Goal: Task Accomplishment & Management: Use online tool/utility

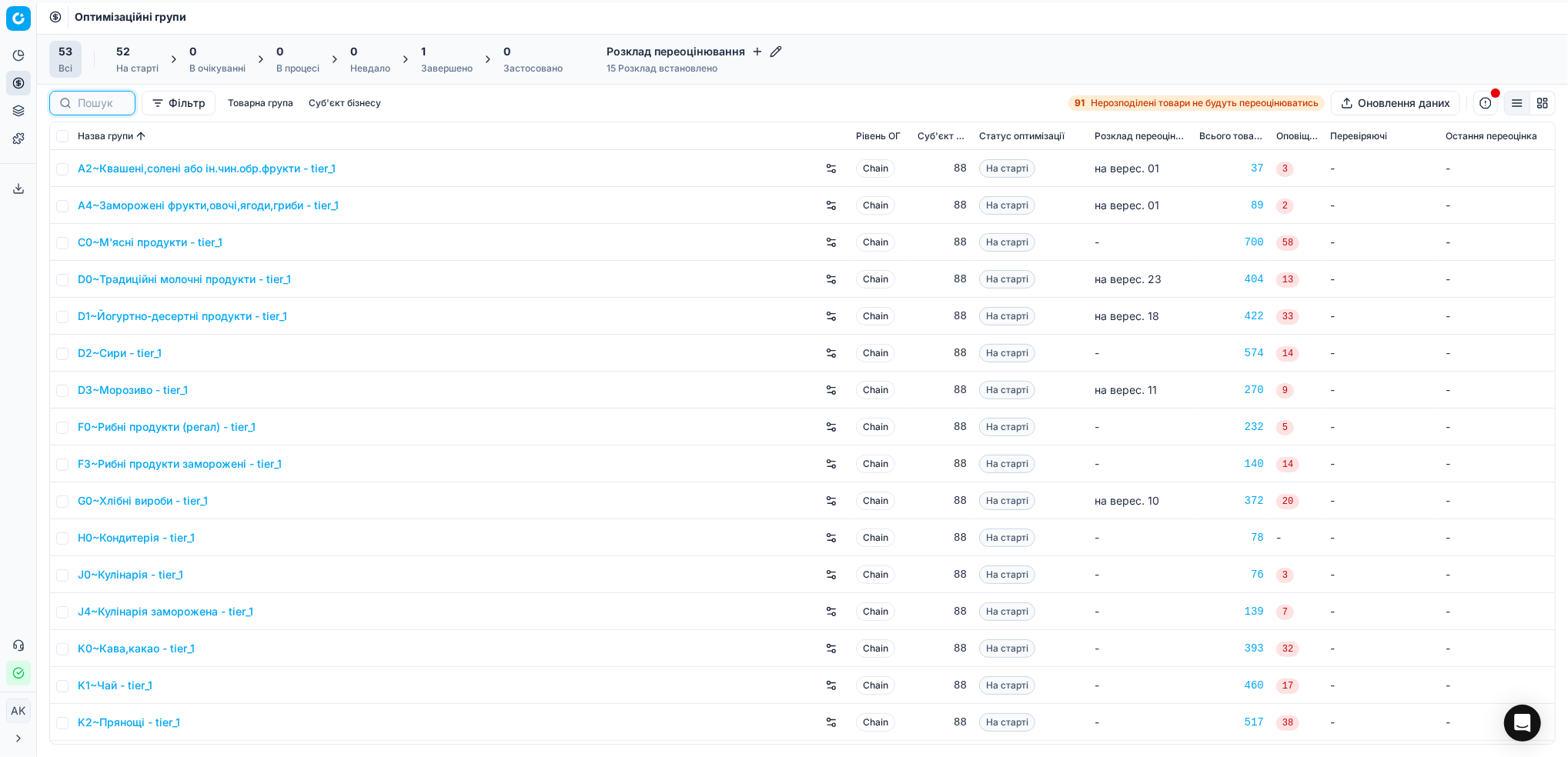
click at [100, 100] on input at bounding box center [101, 103] width 47 height 15
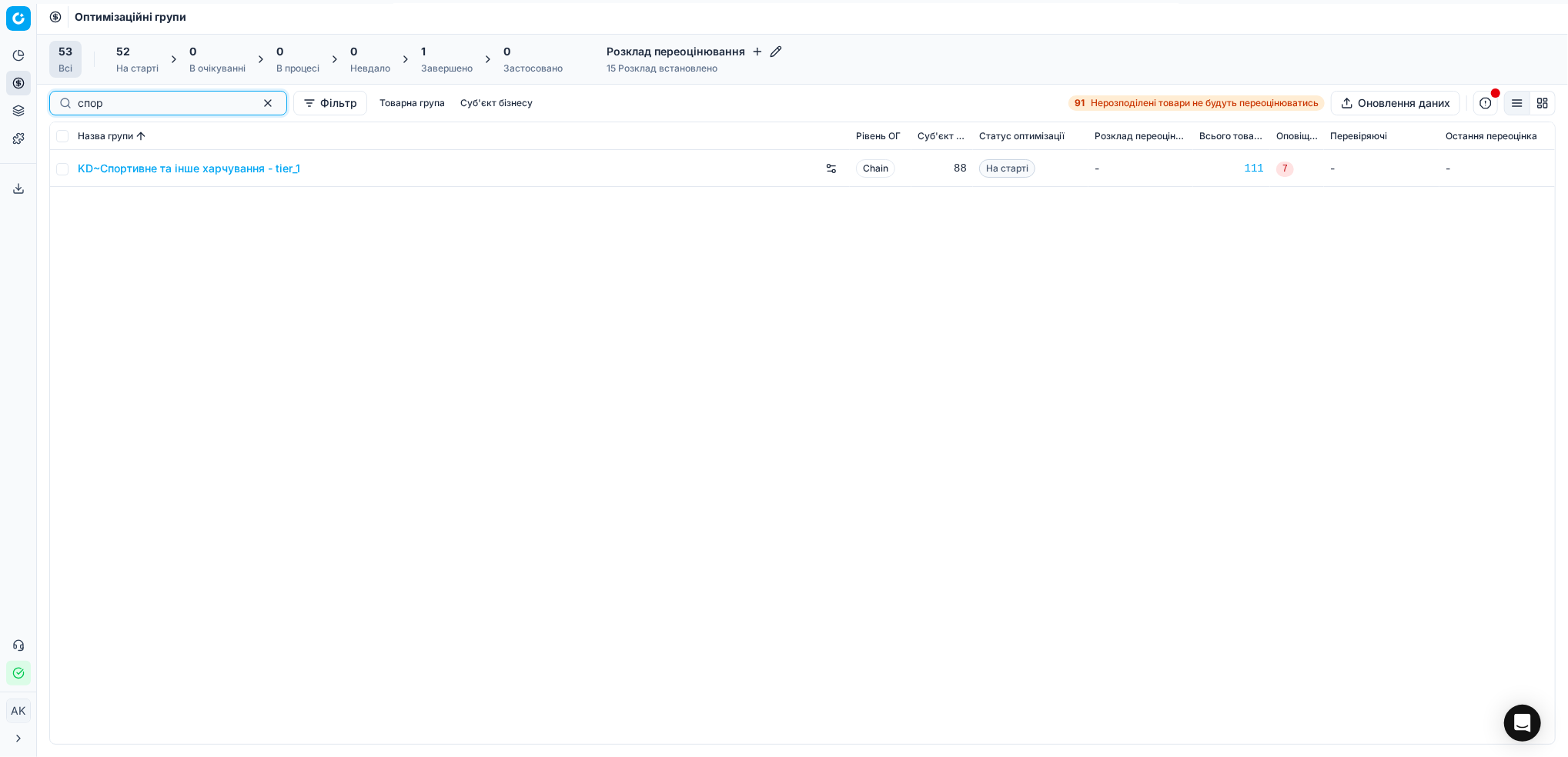
type input "спор"
click at [64, 170] on input "checkbox" at bounding box center [62, 169] width 13 height 13
checkbox input "true"
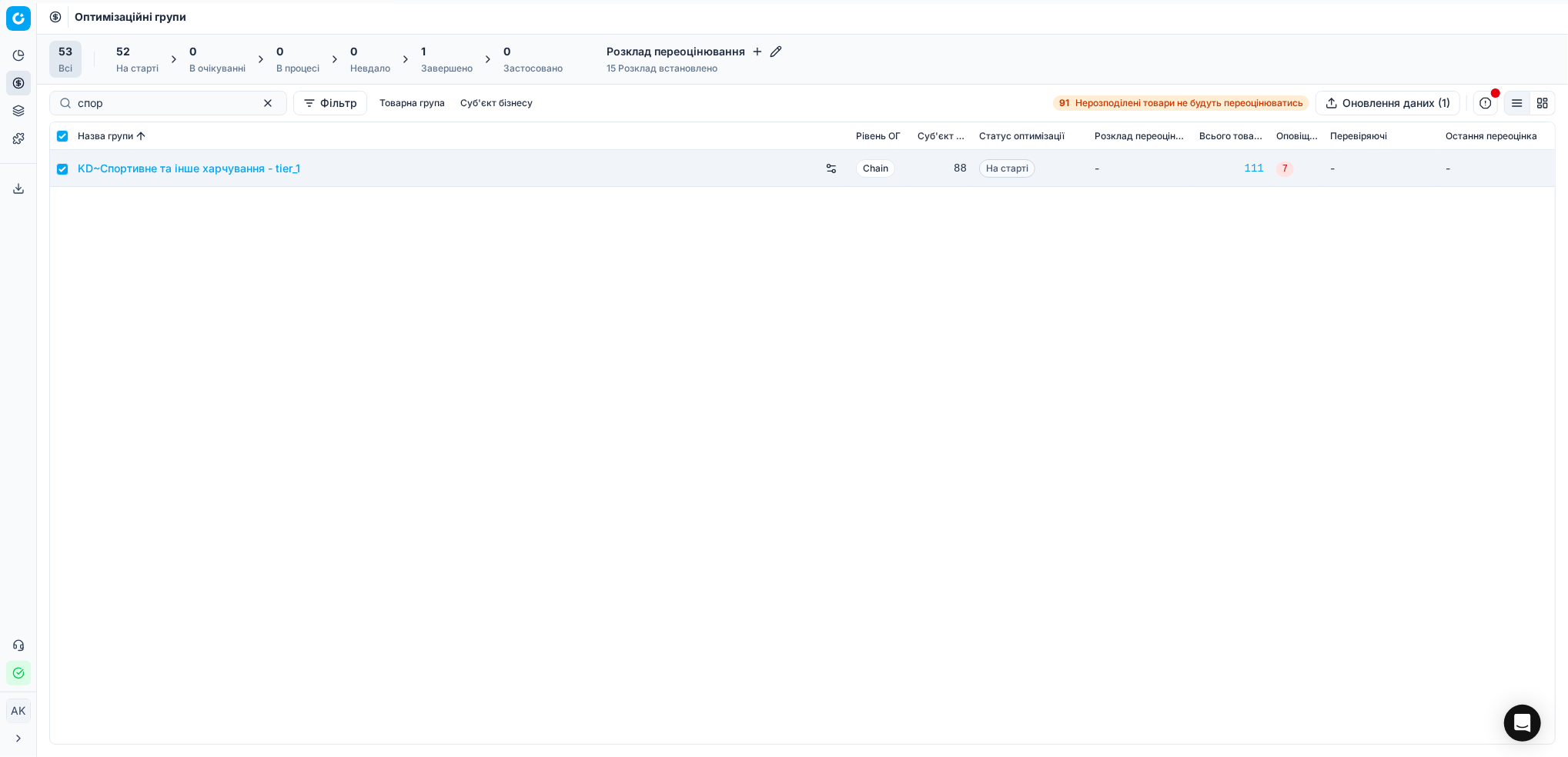
click at [139, 57] on div "52" at bounding box center [137, 51] width 42 height 15
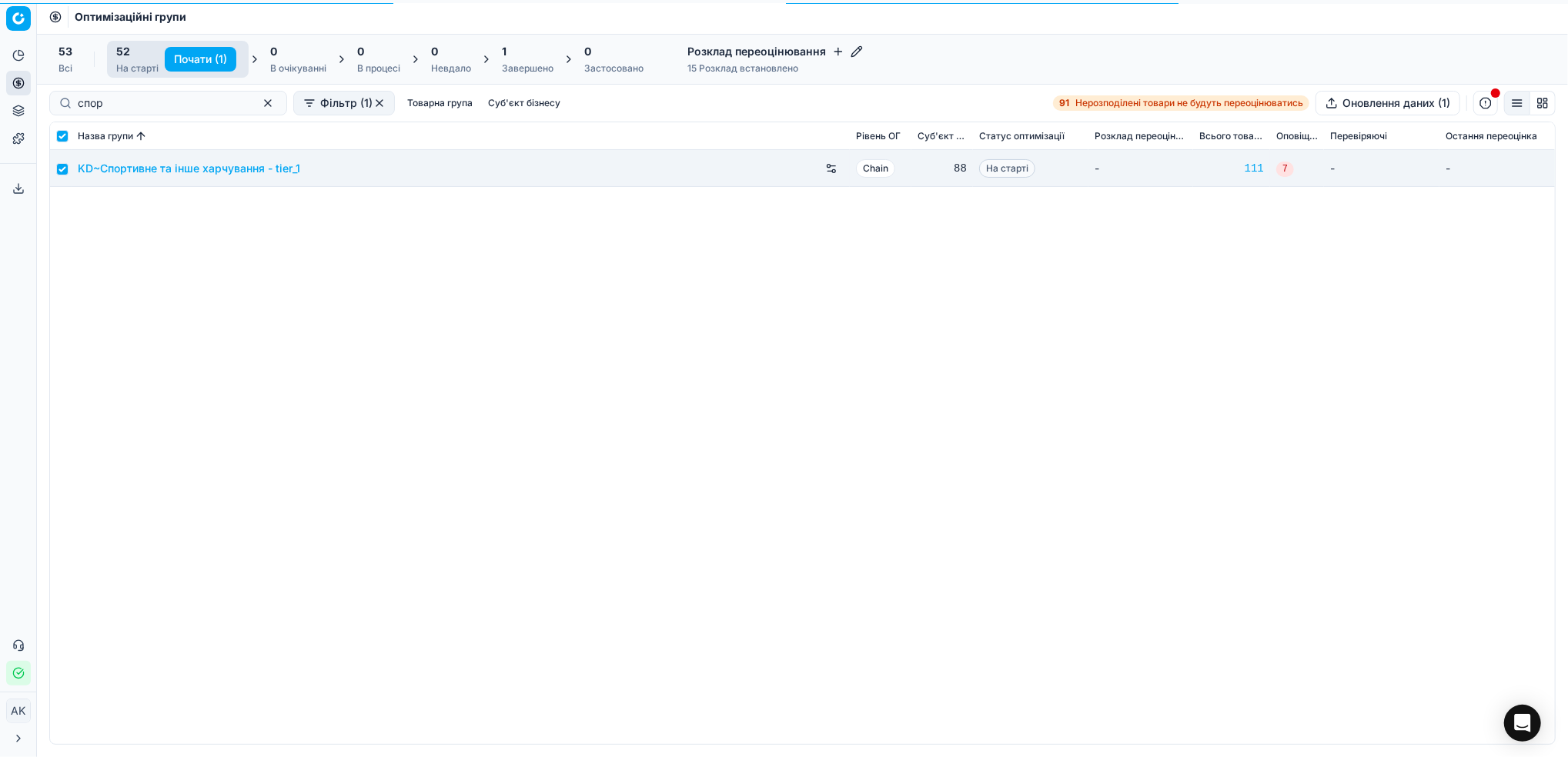
click at [184, 57] on button "Почати (1)" at bounding box center [201, 60] width 71 height 25
checkbox input "false"
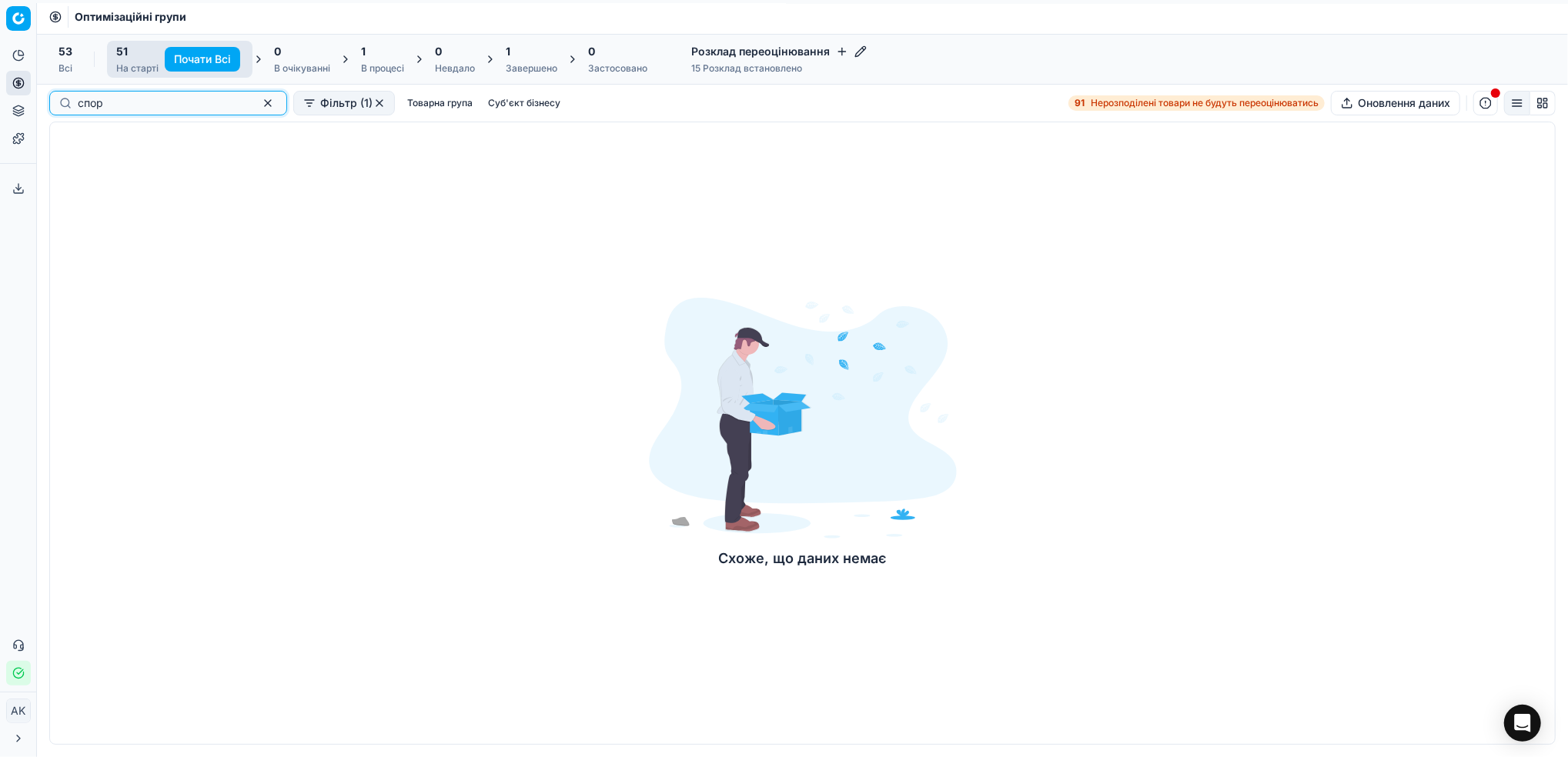
click at [259, 106] on button "button" at bounding box center [267, 102] width 18 height 18
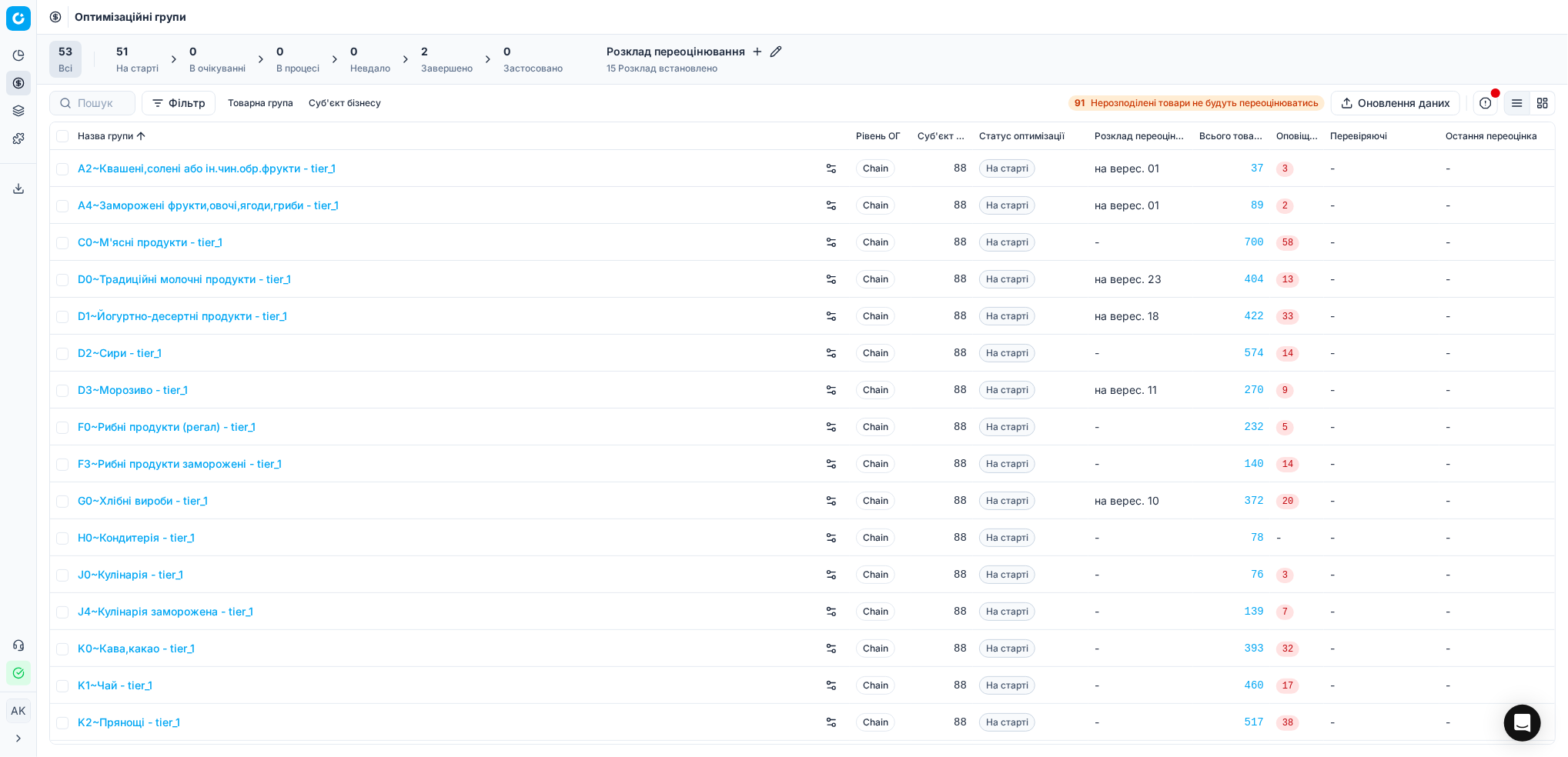
click at [447, 70] on div "Завершено" at bounding box center [446, 68] width 51 height 13
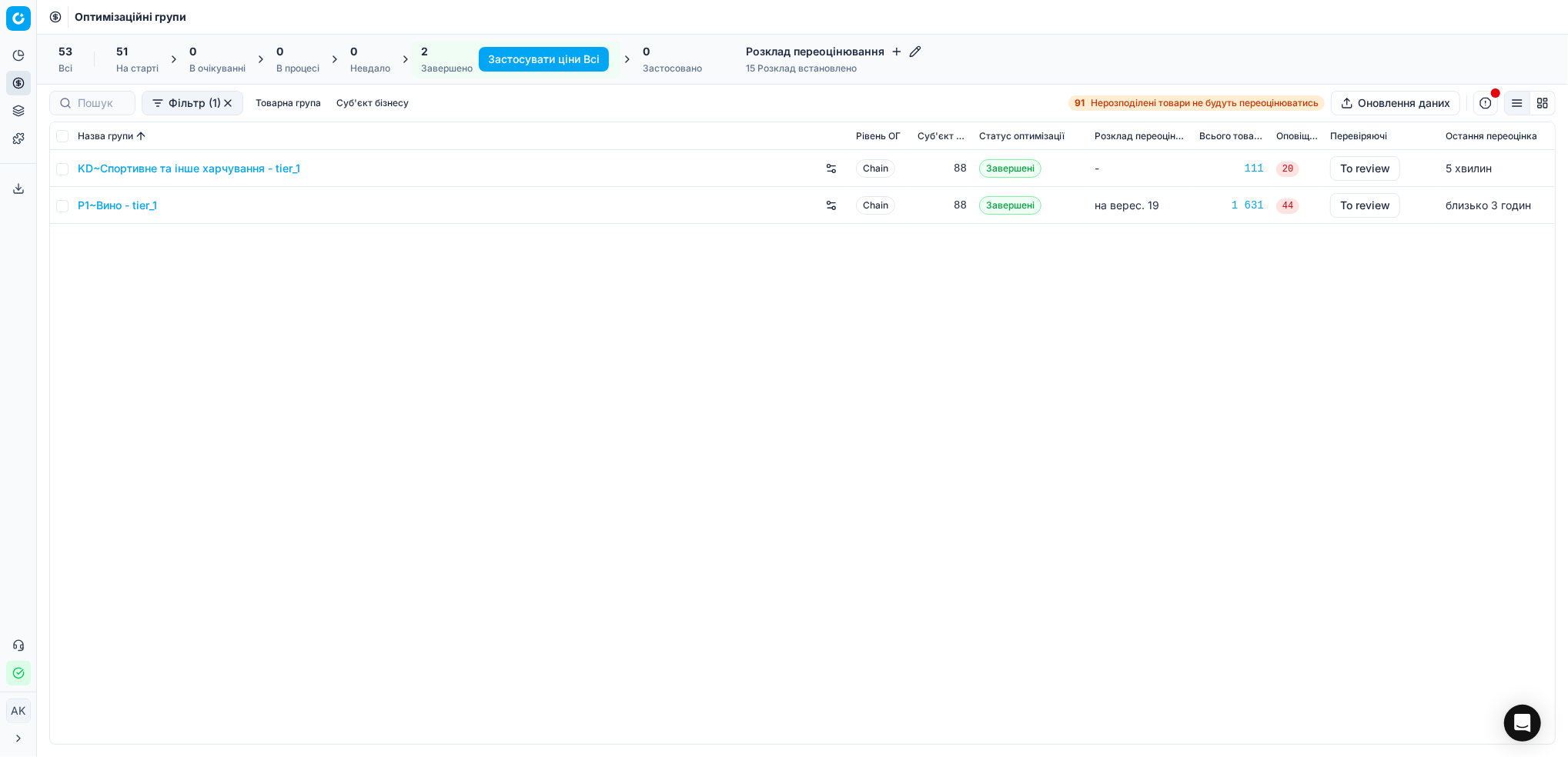
click at [163, 172] on link "KD~Спортивне та інше харчування - tier_1" at bounding box center [189, 169] width 222 height 15
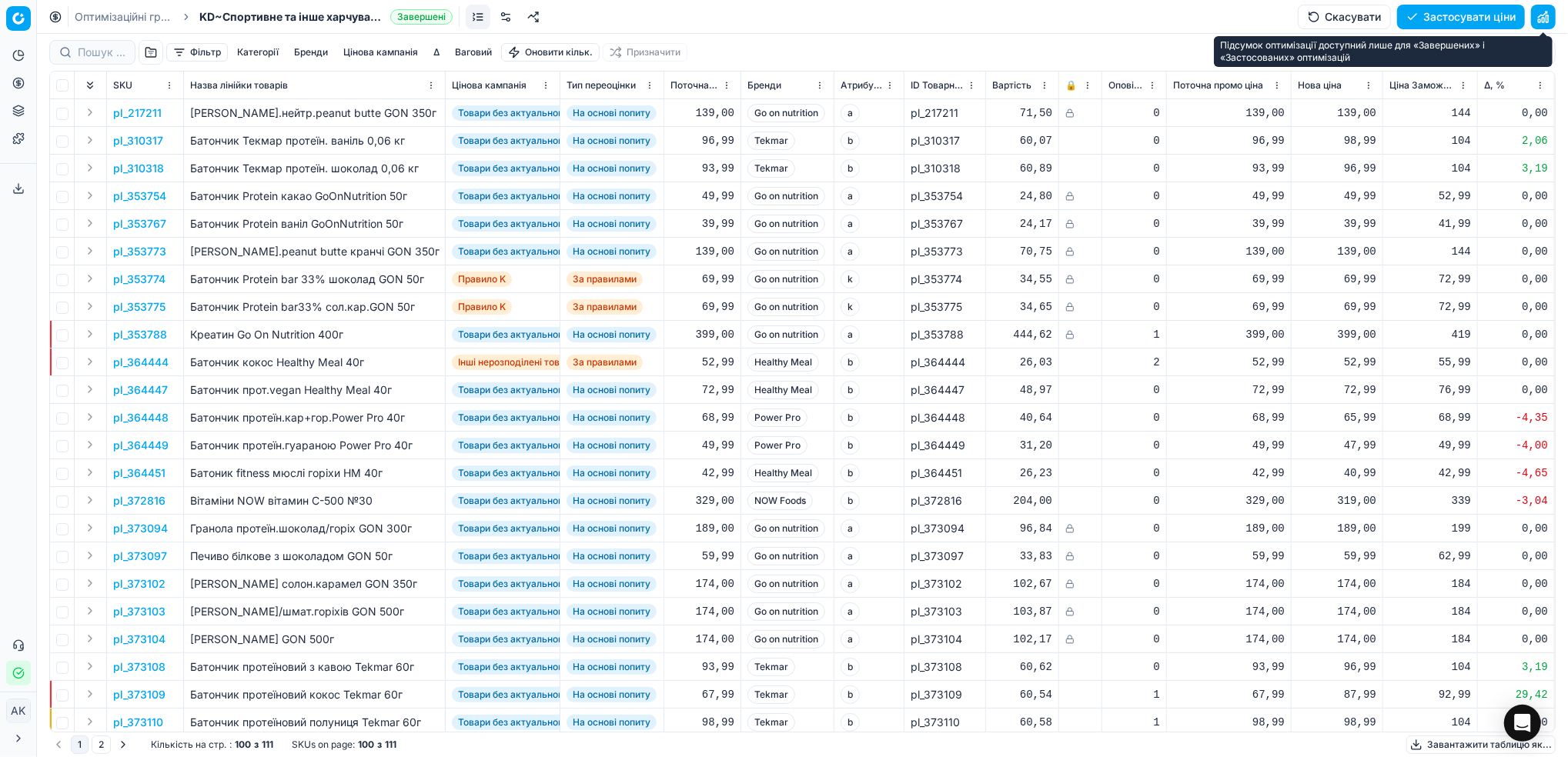
click at [1545, 19] on button "button" at bounding box center [1543, 17] width 25 height 25
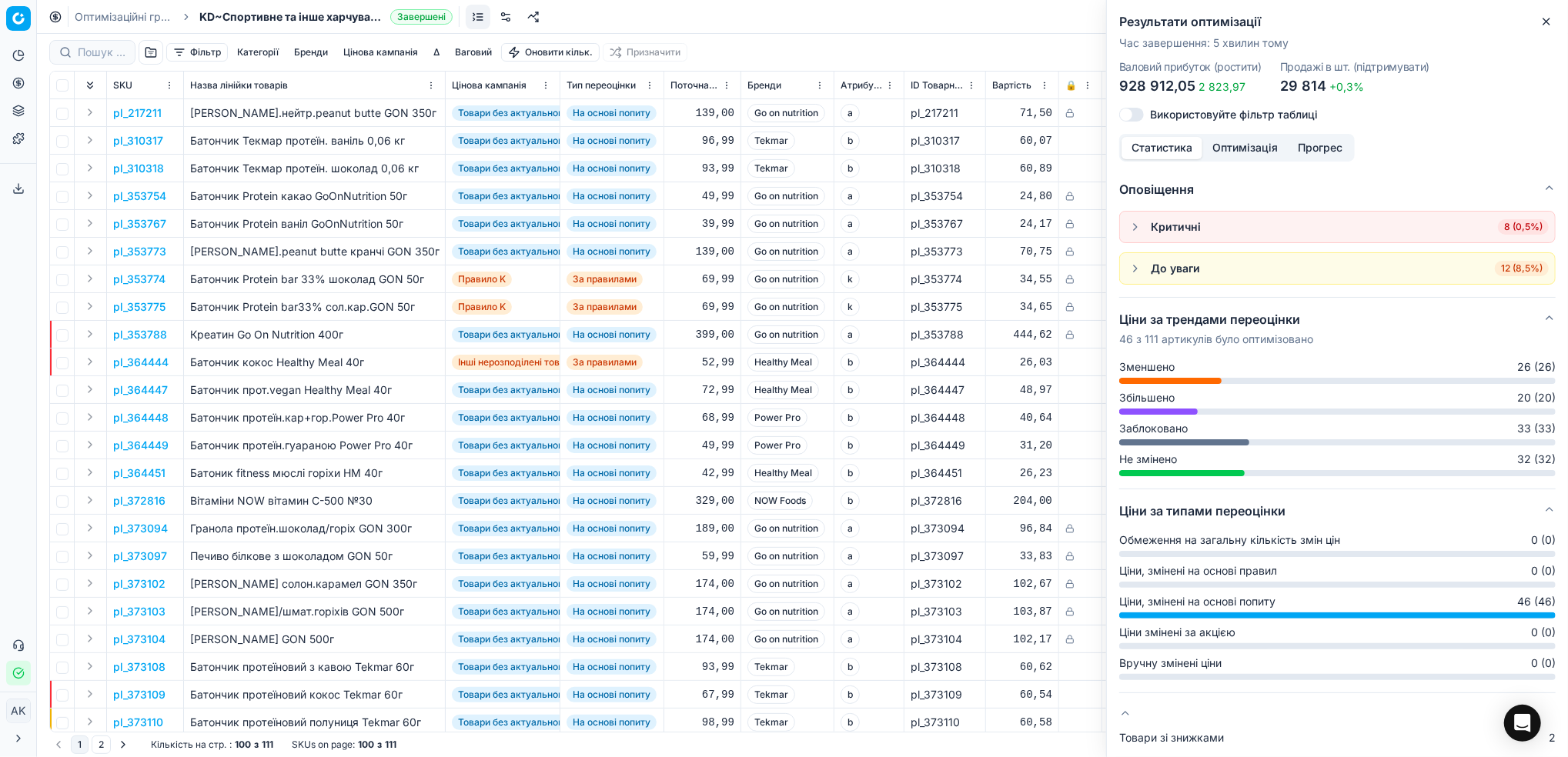
click at [1550, 18] on icon "button" at bounding box center [1546, 21] width 13 height 13
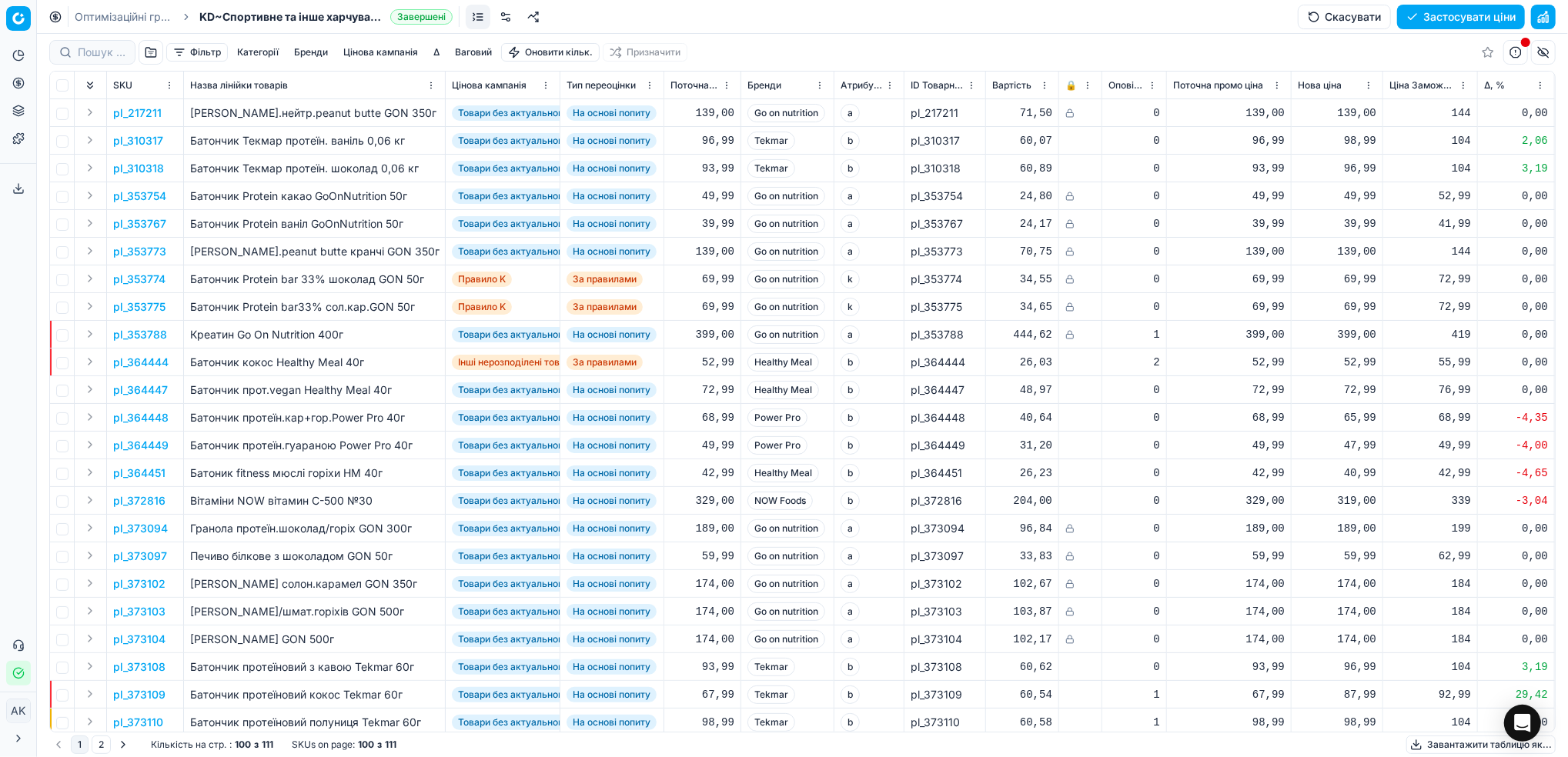
click at [399, 55] on button "Цінова кампанія" at bounding box center [380, 52] width 87 height 18
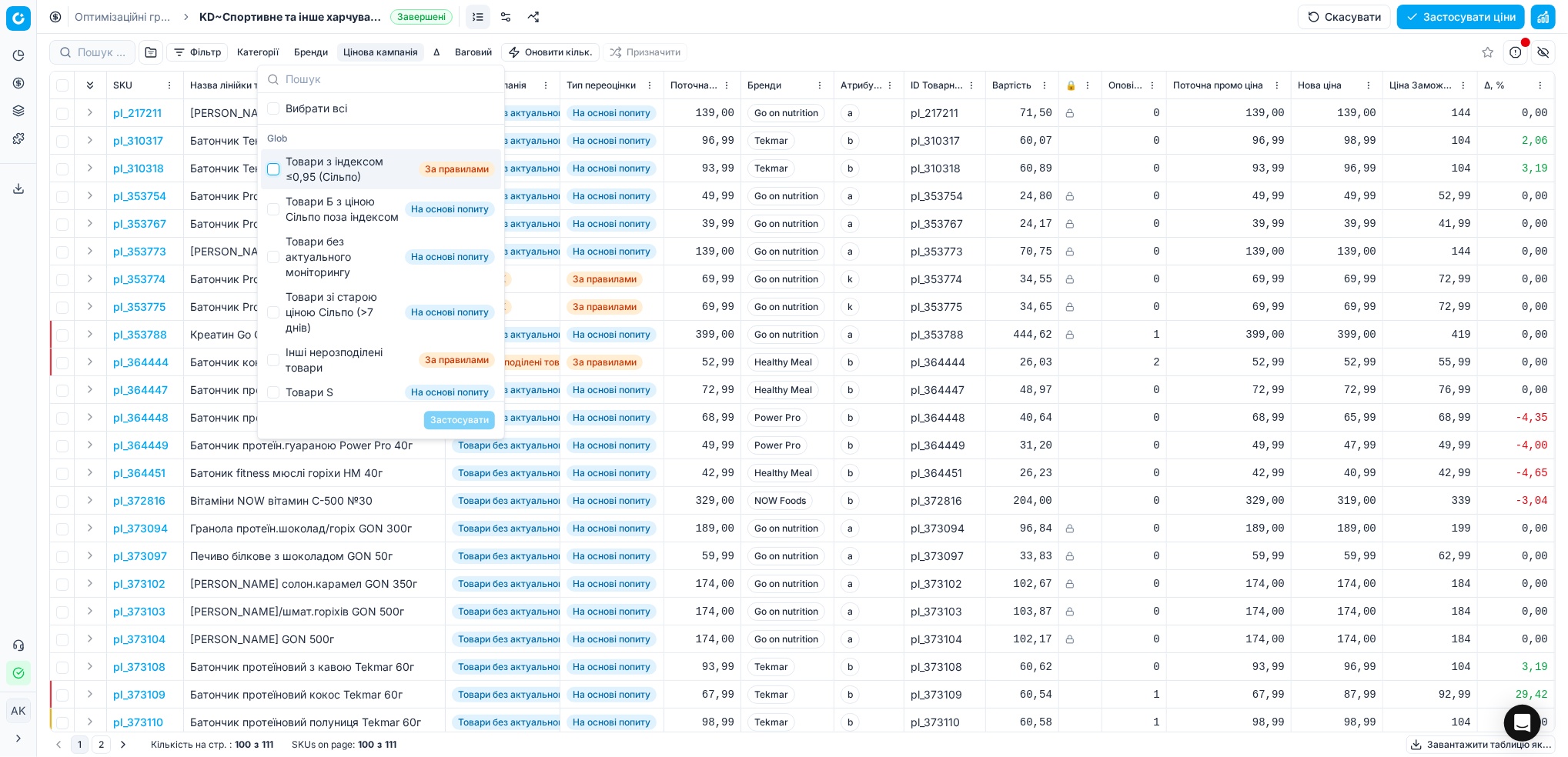
click at [276, 170] on input "Suggestions" at bounding box center [273, 169] width 13 height 13
checkbox input "true"
click at [283, 211] on div "Товари Б з ціною Сільпо поза індексом На основі попиту" at bounding box center [380, 208] width 240 height 40
checkbox input "true"
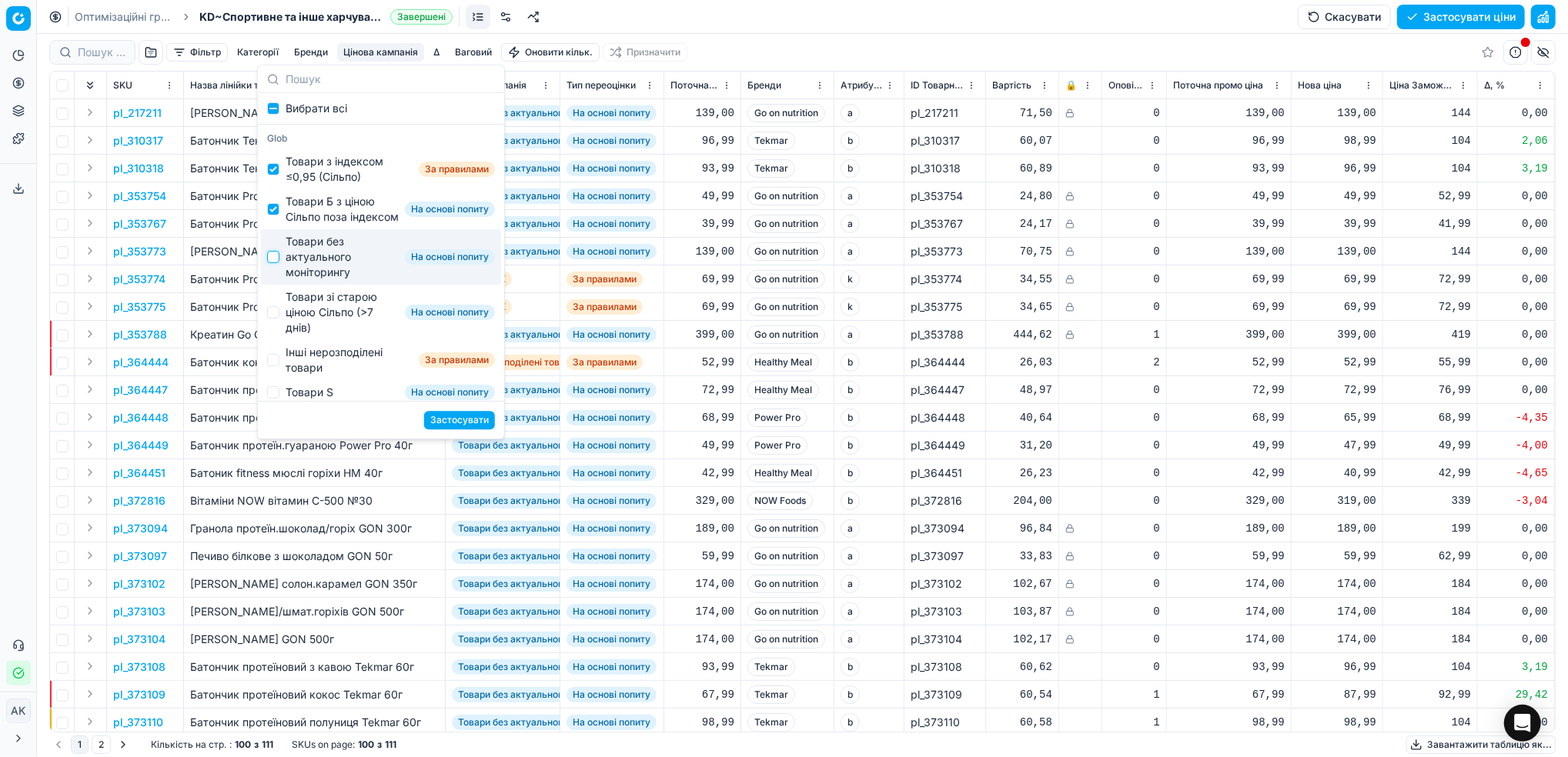
click at [274, 263] on input "Suggestions" at bounding box center [273, 257] width 13 height 13
checkbox input "true"
click at [288, 331] on div "Товари зі старою ціною Сільпо (>7 днів)" at bounding box center [342, 312] width 113 height 46
checkbox input "true"
click at [276, 366] on input "Suggestions" at bounding box center [273, 360] width 13 height 13
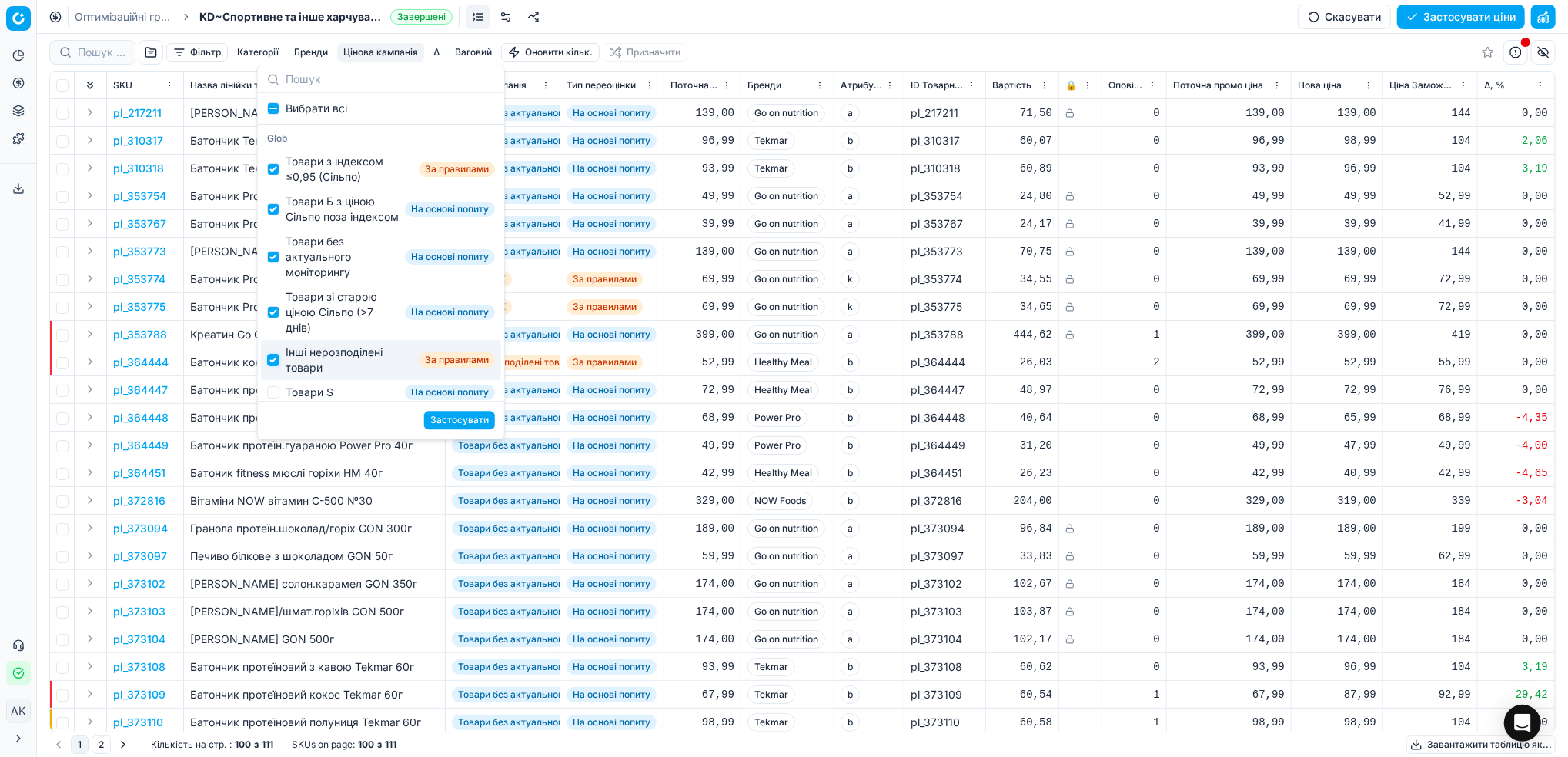
checkbox input "true"
click at [478, 422] on button "Застосувати" at bounding box center [458, 419] width 70 height 18
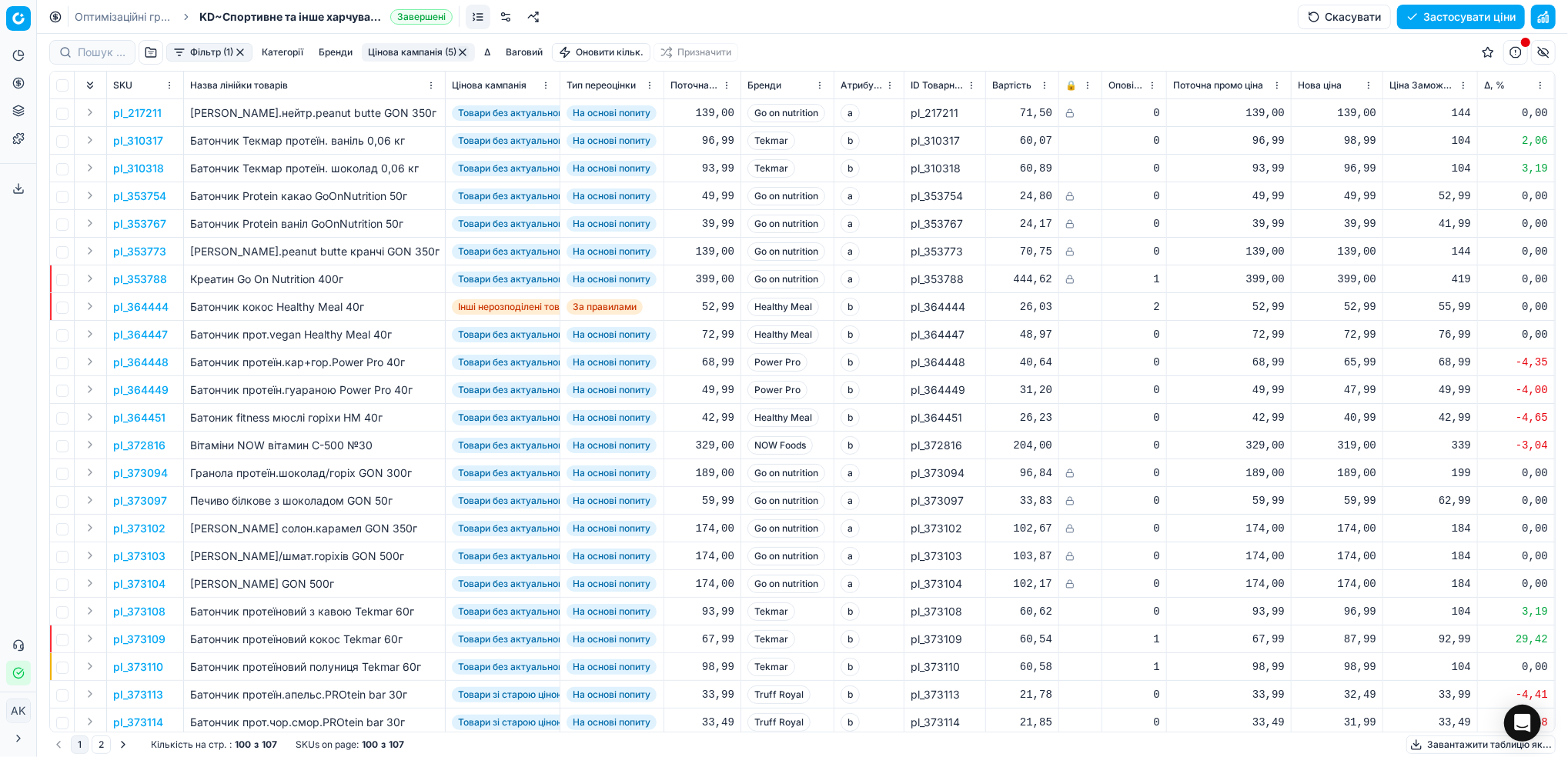
click at [203, 49] on button "Фільтр (1)" at bounding box center [208, 52] width 86 height 18
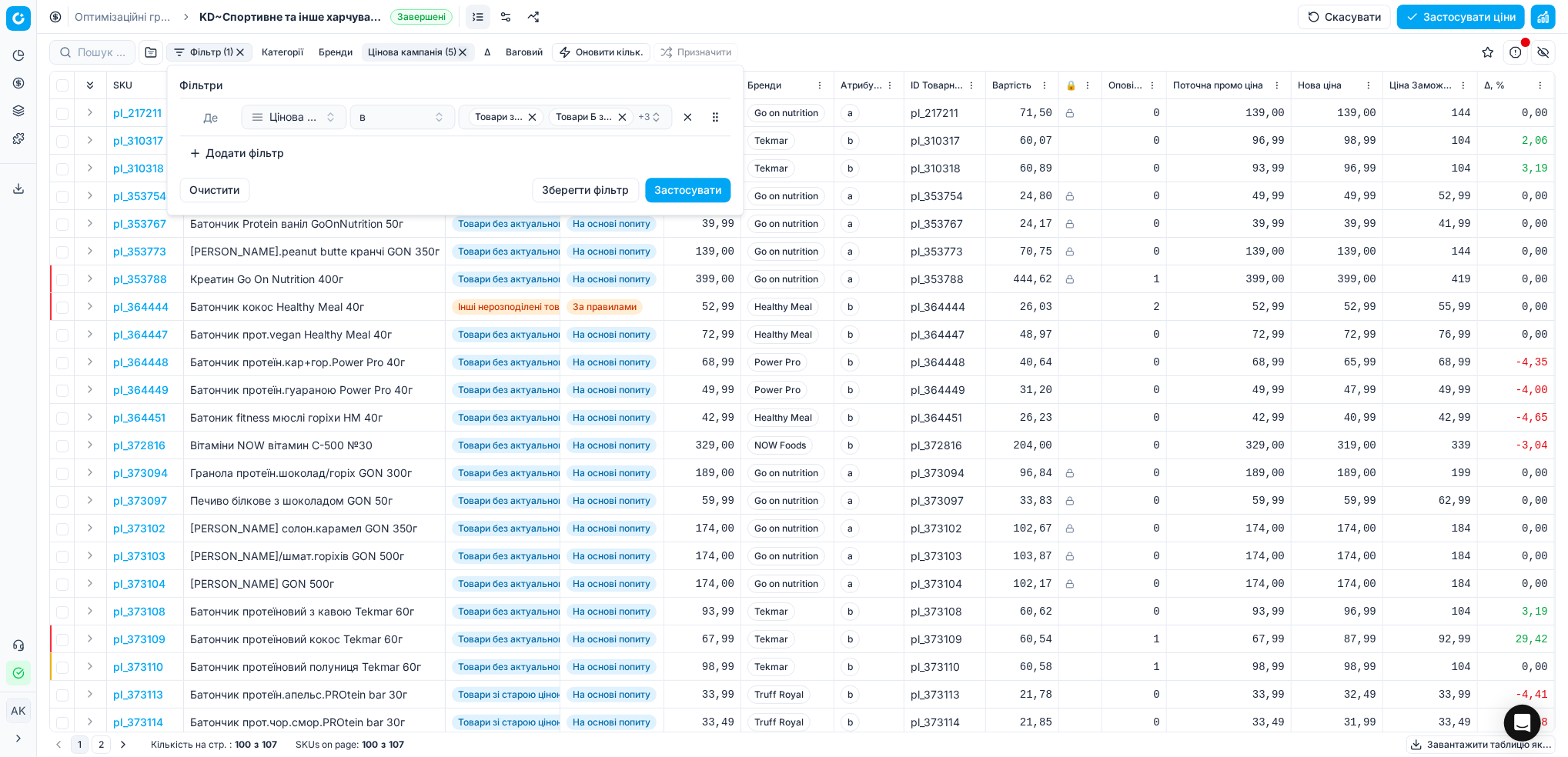
click at [217, 149] on button "Додати фільтр" at bounding box center [237, 153] width 114 height 25
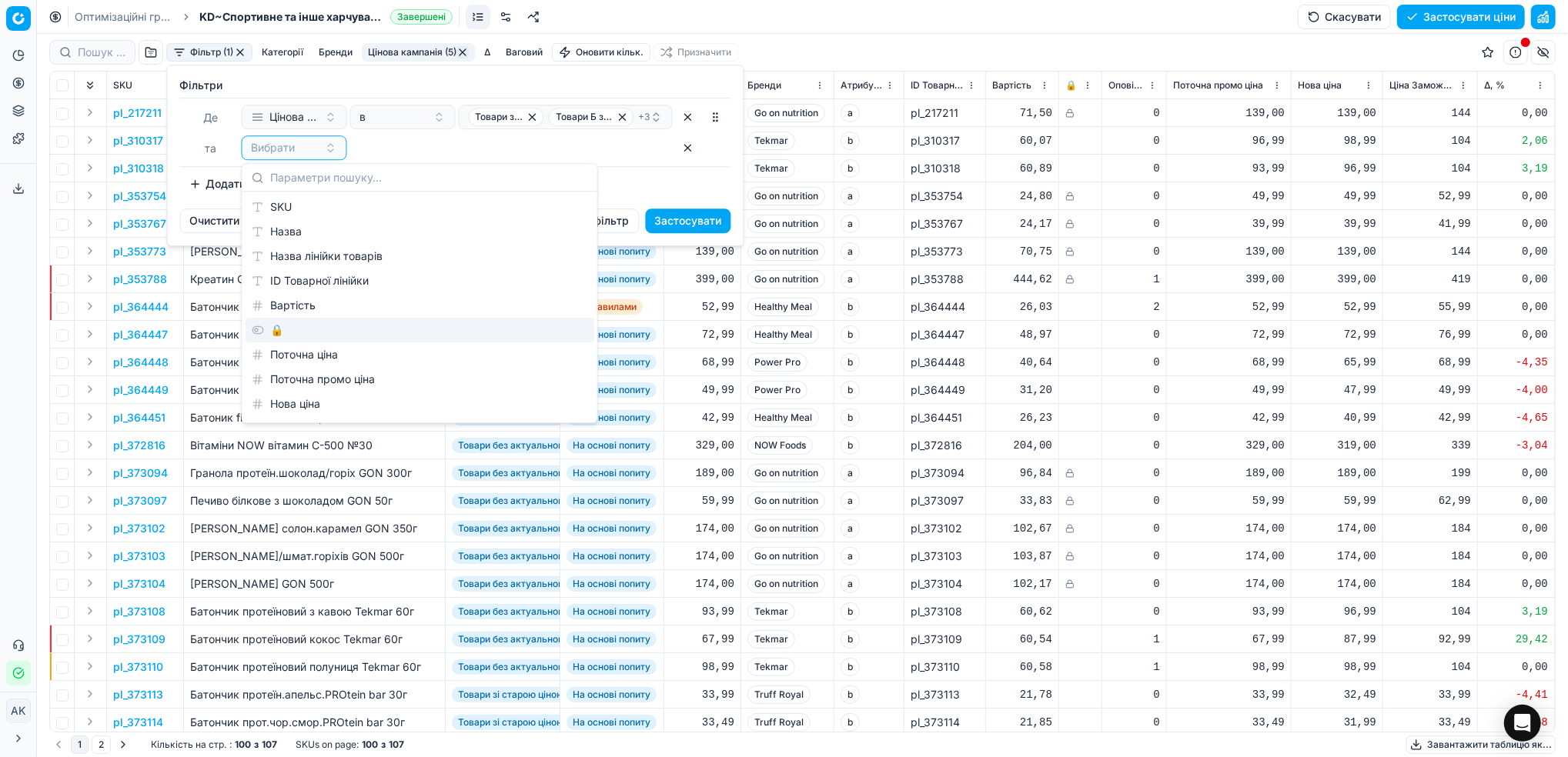
click at [287, 329] on div "🔒" at bounding box center [419, 330] width 348 height 25
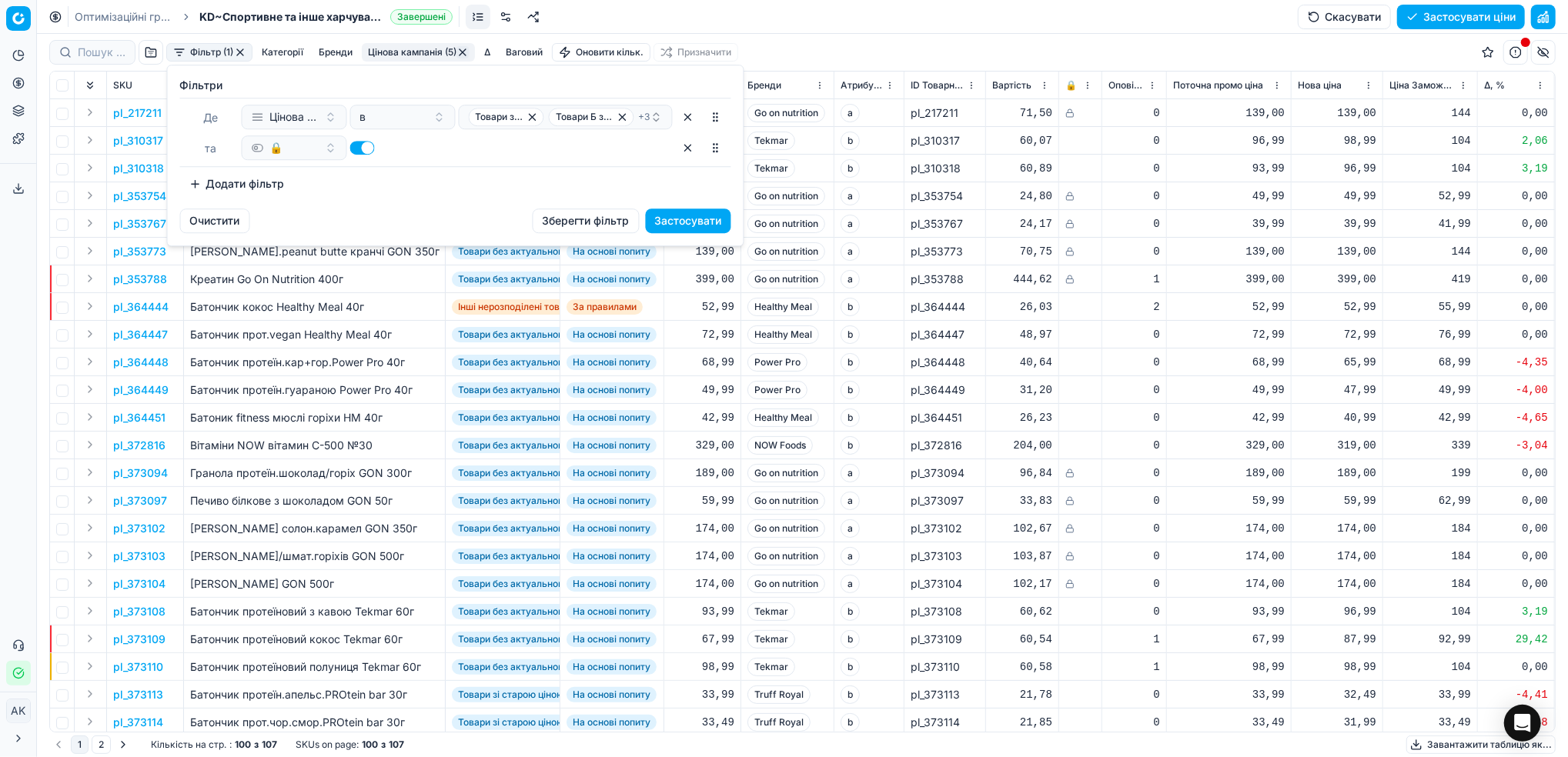
click at [352, 147] on button "button" at bounding box center [363, 148] width 25 height 14
checkbox input "false"
click at [686, 207] on div "Фiльтри [PERSON_NAME] кампанія в Товари з індексом ≤0,95 (Сільпо) Товари Б з ці…" at bounding box center [455, 137] width 576 height 143
click at [691, 221] on button "Застосувати" at bounding box center [688, 221] width 86 height 25
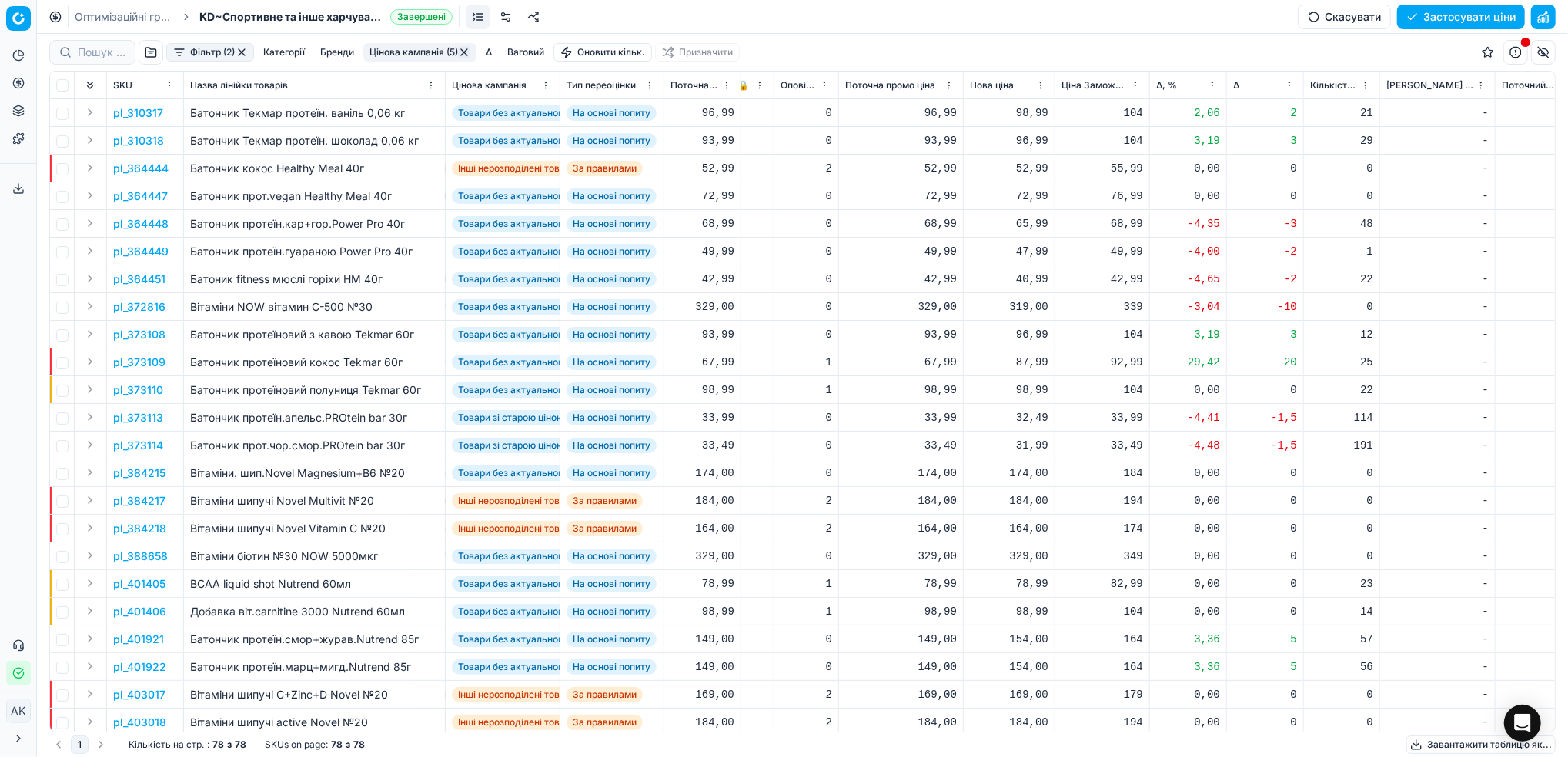
scroll to position [0, 321]
click at [385, 52] on button "Цінова кампанія (5)" at bounding box center [419, 52] width 113 height 18
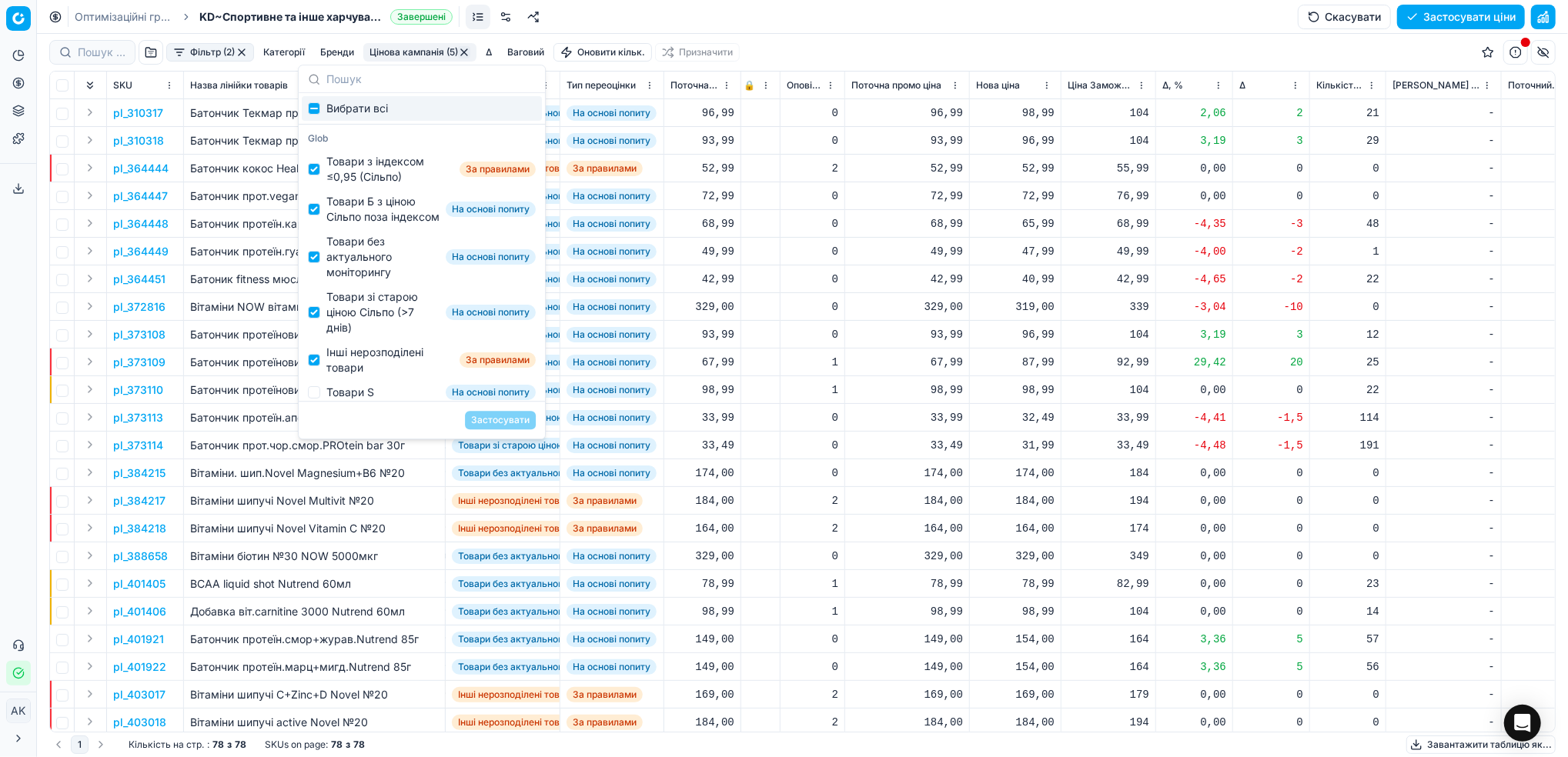
click at [321, 112] on div "Вибрати всі" at bounding box center [422, 109] width 240 height 25
checkbox input "true"
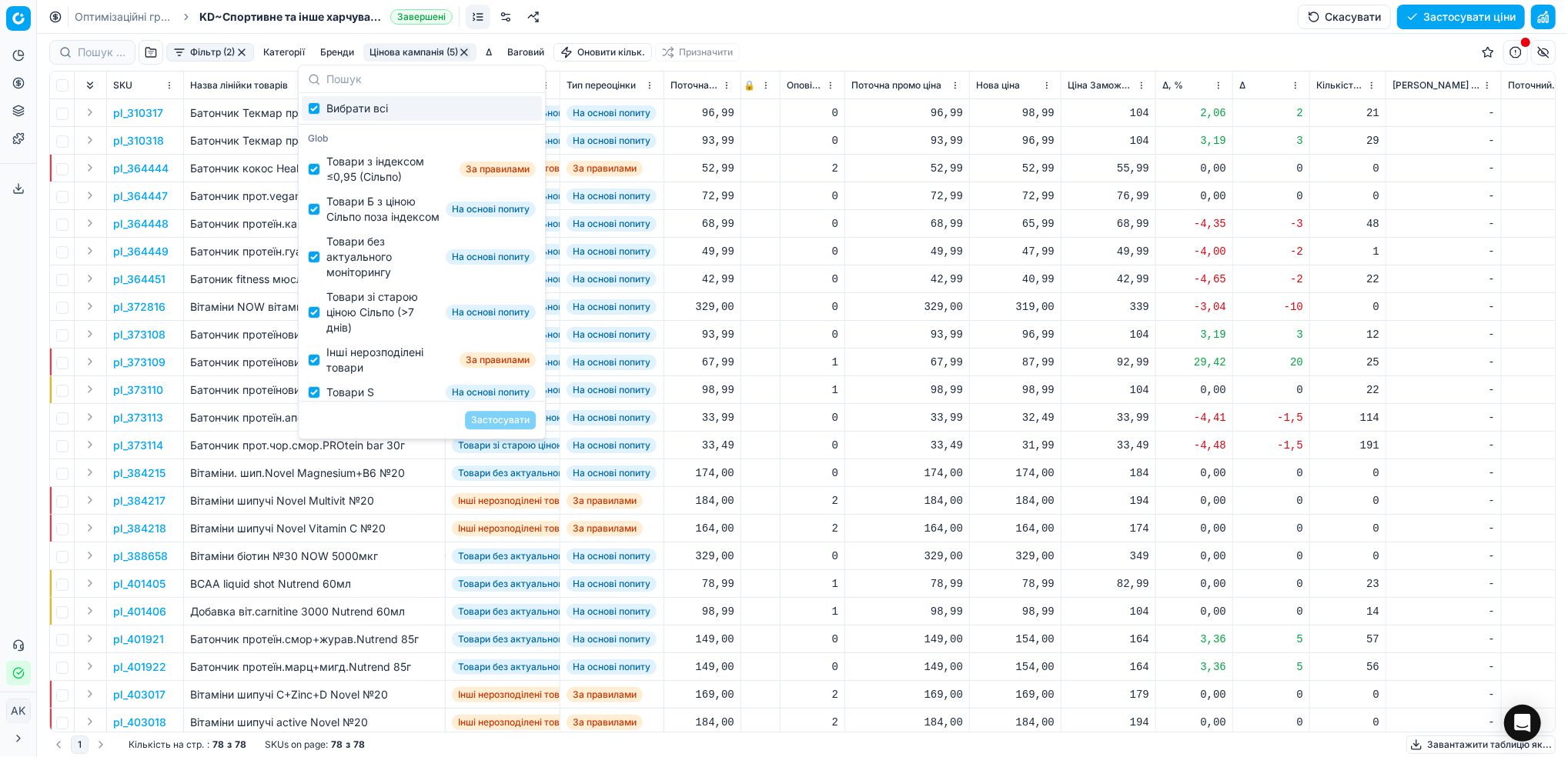
checkbox input "true"
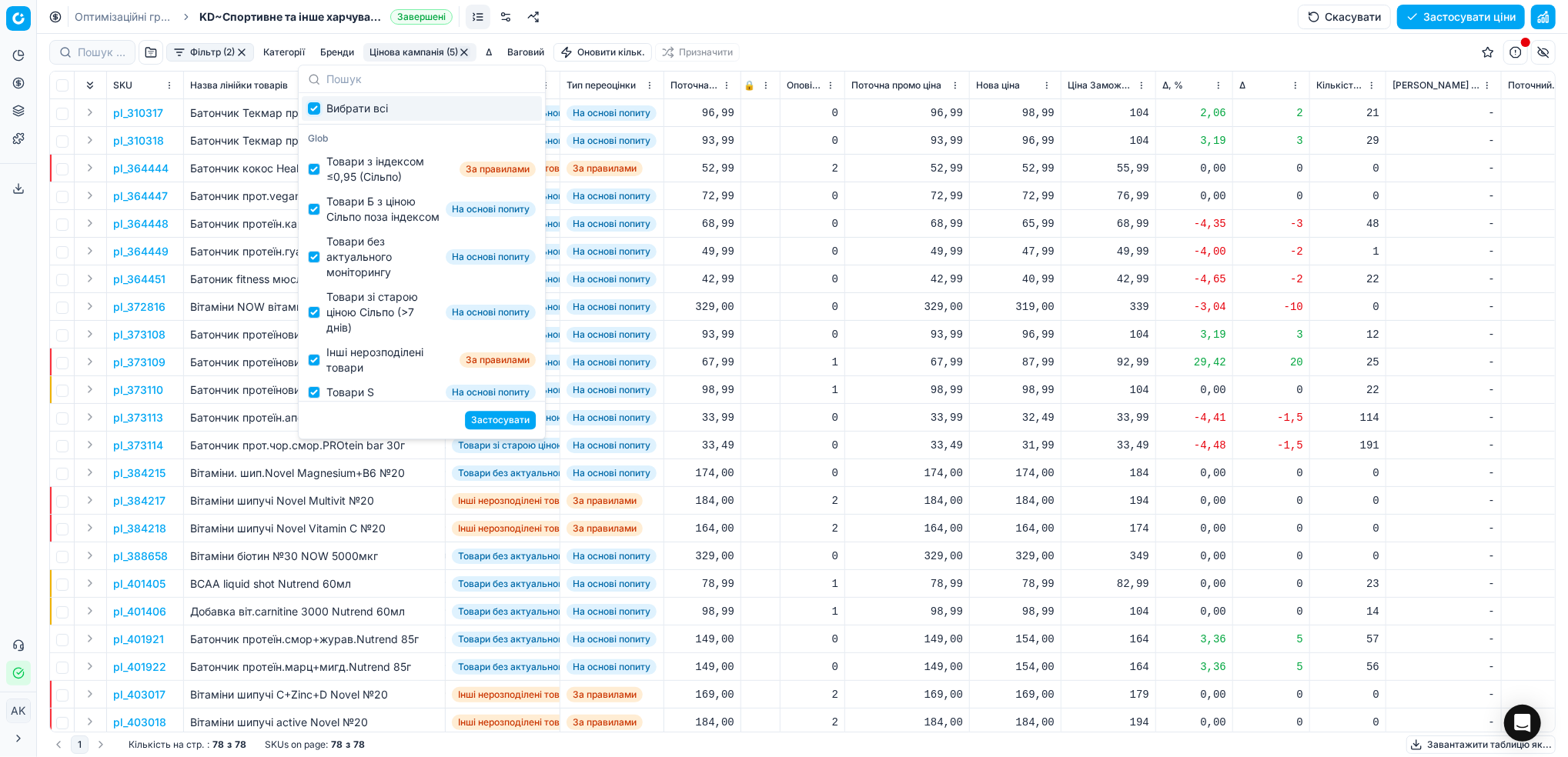
click at [316, 107] on input "Suggestions" at bounding box center [314, 108] width 13 height 13
checkbox input "false"
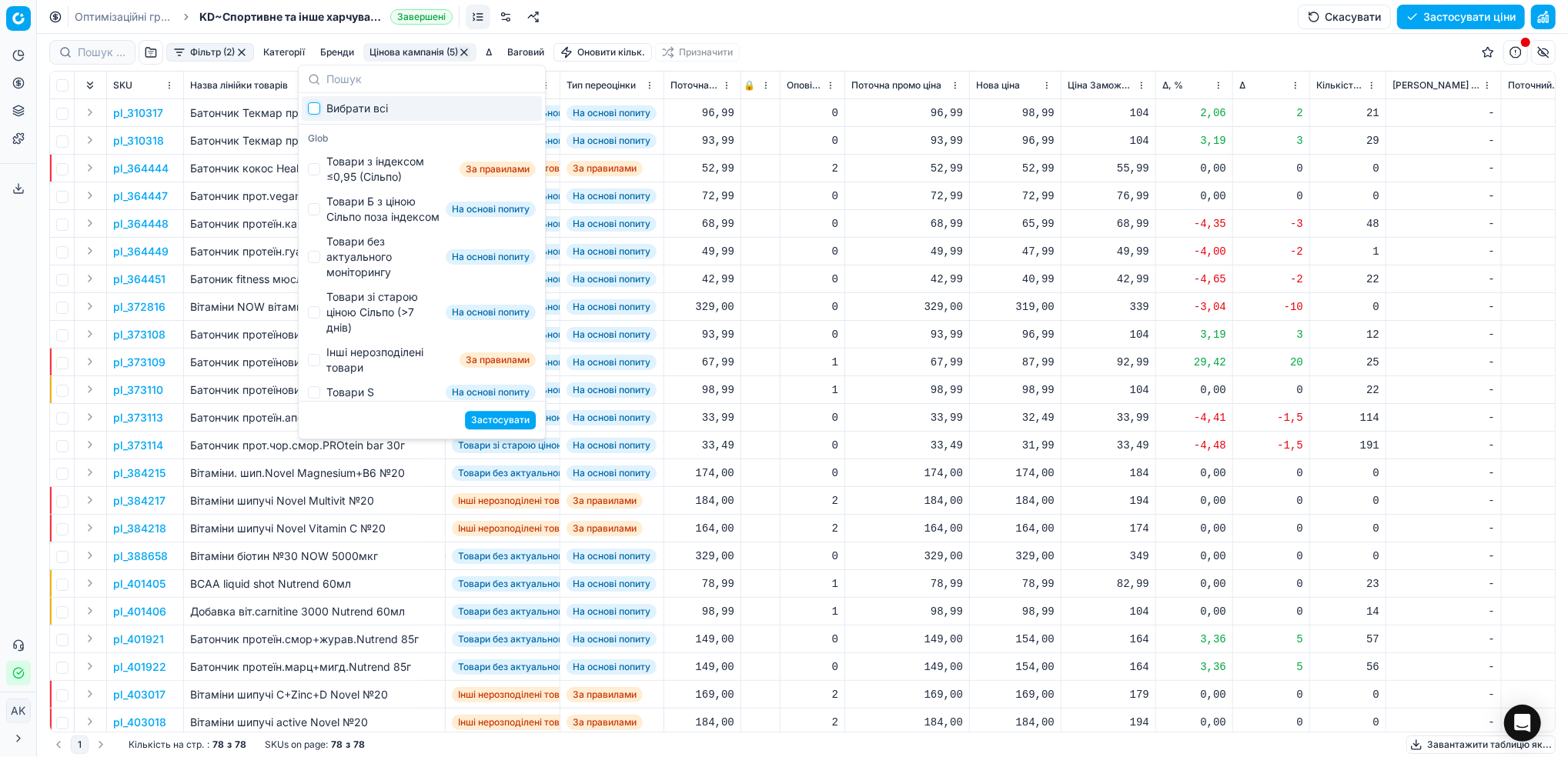
checkbox input "false"
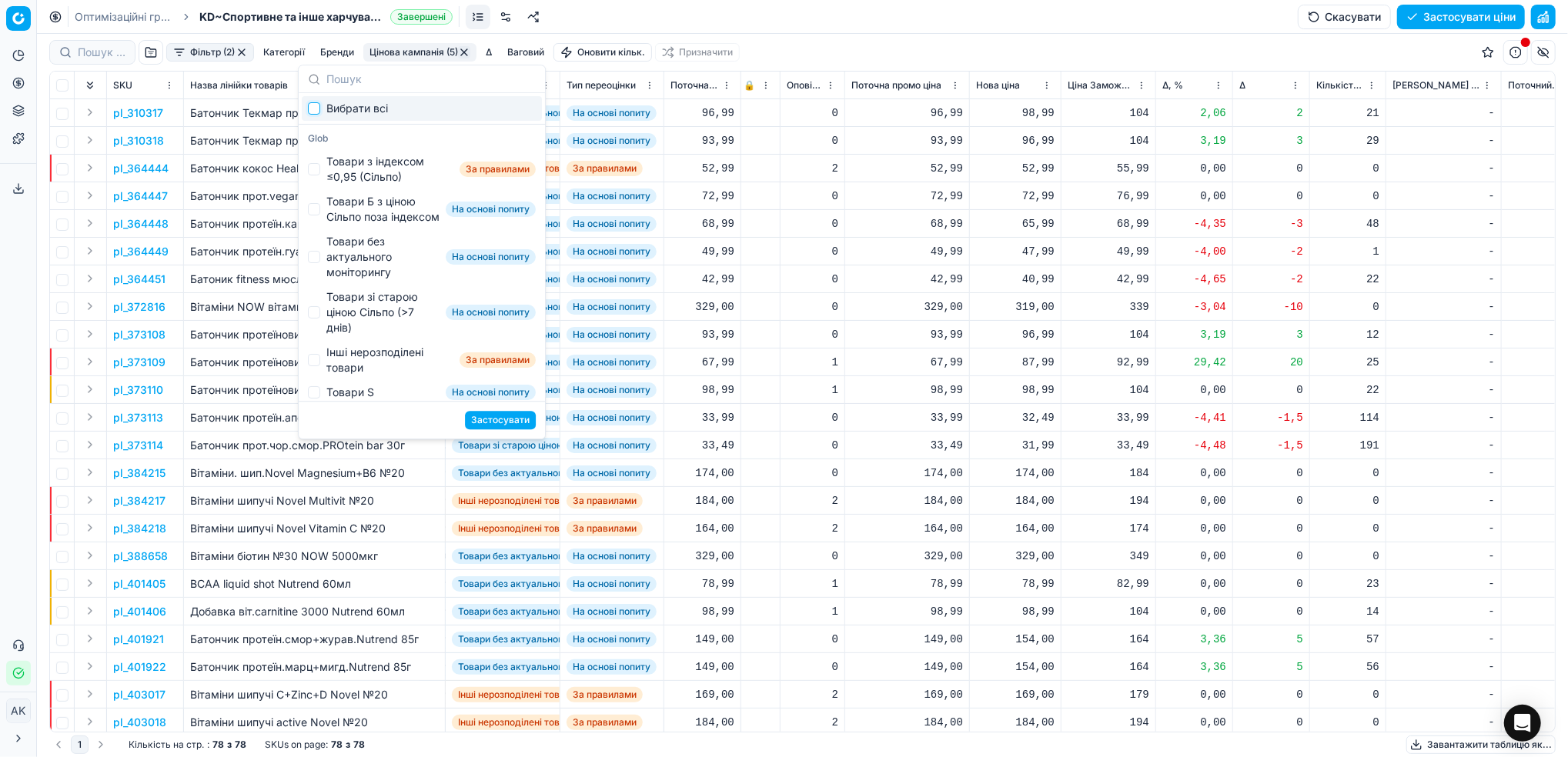
checkbox input "false"
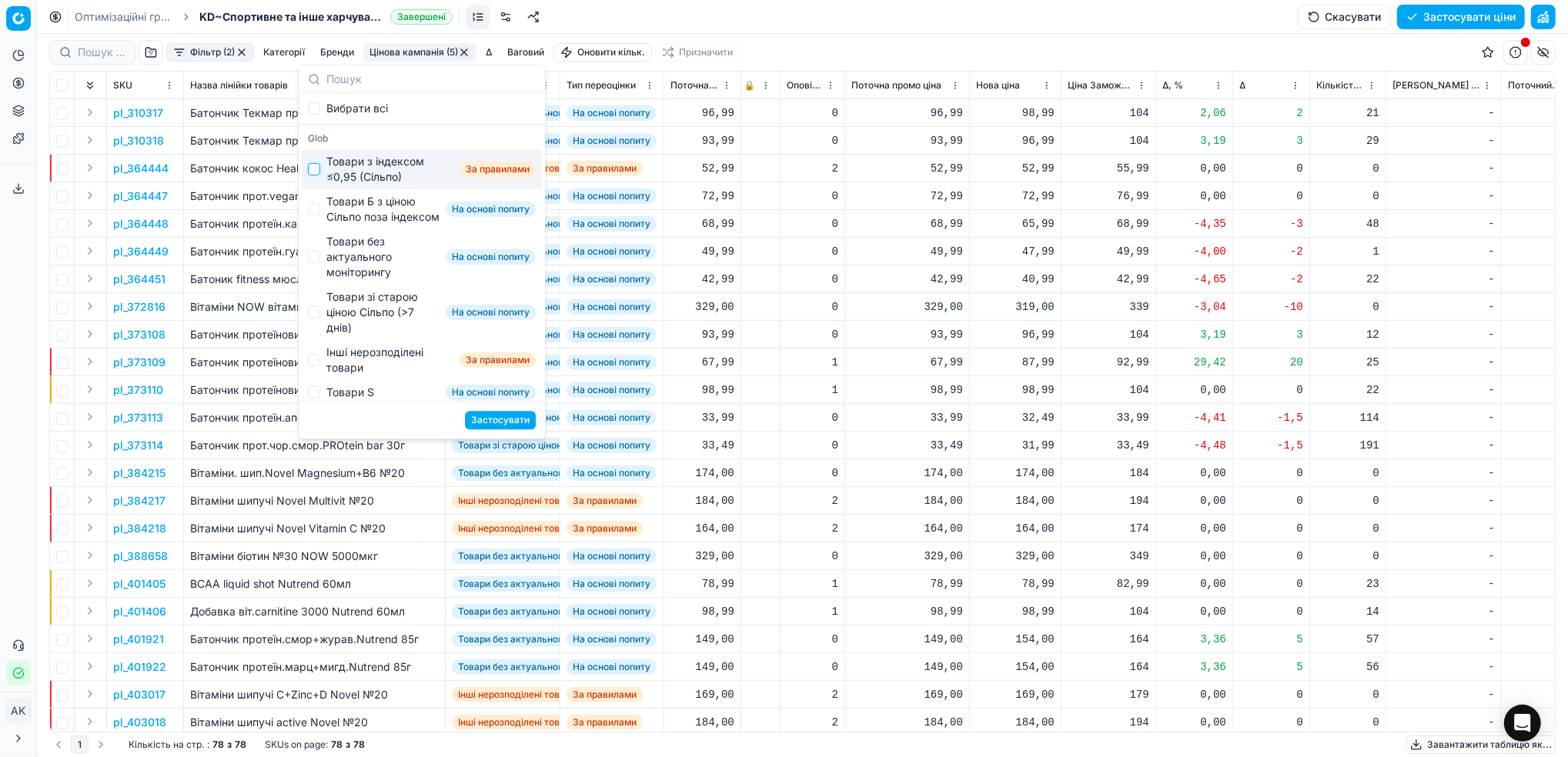
click at [318, 170] on input "Suggestions" at bounding box center [314, 169] width 13 height 13
checkbox input "true"
click at [499, 416] on button "Застосувати" at bounding box center [500, 419] width 70 height 18
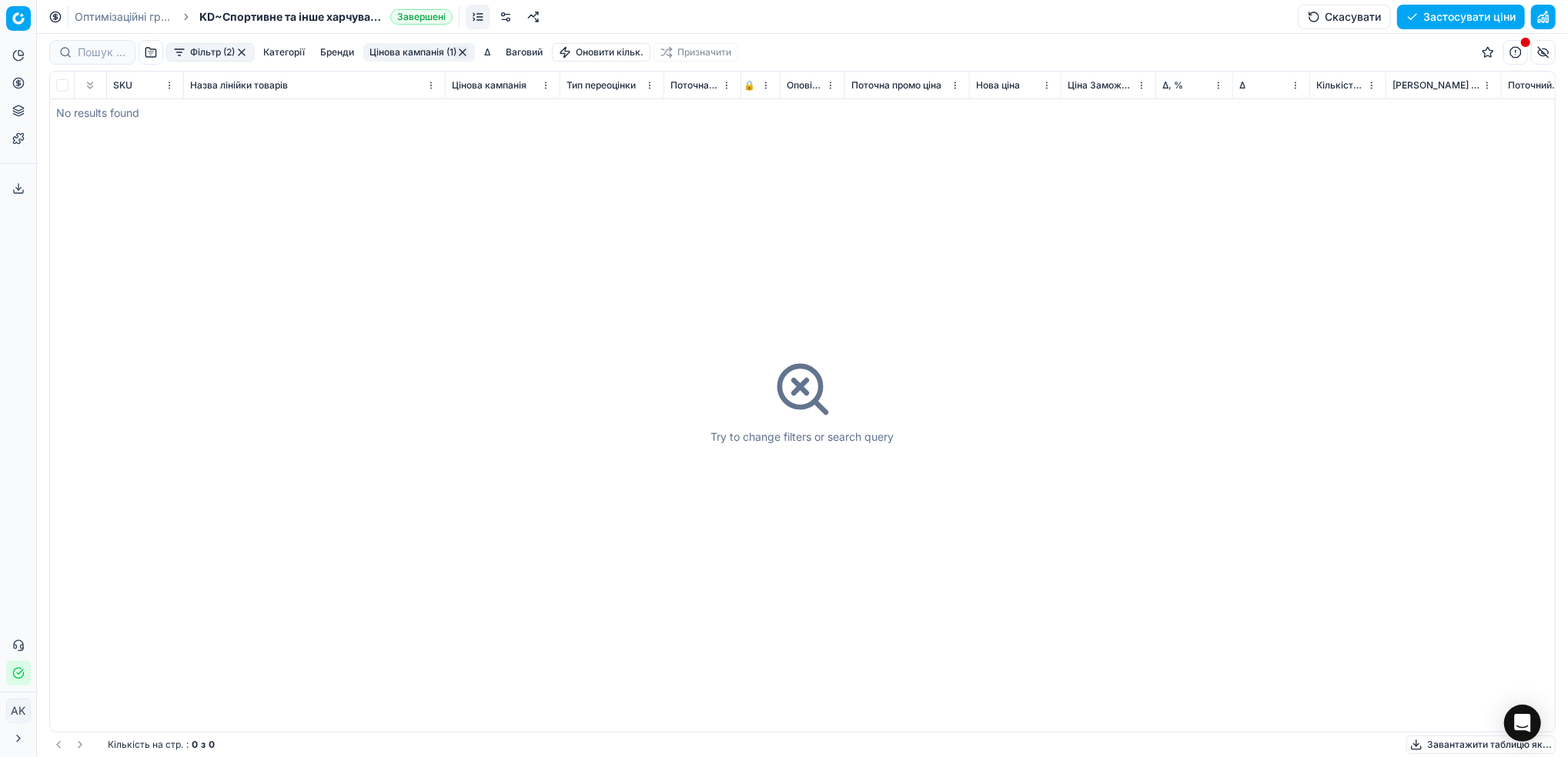
click at [469, 53] on button "button" at bounding box center [462, 52] width 13 height 13
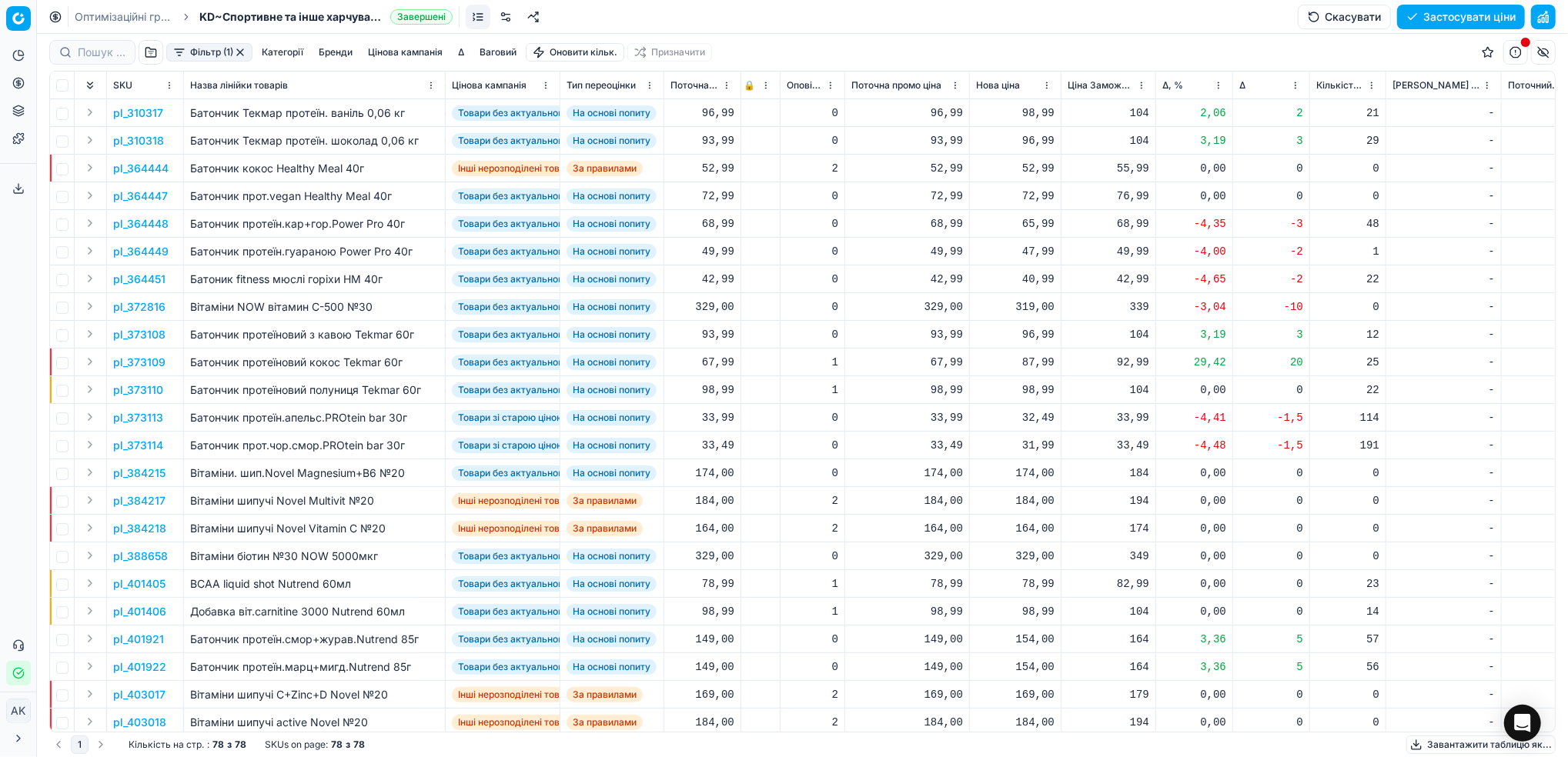
drag, startPoint x: 234, startPoint y: 53, endPoint x: 241, endPoint y: 62, distance: 11.4
click at [234, 53] on div "Фільтр (1)" at bounding box center [208, 52] width 86 height 18
click at [239, 52] on button "button" at bounding box center [239, 52] width 13 height 13
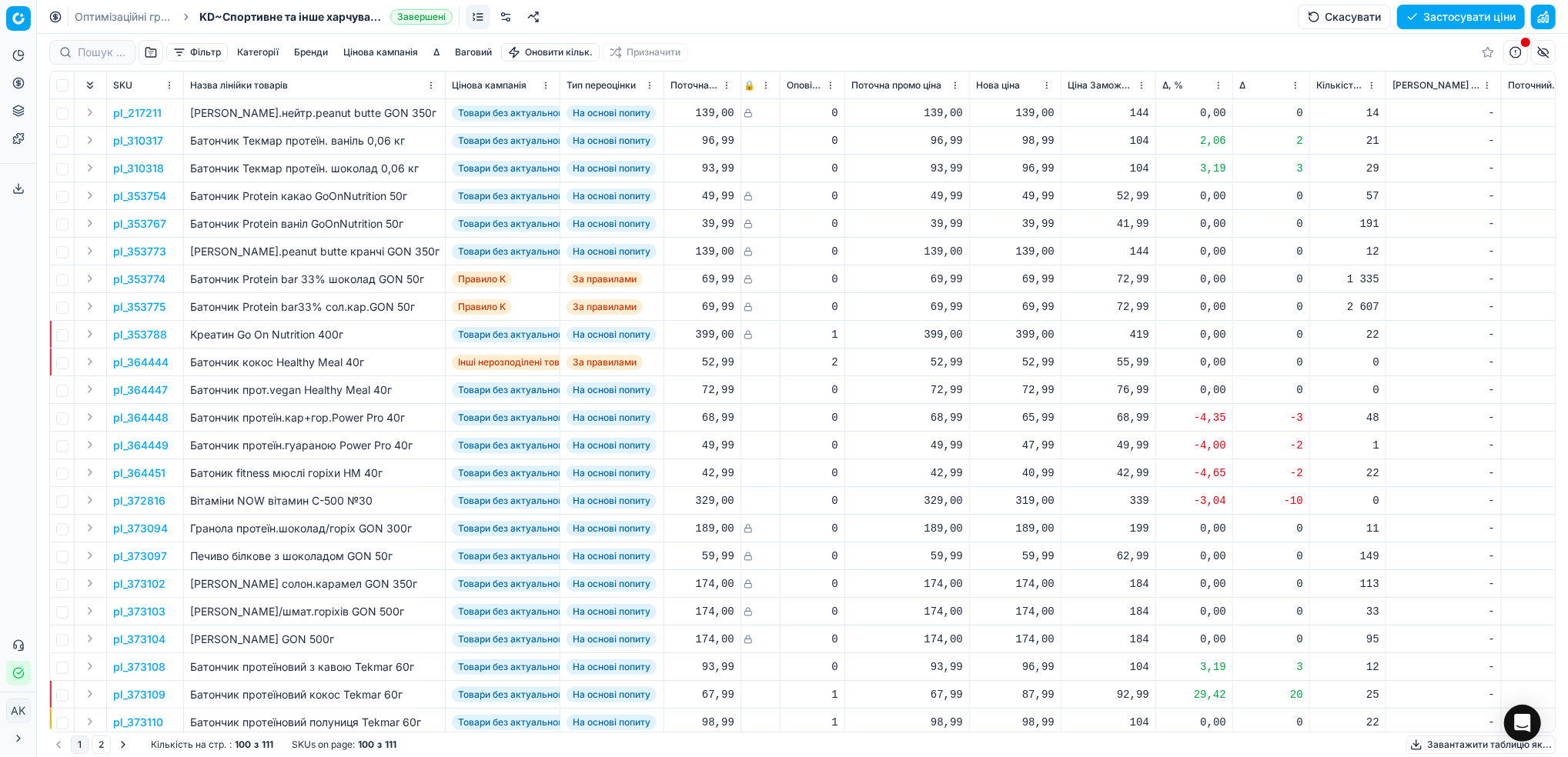
click at [386, 49] on button "Цінова кампанія" at bounding box center [380, 52] width 87 height 18
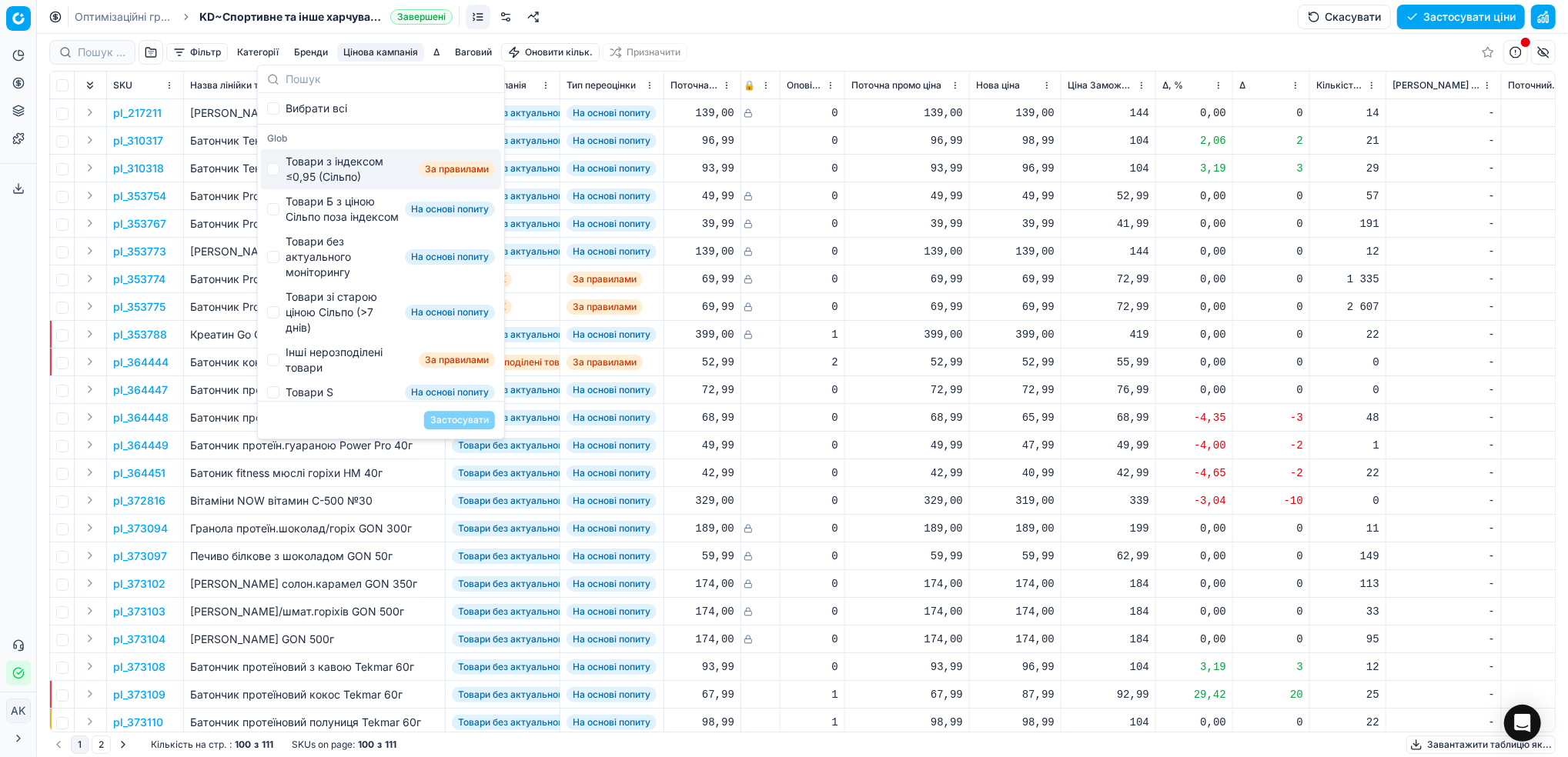
click at [279, 173] on div "Товари з індексом ≤0,95 (Сільпо) За правилами" at bounding box center [380, 169] width 240 height 40
checkbox input "true"
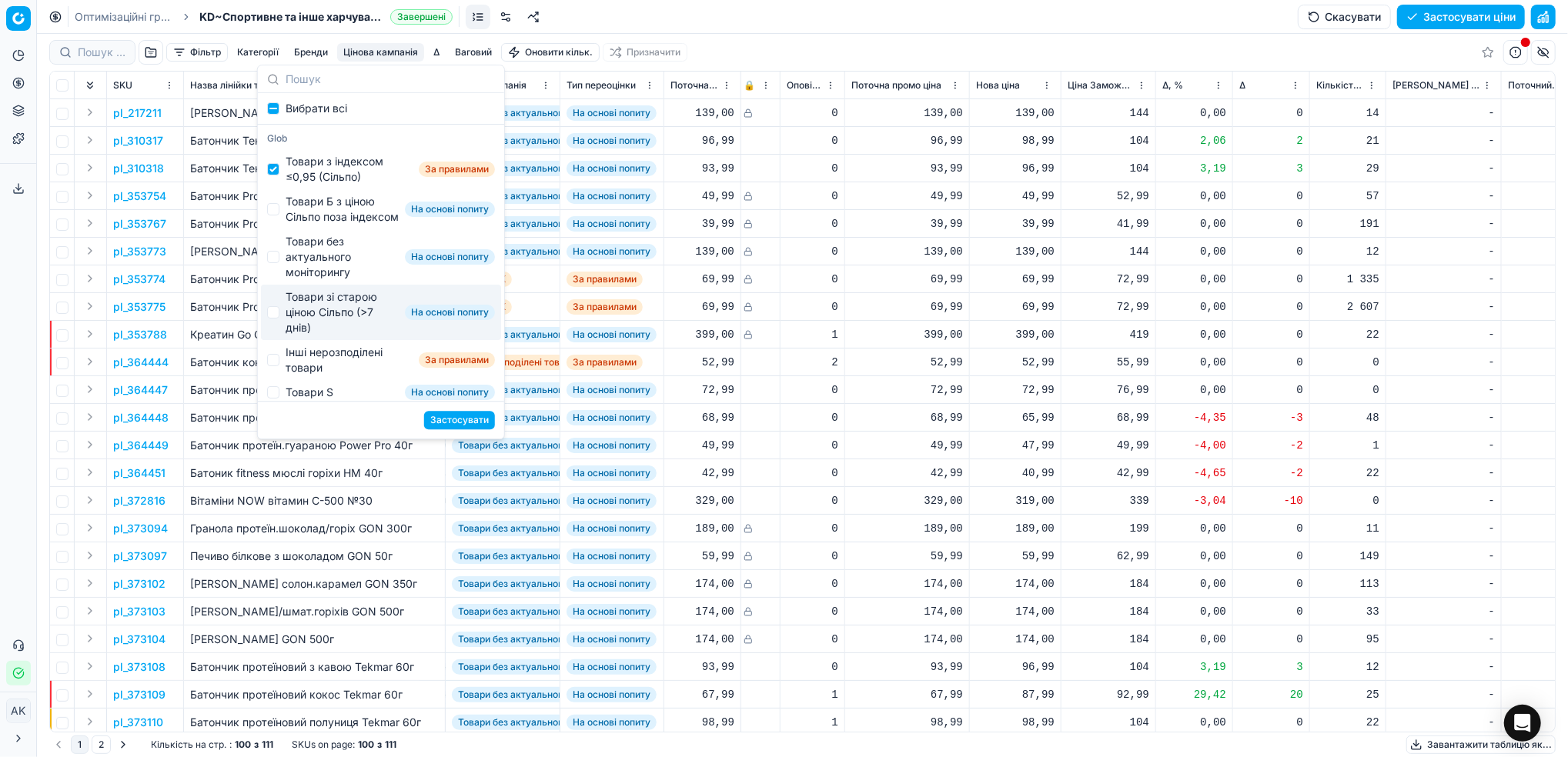
click at [469, 427] on button "Застосувати" at bounding box center [458, 419] width 70 height 18
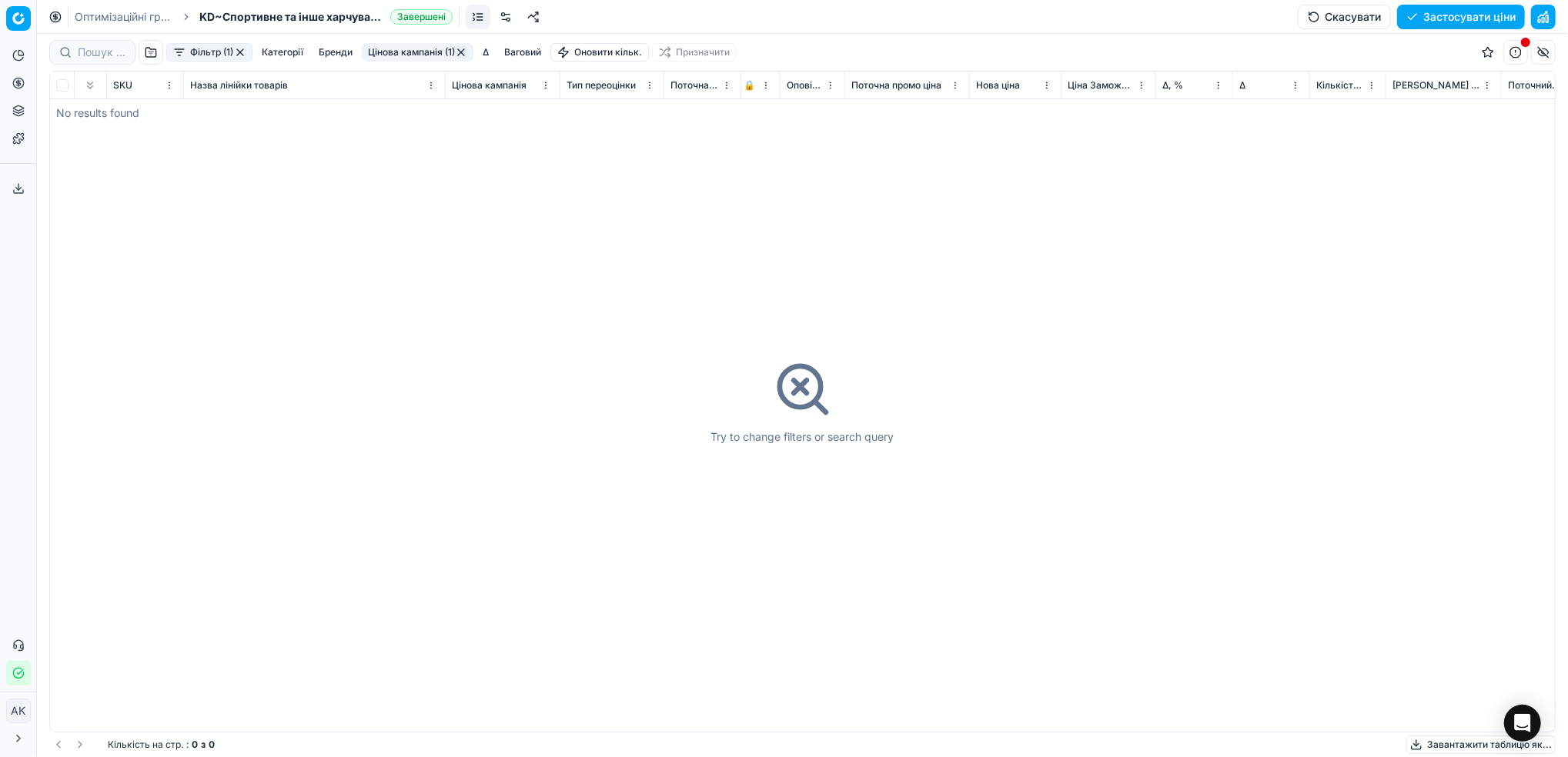
click at [415, 48] on button "Цінова кампанія (1)" at bounding box center [418, 52] width 112 height 18
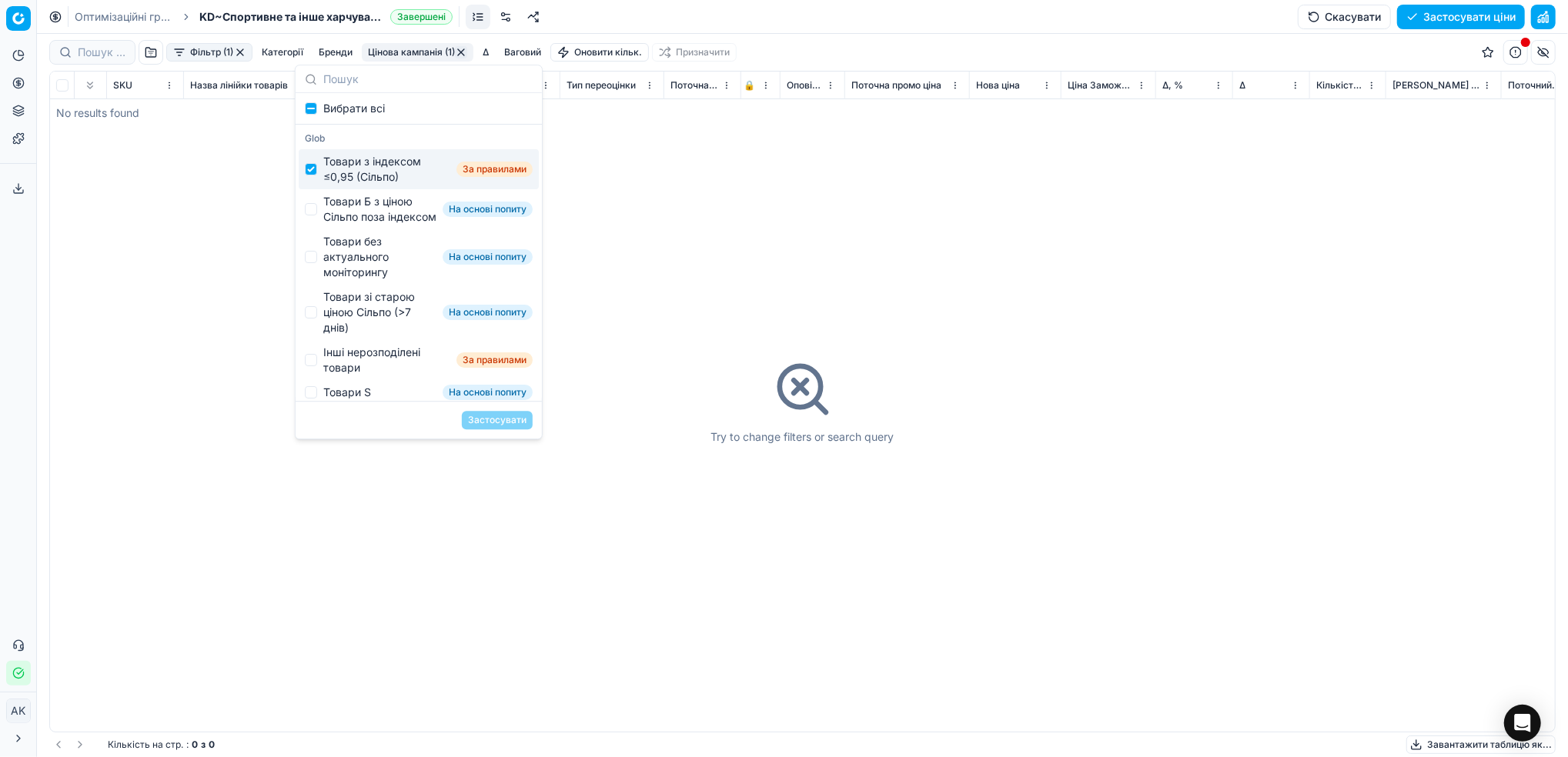
click at [317, 172] on div "Товари з індексом ≤0,95 (Сільпо) За правилами" at bounding box center [418, 169] width 240 height 40
checkbox input "false"
click at [317, 216] on div "Товари Б з ціною Сільпо поза індексом На основі попиту" at bounding box center [418, 208] width 240 height 40
checkbox input "true"
click at [489, 418] on button "Застосувати" at bounding box center [497, 419] width 70 height 18
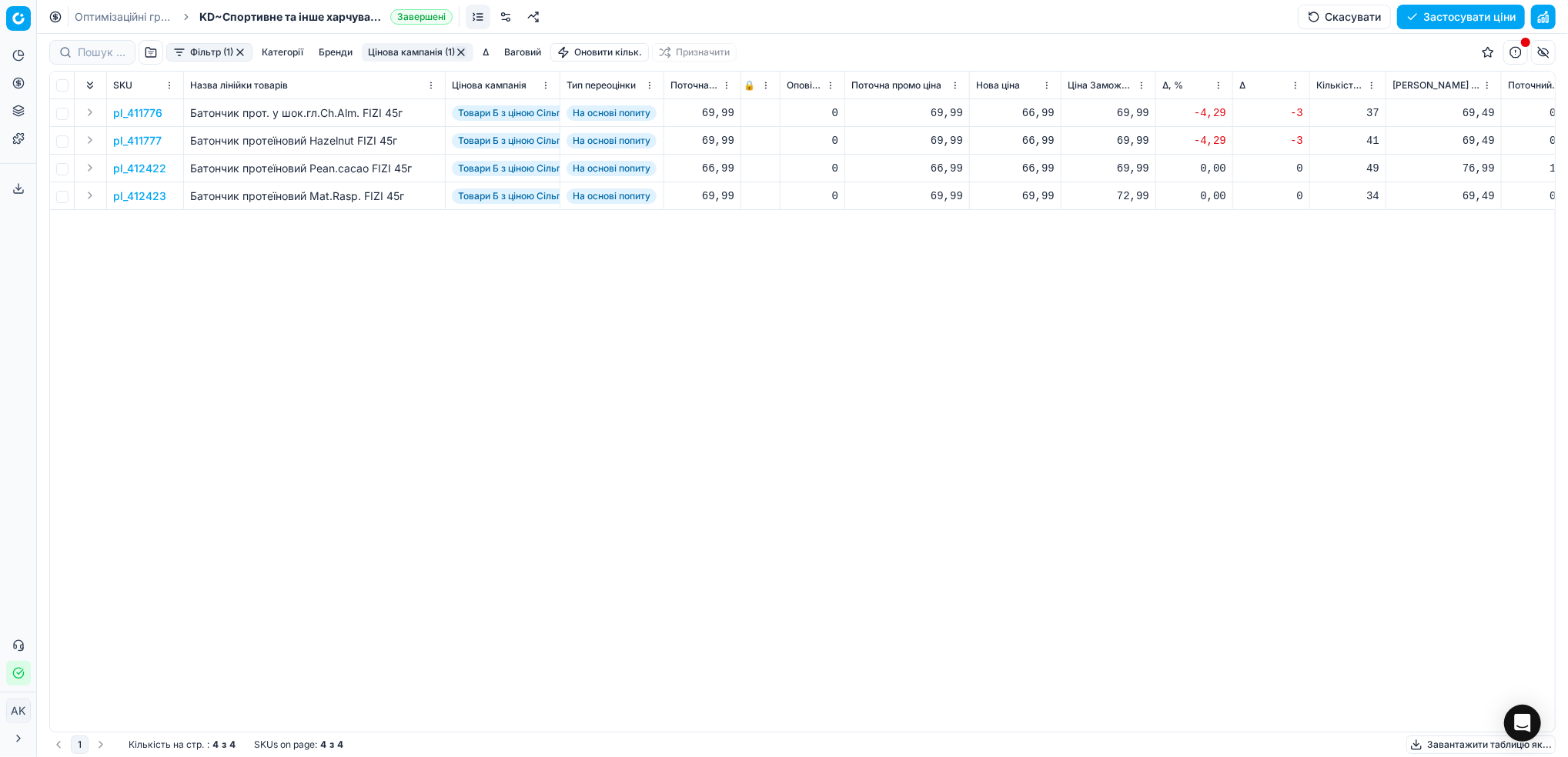
click at [194, 50] on button "Фільтр (1)" at bounding box center [208, 52] width 86 height 18
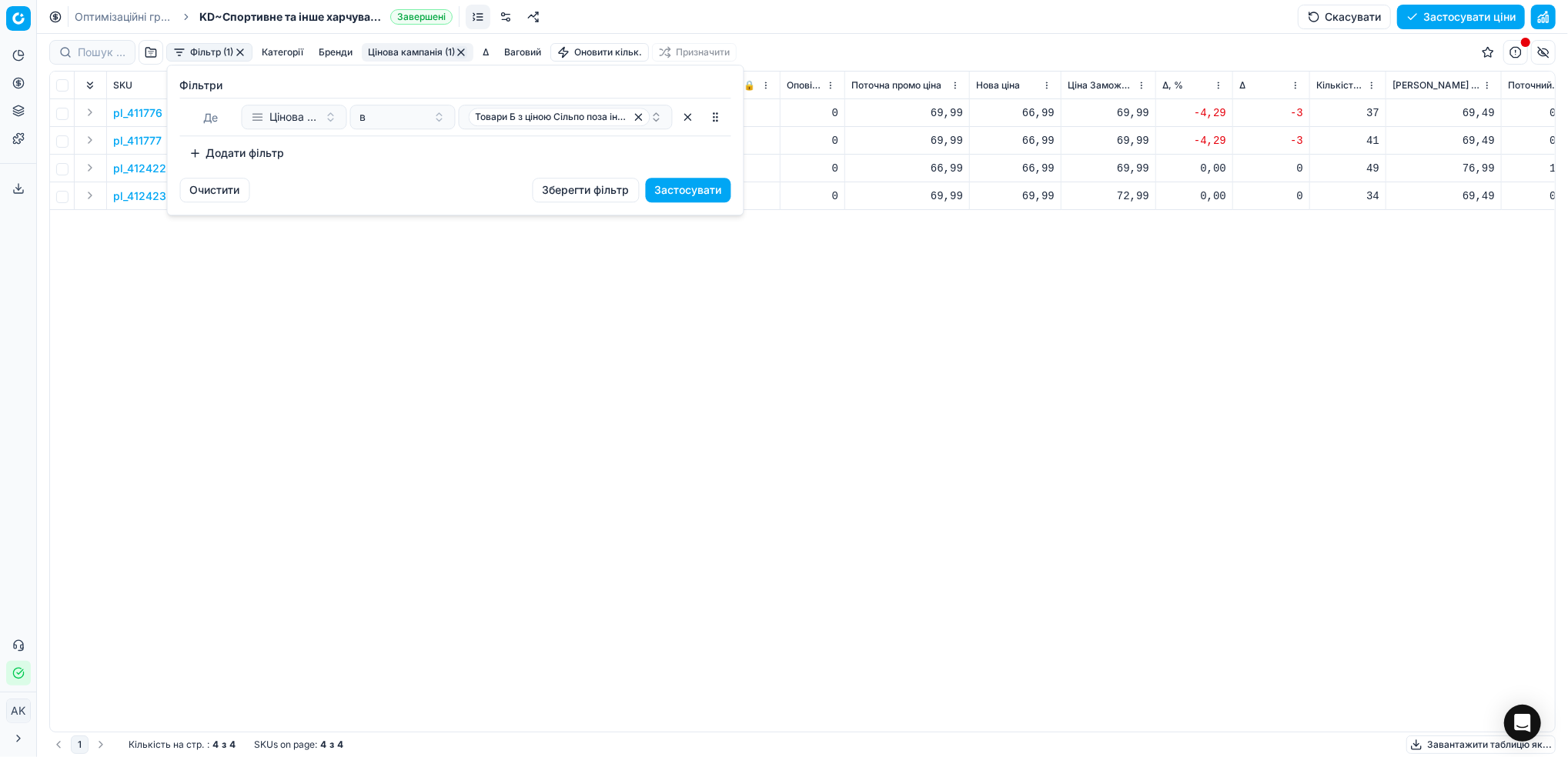
click at [261, 152] on button "Додати фільтр" at bounding box center [237, 153] width 114 height 25
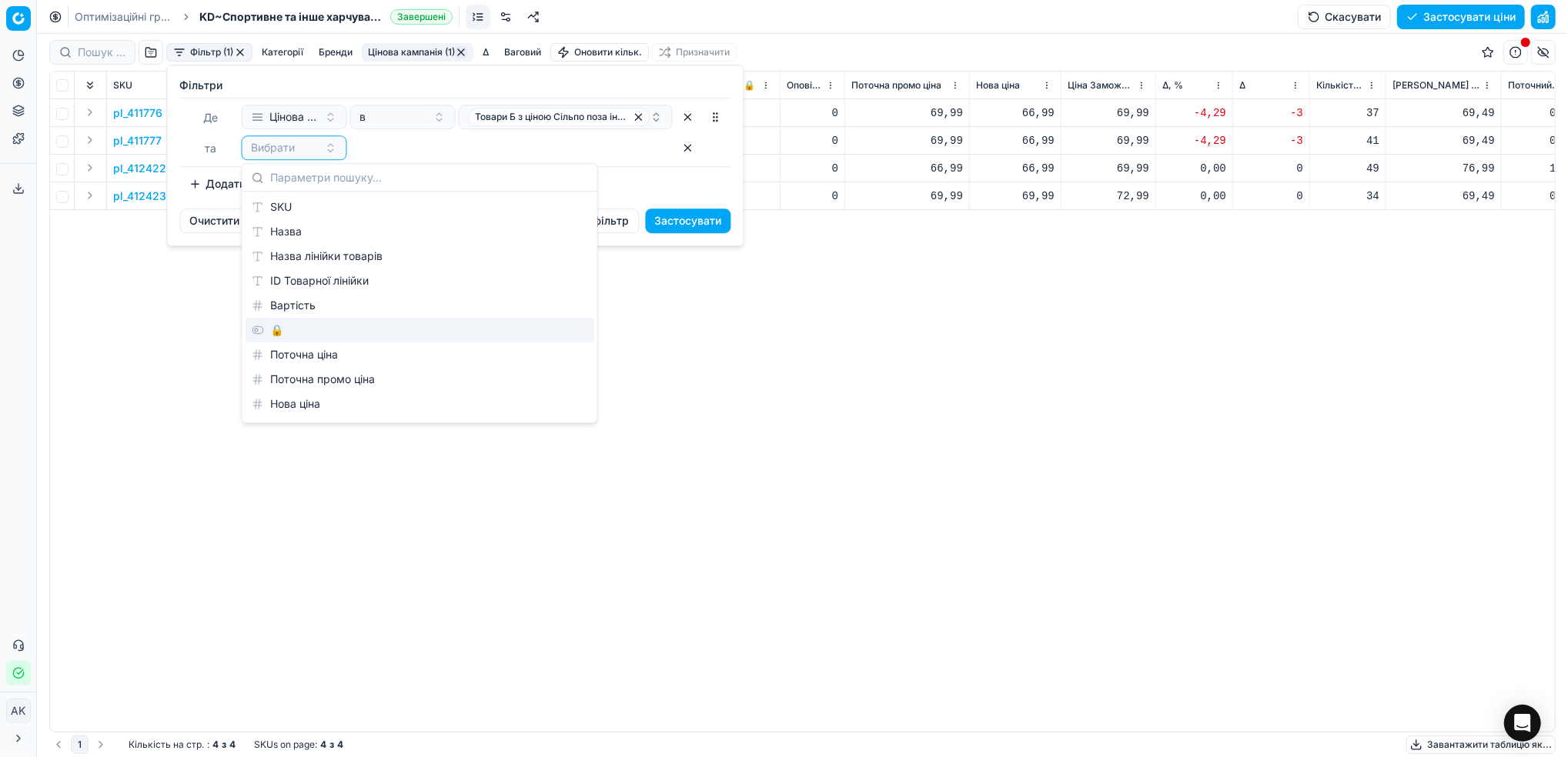
click at [306, 324] on div "🔒" at bounding box center [419, 330] width 348 height 25
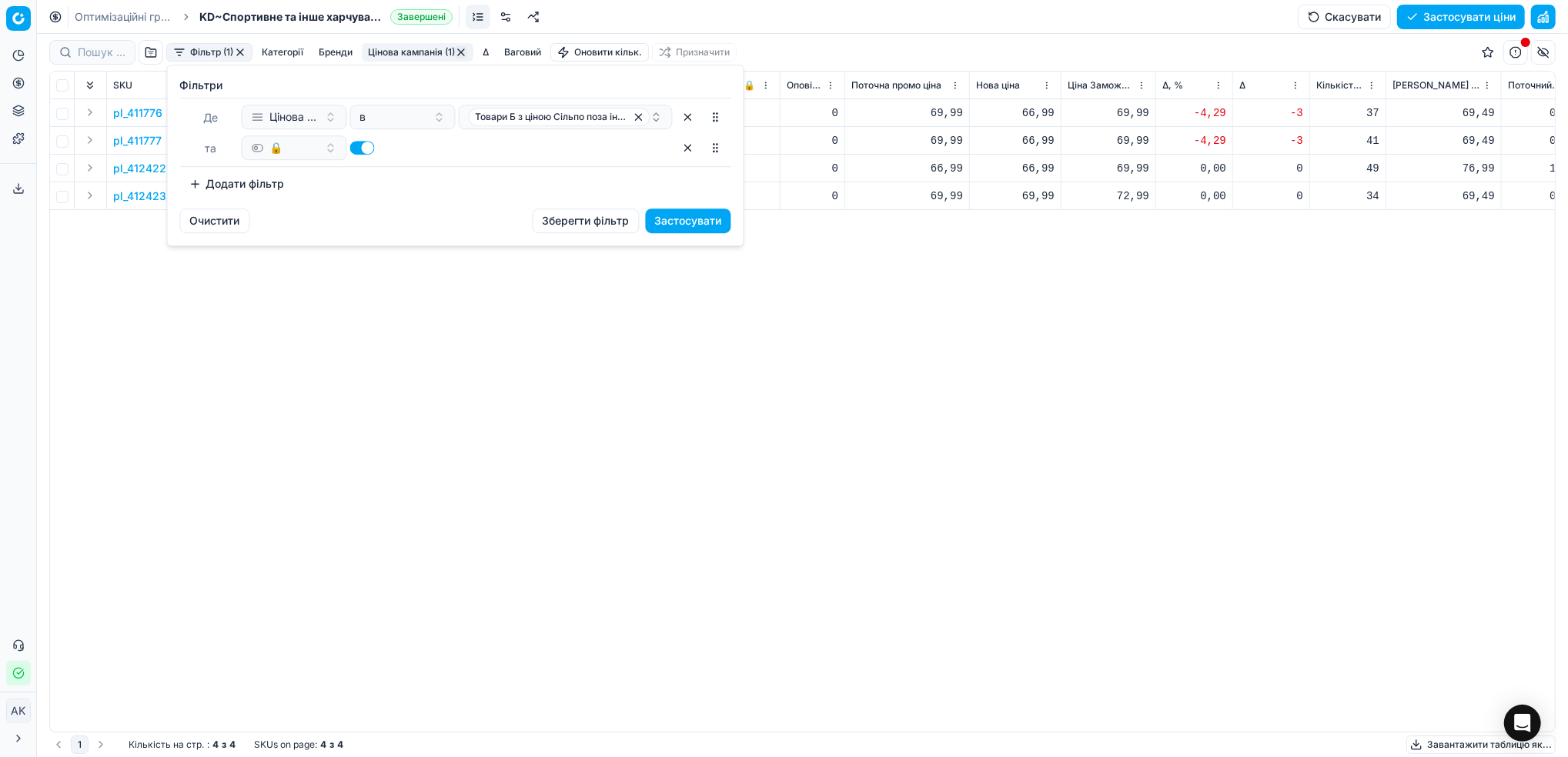
click at [355, 151] on button "button" at bounding box center [363, 148] width 25 height 14
checkbox input "false"
click at [668, 218] on button "Застосувати" at bounding box center [688, 221] width 86 height 25
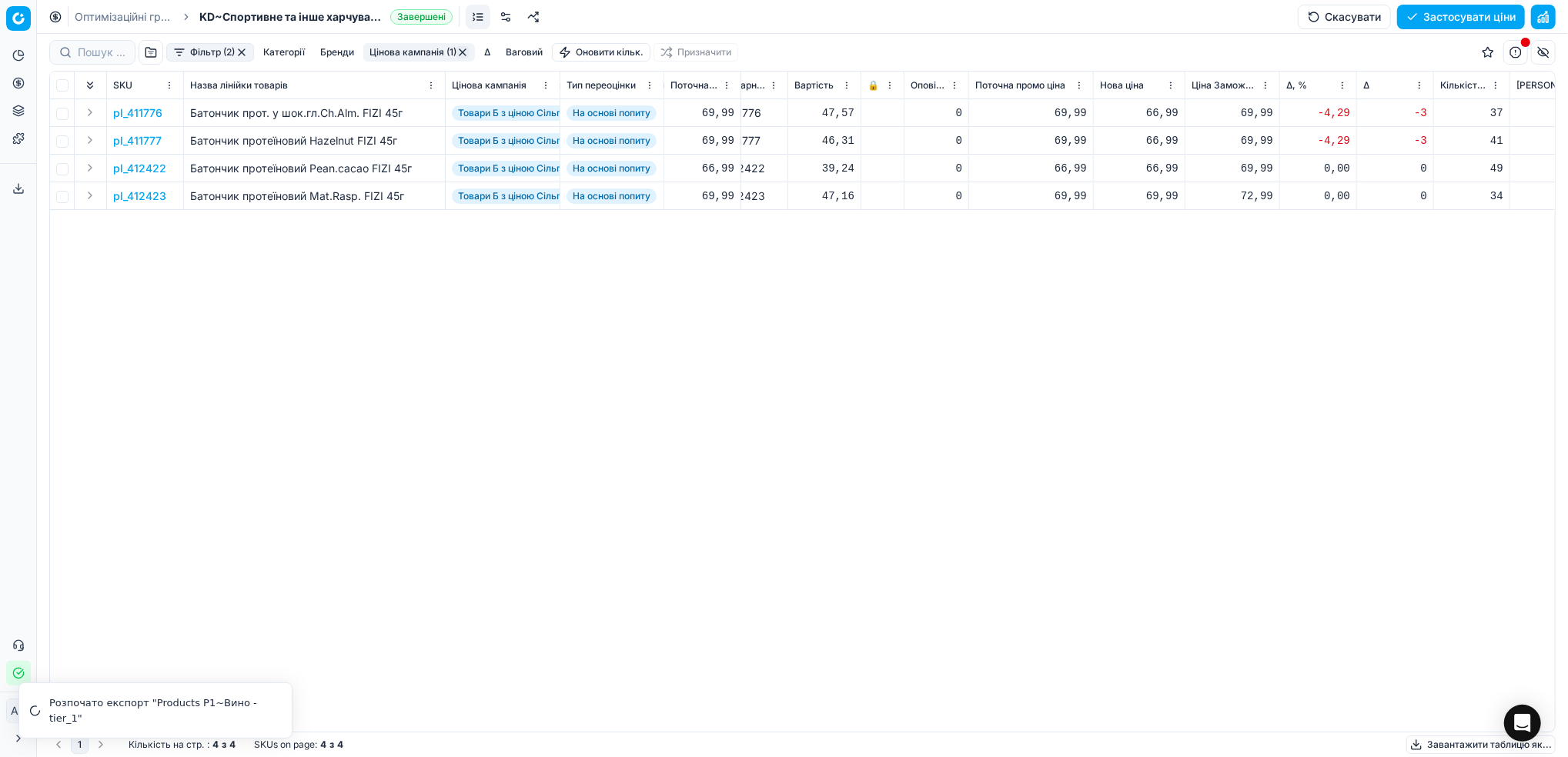
scroll to position [0, 204]
click at [486, 667] on div "pl_411776 Батончик прот. у шок.гл.Ch.Alm. FIZI 45г Товари Б з ціною Сільпо поза…" at bounding box center [598, 416] width 1504 height 633
click at [146, 111] on p "pl_411776" at bounding box center [137, 113] width 49 height 15
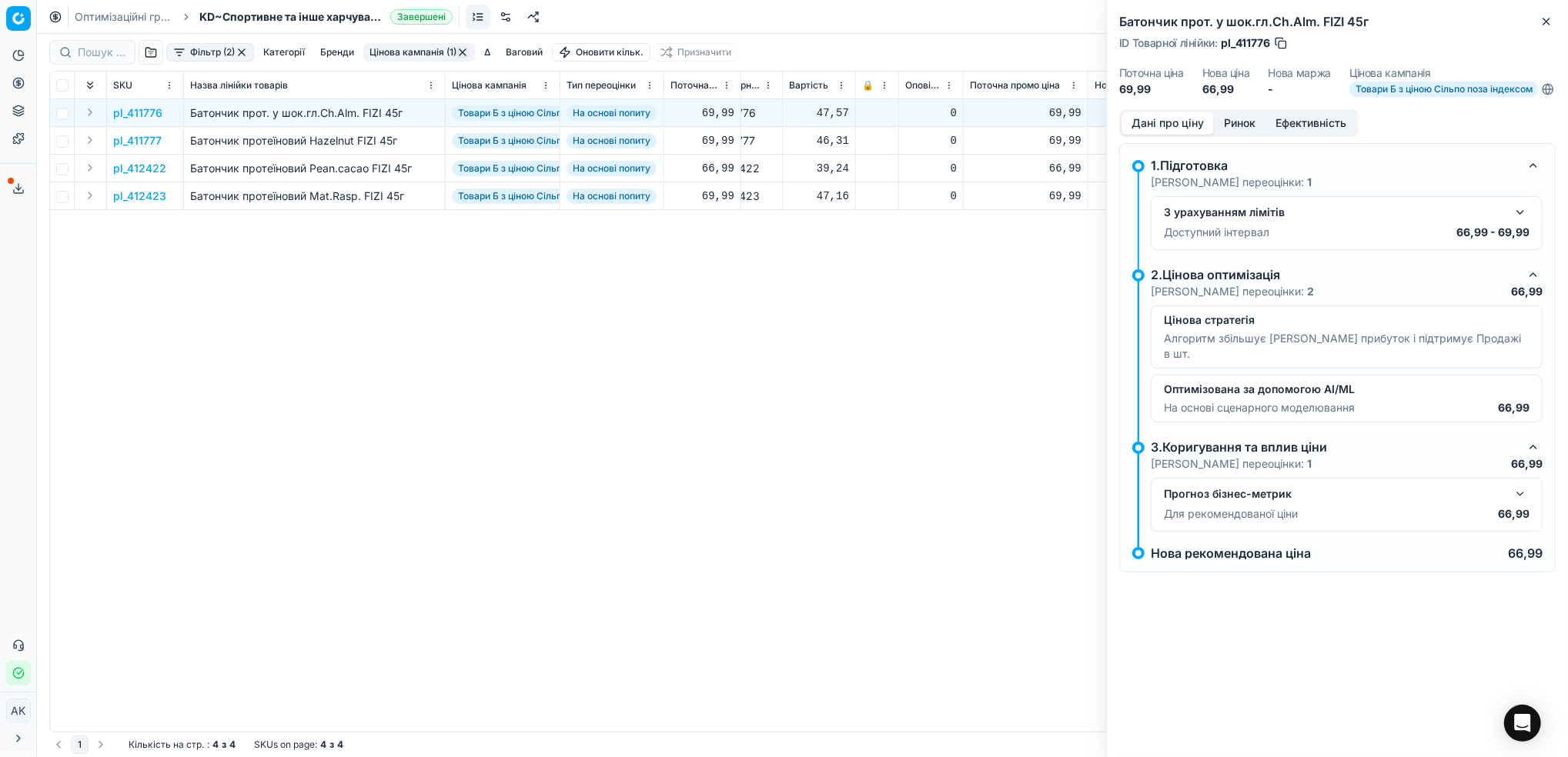
click at [1227, 135] on button "Ринок" at bounding box center [1239, 122] width 51 height 22
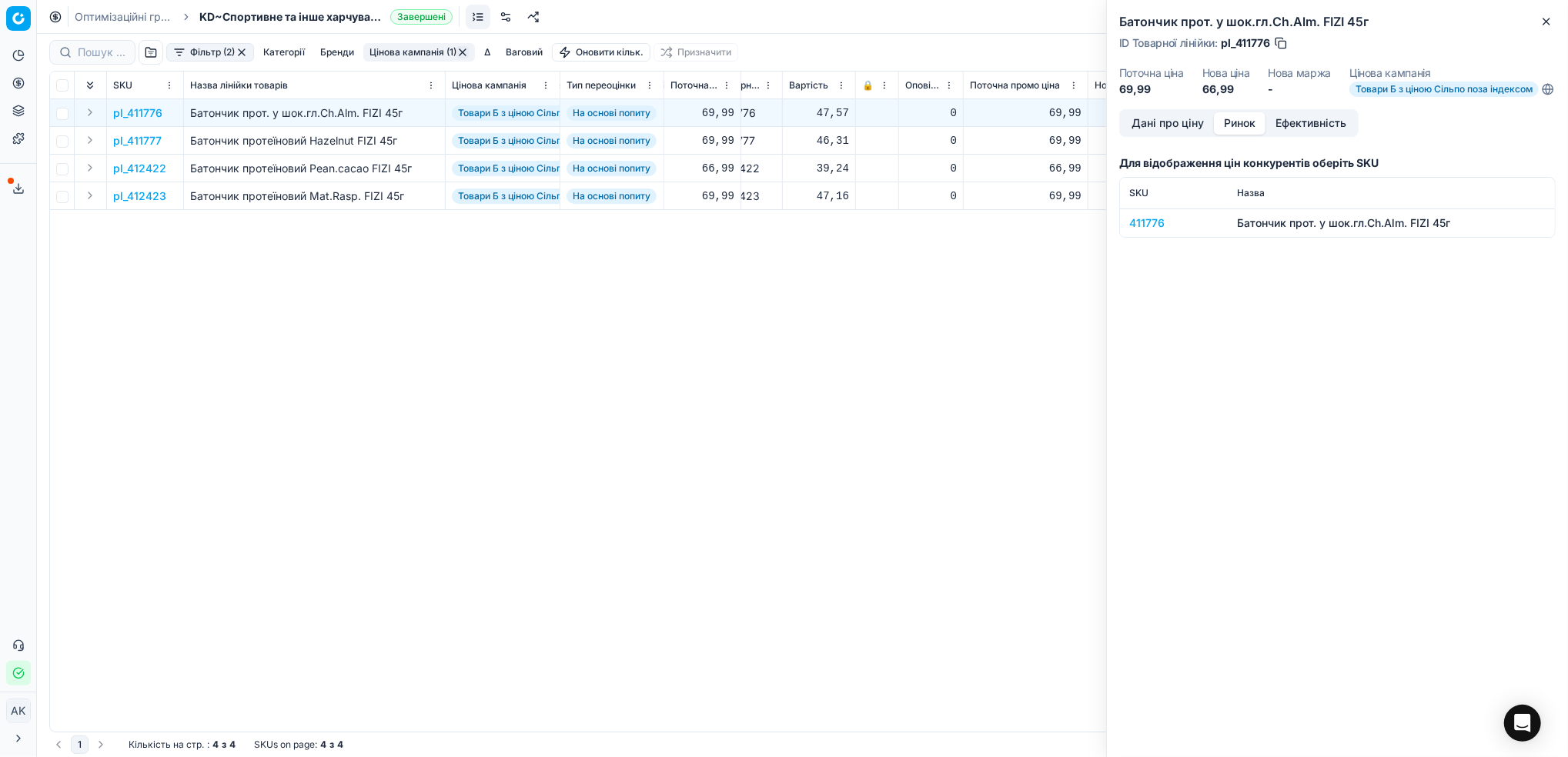
click at [1148, 230] on div "411776" at bounding box center [1173, 223] width 90 height 15
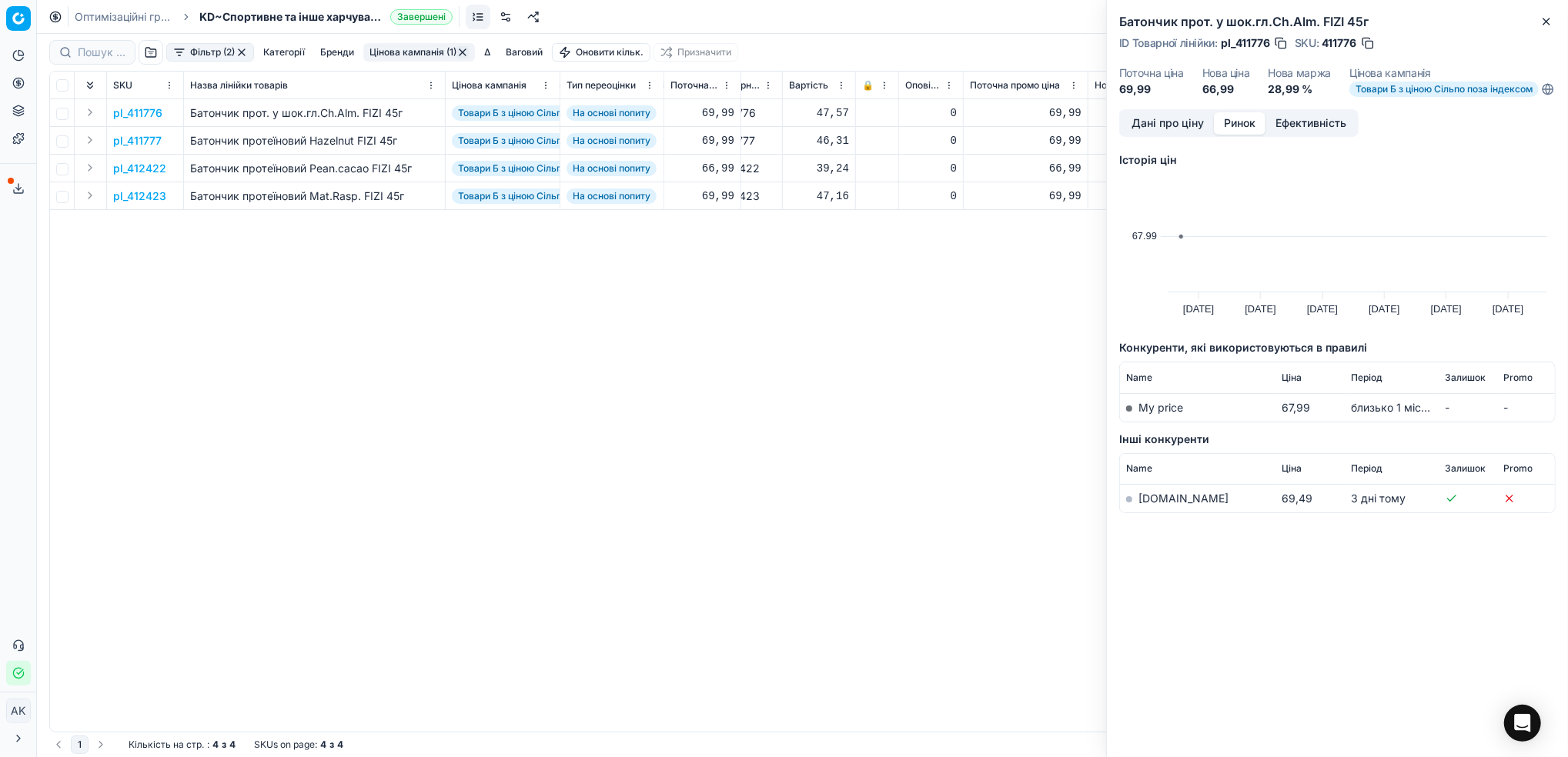
click at [1143, 504] on link "[DOMAIN_NAME]" at bounding box center [1183, 499] width 90 height 14
click at [1554, 14] on button "Close" at bounding box center [1546, 21] width 18 height 18
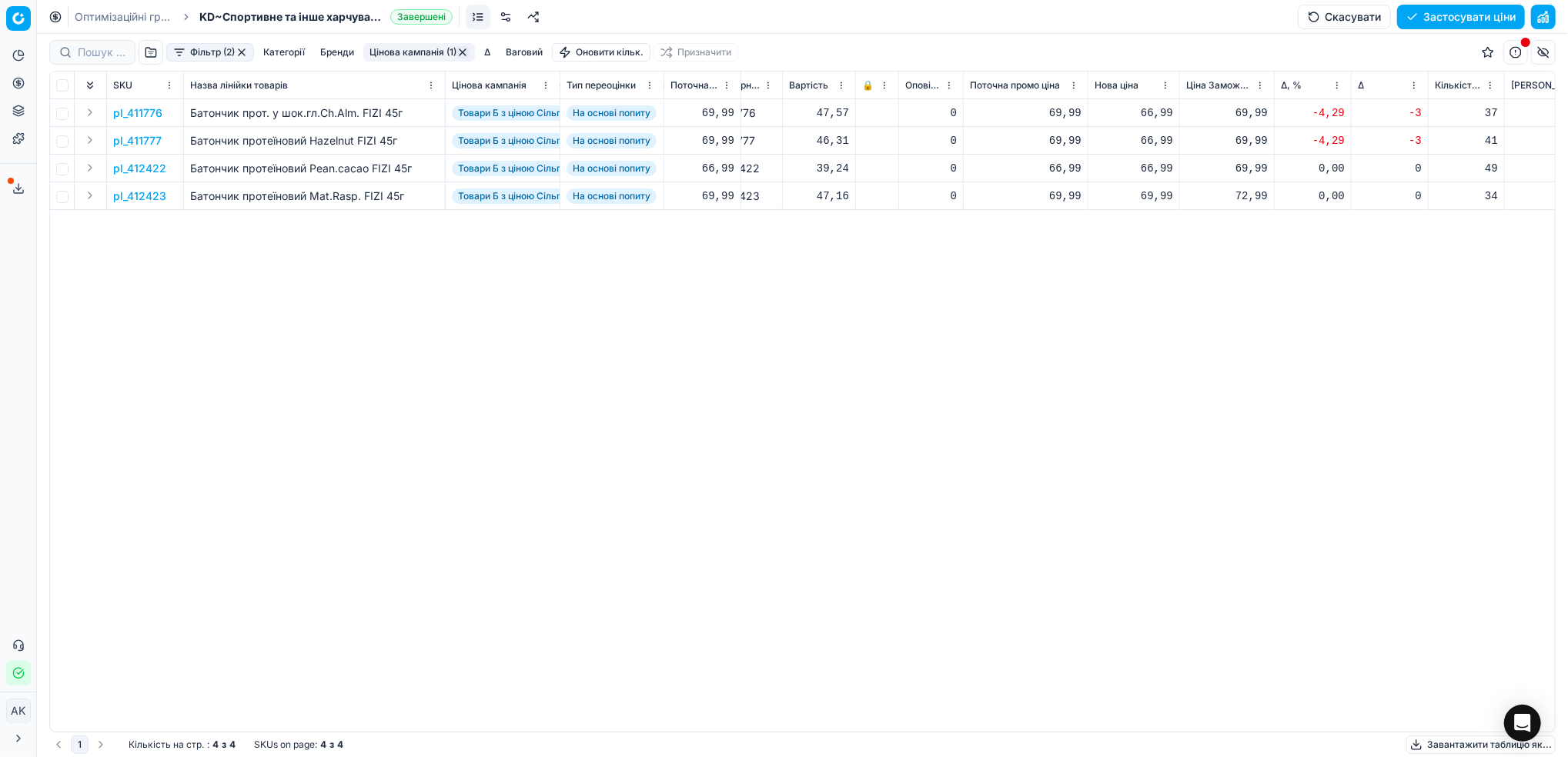
click at [1147, 116] on div "66,99" at bounding box center [1133, 113] width 78 height 15
click at [1149, 251] on input "66.99" at bounding box center [1188, 250] width 111 height 25
type input "69.99"
click at [151, 137] on p "pl_411777" at bounding box center [137, 141] width 48 height 15
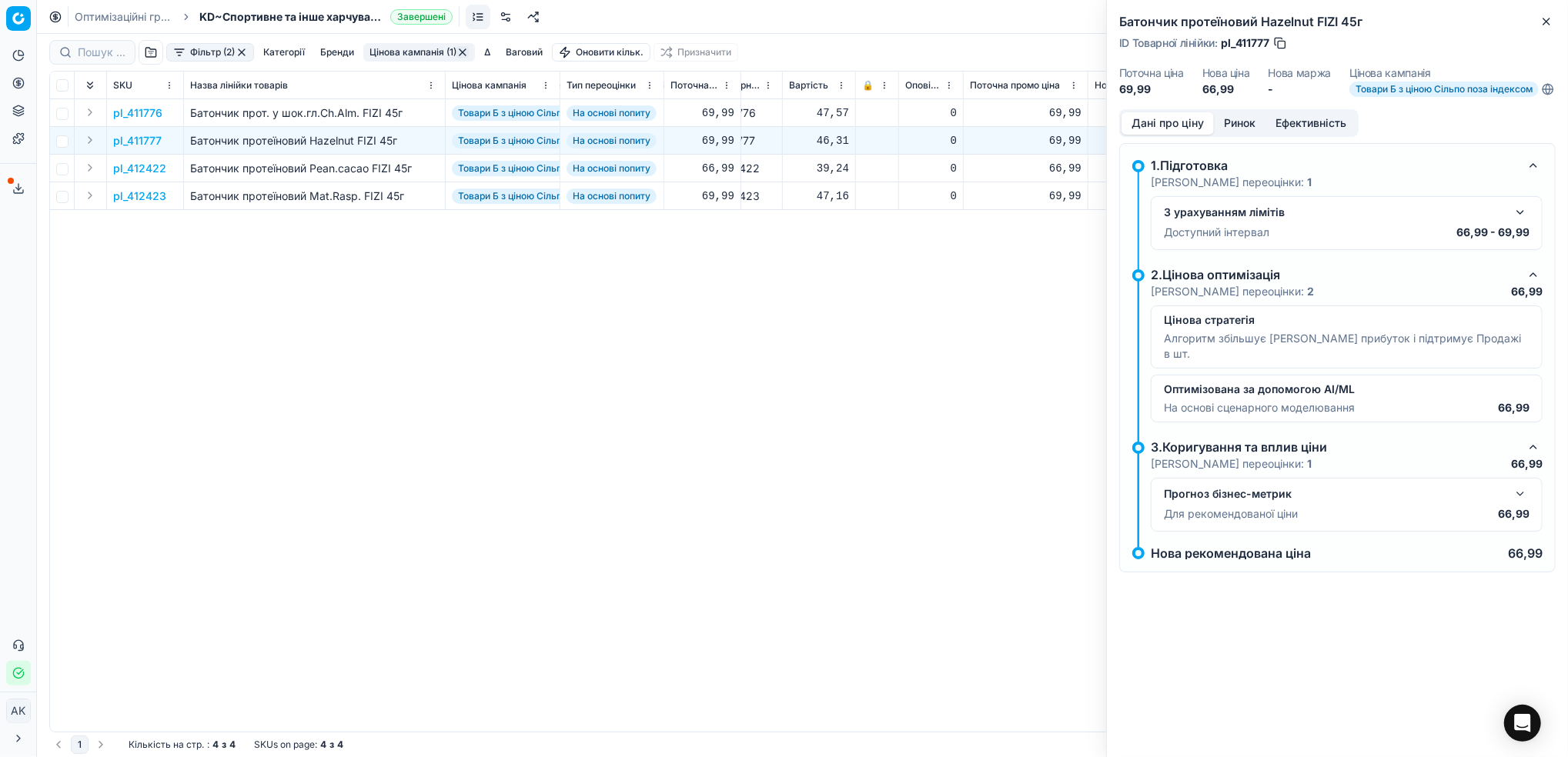
click at [1250, 133] on button "Ринок" at bounding box center [1239, 122] width 51 height 22
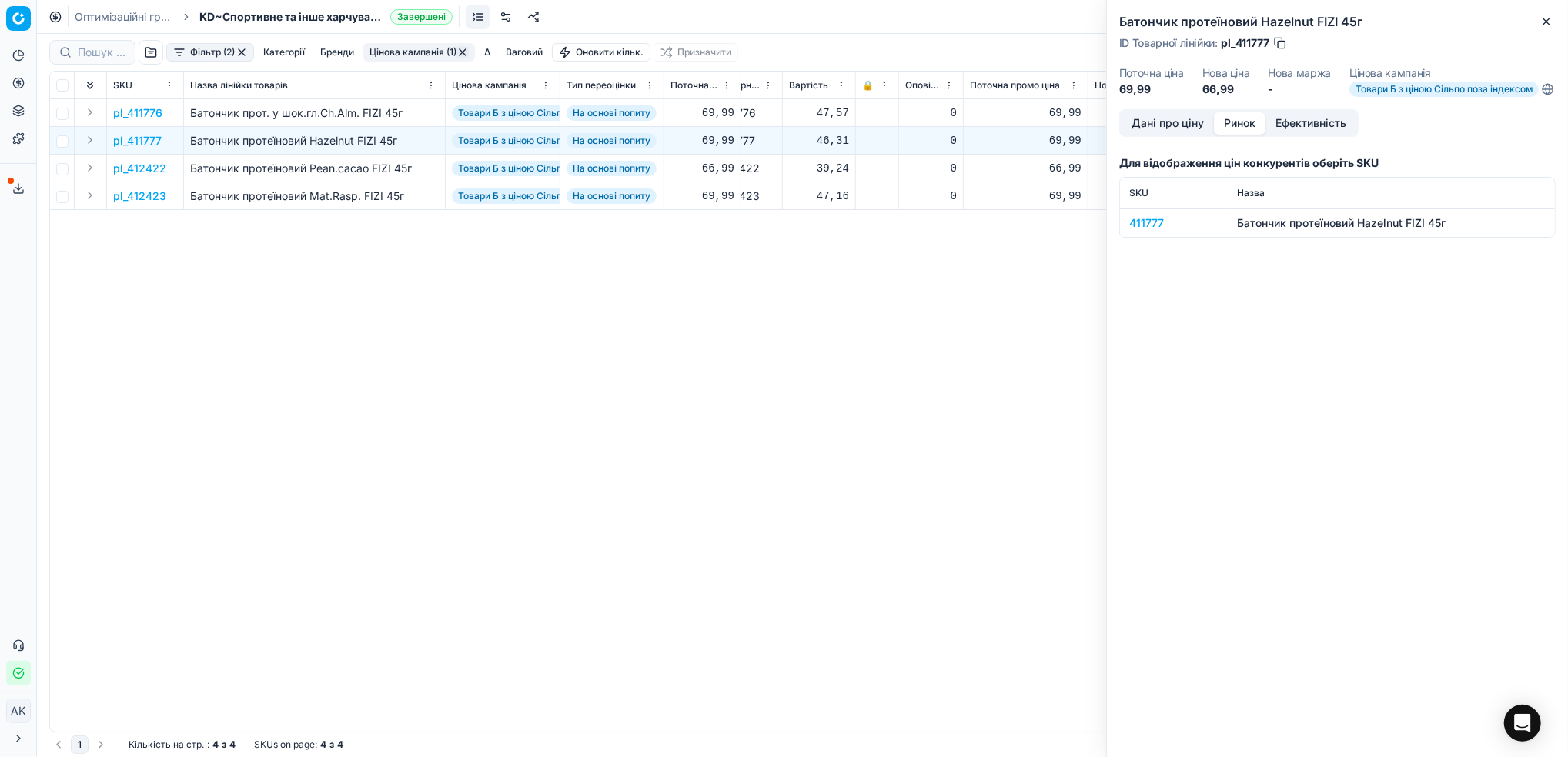
click at [1143, 230] on div "411777" at bounding box center [1173, 223] width 90 height 15
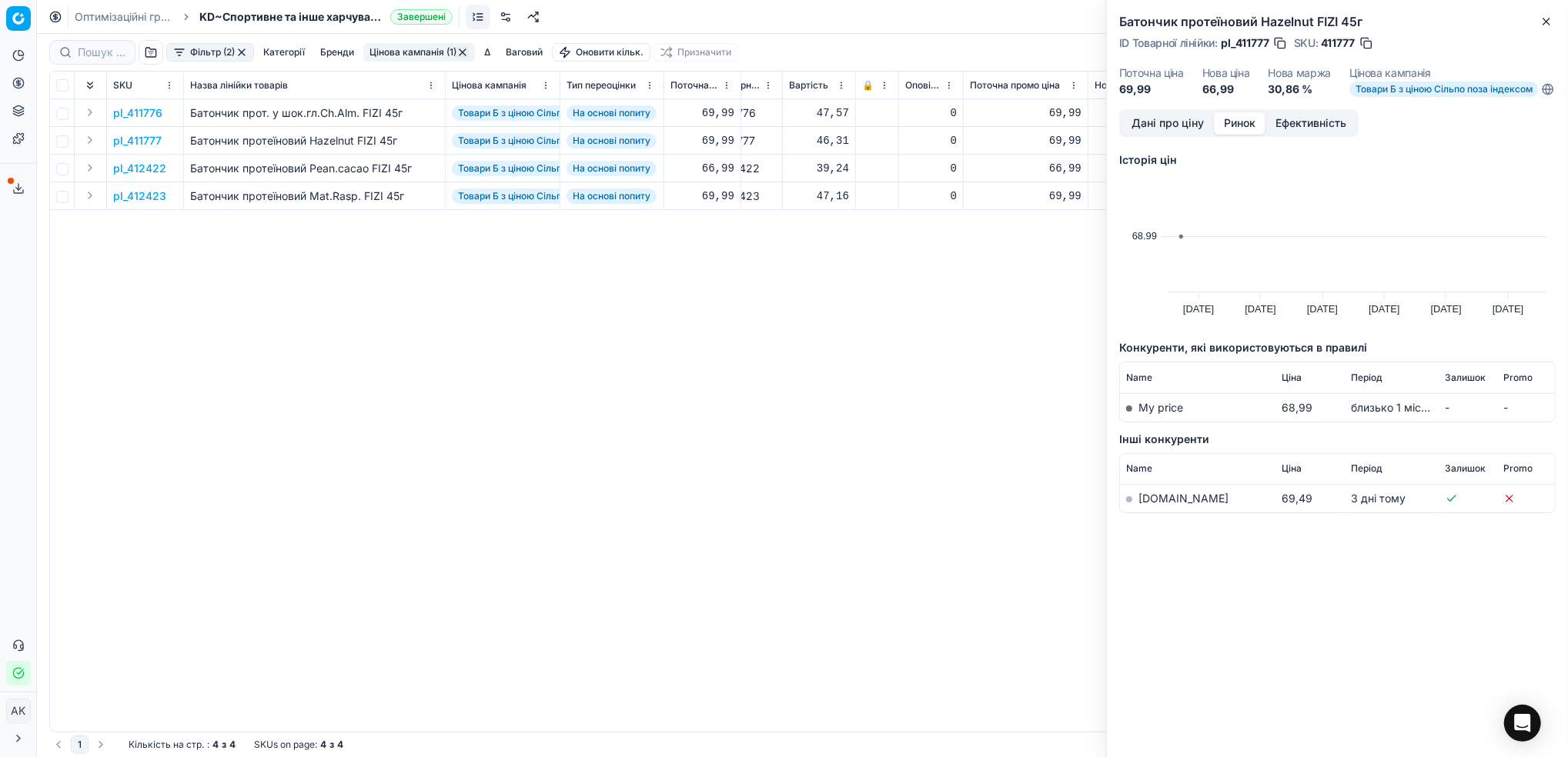
click at [1145, 504] on link "[DOMAIN_NAME]" at bounding box center [1183, 499] width 90 height 14
click at [1537, 22] on button "Close" at bounding box center [1546, 21] width 18 height 18
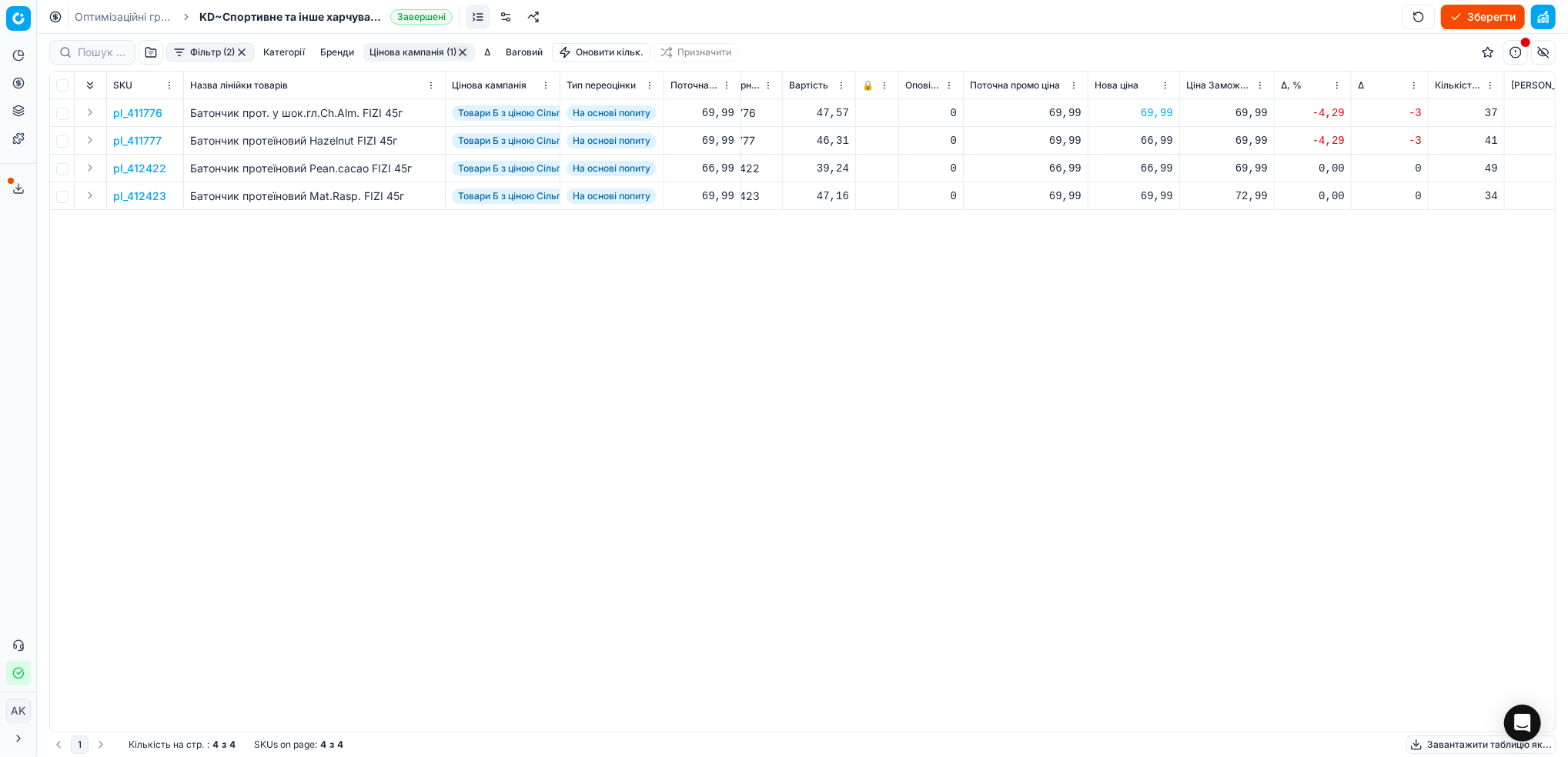
click at [1146, 140] on div "66,99" at bounding box center [1133, 141] width 78 height 15
click at [1152, 278] on input "66.99" at bounding box center [1188, 277] width 111 height 25
type input "69.99"
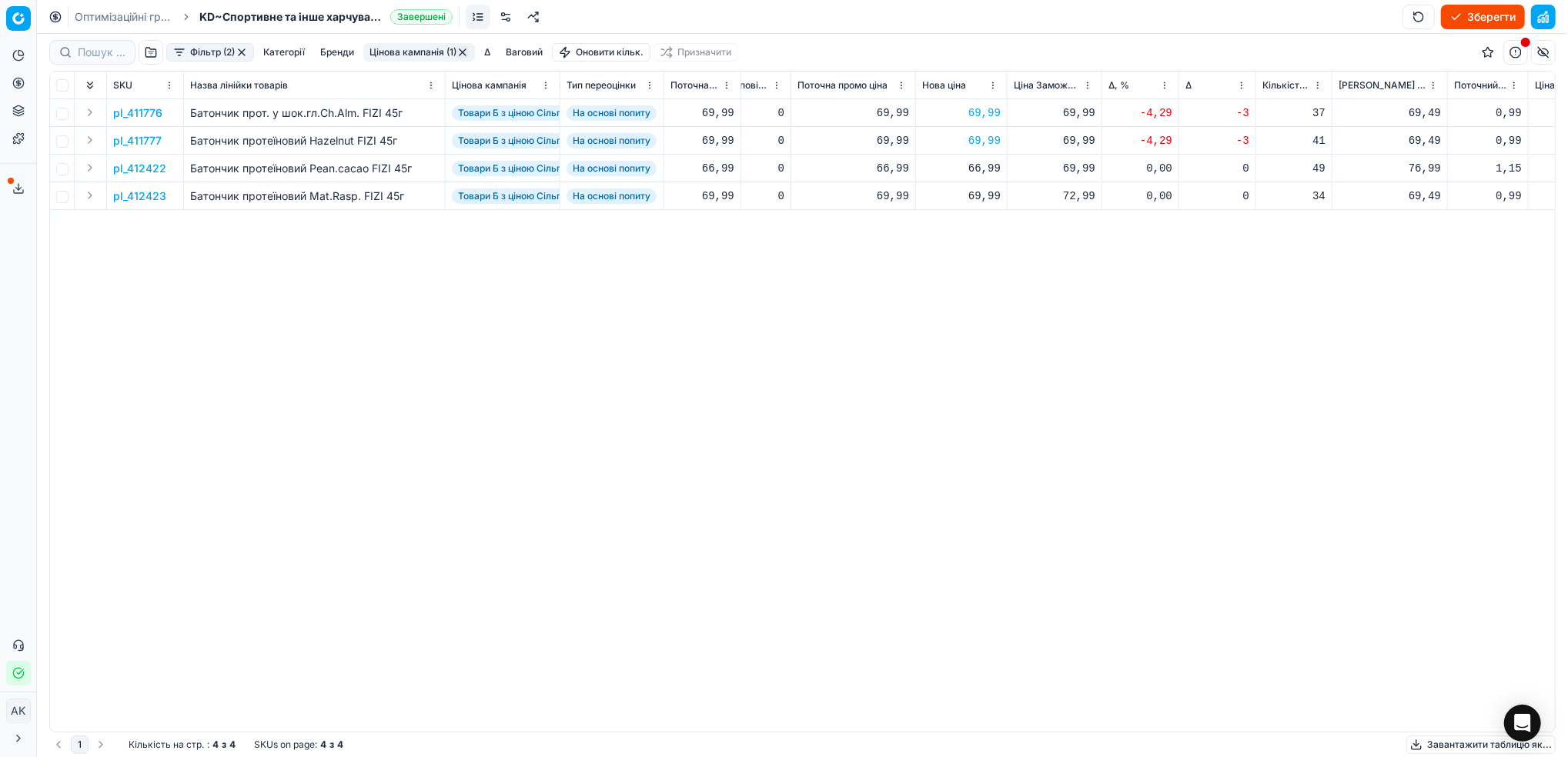
scroll to position [0, 382]
click at [142, 166] on p "pl_412422" at bounding box center [139, 169] width 53 height 15
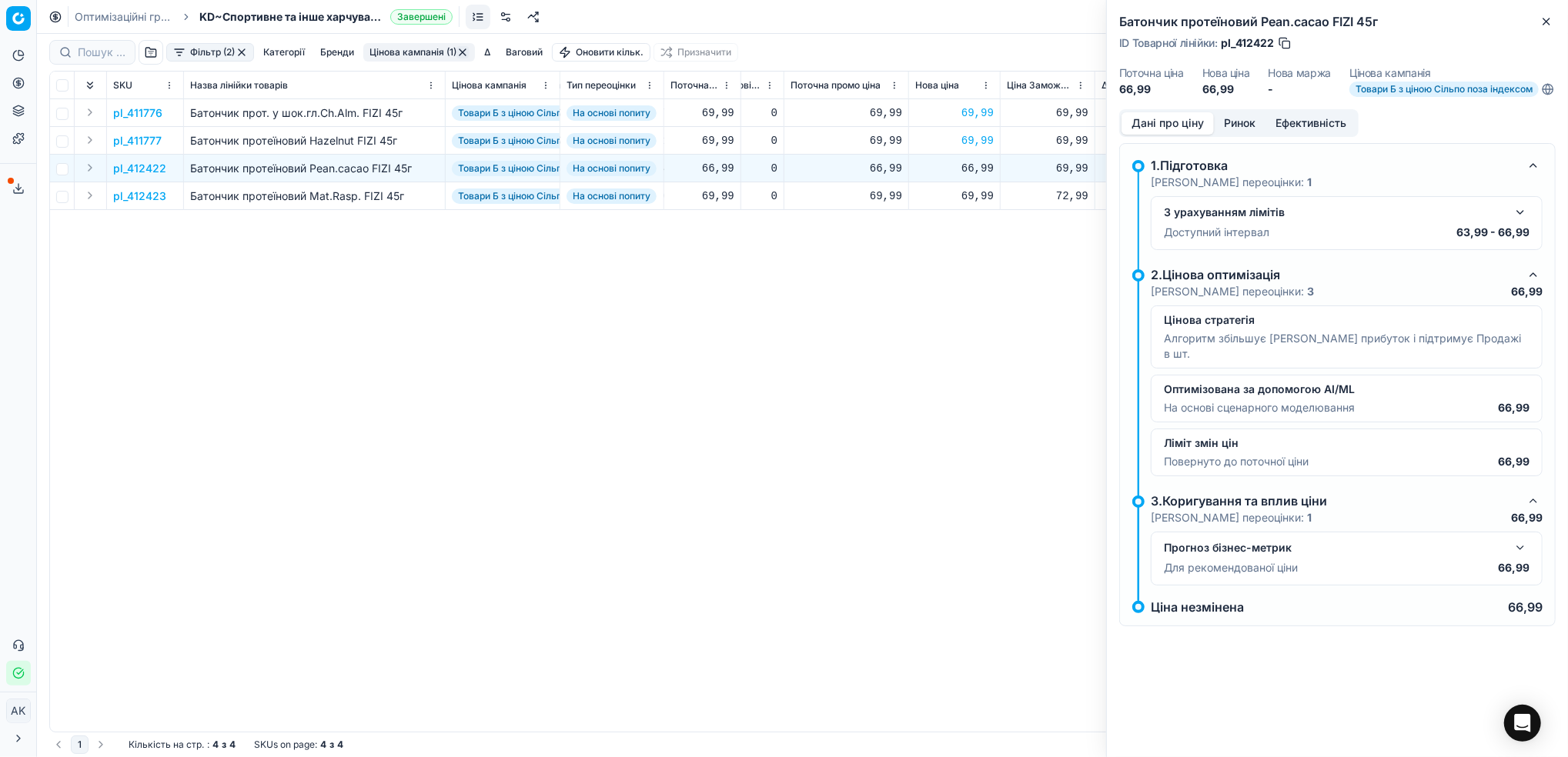
click at [1237, 131] on button "Ринок" at bounding box center [1239, 122] width 51 height 22
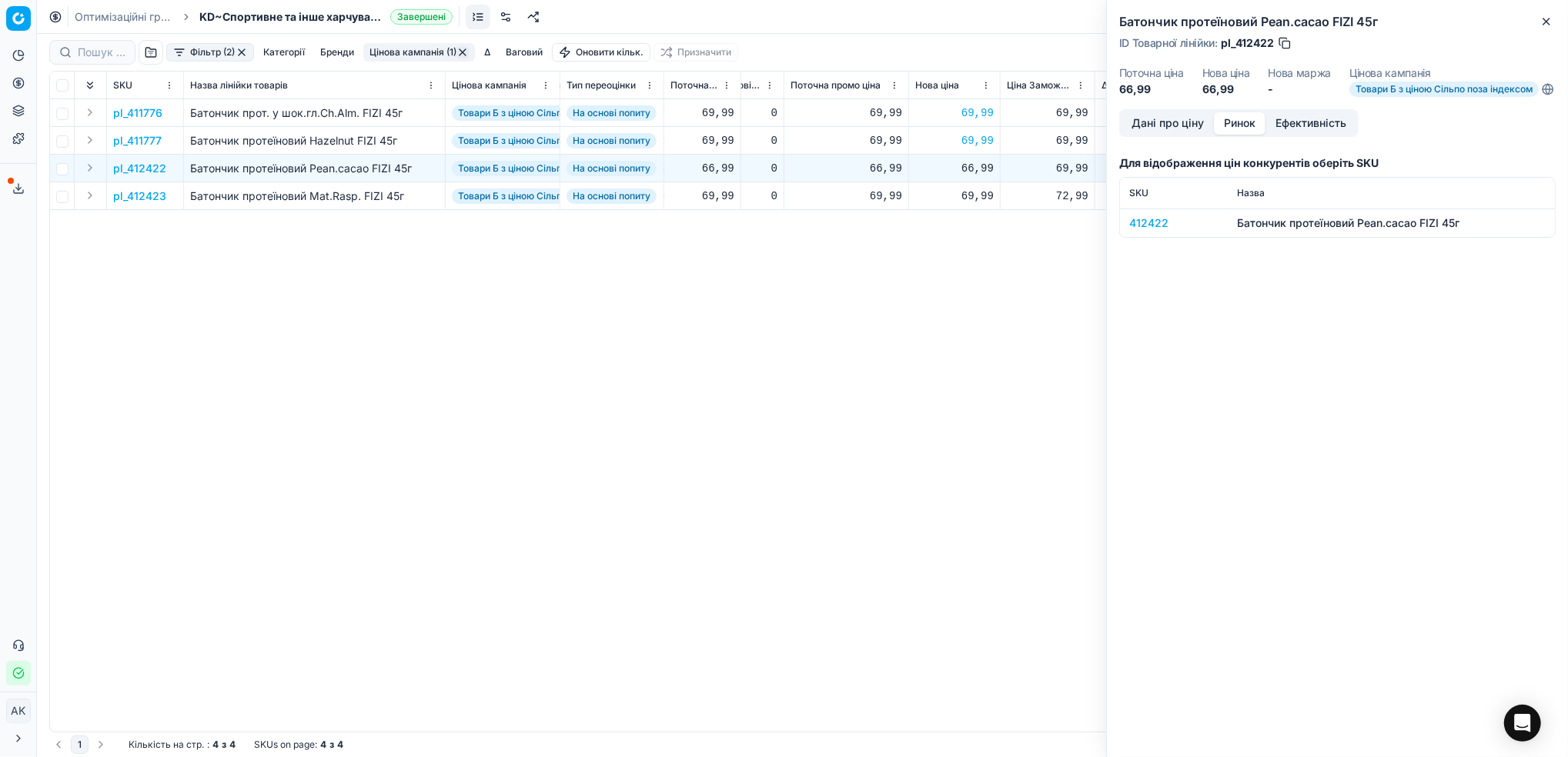
click at [1137, 230] on div "412422" at bounding box center [1173, 223] width 90 height 15
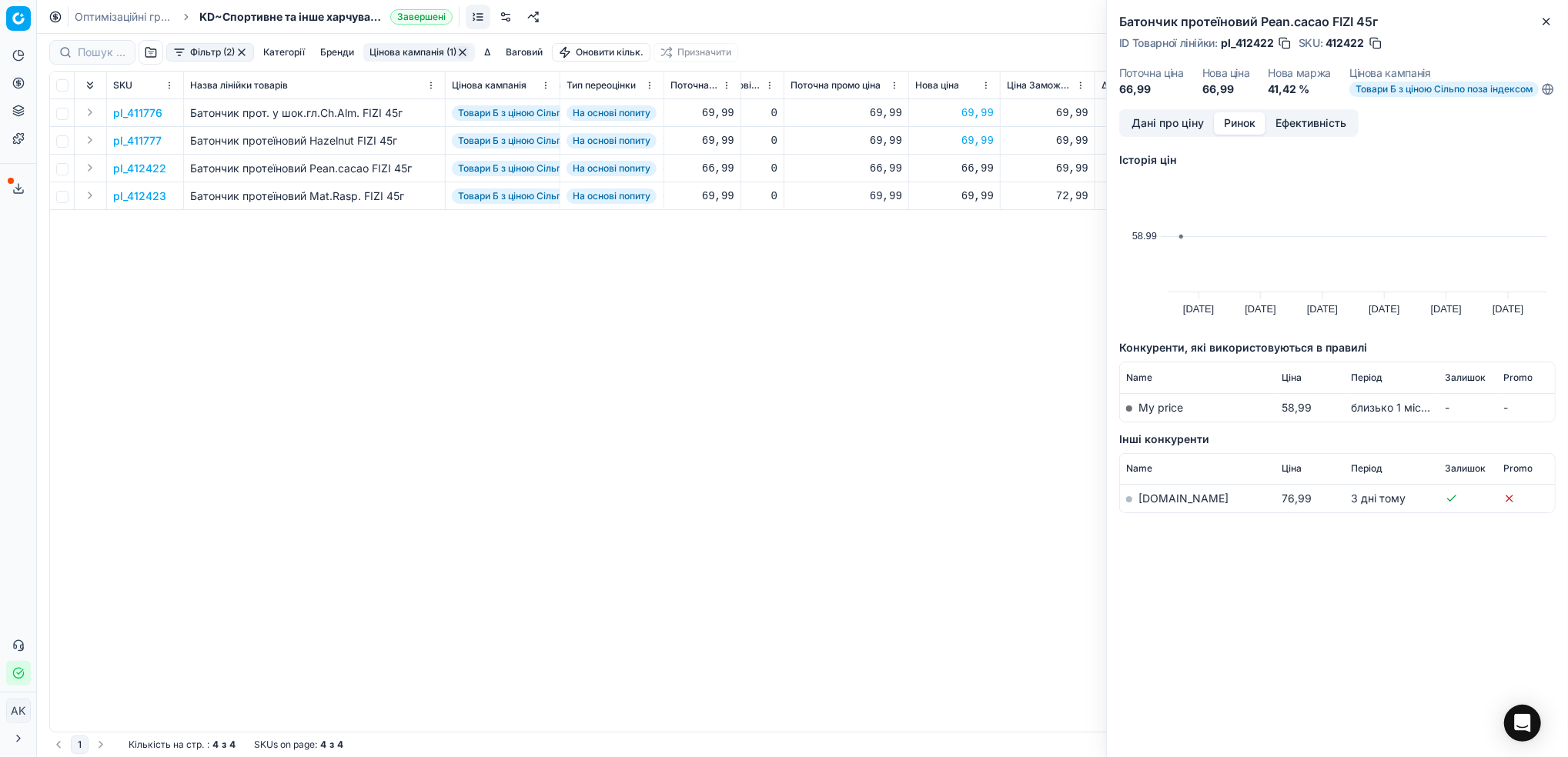
click at [1149, 504] on link "[DOMAIN_NAME]" at bounding box center [1183, 499] width 90 height 14
click at [1157, 135] on button "Дані про ціну" at bounding box center [1168, 122] width 93 height 22
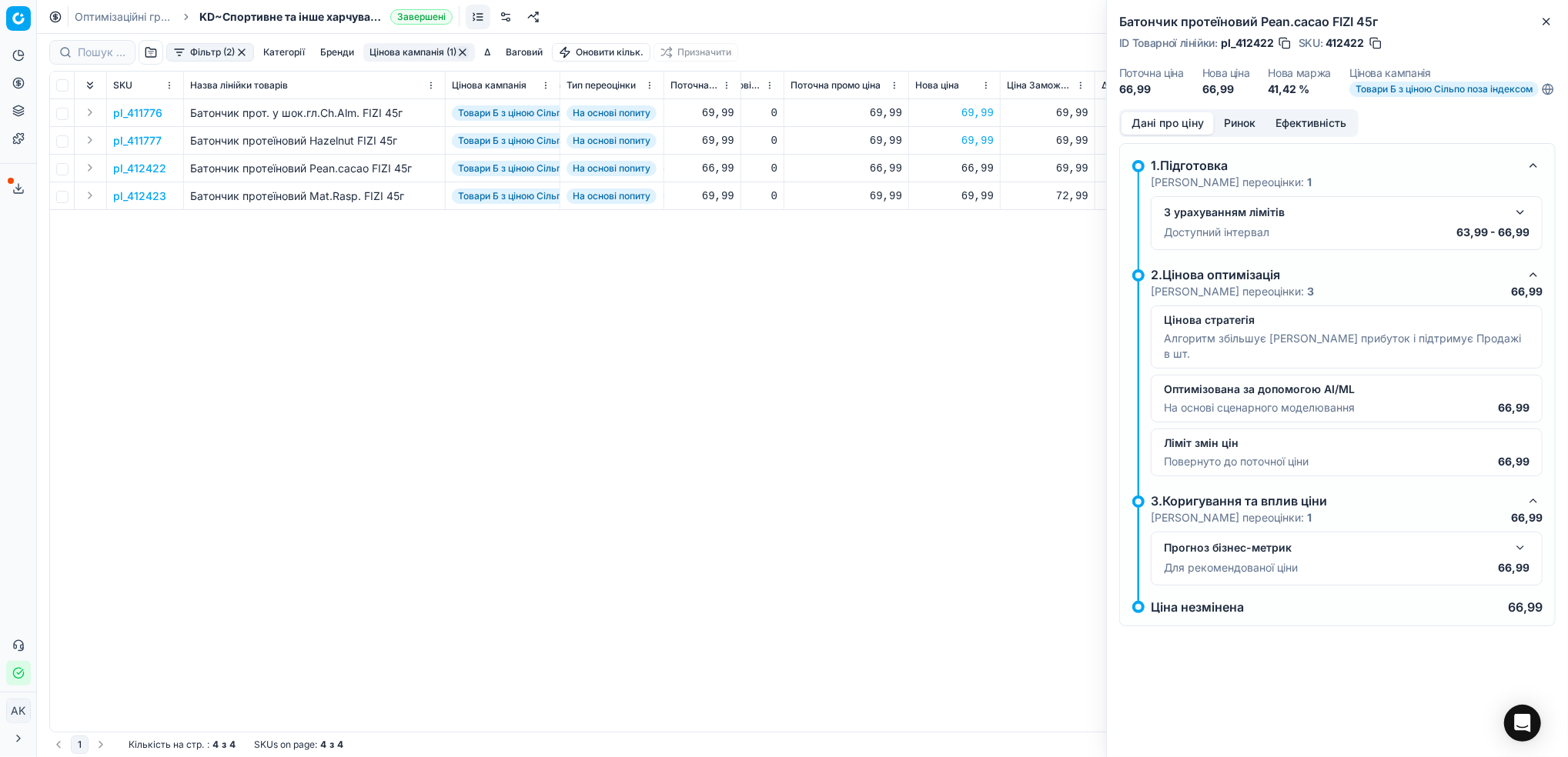
click at [1520, 222] on button "button" at bounding box center [1520, 212] width 18 height 18
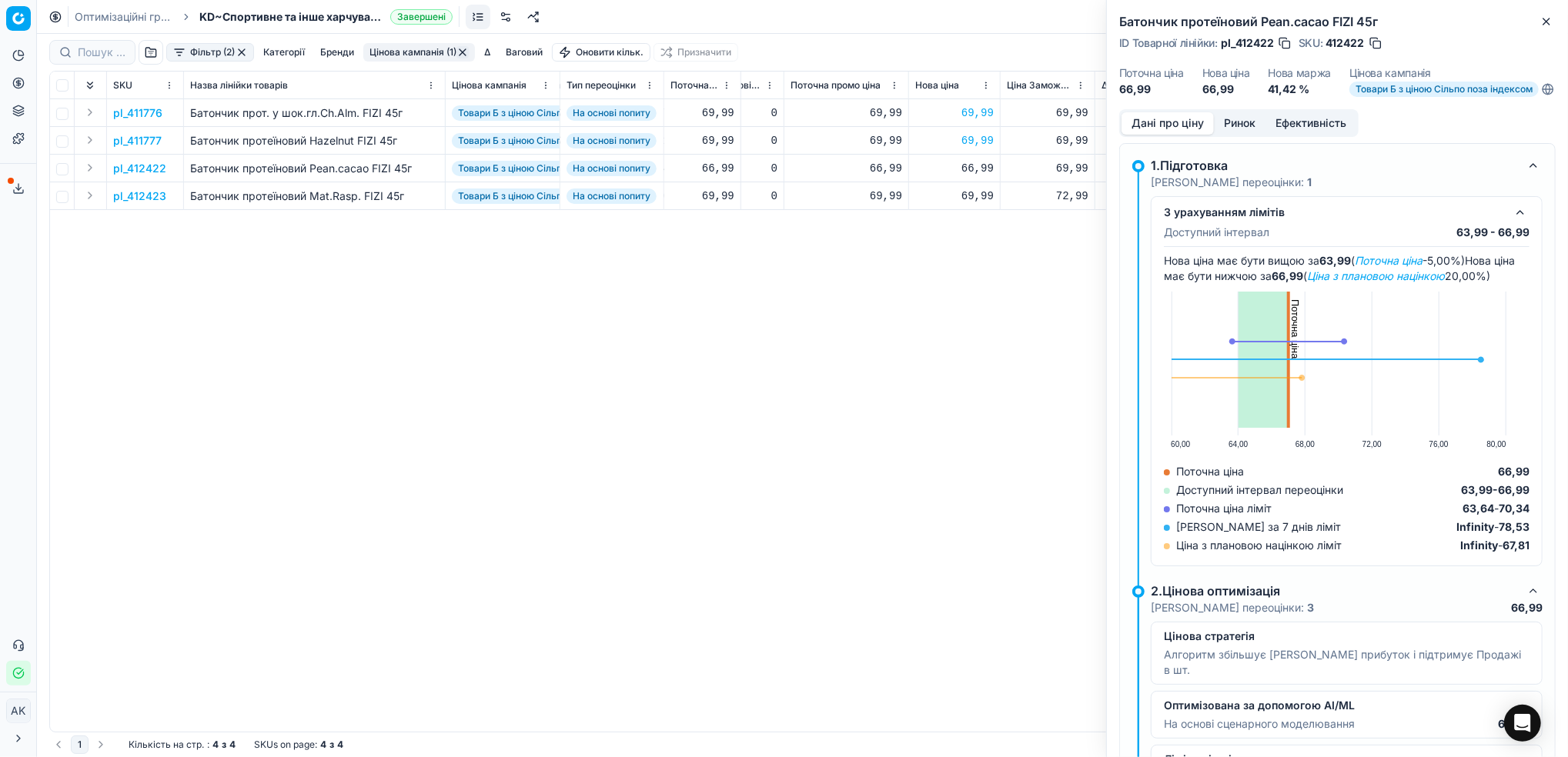
click at [1376, 40] on button "button" at bounding box center [1375, 43] width 15 height 15
click at [1553, 19] on button "Close" at bounding box center [1546, 21] width 18 height 18
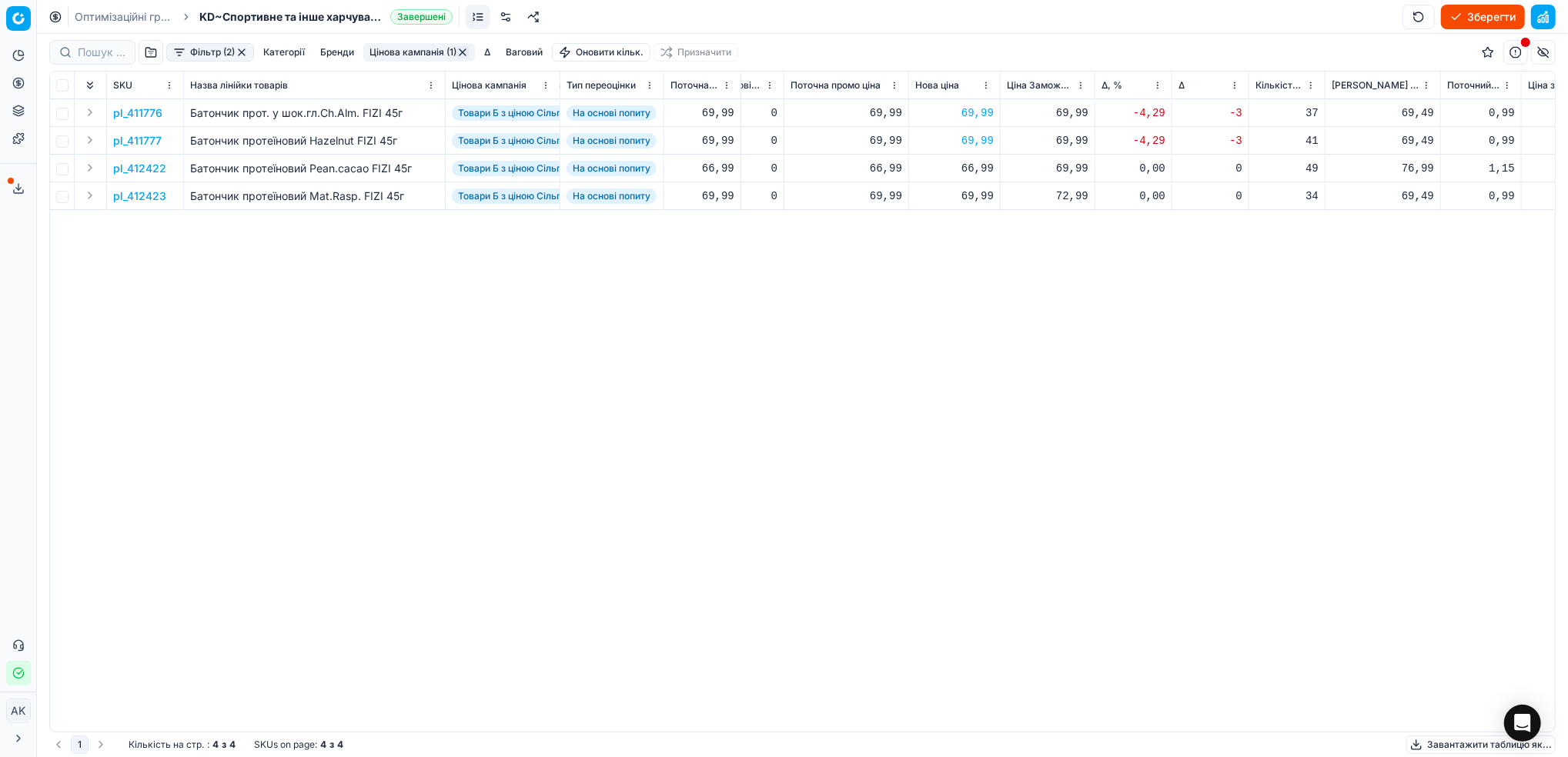
click at [970, 171] on div "66,99" at bounding box center [953, 169] width 78 height 15
click at [973, 305] on input "66.99" at bounding box center [1008, 304] width 111 height 25
type input "69.99"
click at [425, 47] on button "Цінова кампанія (1)" at bounding box center [419, 52] width 112 height 18
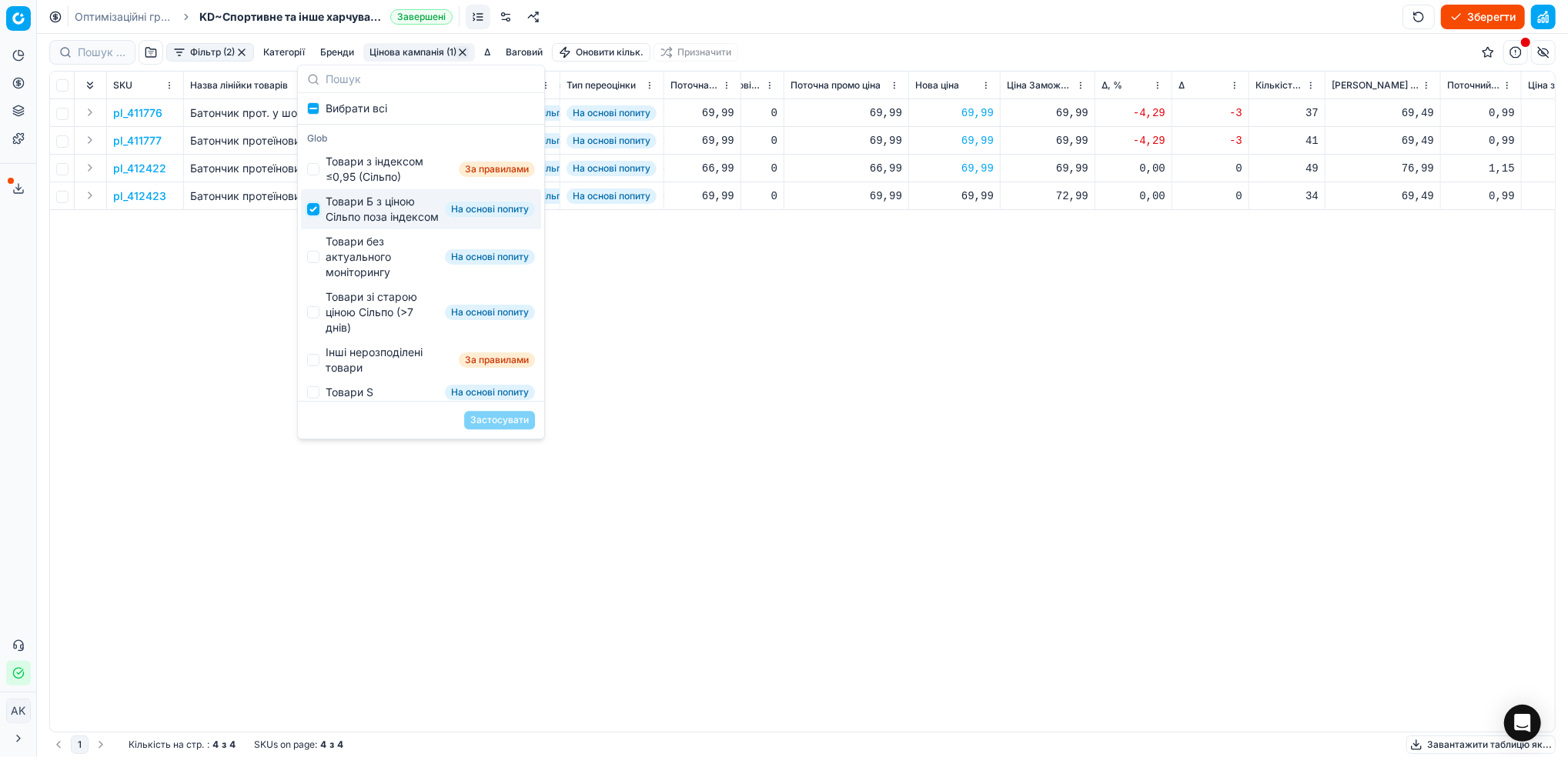
click at [317, 215] on input "Suggestions" at bounding box center [313, 209] width 13 height 13
checkbox input "false"
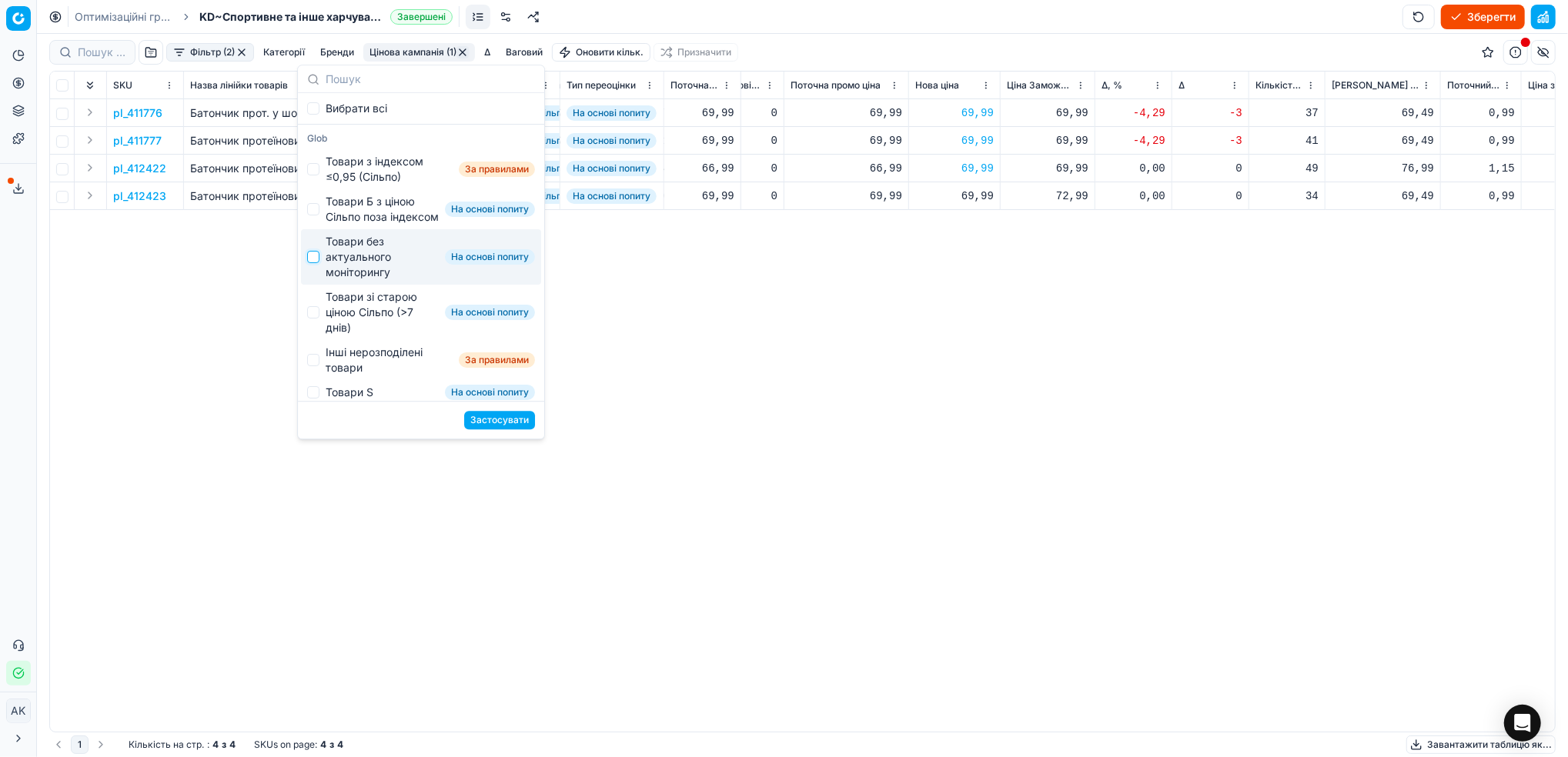
click at [309, 263] on input "Suggestions" at bounding box center [313, 257] width 13 height 13
checkbox input "true"
click at [500, 417] on button "Застосувати" at bounding box center [499, 419] width 70 height 18
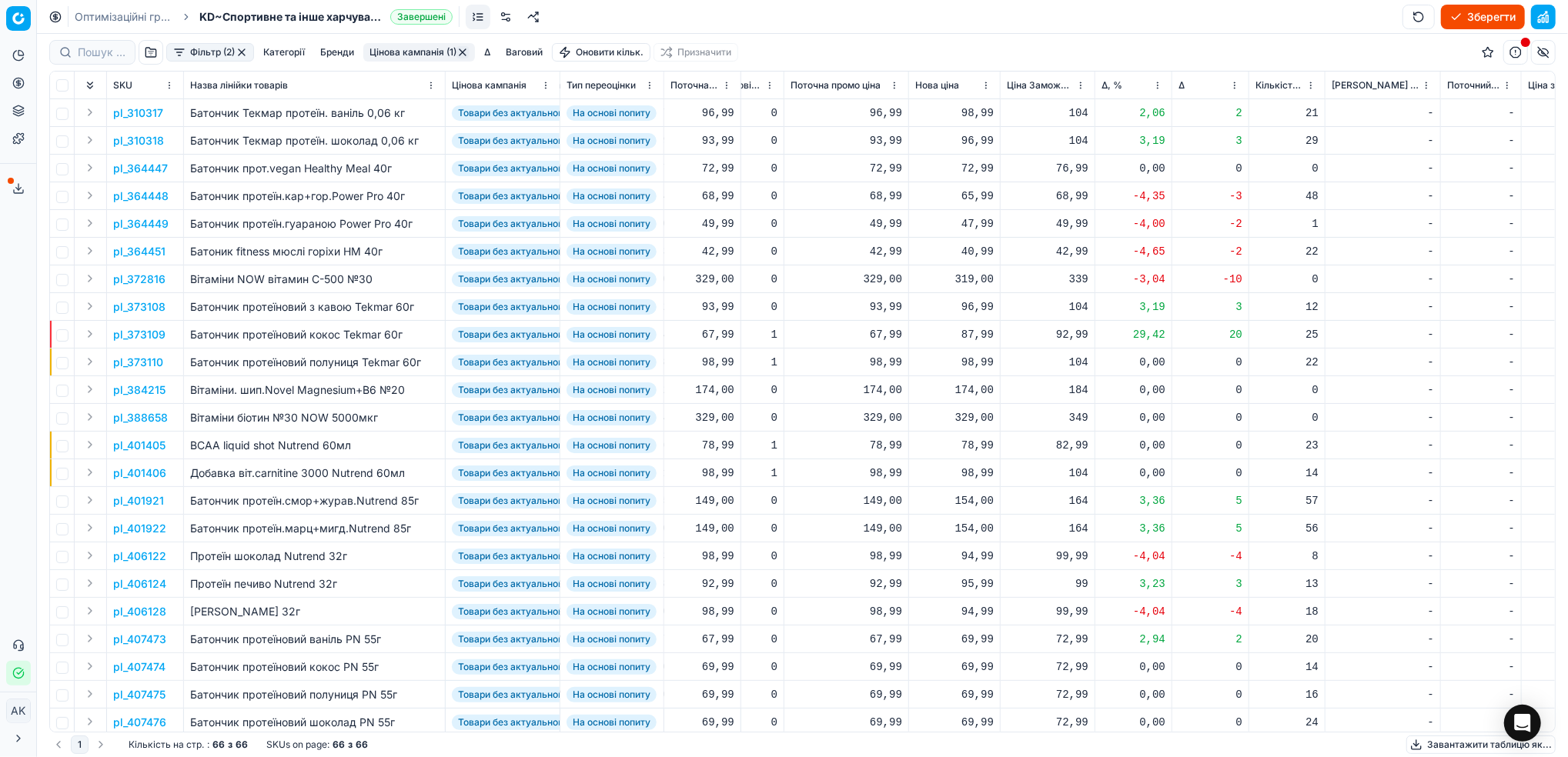
click at [1154, 87] on html "Pricing platform Аналітика Цінова оптимізація Асортимент продукції Шаблони Серв…" at bounding box center [784, 378] width 1568 height 757
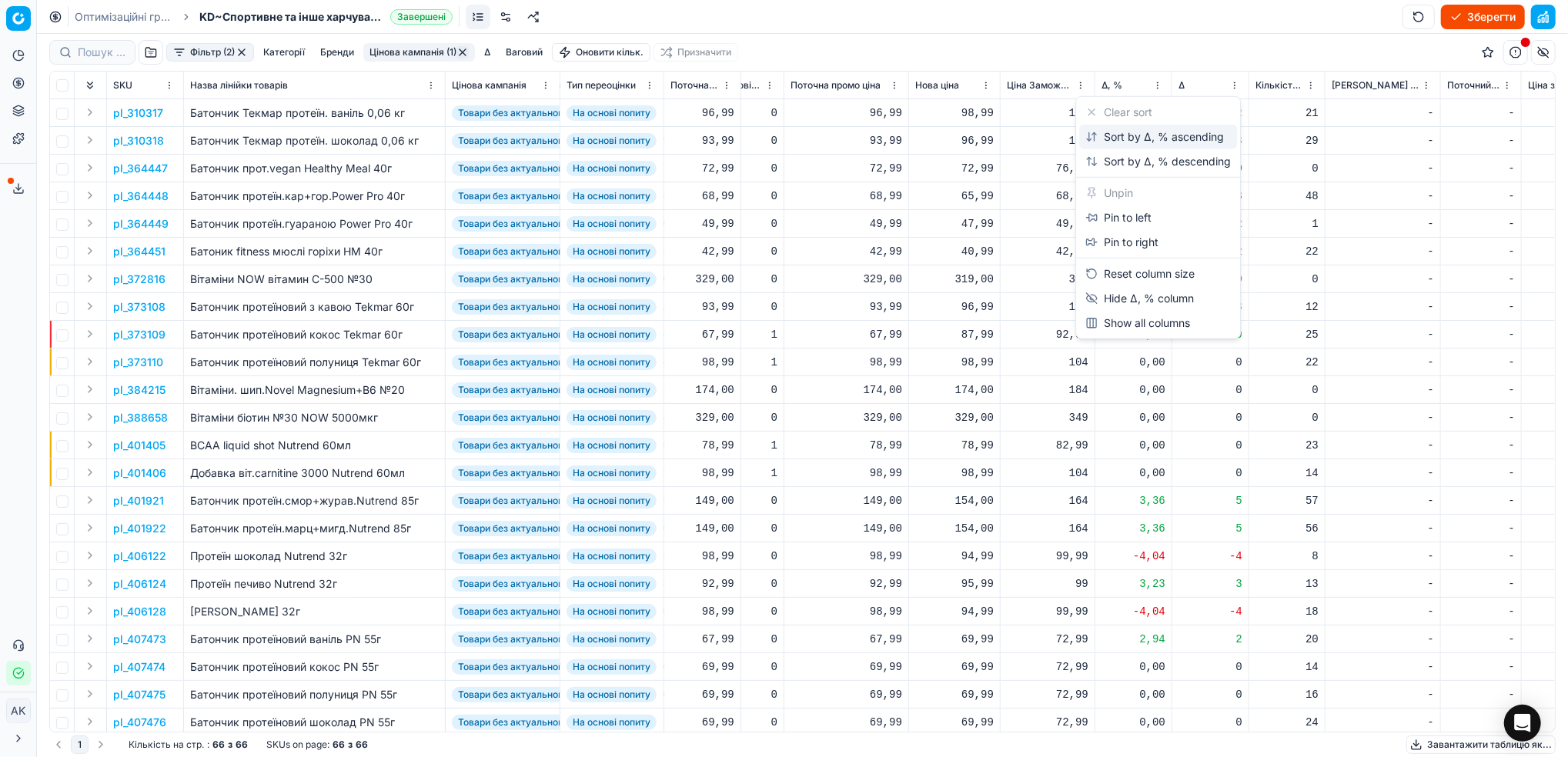
click at [1108, 142] on div "Sort by Δ, % ascending" at bounding box center [1154, 137] width 139 height 15
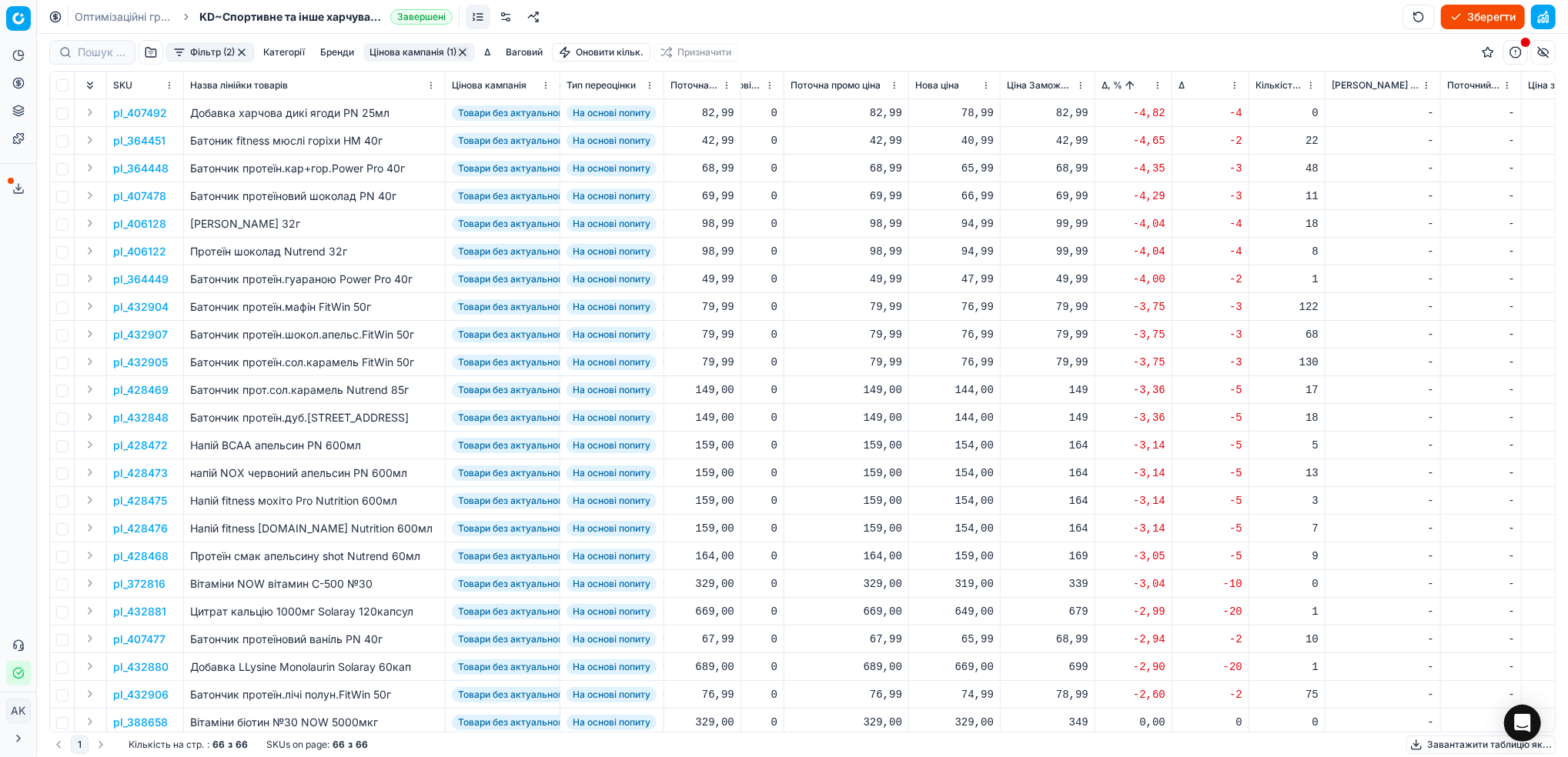
click at [140, 110] on p "pl_407492" at bounding box center [140, 113] width 54 height 15
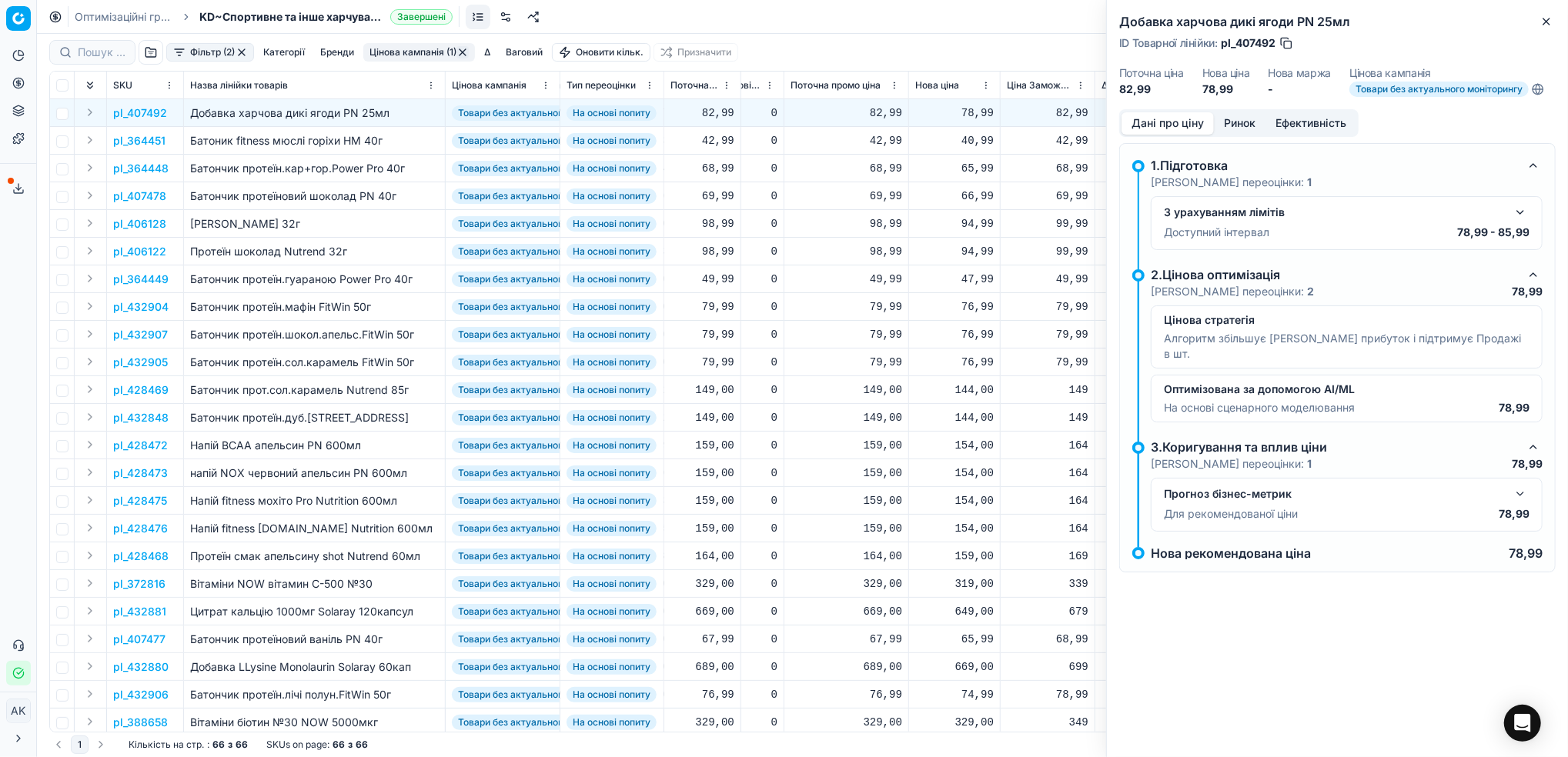
drag, startPoint x: 1279, startPoint y: 41, endPoint x: 1237, endPoint y: 47, distance: 42.4
click at [1237, 47] on div "ID Товарної лінійки : pl_407492" at bounding box center [1206, 43] width 175 height 15
drag, startPoint x: 1274, startPoint y: 41, endPoint x: 1237, endPoint y: 43, distance: 37.1
click at [1237, 43] on span "pl_407492" at bounding box center [1248, 43] width 55 height 15
copy span "407492"
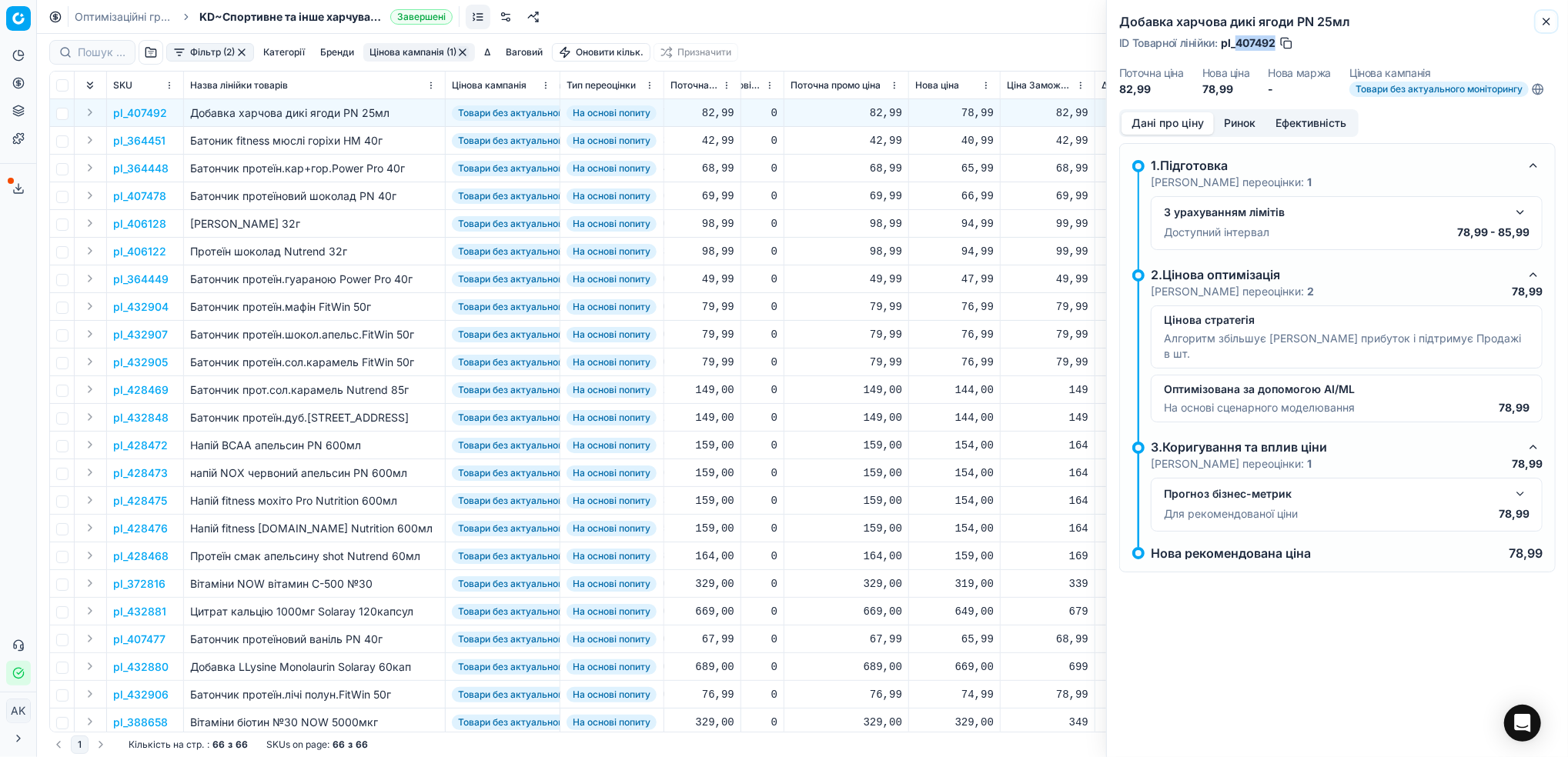
click at [1549, 17] on icon "button" at bounding box center [1546, 21] width 13 height 13
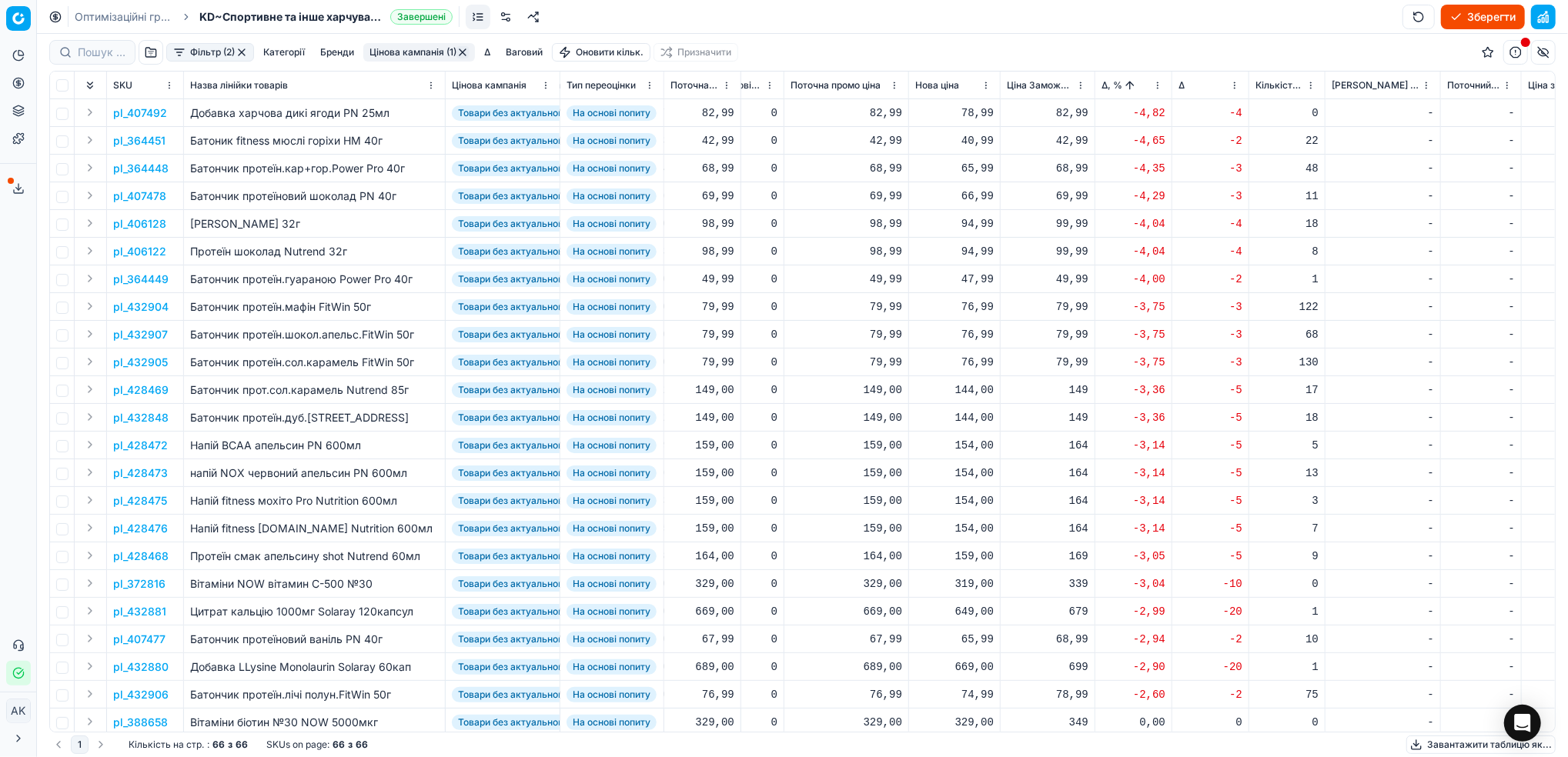
click at [973, 116] on div "78,99" at bounding box center [953, 113] width 78 height 15
drag, startPoint x: 973, startPoint y: 251, endPoint x: 959, endPoint y: 253, distance: 14.1
click at [959, 253] on input "78.99" at bounding box center [1008, 250] width 111 height 25
type input "82.99"
click at [135, 138] on p "pl_364451" at bounding box center [139, 141] width 52 height 15
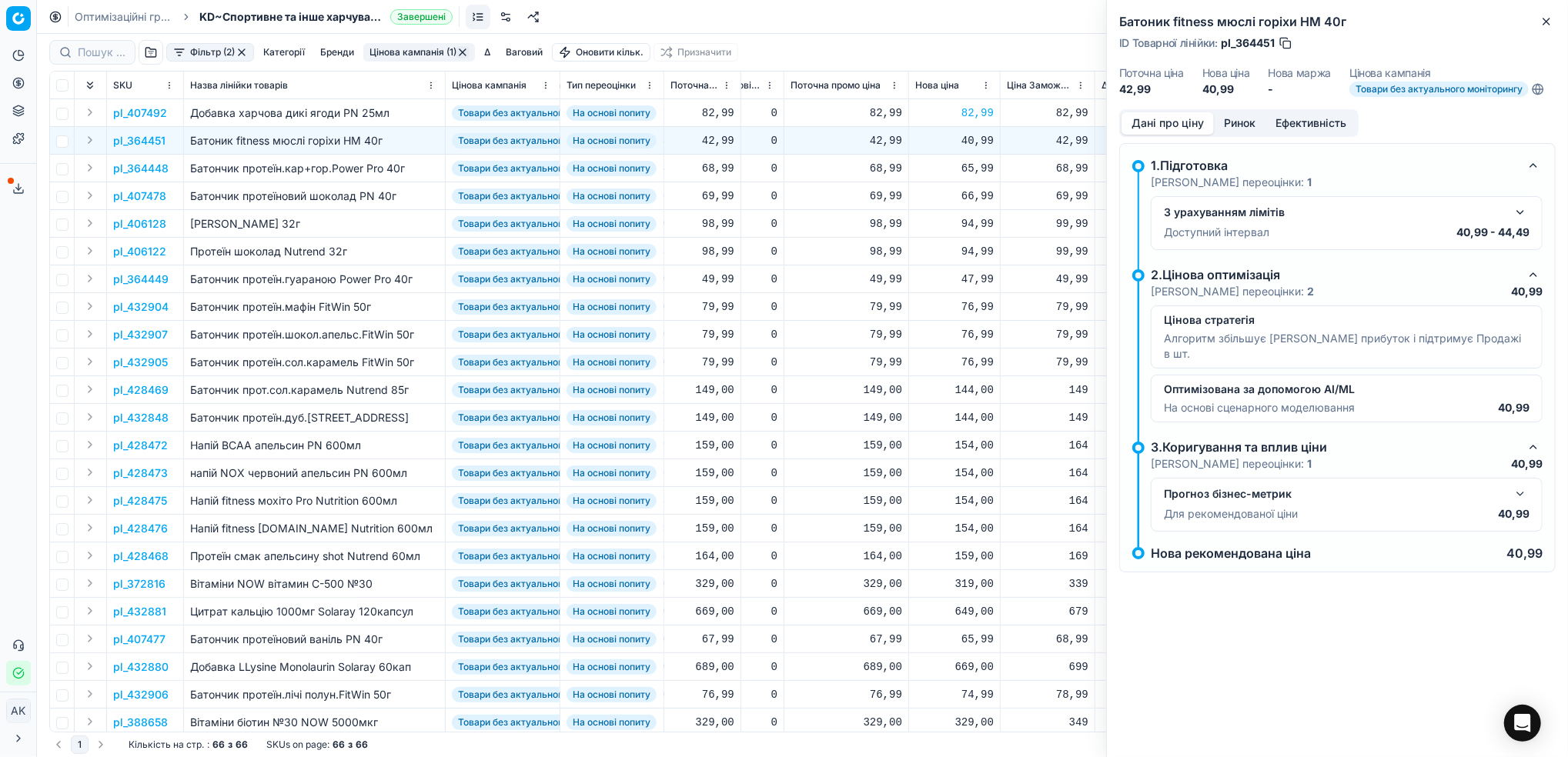
click at [1244, 119] on button "Ринок" at bounding box center [1239, 122] width 51 height 22
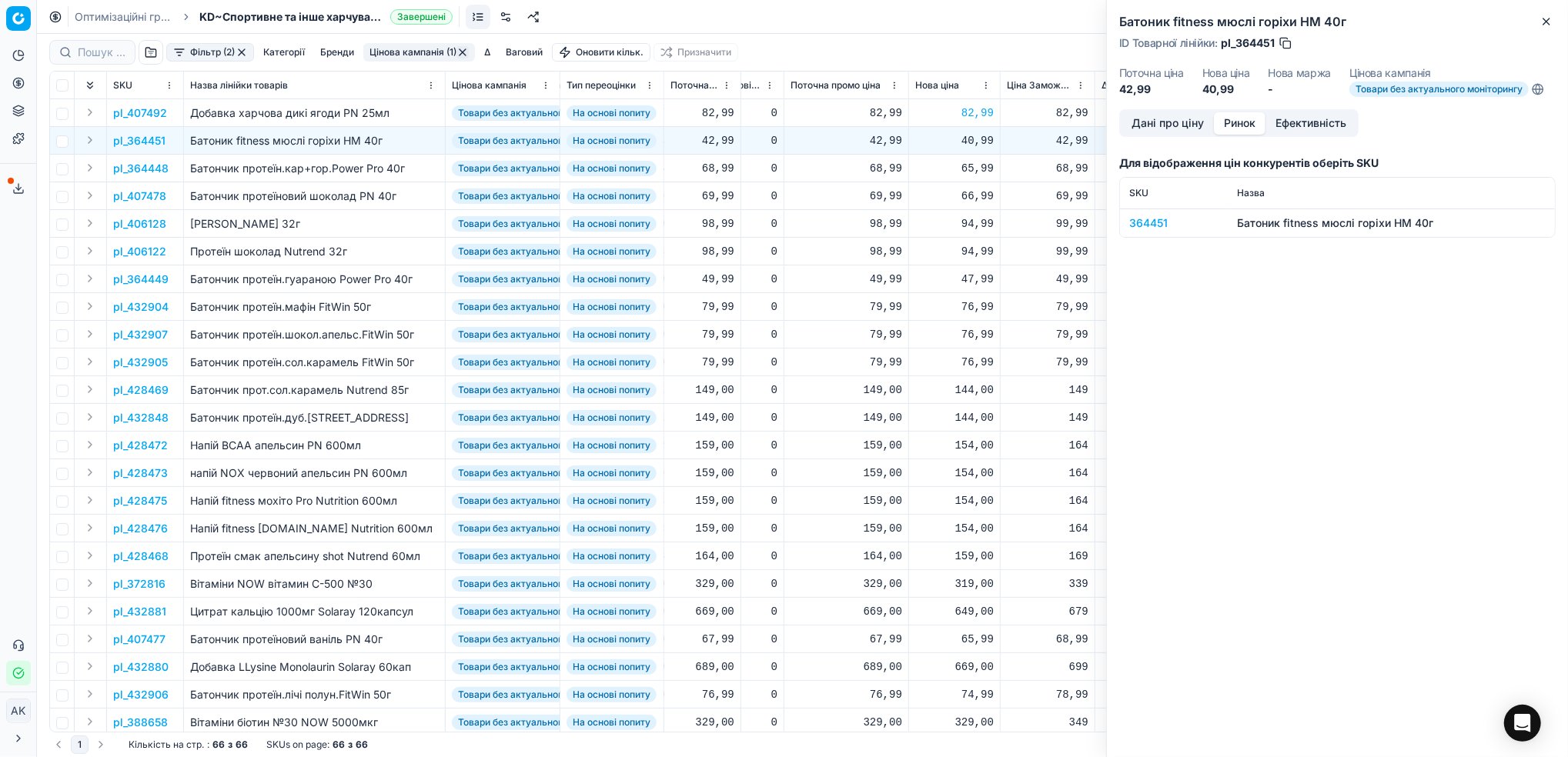
click at [1145, 222] on div "364451" at bounding box center [1173, 223] width 90 height 15
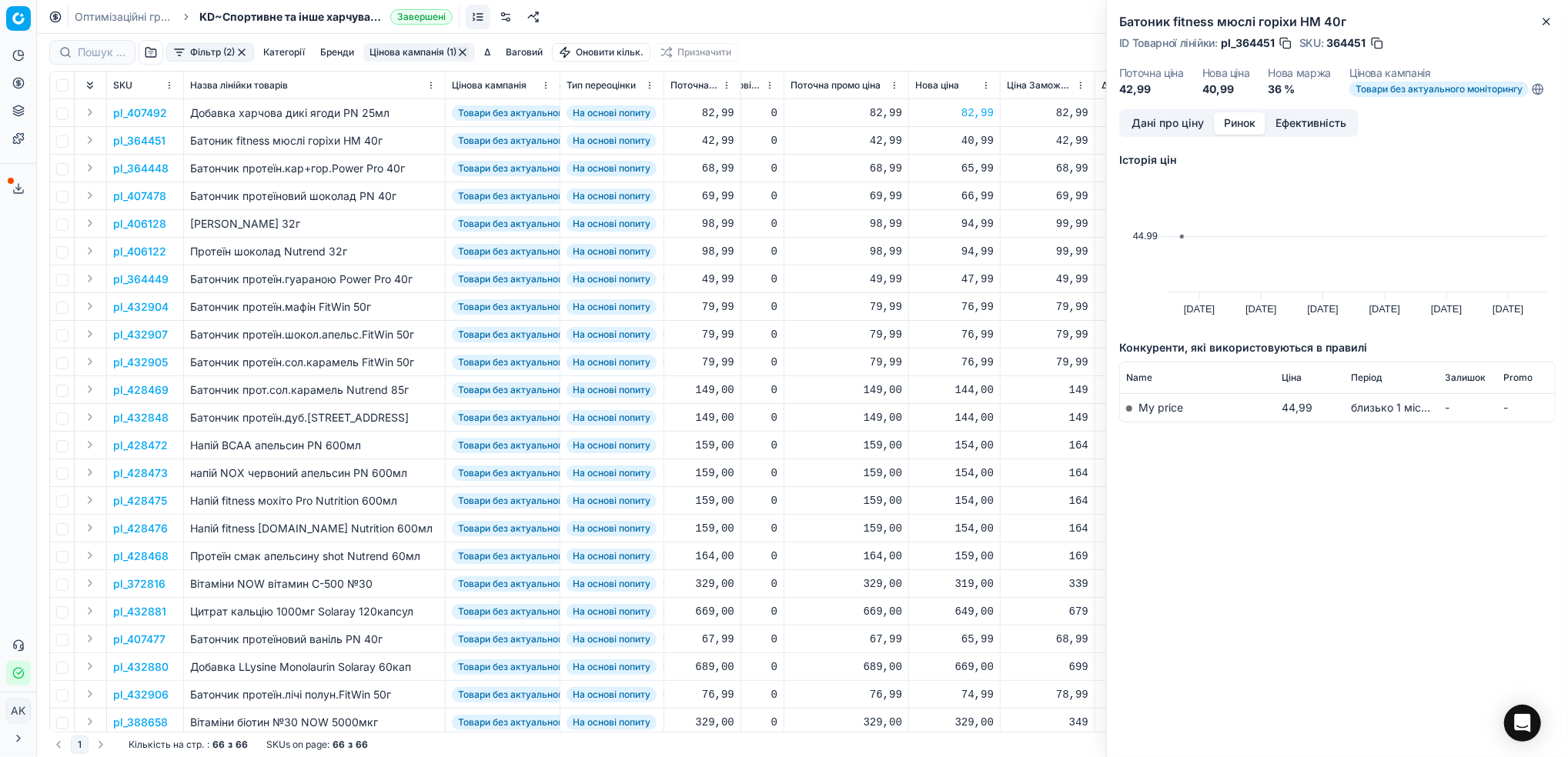
click at [1376, 45] on button "button" at bounding box center [1377, 43] width 15 height 15
click at [975, 145] on div "40,99" at bounding box center [953, 141] width 78 height 15
click at [969, 278] on input "40.99" at bounding box center [1008, 277] width 111 height 25
type input "42.99"
click at [135, 167] on p "pl_364448" at bounding box center [140, 169] width 55 height 15
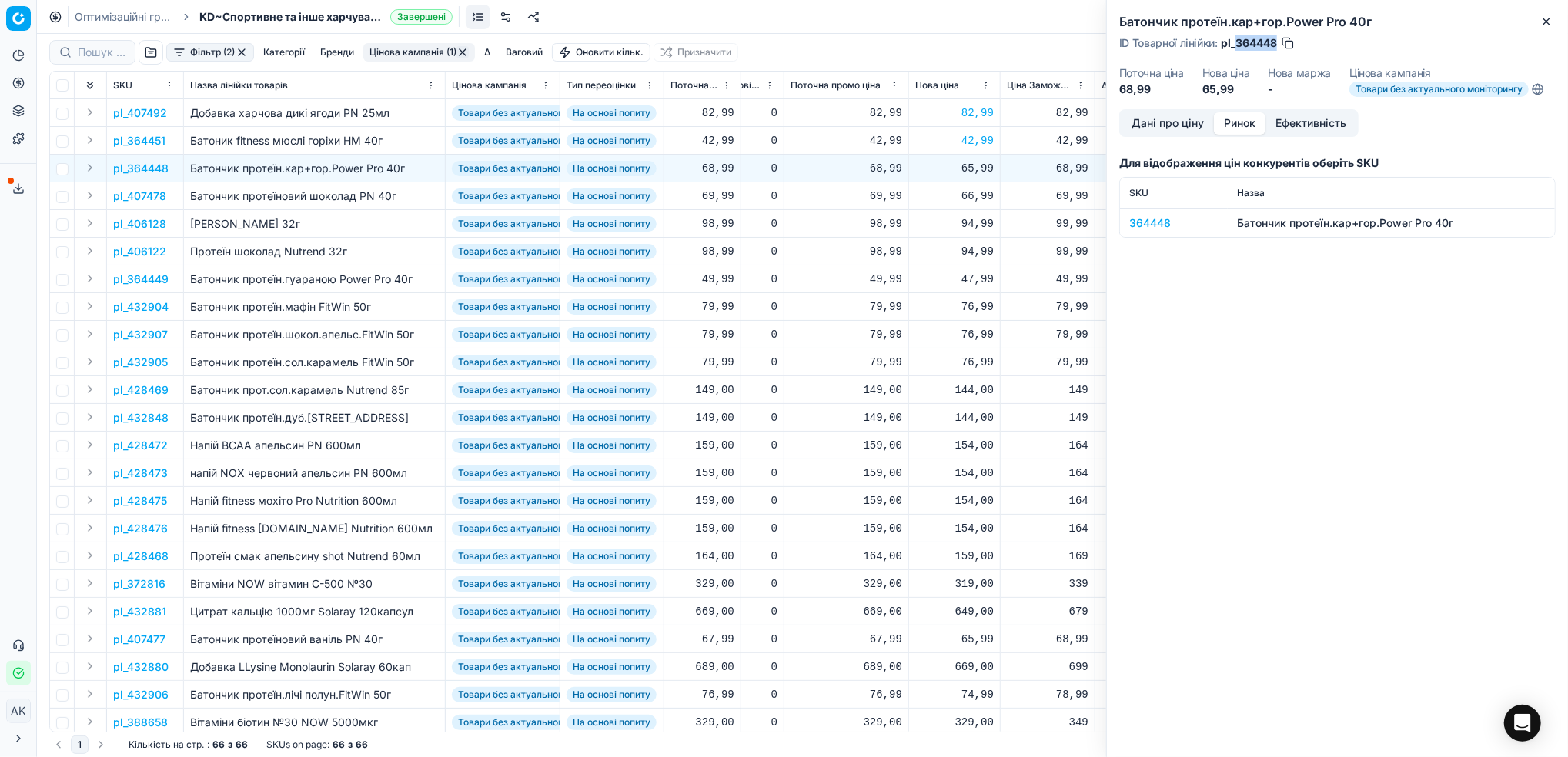
drag, startPoint x: 1276, startPoint y: 44, endPoint x: 1236, endPoint y: 44, distance: 40.0
click at [1236, 44] on span "pl_364448" at bounding box center [1249, 43] width 56 height 15
copy span "364448"
drag, startPoint x: 968, startPoint y: 167, endPoint x: 975, endPoint y: 181, distance: 15.7
click at [969, 165] on div "65,99" at bounding box center [953, 169] width 78 height 15
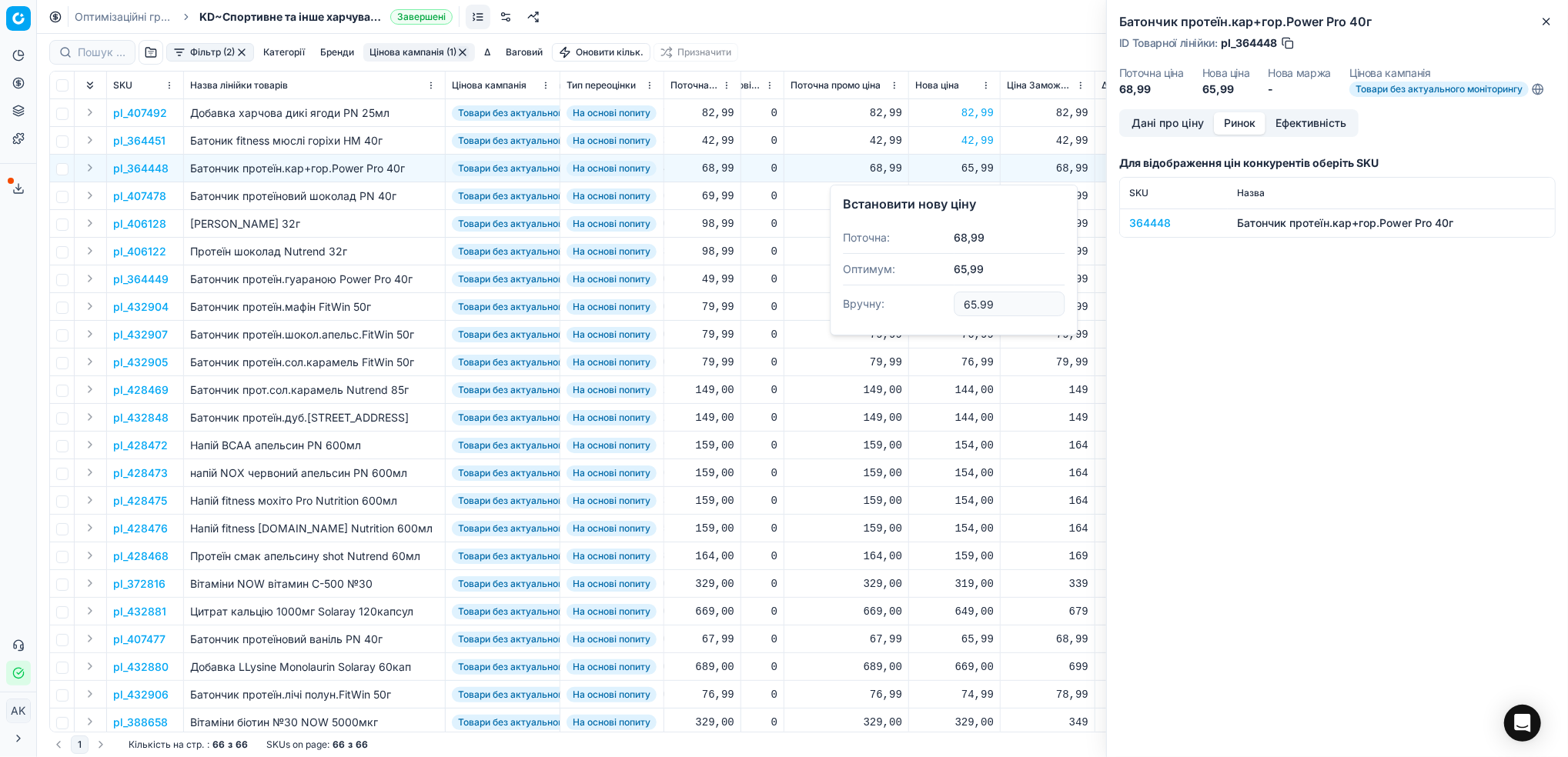
click at [971, 304] on input "65.99" at bounding box center [1008, 304] width 111 height 25
type input "68.99"
click at [127, 194] on p "pl_407478" at bounding box center [139, 196] width 53 height 15
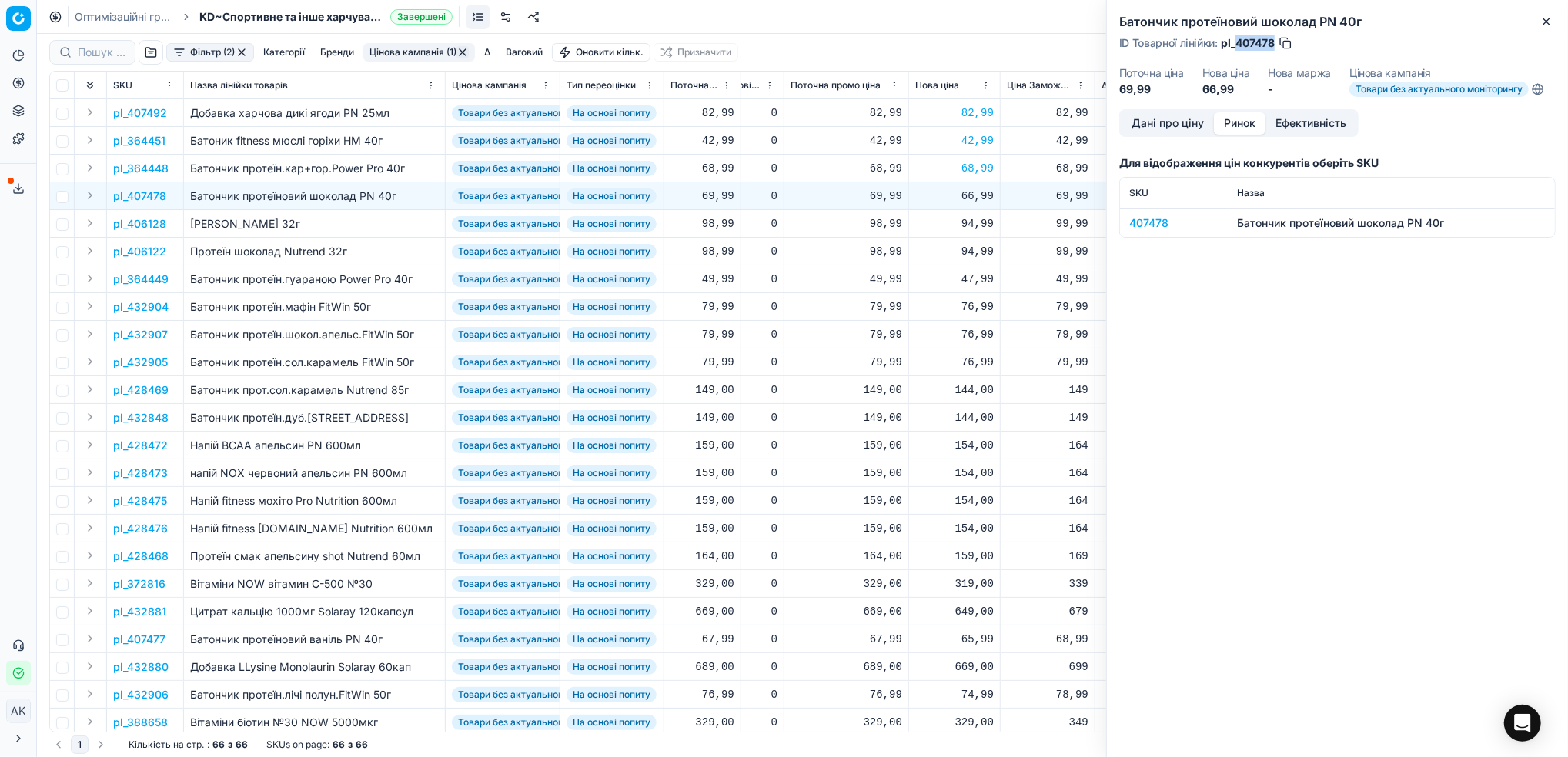
drag, startPoint x: 1275, startPoint y: 43, endPoint x: 1237, endPoint y: 41, distance: 38.1
click at [1237, 41] on span "pl_407478" at bounding box center [1248, 43] width 54 height 15
copy span "407478"
click at [1553, 26] on button "Close" at bounding box center [1546, 21] width 18 height 18
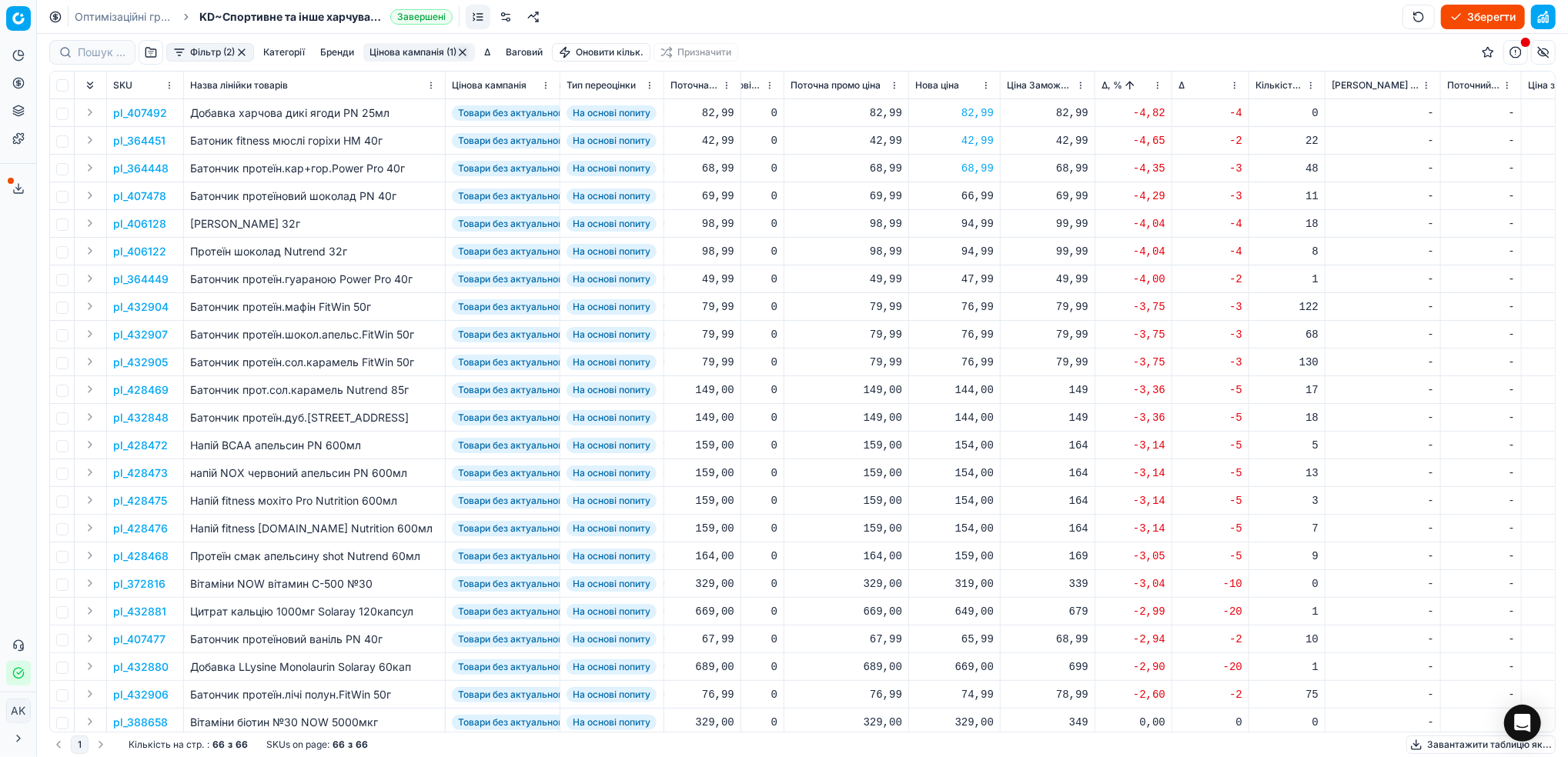
click at [151, 229] on p "pl_406128" at bounding box center [139, 224] width 53 height 15
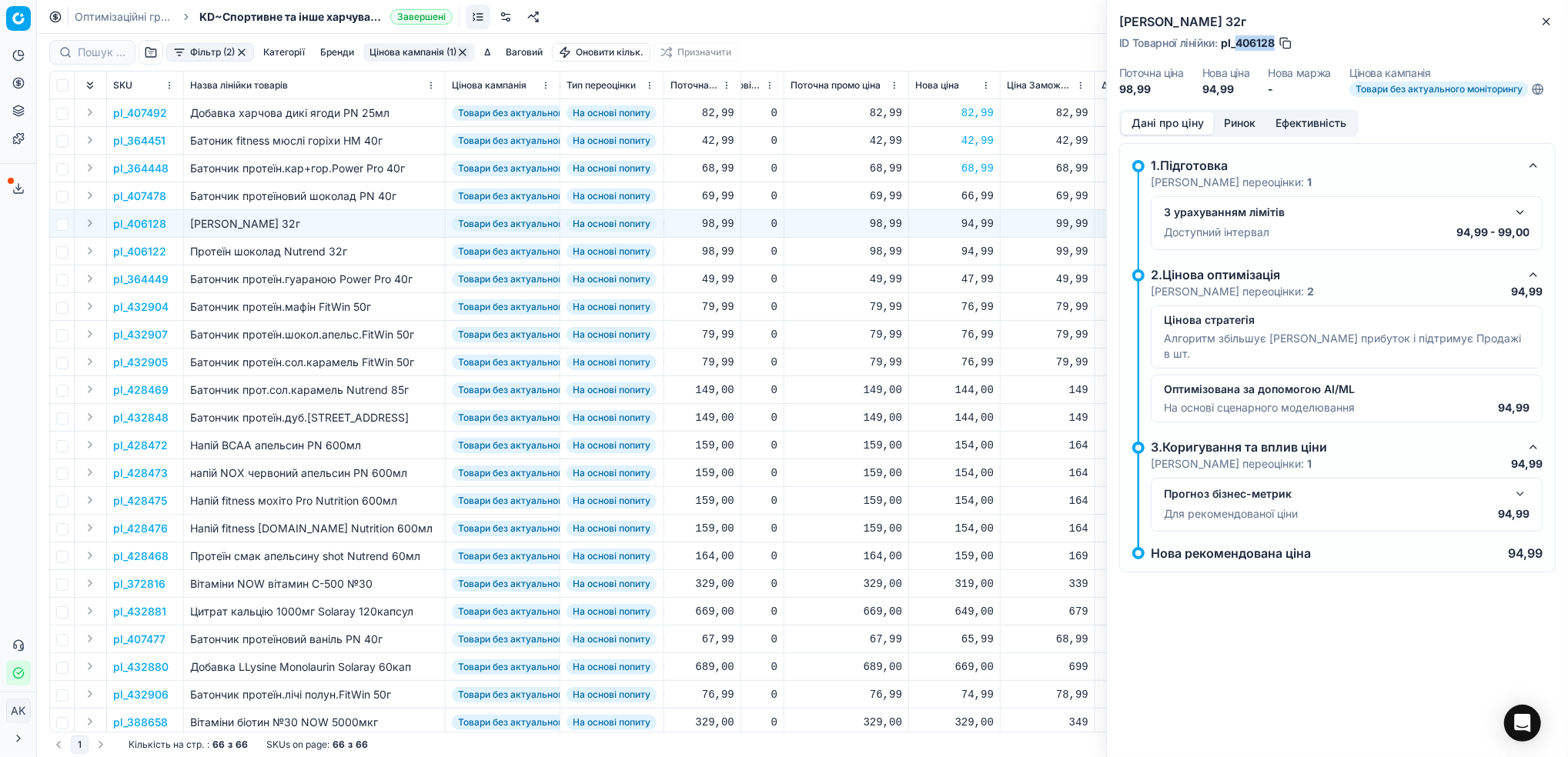
drag, startPoint x: 1275, startPoint y: 41, endPoint x: 1236, endPoint y: 41, distance: 39.0
click at [1236, 41] on span "pl_406128" at bounding box center [1248, 43] width 54 height 15
copy span "406128"
click at [971, 226] on div "94,99" at bounding box center [953, 224] width 78 height 15
click at [973, 360] on input "94.99" at bounding box center [1008, 360] width 111 height 25
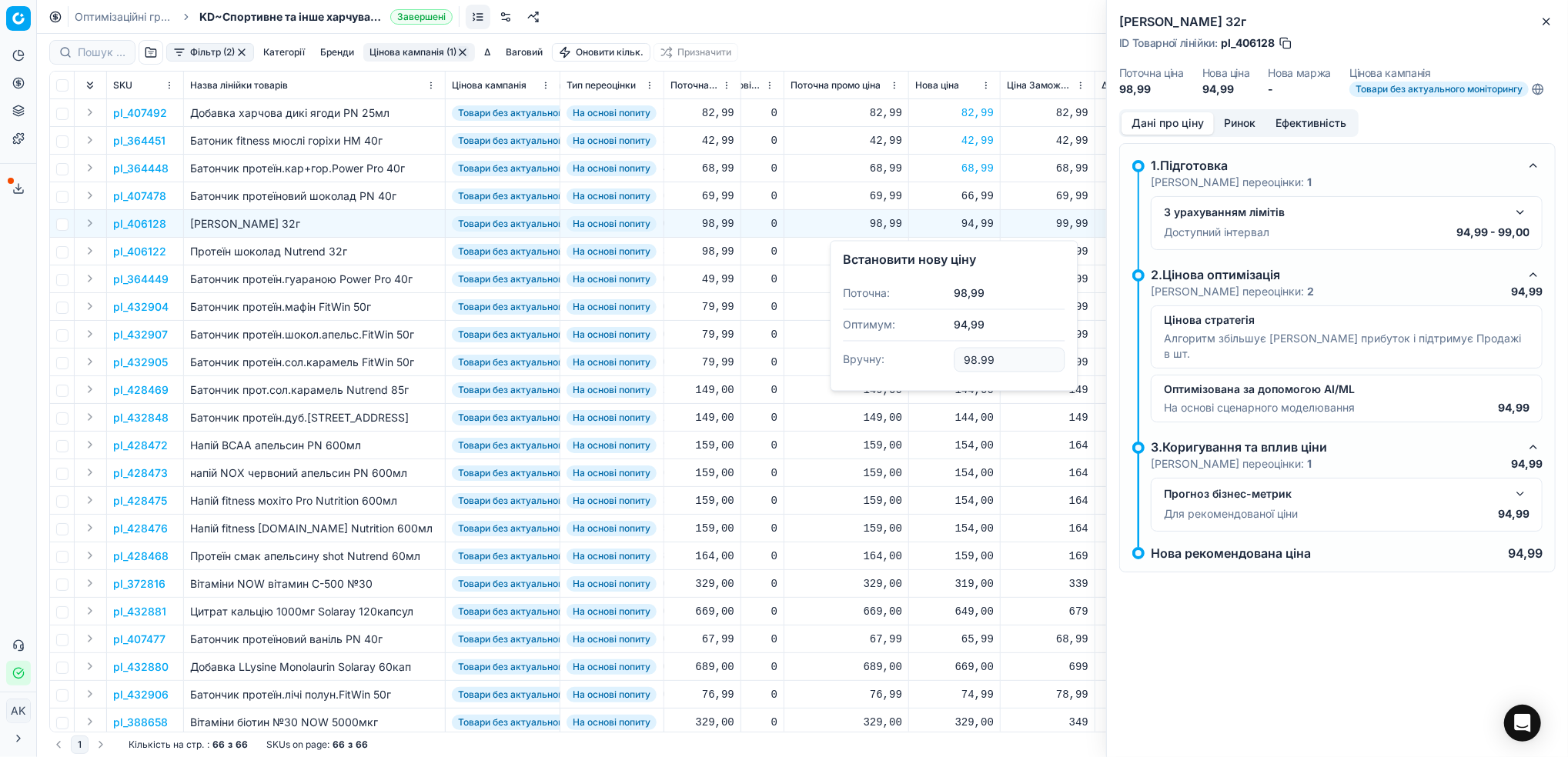
type input "98.99"
click at [147, 254] on p "pl_406122" at bounding box center [139, 252] width 53 height 15
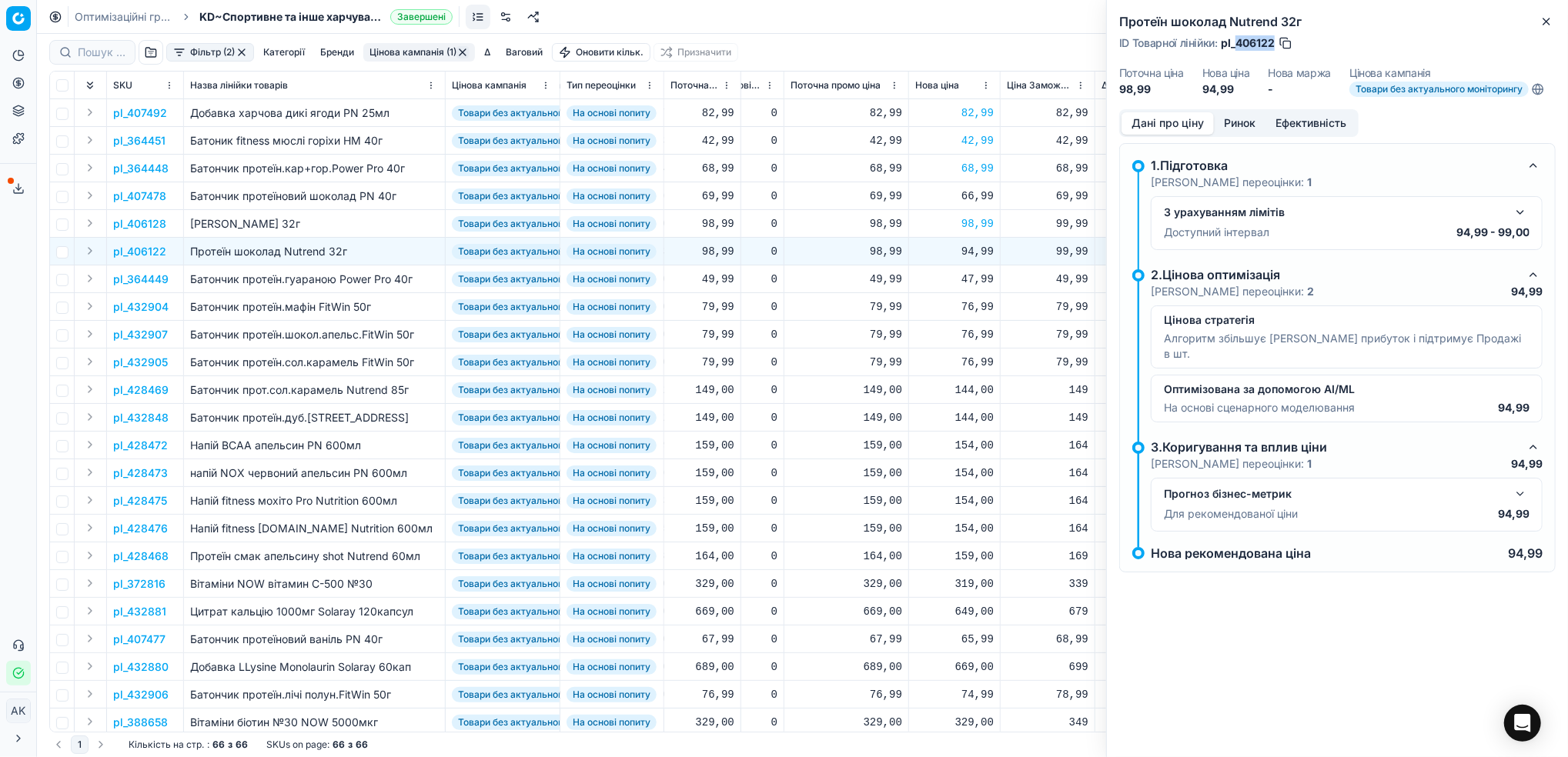
drag, startPoint x: 1273, startPoint y: 41, endPoint x: 1237, endPoint y: 40, distance: 36.0
click at [1237, 40] on span "pl_406122" at bounding box center [1248, 43] width 54 height 15
copy span "406122"
click at [977, 254] on div "94,99" at bounding box center [953, 252] width 78 height 15
click at [970, 391] on input "94.99" at bounding box center [1008, 387] width 111 height 25
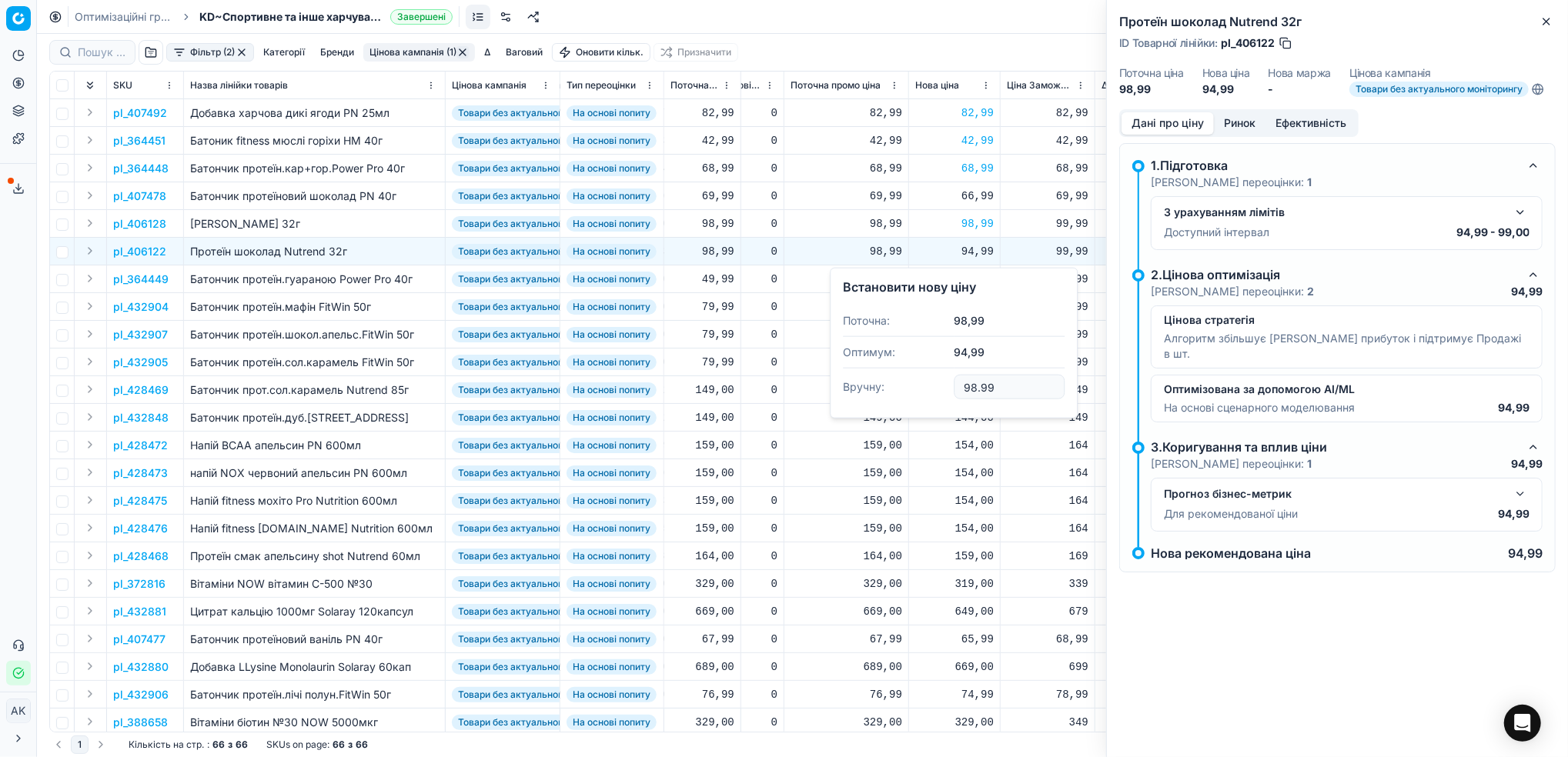
type input "98.99"
click at [132, 283] on p "pl_364449" at bounding box center [140, 280] width 55 height 15
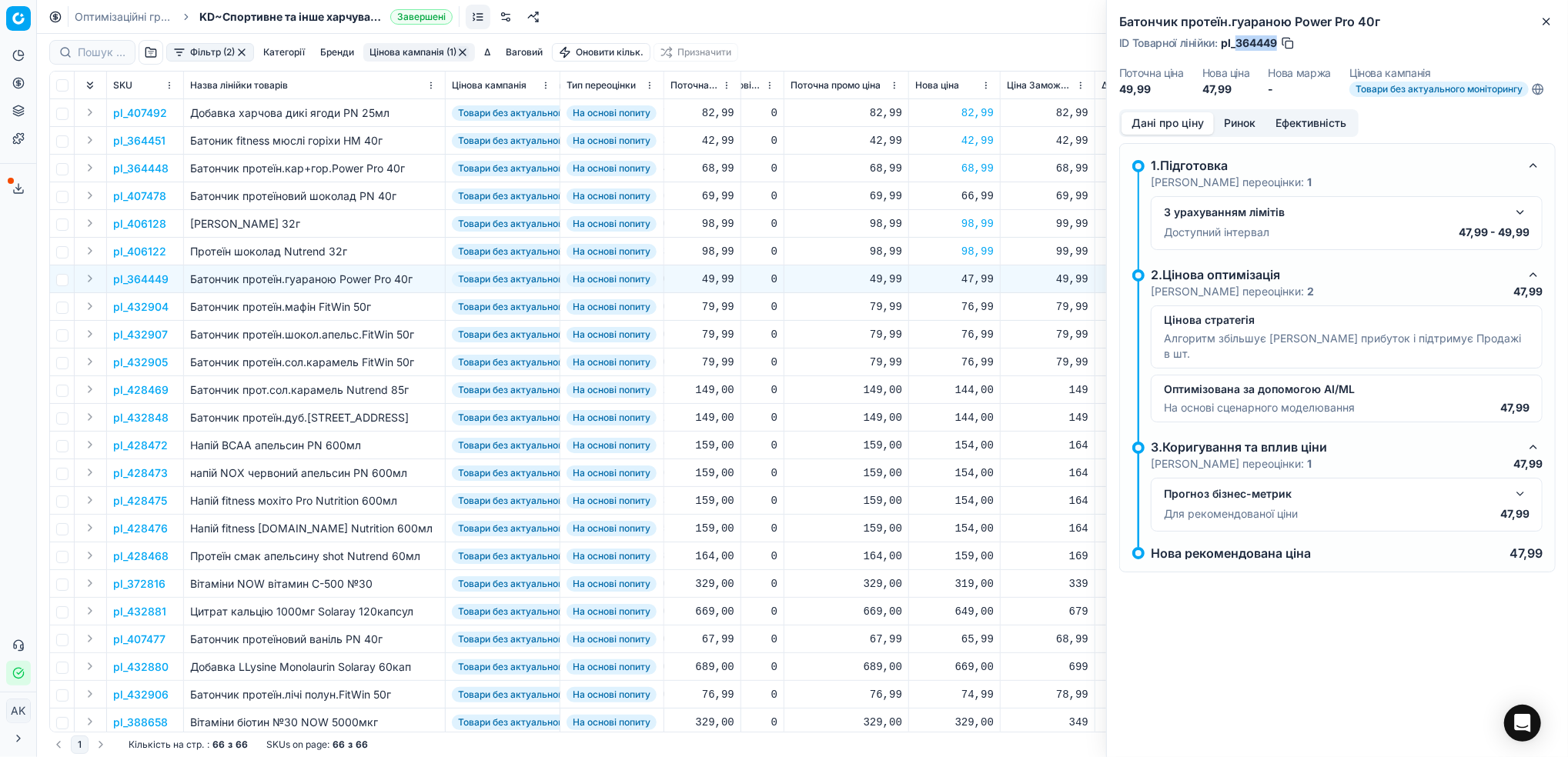
drag, startPoint x: 1278, startPoint y: 43, endPoint x: 1237, endPoint y: 43, distance: 41.0
click at [1237, 43] on span "pl_364449" at bounding box center [1249, 43] width 56 height 15
copy span "364449"
click at [966, 278] on div "47,99" at bounding box center [953, 280] width 78 height 15
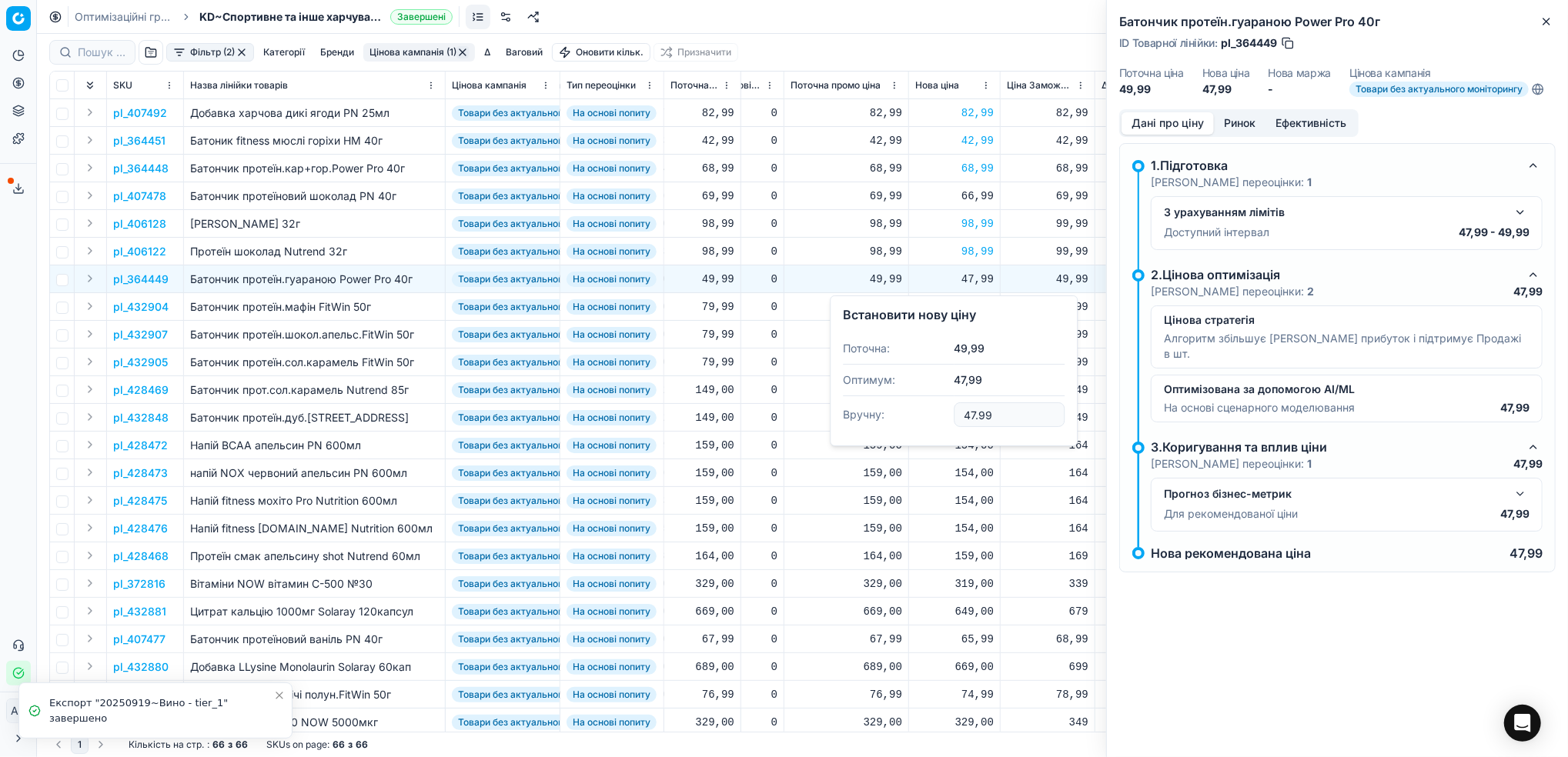
click at [971, 414] on input "47.99" at bounding box center [1008, 415] width 111 height 25
type input "49.99"
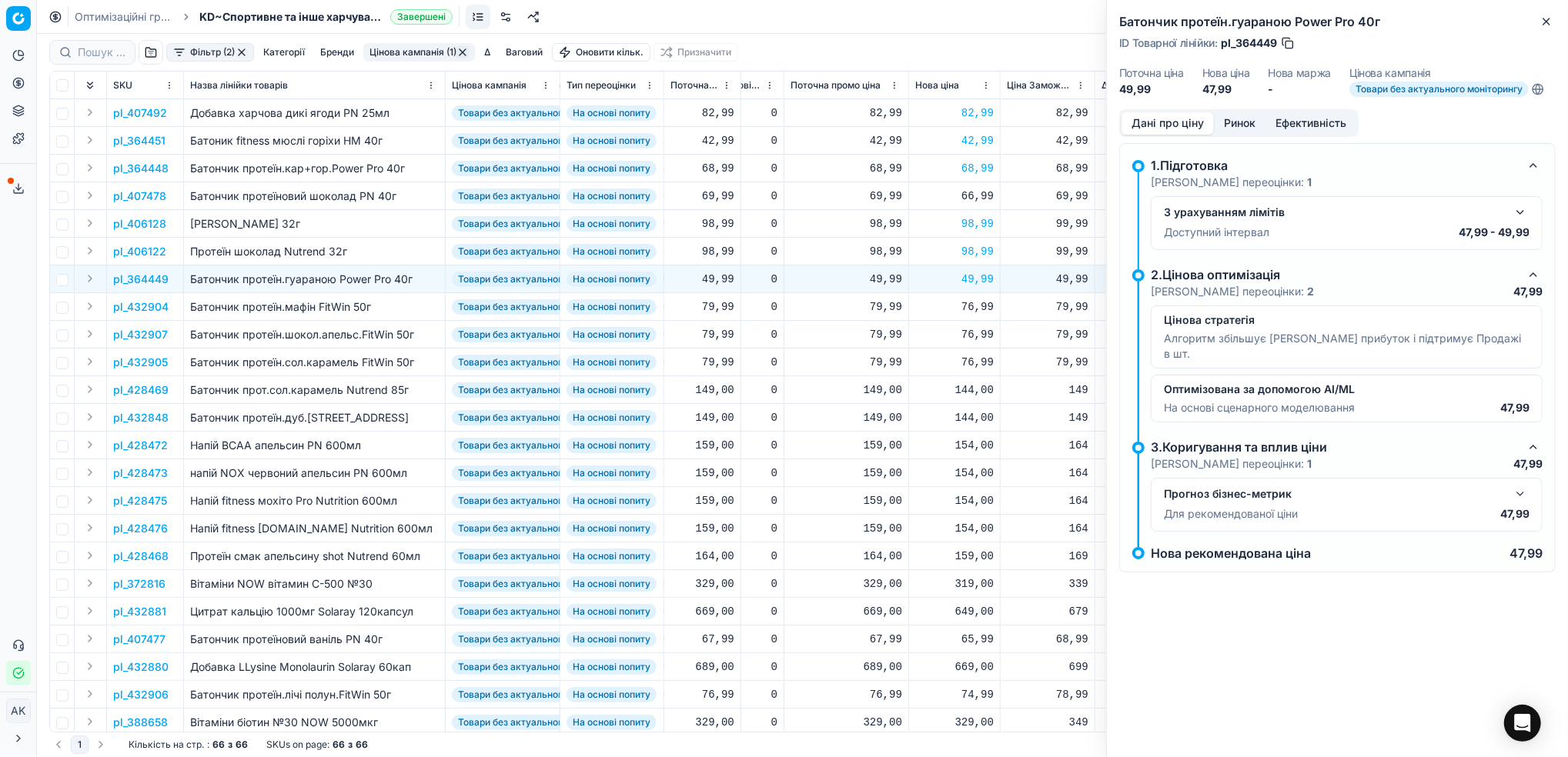
click at [146, 306] on p "pl_432904" at bounding box center [140, 307] width 55 height 15
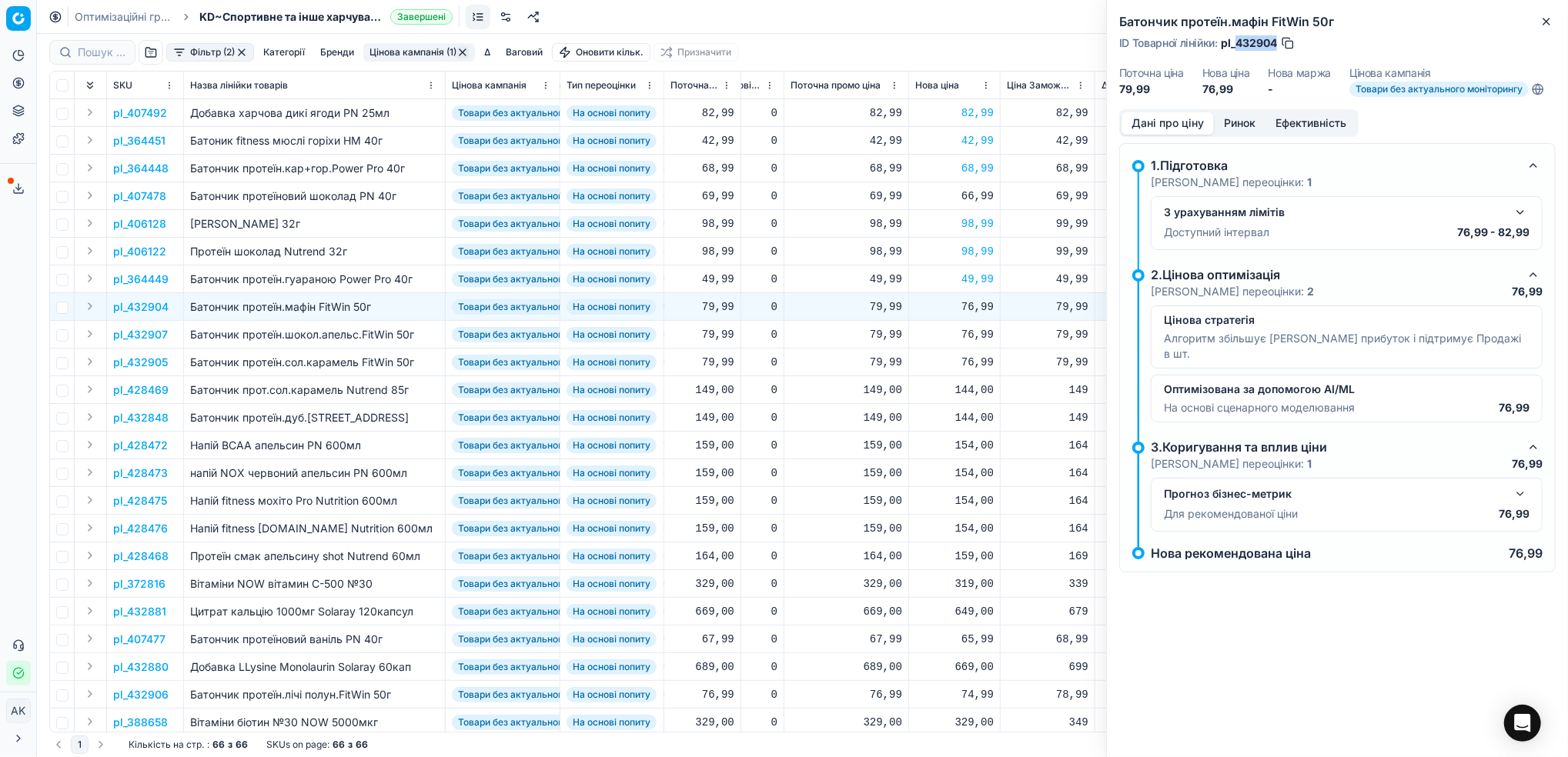
drag, startPoint x: 1275, startPoint y: 45, endPoint x: 1236, endPoint y: 44, distance: 39.0
click at [1236, 44] on span "pl_432904" at bounding box center [1249, 43] width 56 height 15
copy span "432904"
click at [133, 336] on p "pl_432907" at bounding box center [140, 335] width 55 height 15
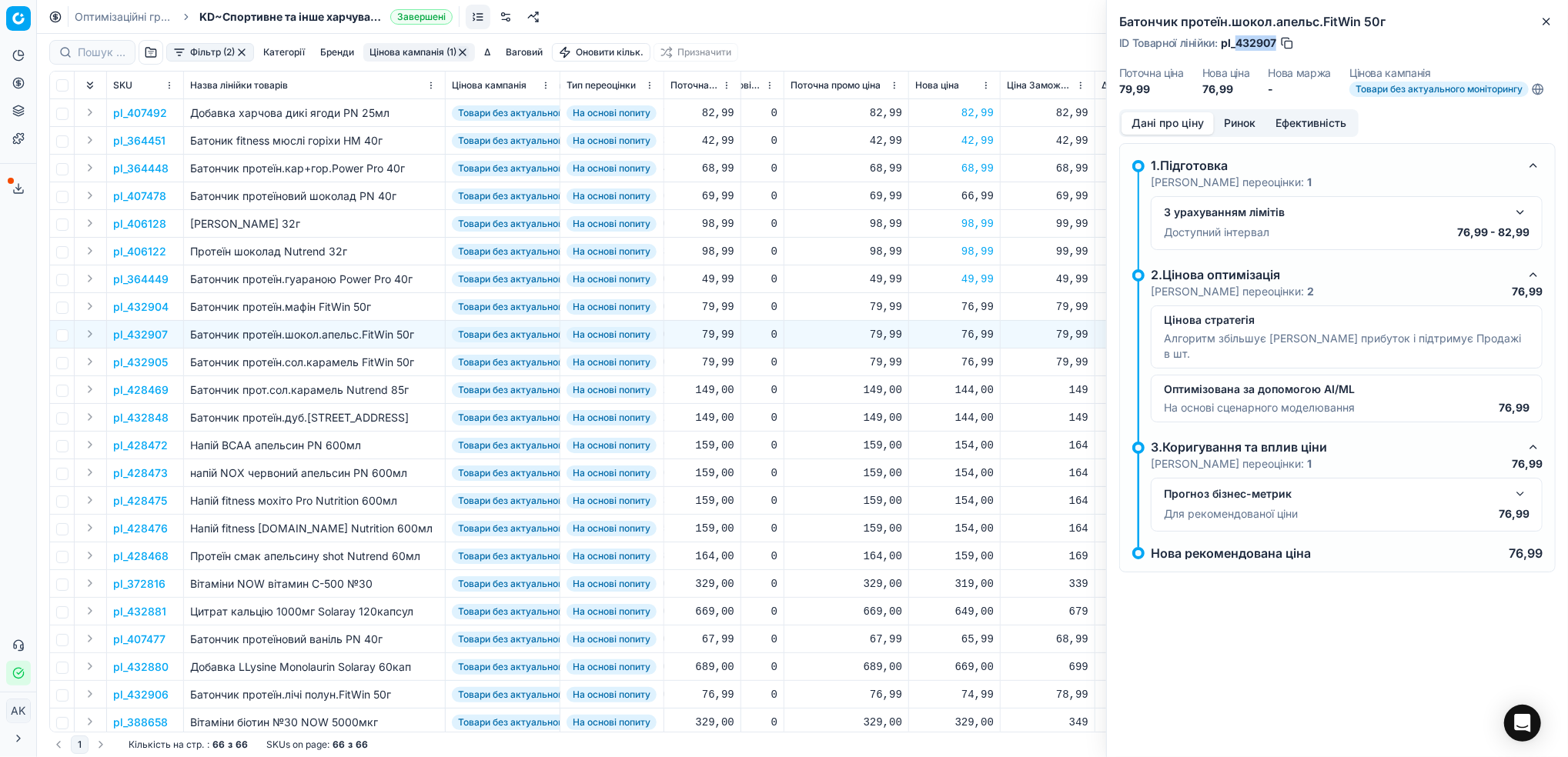
drag, startPoint x: 1275, startPoint y: 43, endPoint x: 1238, endPoint y: 41, distance: 37.1
click at [1238, 41] on span "pl_432907" at bounding box center [1248, 43] width 55 height 15
copy span "432907"
click at [136, 394] on p "pl_428469" at bounding box center [140, 390] width 55 height 15
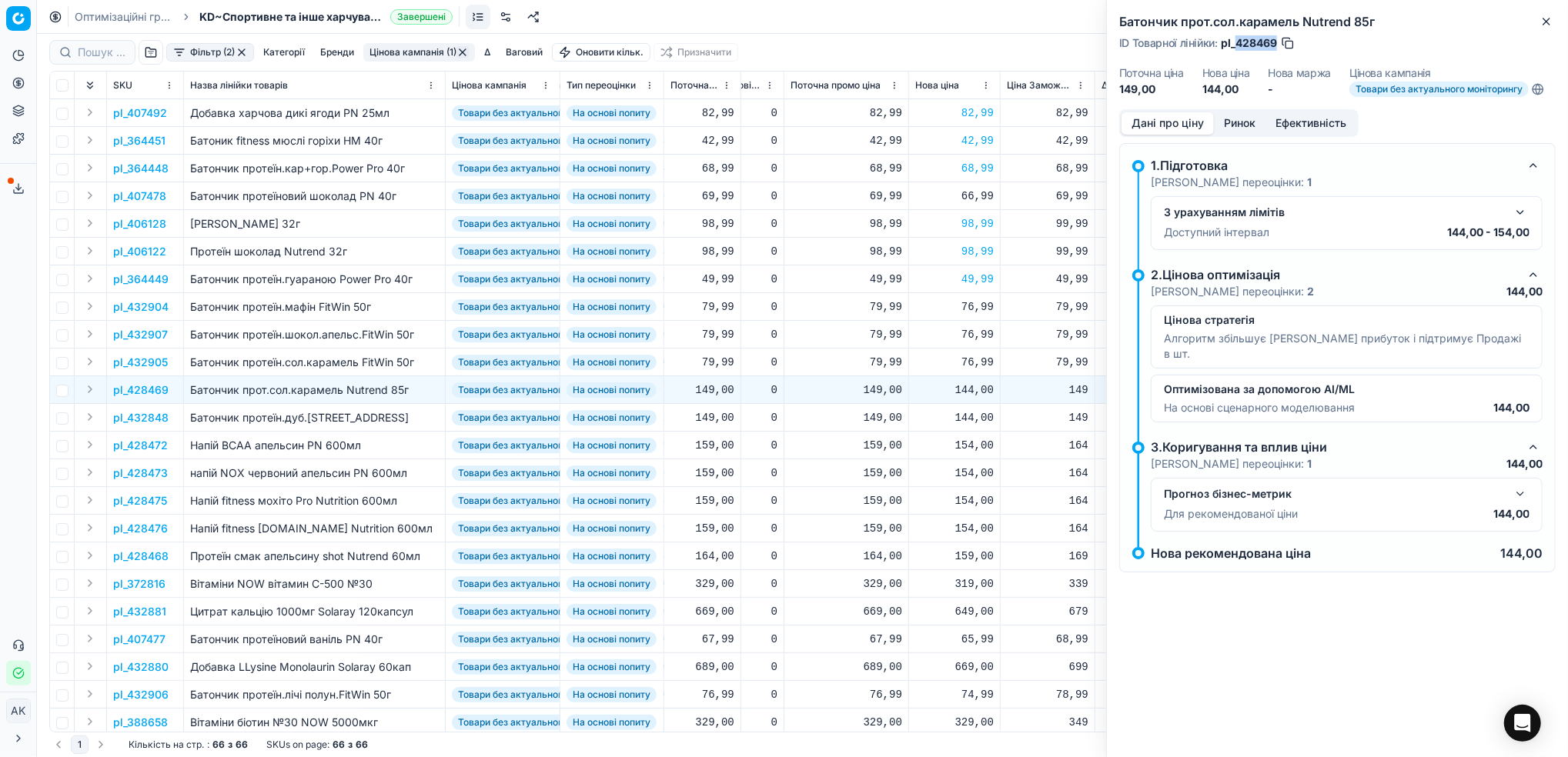
drag, startPoint x: 1277, startPoint y: 38, endPoint x: 1238, endPoint y: 37, distance: 39.0
click at [1238, 37] on span "pl_428469" at bounding box center [1249, 43] width 56 height 15
copy span "428469"
click at [1552, 29] on button "Close" at bounding box center [1546, 21] width 18 height 18
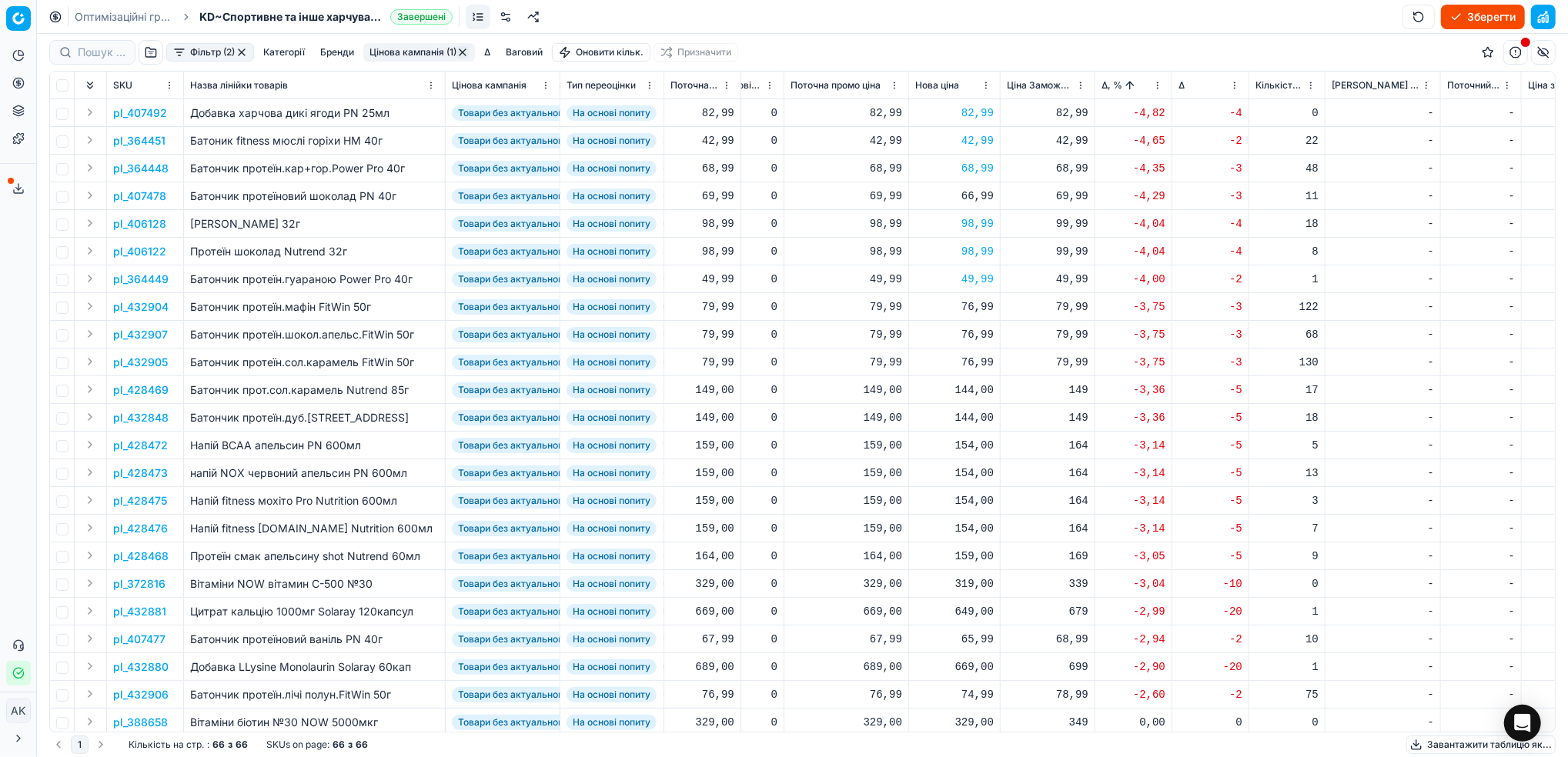
click at [140, 388] on p "pl_428469" at bounding box center [140, 390] width 55 height 15
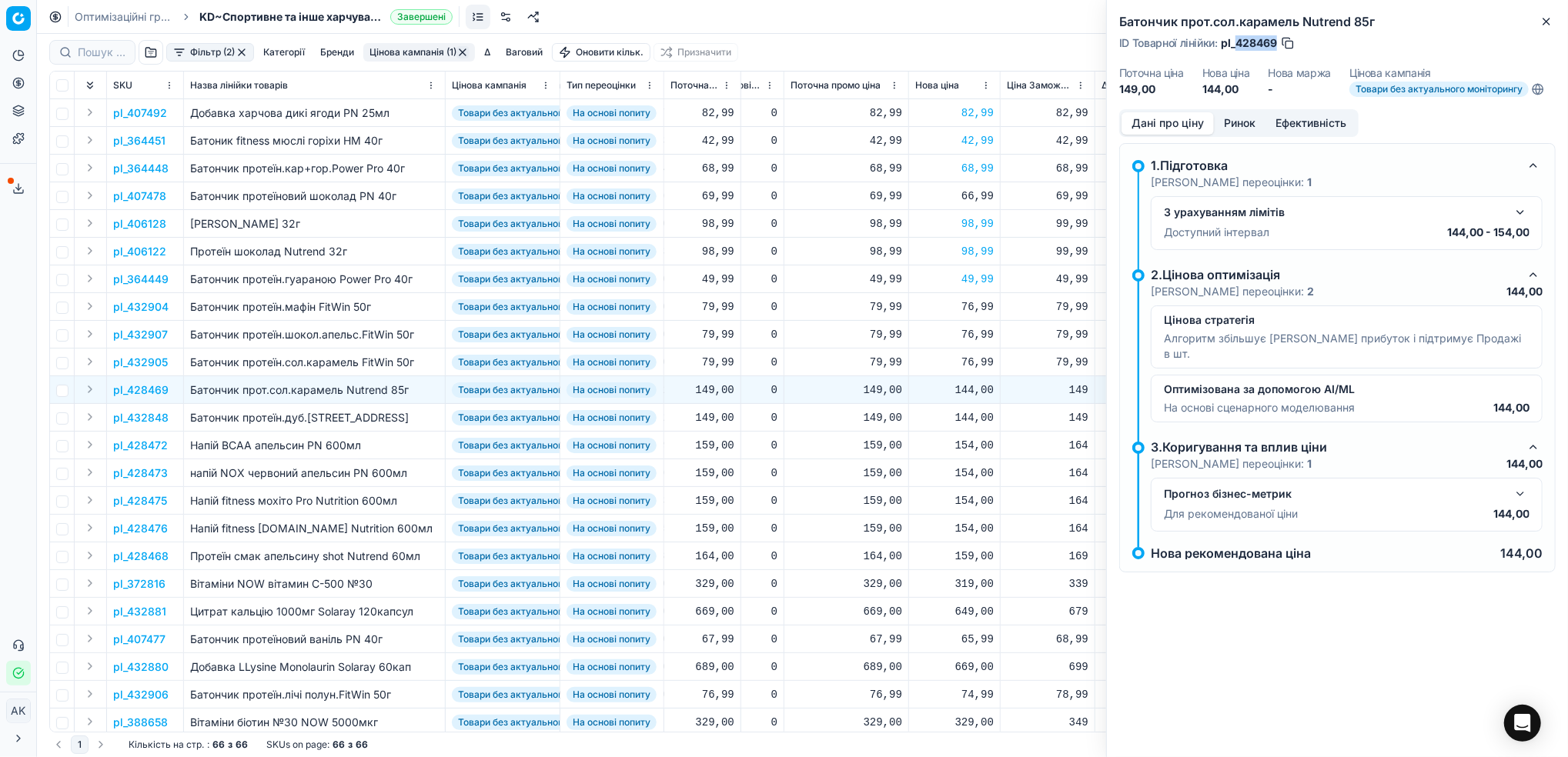
drag, startPoint x: 1279, startPoint y: 47, endPoint x: 1238, endPoint y: 47, distance: 41.0
click at [1238, 47] on div "ID Товарної лінійки : pl_428469" at bounding box center [1207, 43] width 177 height 15
copy span "428469"
click at [1544, 19] on icon "button" at bounding box center [1546, 21] width 6 height 6
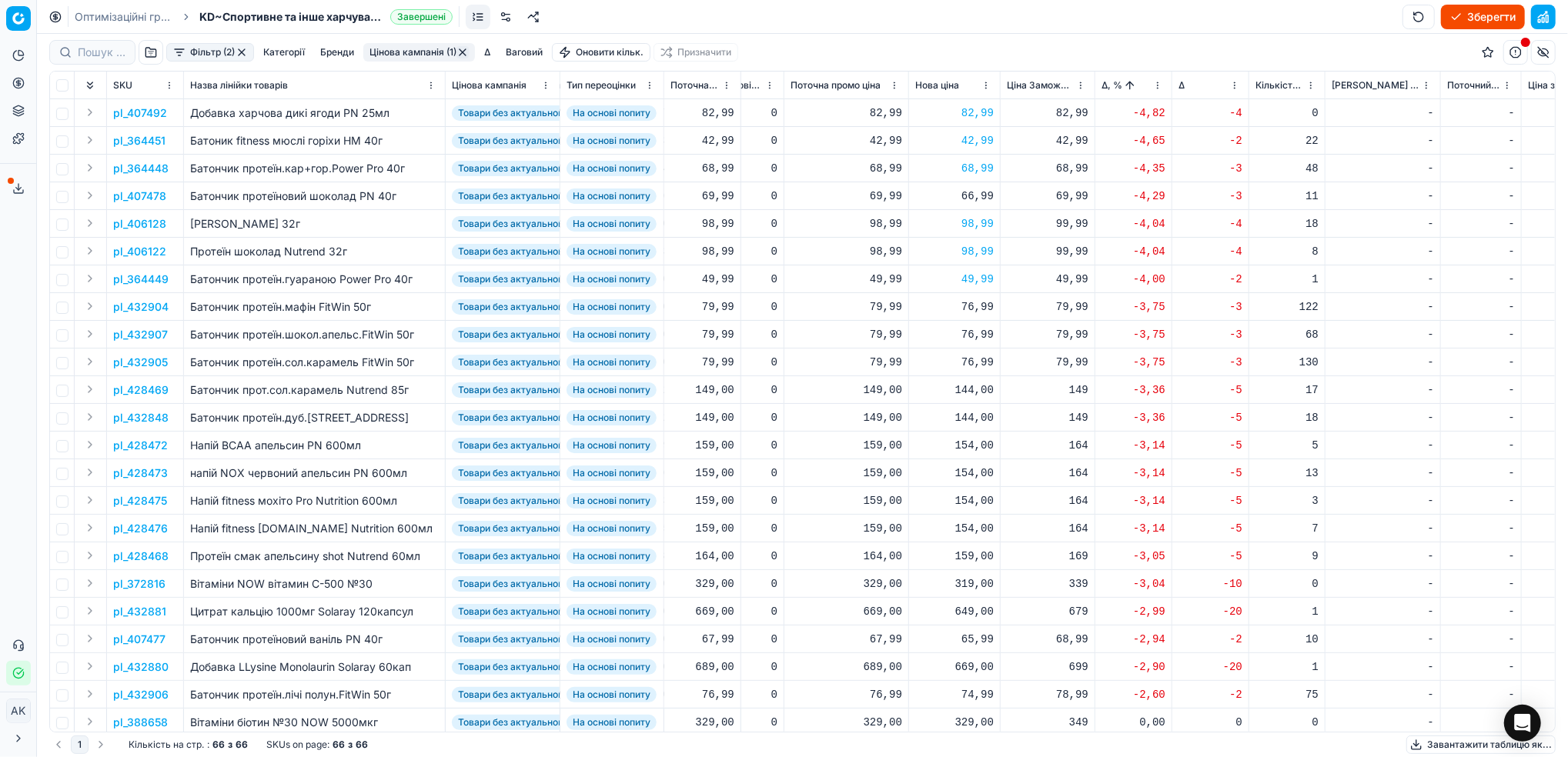
click at [139, 446] on p "pl_428472" at bounding box center [140, 446] width 55 height 15
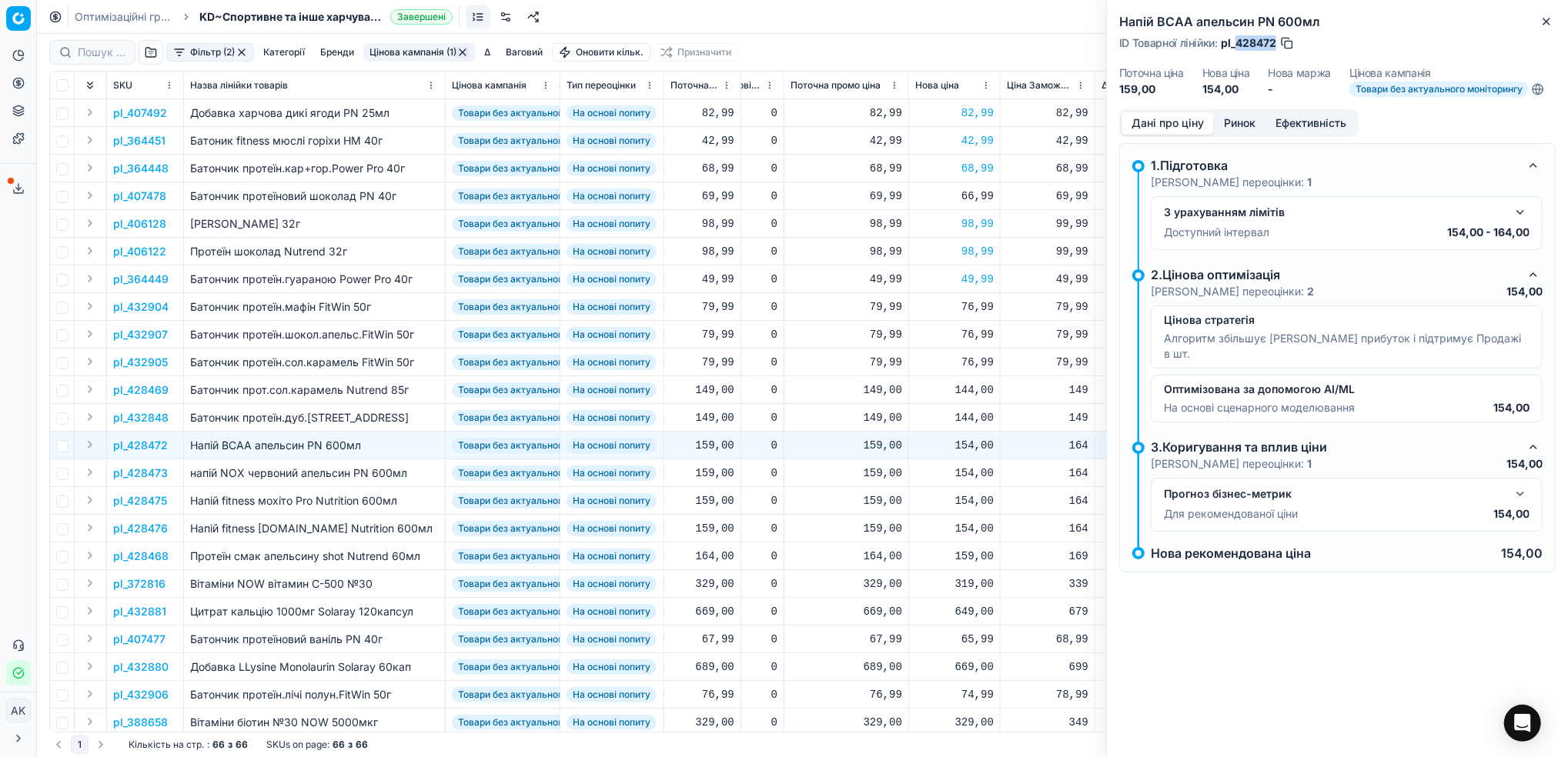
drag, startPoint x: 1276, startPoint y: 39, endPoint x: 1234, endPoint y: 43, distance: 42.2
click at [1234, 43] on span "pl_428472" at bounding box center [1248, 43] width 55 height 15
click at [1542, 21] on icon "button" at bounding box center [1546, 21] width 13 height 13
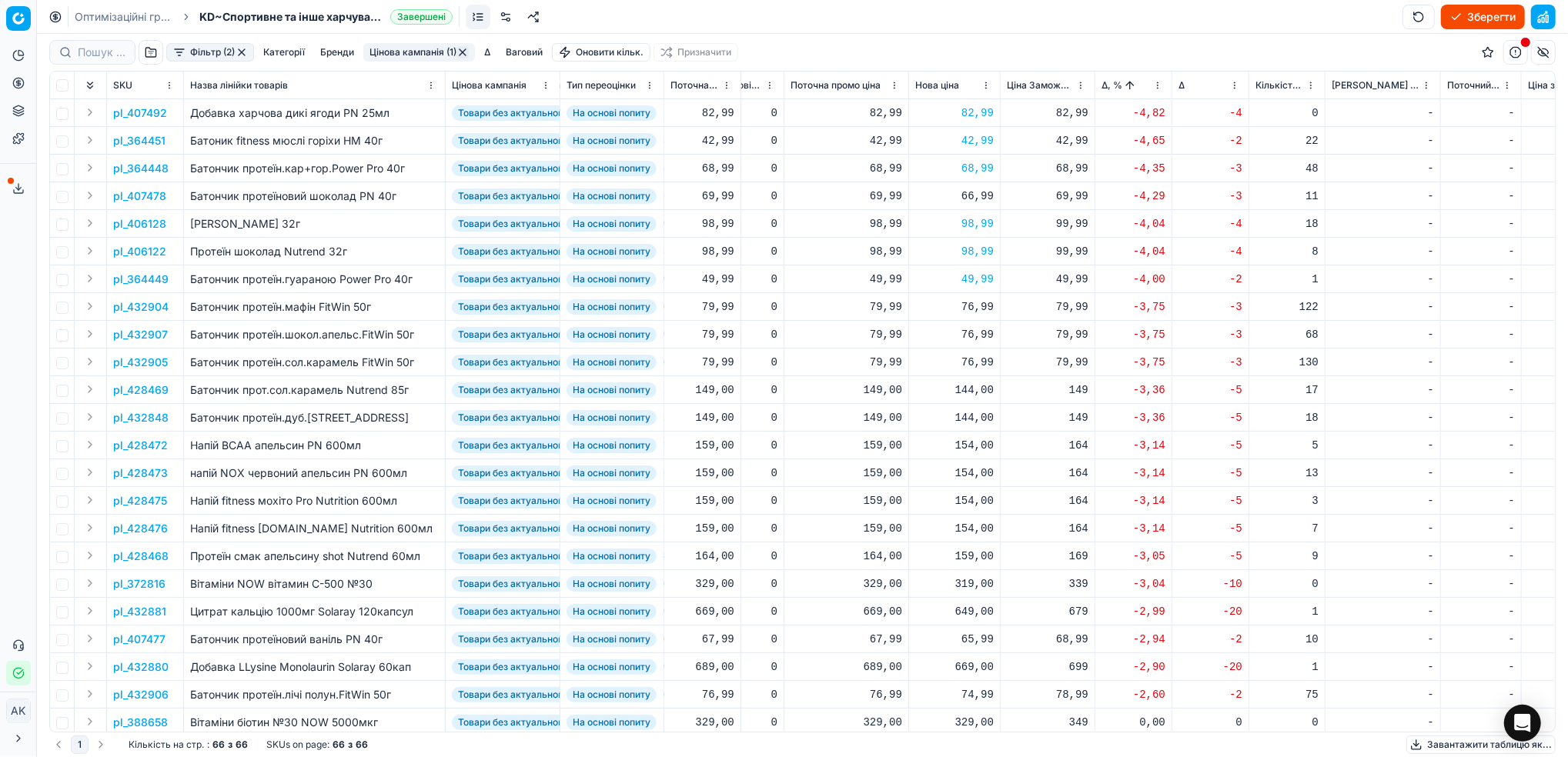
click at [138, 503] on p "pl_428475" at bounding box center [140, 500] width 54 height 15
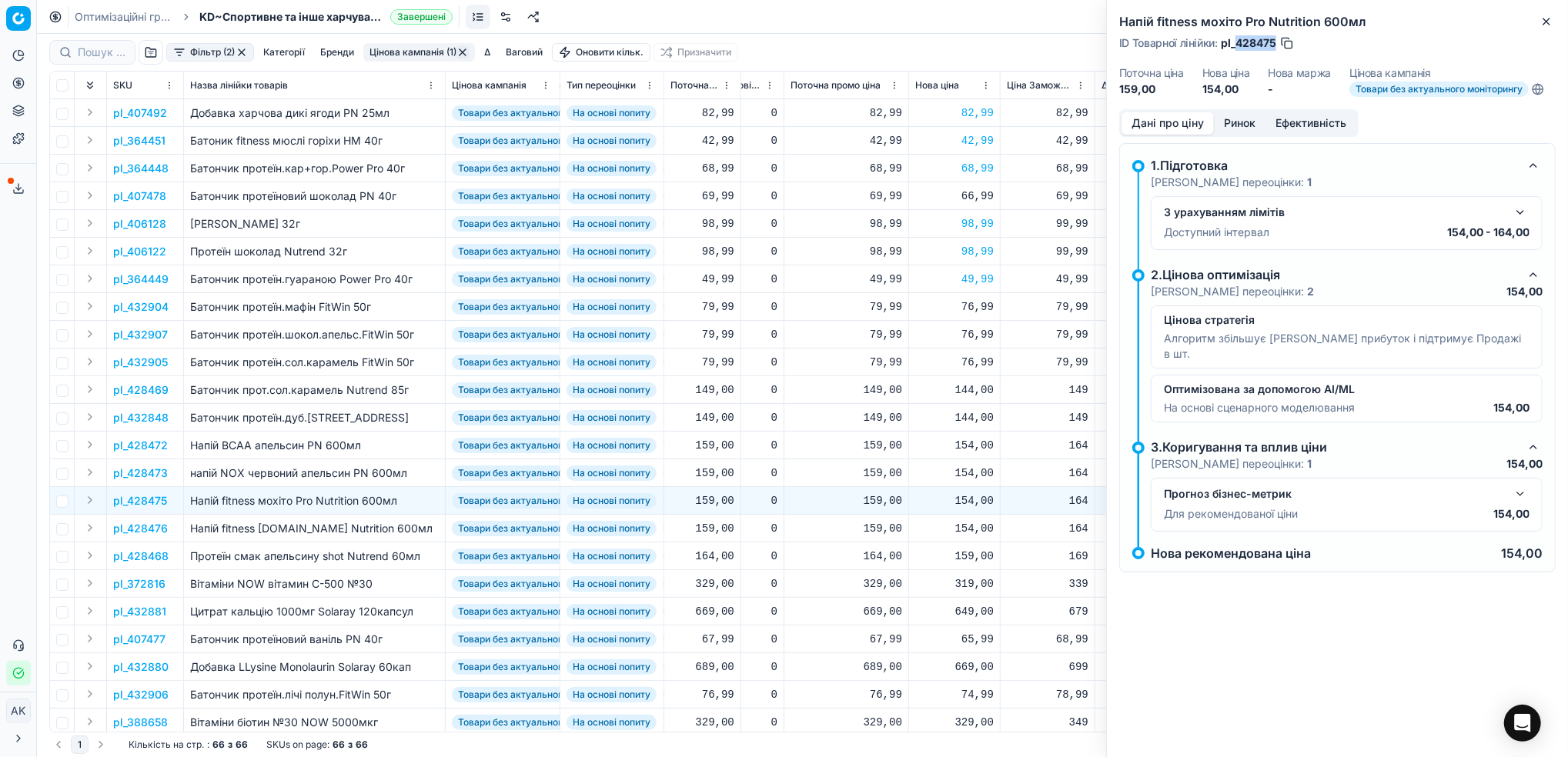
drag, startPoint x: 1276, startPoint y: 45, endPoint x: 1236, endPoint y: 53, distance: 40.8
click at [1236, 53] on div "Напій fitness мохіто Pro Nutrition 600мл ID Товарної лінійки : pl_428475 Поточн…" at bounding box center [1337, 54] width 461 height 109
click at [1544, 23] on icon "button" at bounding box center [1546, 21] width 6 height 6
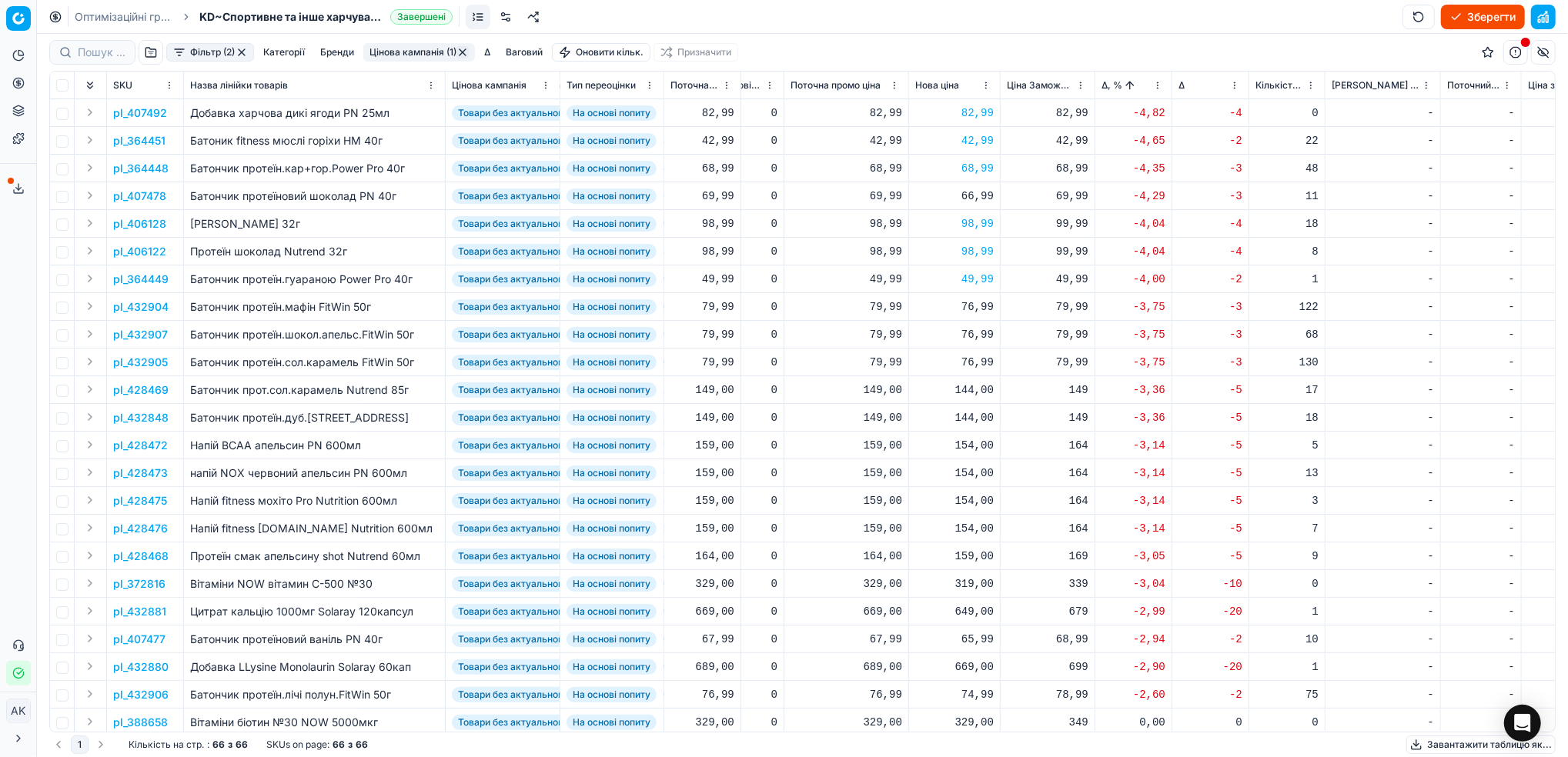
scroll to position [102, 382]
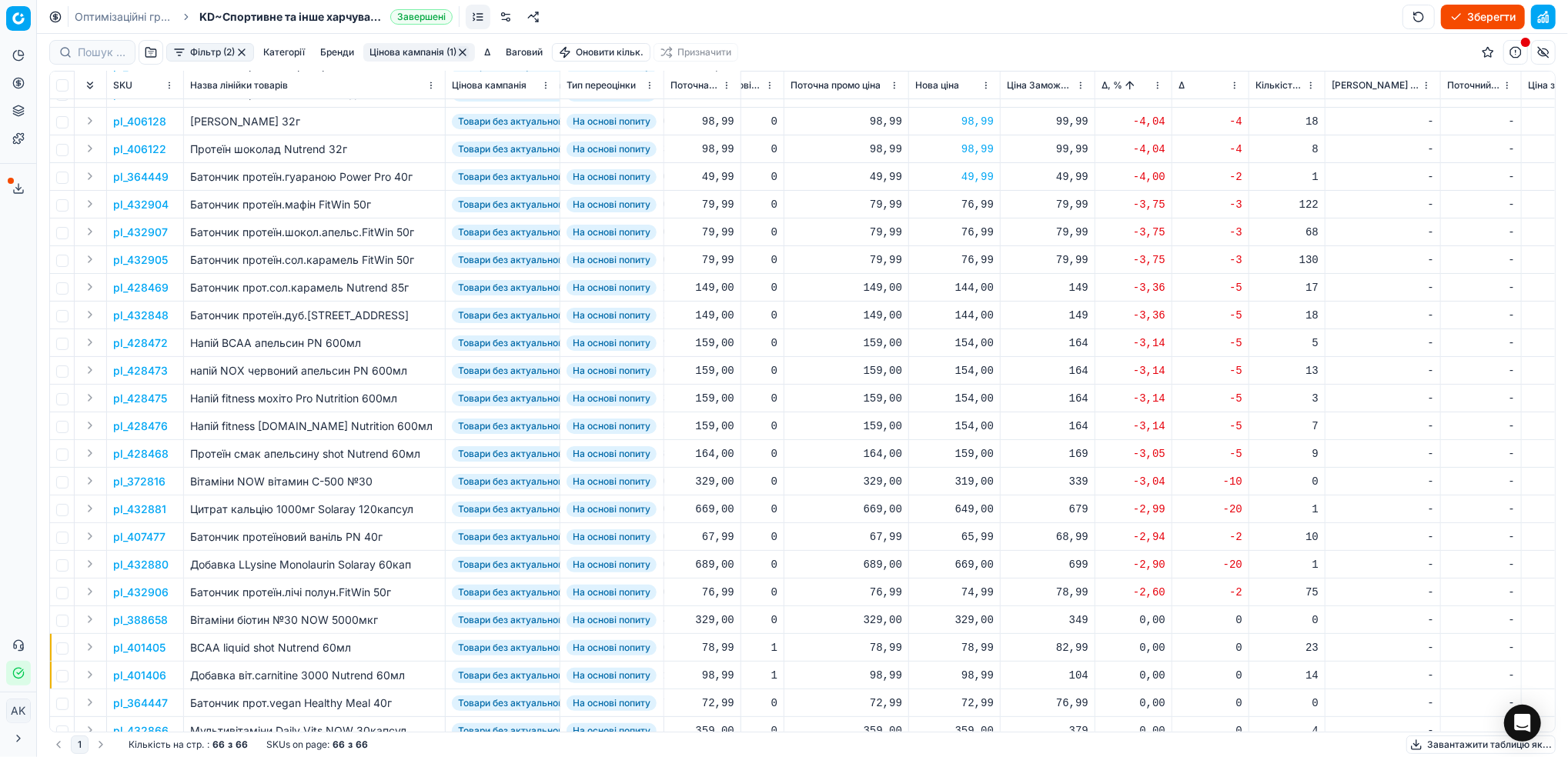
click at [145, 477] on p "pl_372816" at bounding box center [139, 481] width 52 height 15
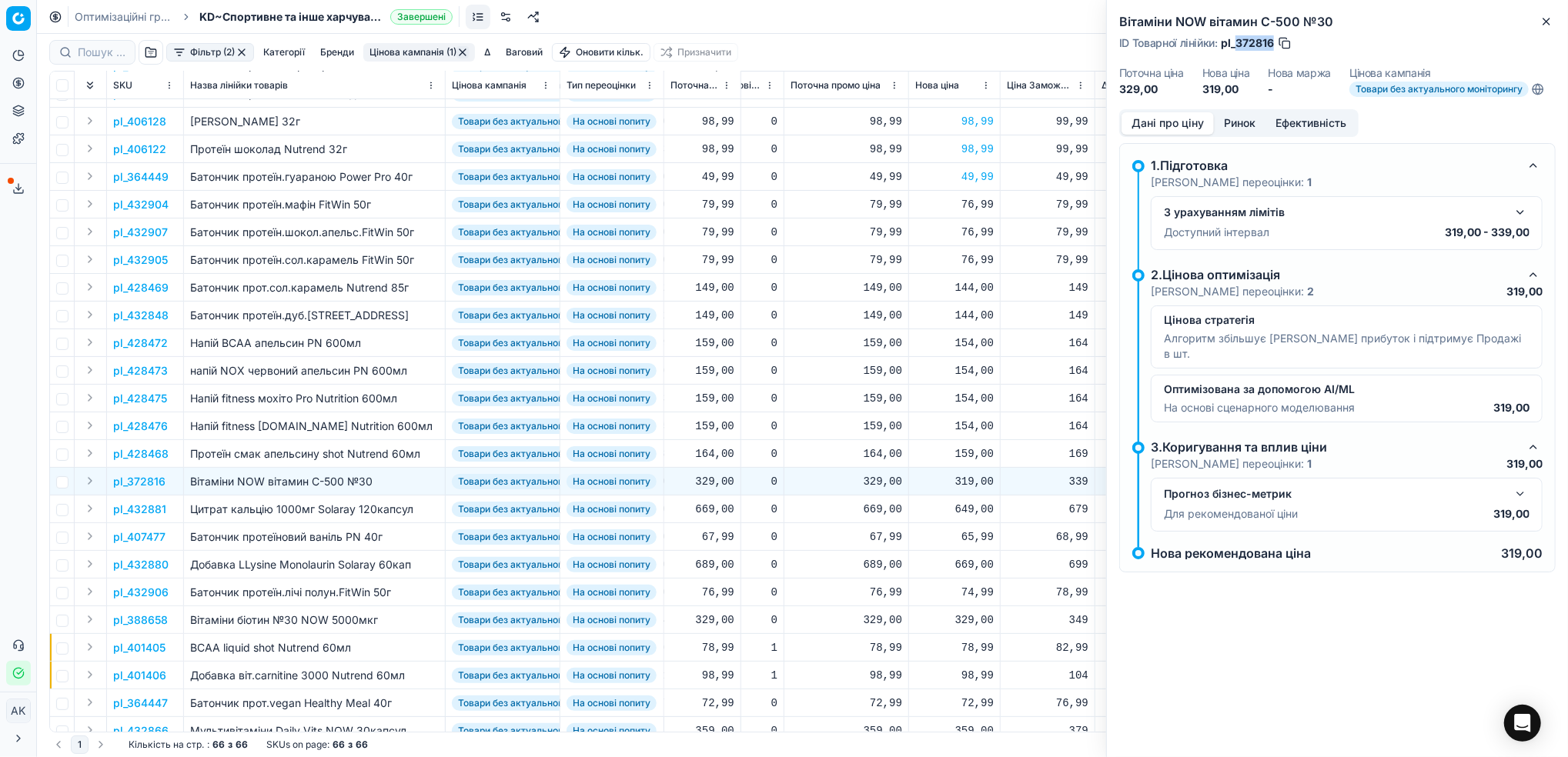
drag, startPoint x: 1275, startPoint y: 40, endPoint x: 1238, endPoint y: 40, distance: 37.0
click at [1238, 40] on div "ID Товарної лінійки : pl_372816" at bounding box center [1205, 43] width 173 height 15
click at [1548, 24] on icon "button" at bounding box center [1546, 21] width 13 height 13
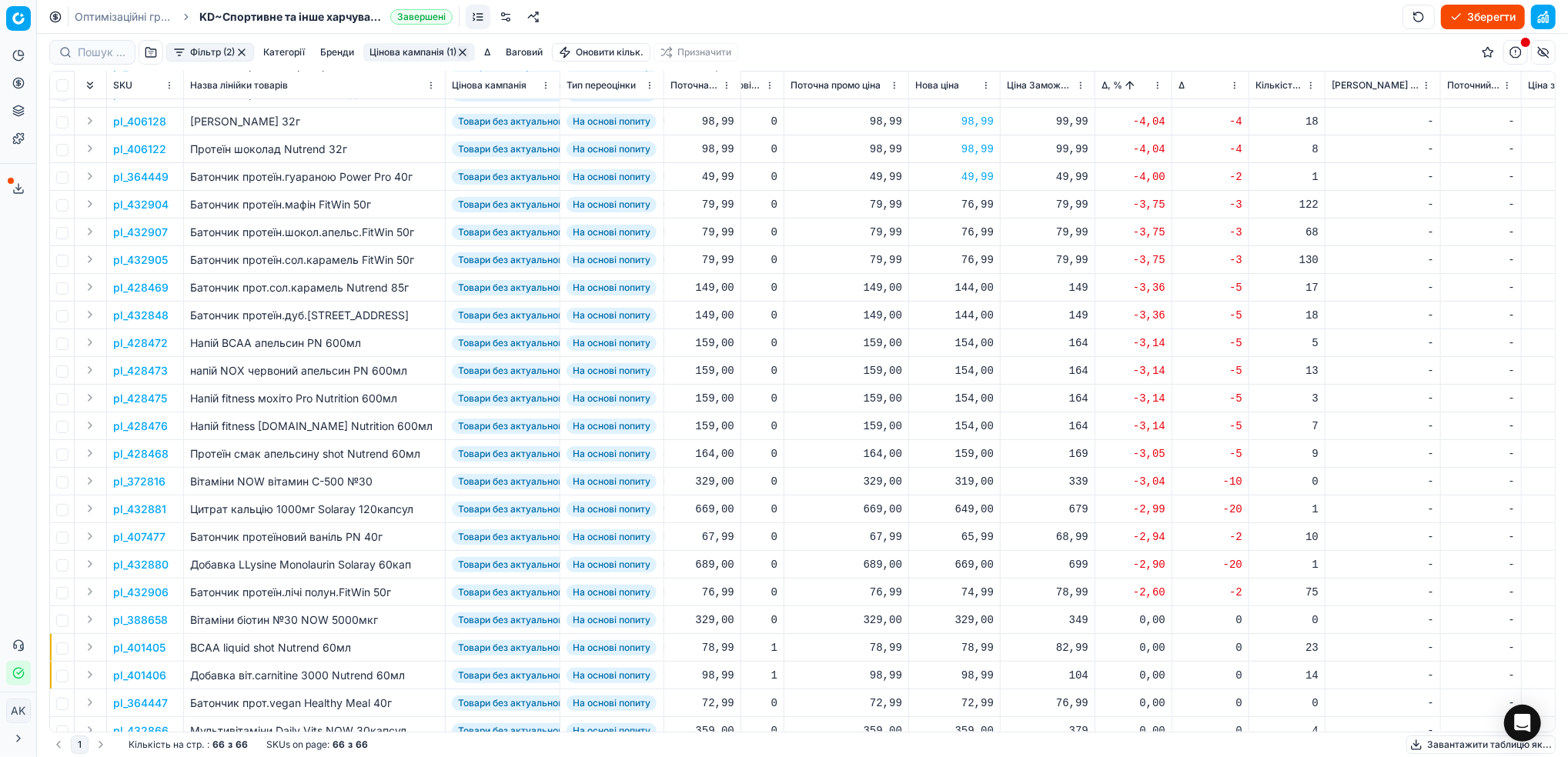
click at [978, 484] on div "319,00" at bounding box center [953, 481] width 78 height 15
click at [971, 619] on input "319.00" at bounding box center [1008, 616] width 111 height 25
type input "329.00"
click at [146, 506] on p "pl_432881" at bounding box center [139, 509] width 53 height 15
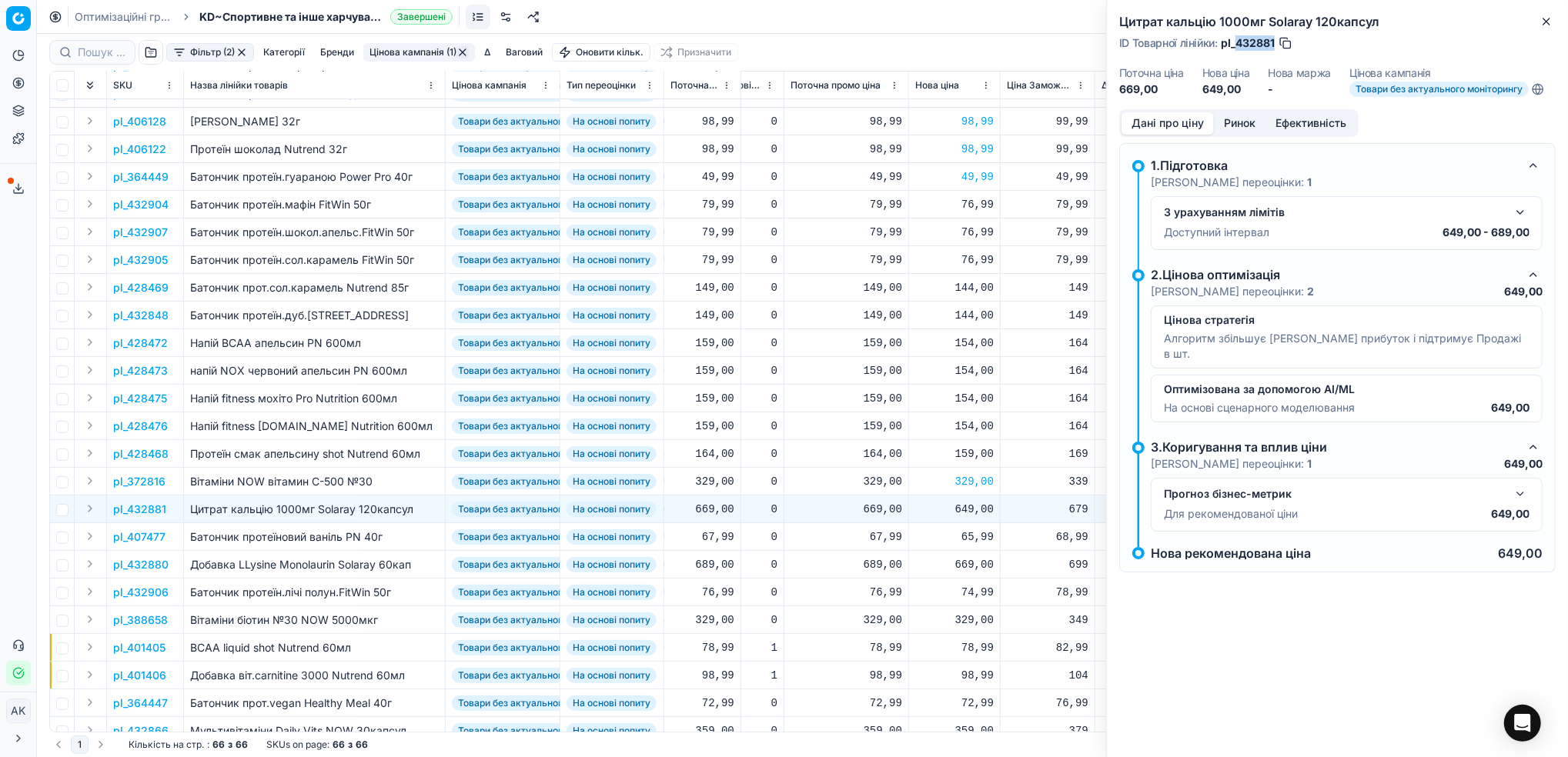
drag, startPoint x: 1275, startPoint y: 40, endPoint x: 1237, endPoint y: 43, distance: 38.1
click at [1237, 43] on span "pl_432881" at bounding box center [1248, 43] width 54 height 15
click at [1544, 29] on button "Close" at bounding box center [1546, 21] width 18 height 18
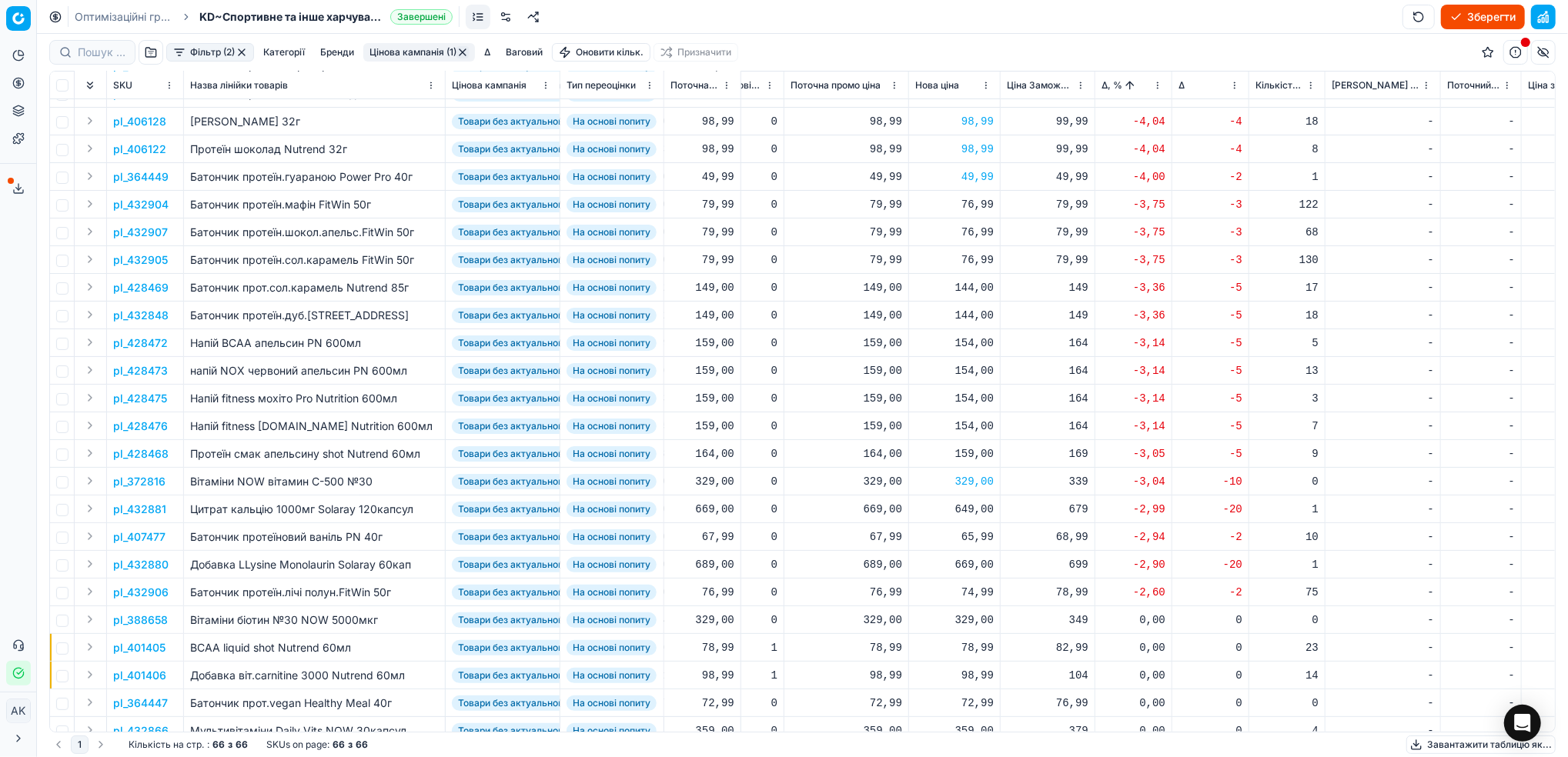
click at [146, 536] on p "pl_407477" at bounding box center [139, 537] width 52 height 15
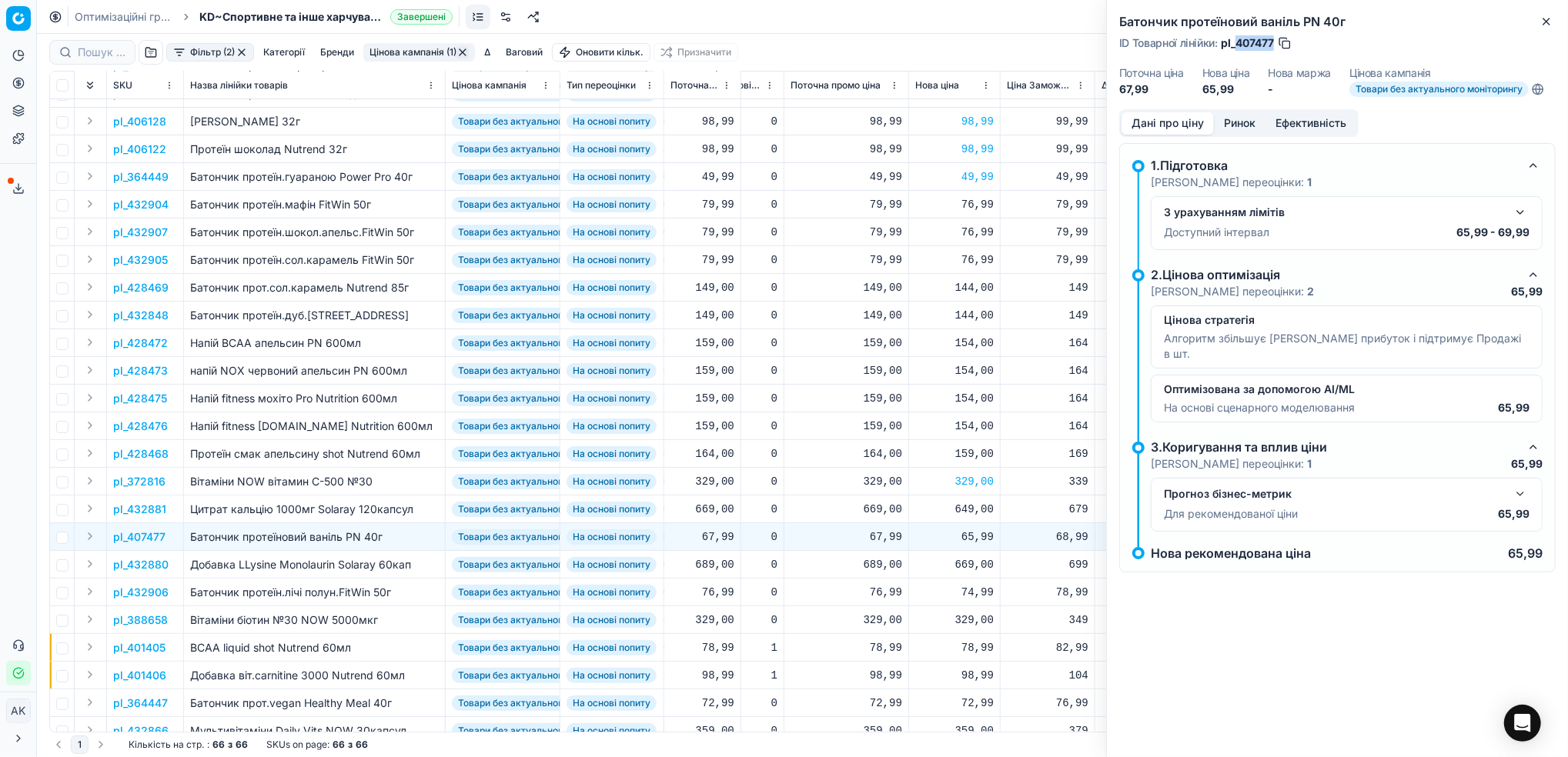
drag, startPoint x: 1275, startPoint y: 43, endPoint x: 1237, endPoint y: 48, distance: 38.3
click at [1237, 48] on span "pl_407477" at bounding box center [1247, 43] width 53 height 15
click at [1547, 27] on icon "button" at bounding box center [1546, 21] width 13 height 13
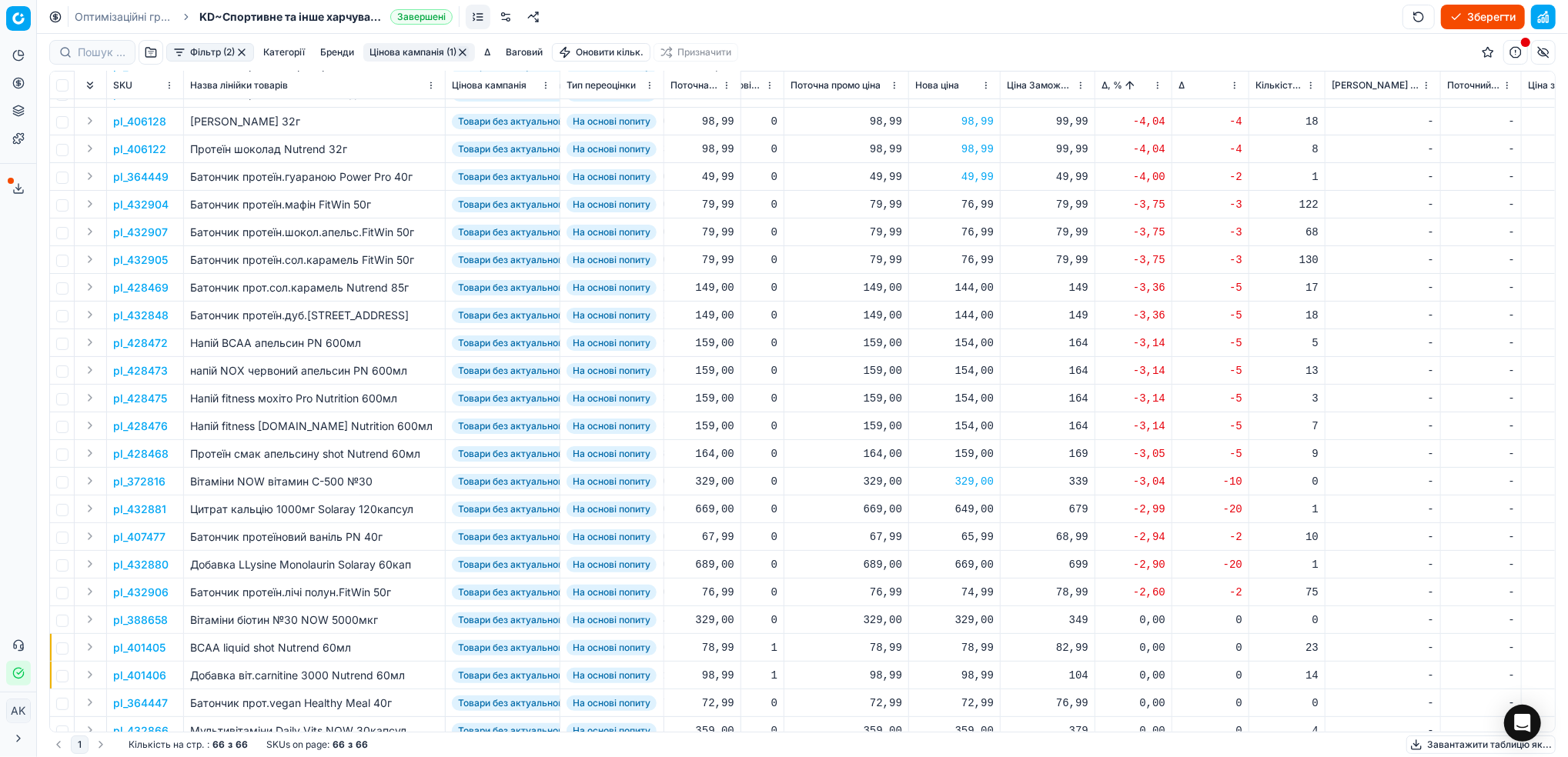
click at [125, 568] on p "pl_432880" at bounding box center [140, 564] width 55 height 15
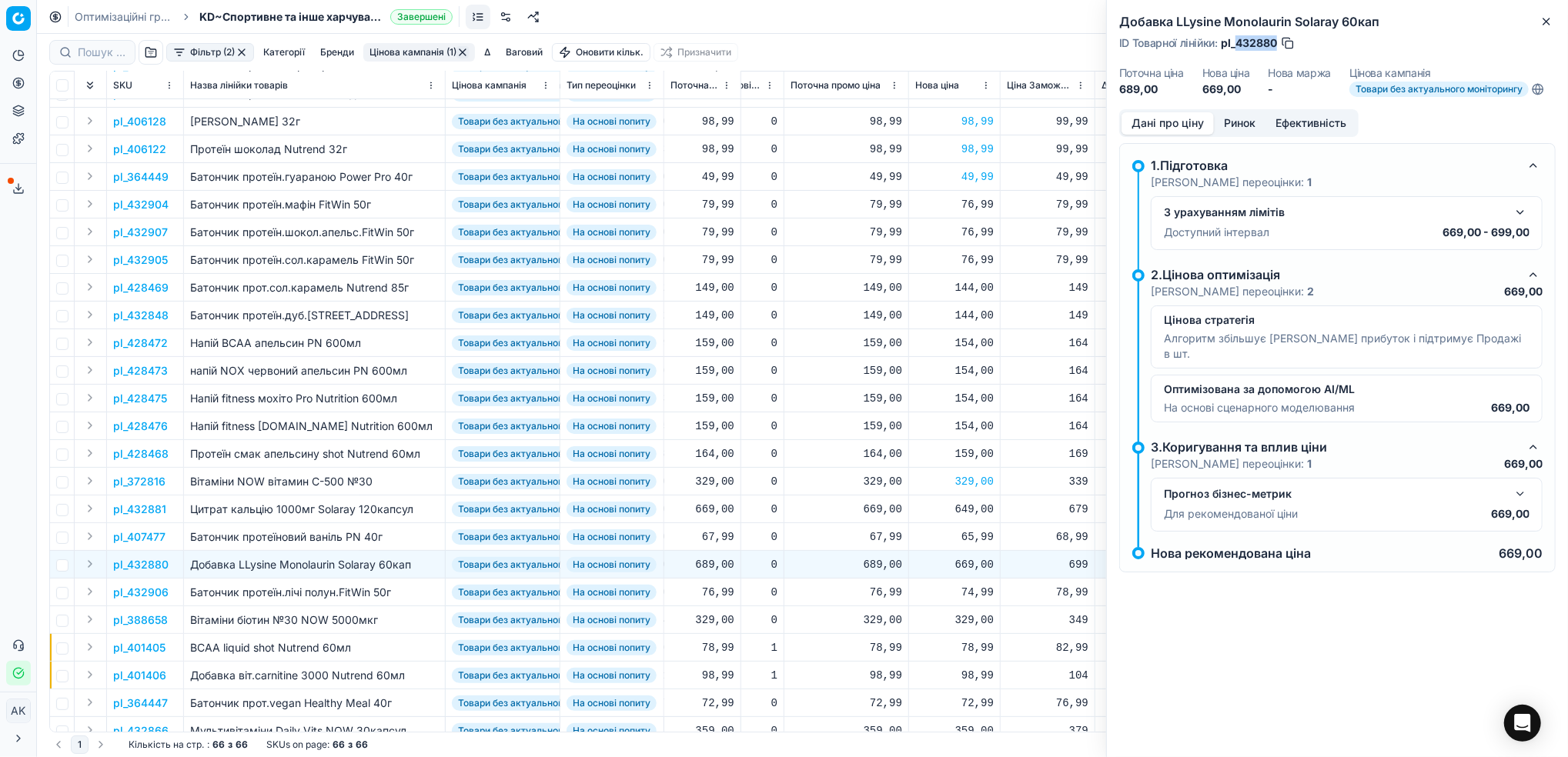
drag, startPoint x: 1277, startPoint y: 41, endPoint x: 1241, endPoint y: 38, distance: 36.1
click at [1237, 40] on span "pl_432880" at bounding box center [1249, 43] width 56 height 15
click at [1547, 27] on icon "button" at bounding box center [1546, 21] width 13 height 13
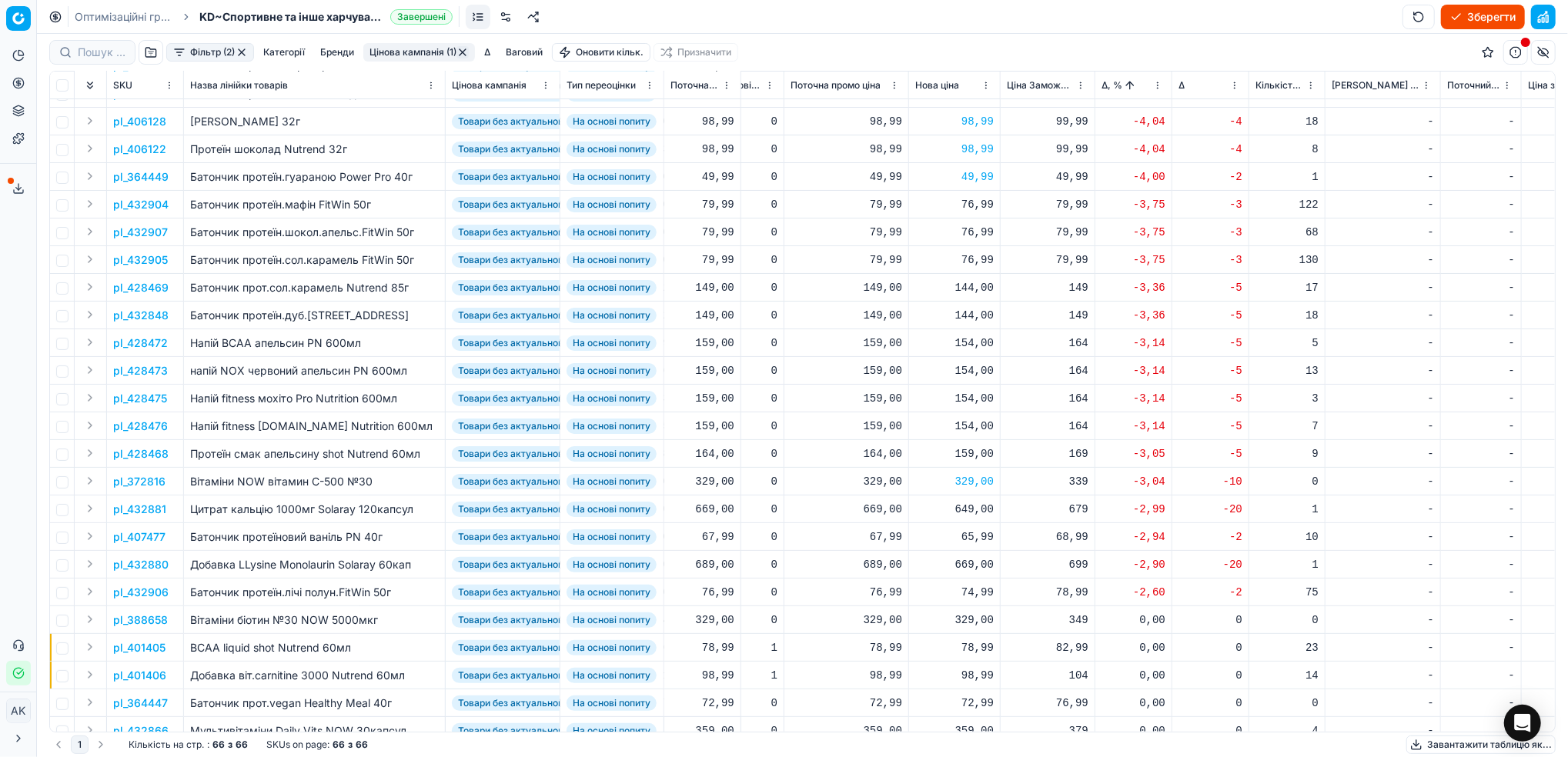
click at [142, 595] on p "pl_432906" at bounding box center [140, 592] width 55 height 15
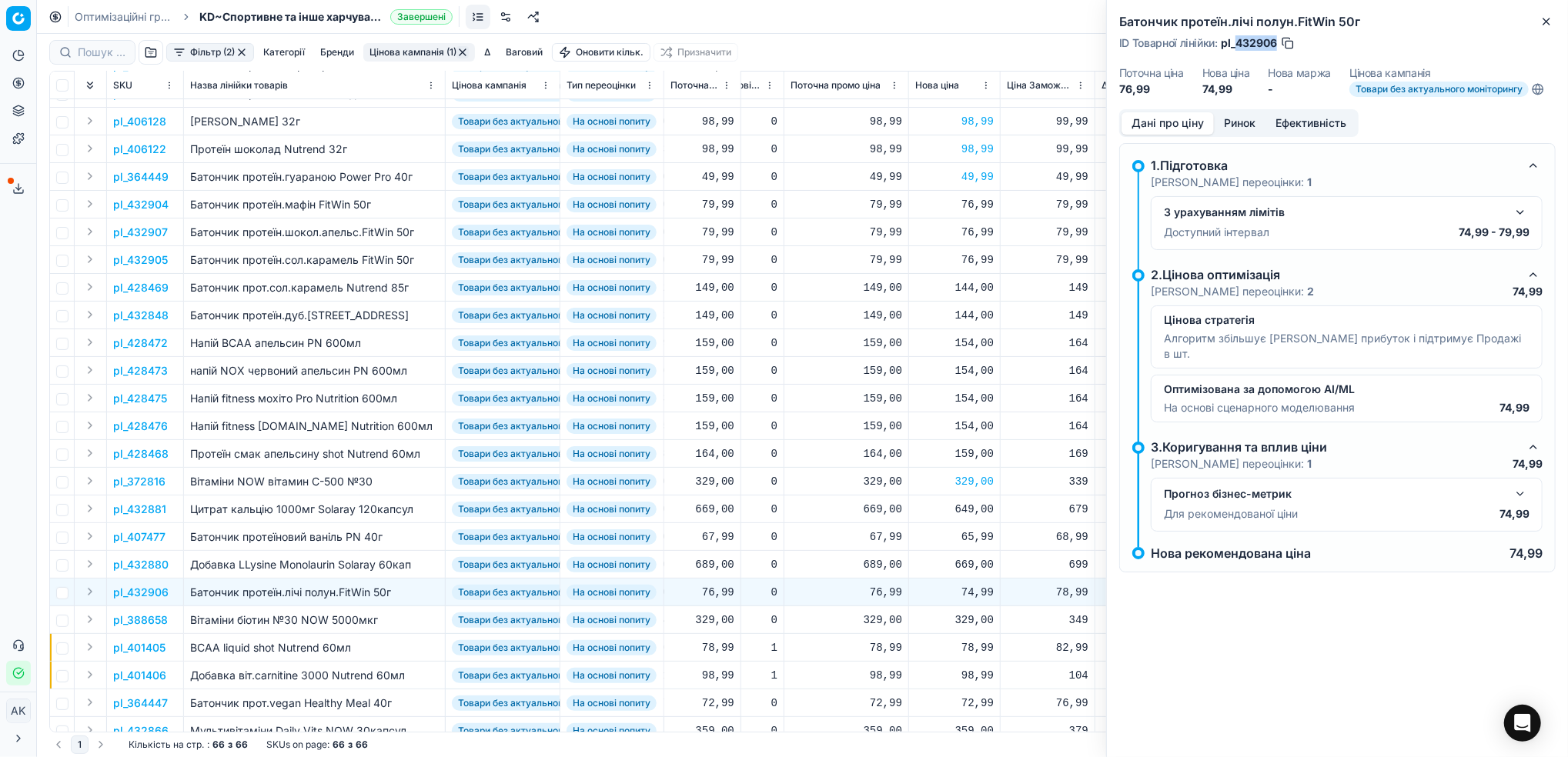
drag, startPoint x: 1275, startPoint y: 44, endPoint x: 1233, endPoint y: 47, distance: 42.1
click at [1233, 47] on span "pl_432906" at bounding box center [1249, 43] width 56 height 15
drag, startPoint x: 1545, startPoint y: 22, endPoint x: 1526, endPoint y: 74, distance: 55.4
click at [1546, 22] on icon "button" at bounding box center [1546, 21] width 13 height 13
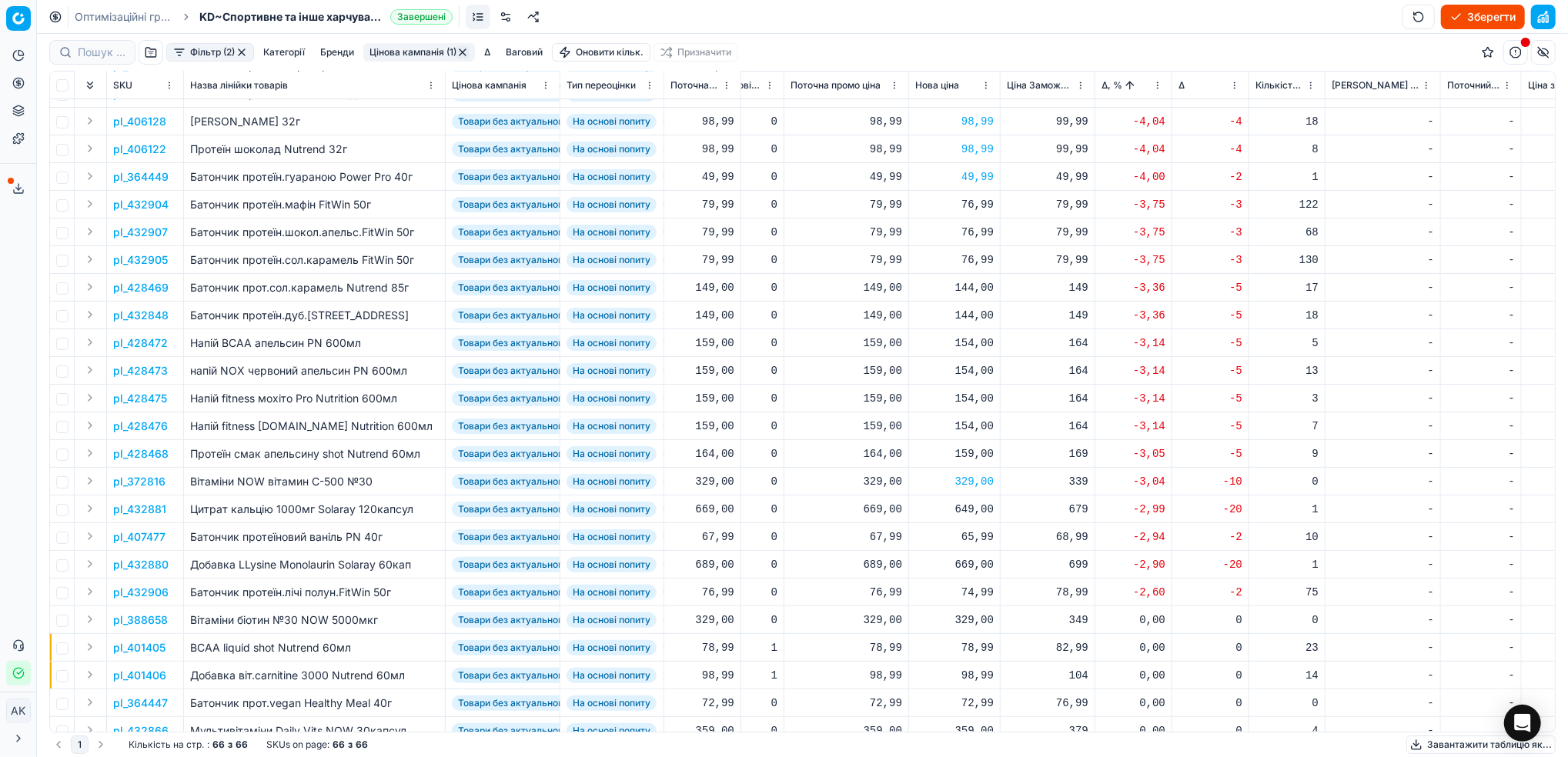
scroll to position [0, 382]
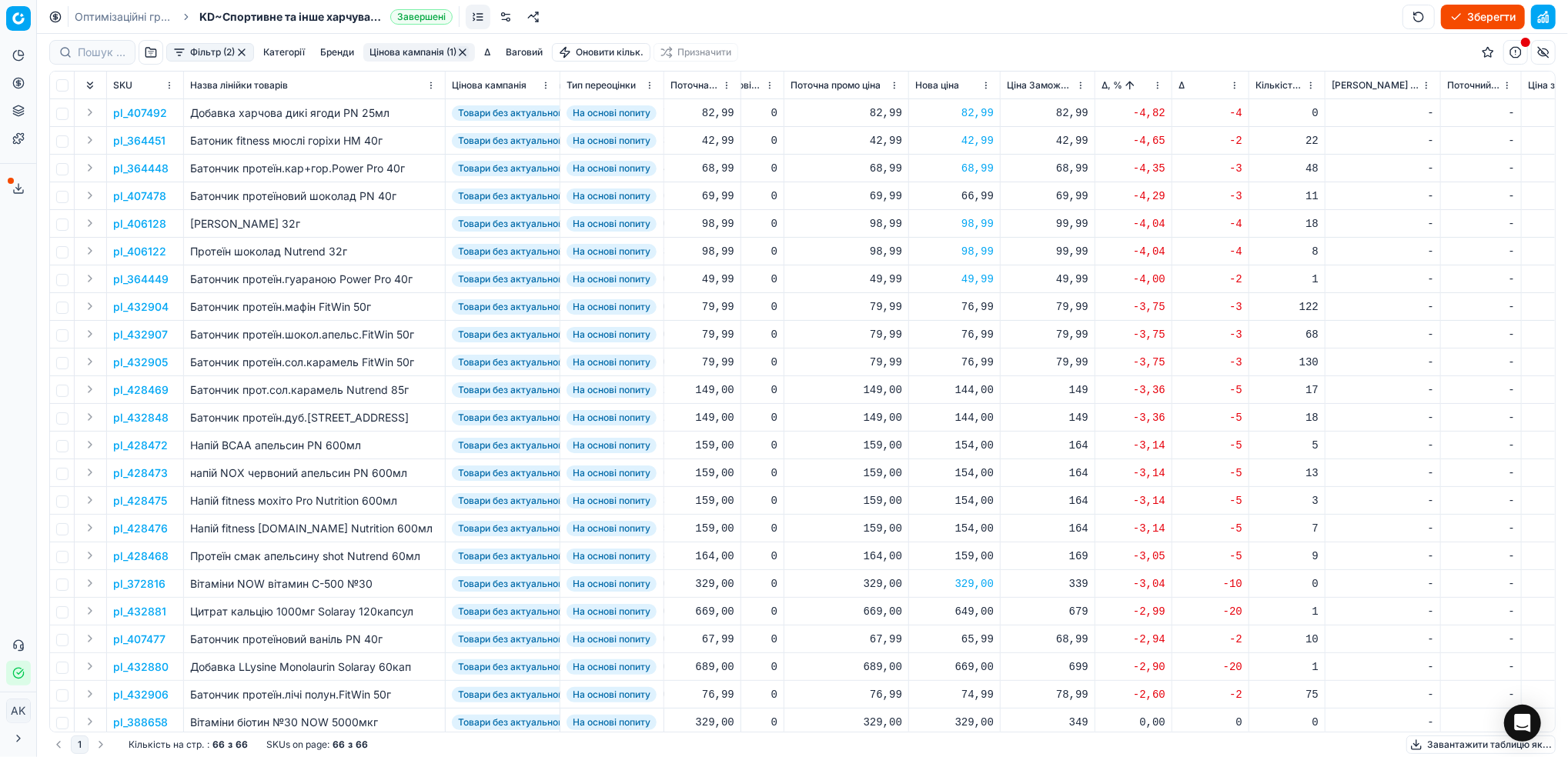
click at [1158, 90] on html "Pricing platform Аналітика Цінова оптимізація Асортимент продукції Шаблони Серв…" at bounding box center [784, 378] width 1568 height 757
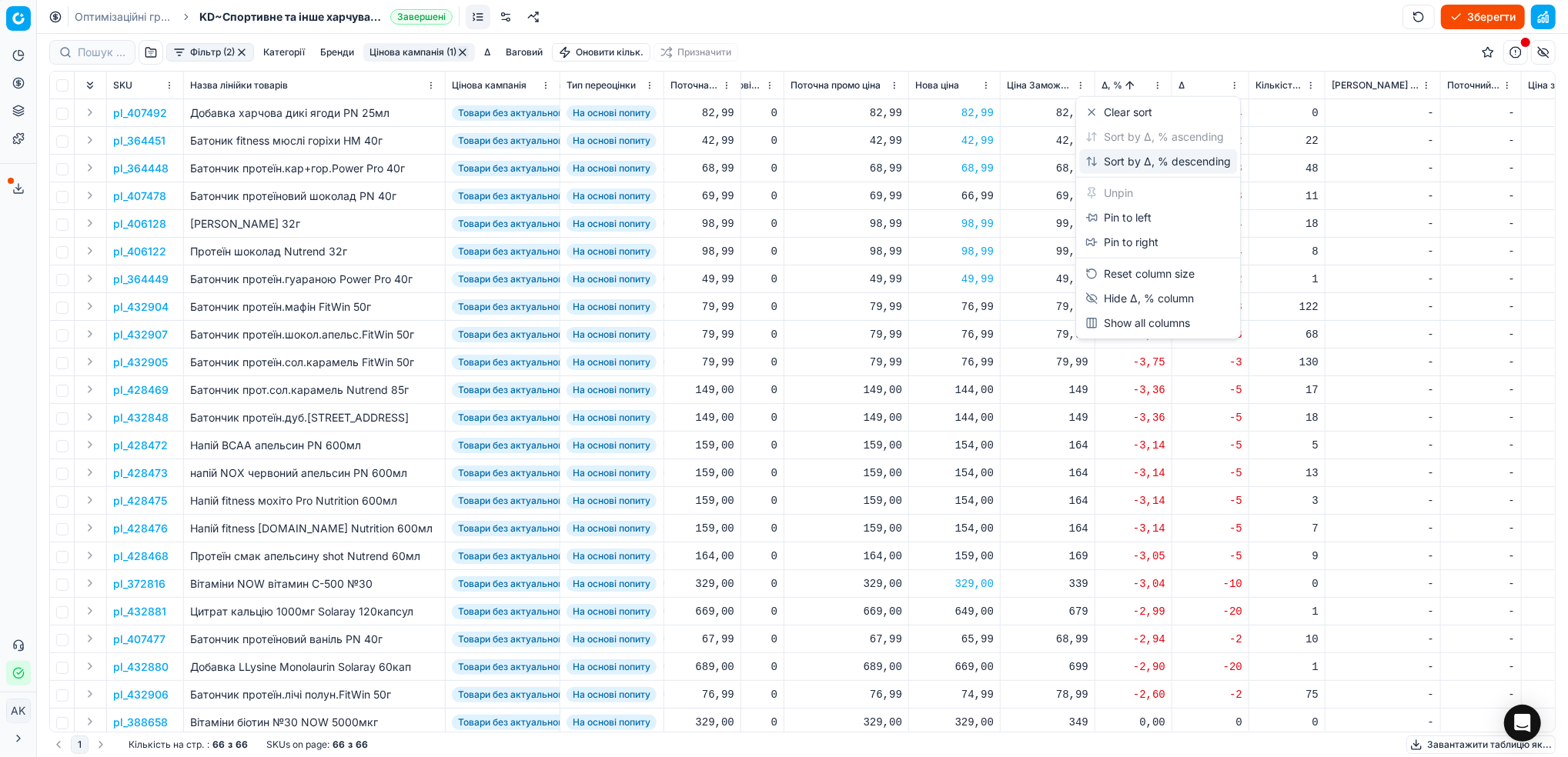
click at [1115, 162] on div "Sort by Δ, % descending" at bounding box center [1157, 162] width 146 height 15
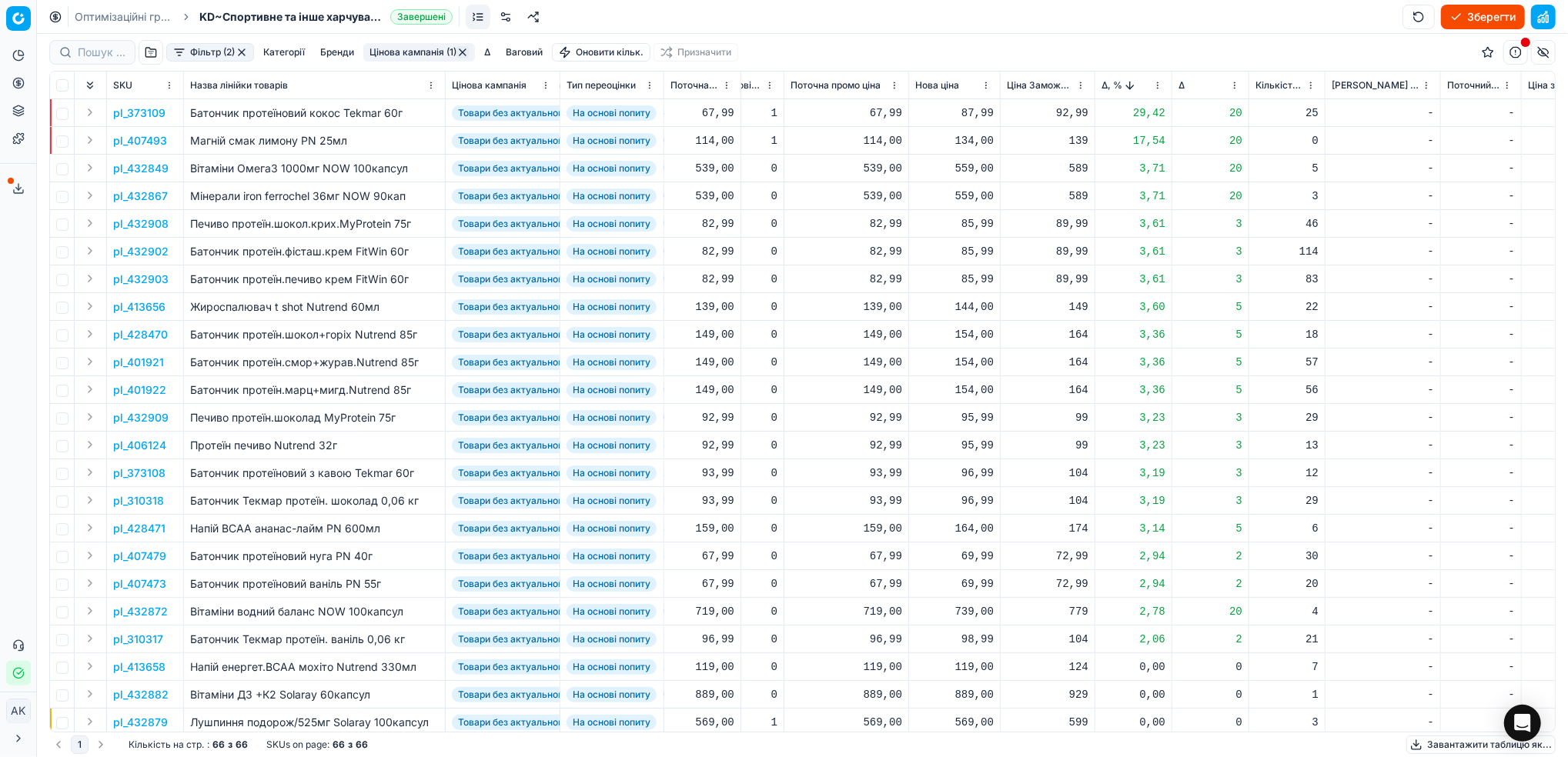
click at [131, 110] on p "pl_373109" at bounding box center [139, 113] width 52 height 15
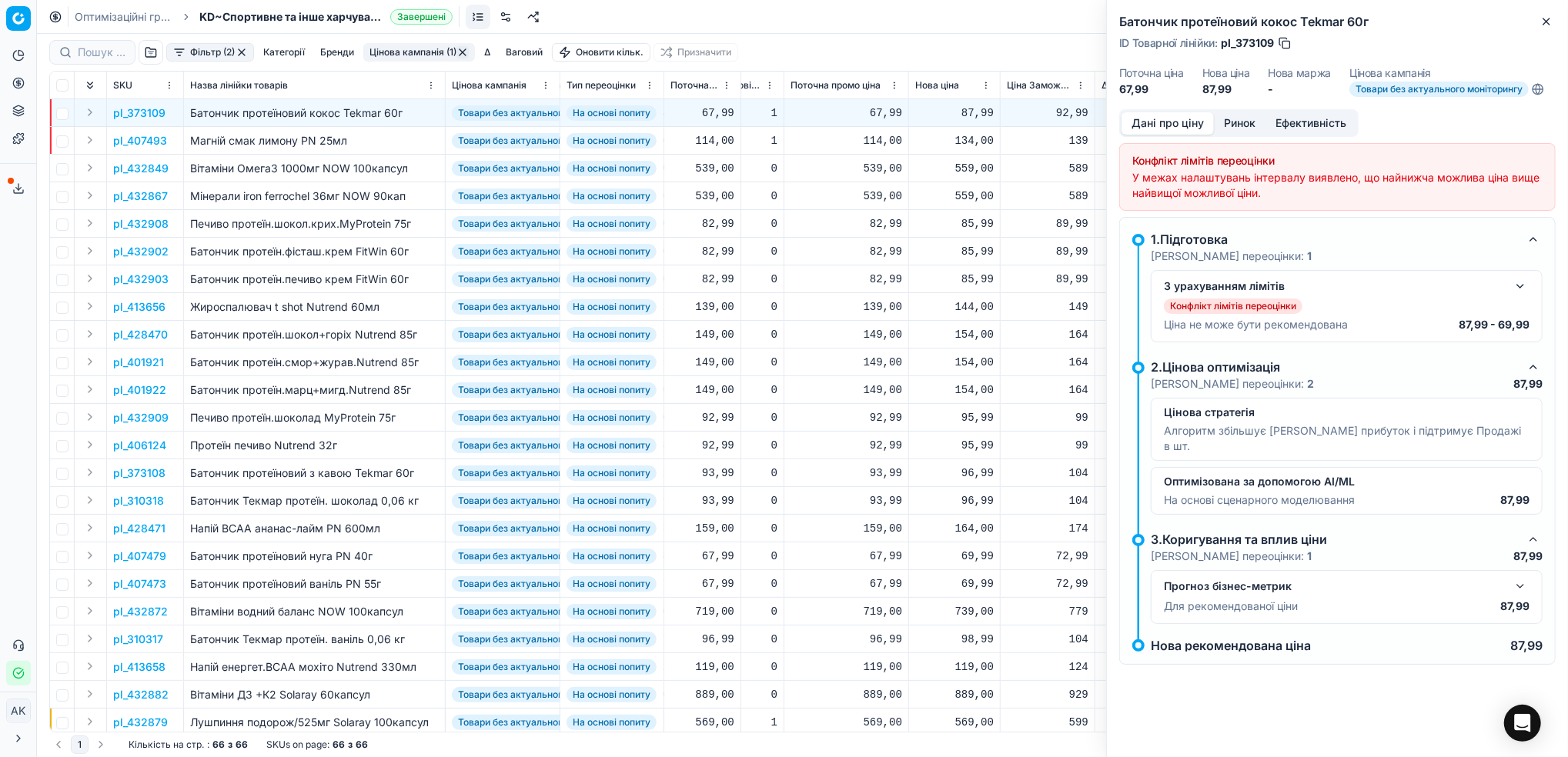
click at [1523, 290] on button "button" at bounding box center [1520, 285] width 18 height 18
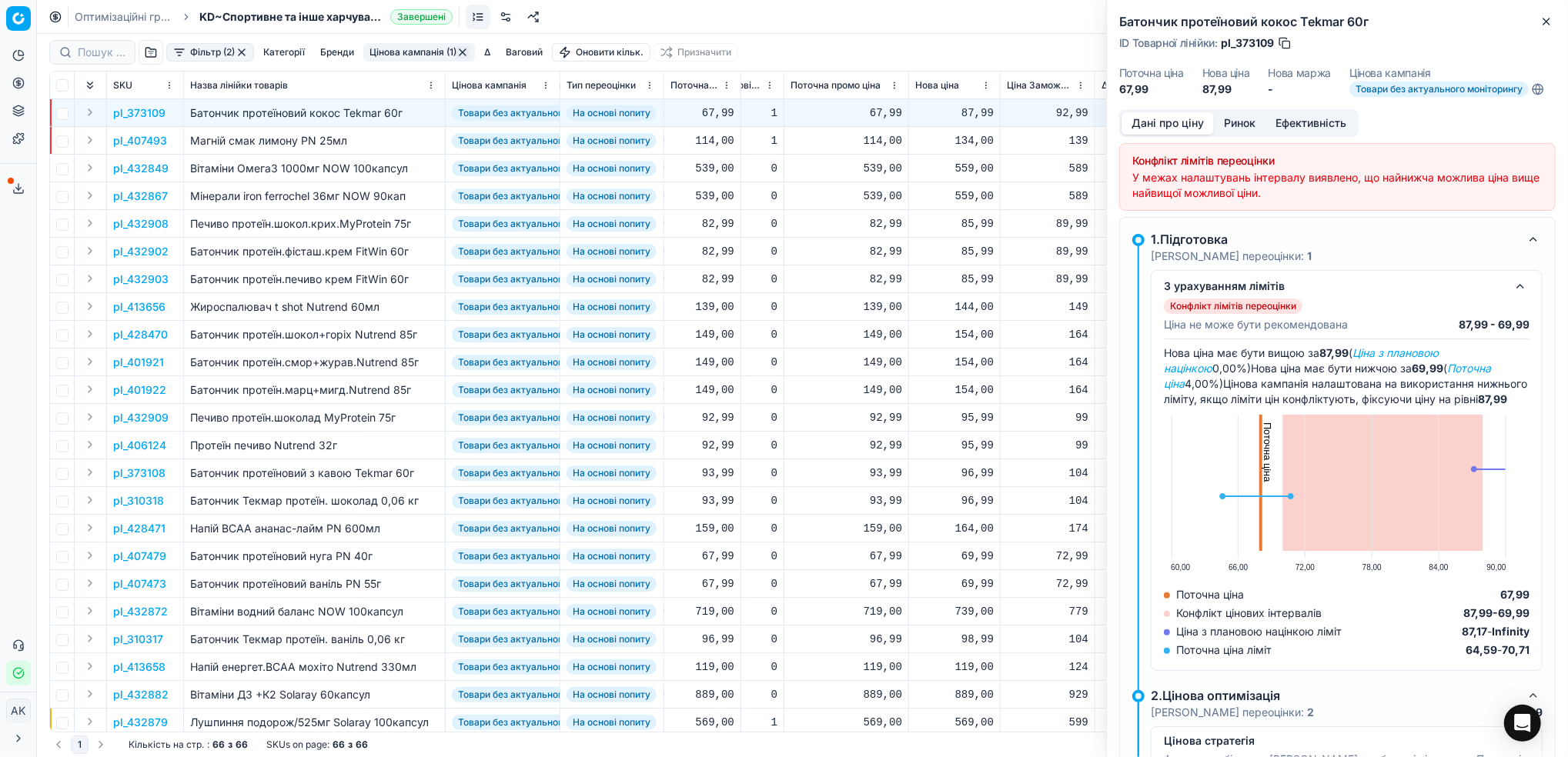
drag, startPoint x: 1277, startPoint y: 44, endPoint x: 1252, endPoint y: 43, distance: 25.0
click at [1251, 45] on div "ID Товарної лінійки : pl_373109" at bounding box center [1205, 43] width 173 height 15
drag, startPoint x: 1272, startPoint y: 45, endPoint x: 1237, endPoint y: 47, distance: 35.1
click at [1237, 47] on span "pl_373109" at bounding box center [1247, 43] width 53 height 15
click at [1543, 19] on icon "button" at bounding box center [1546, 21] width 13 height 13
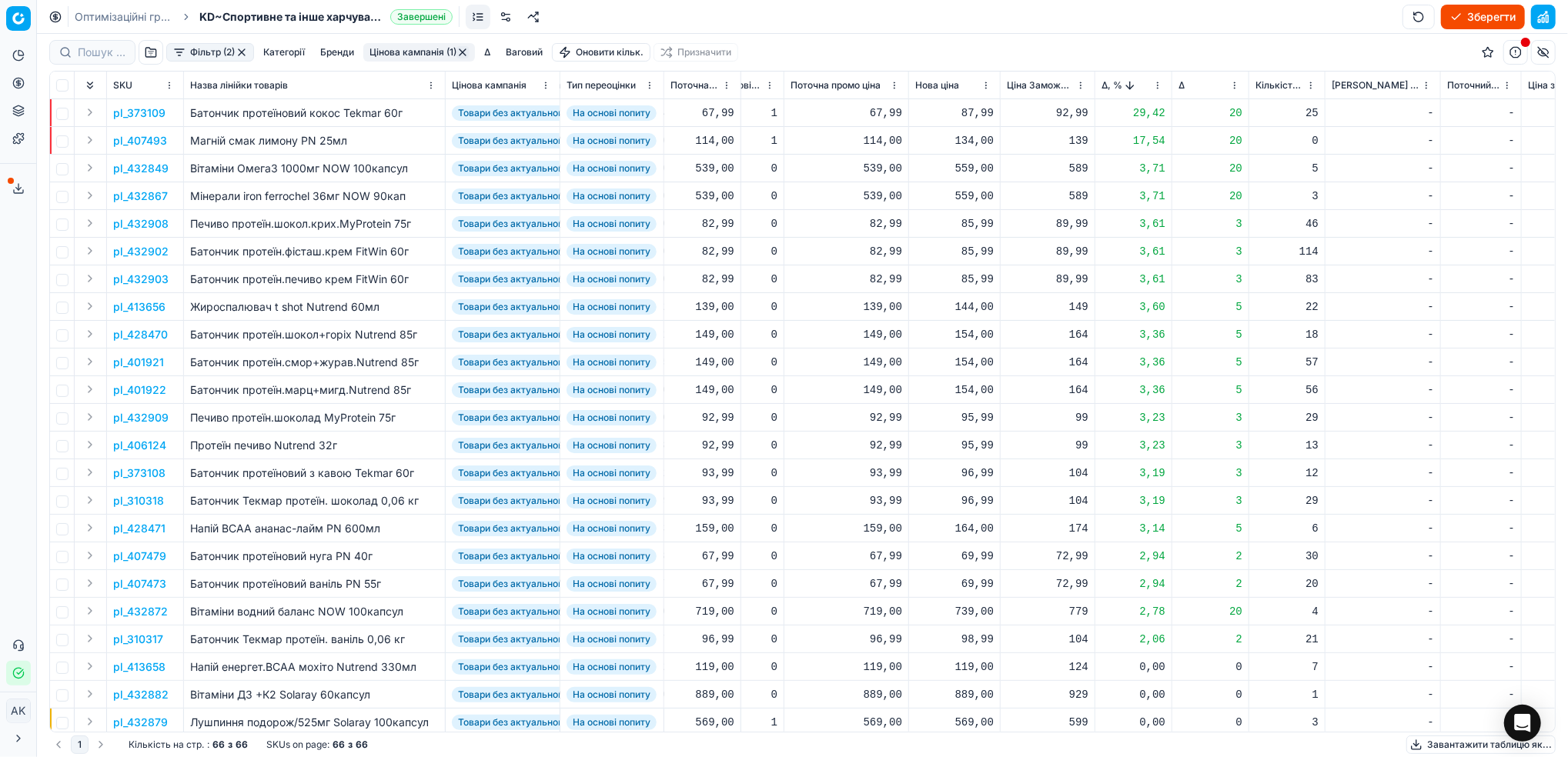
click at [977, 113] on div "87,99" at bounding box center [953, 113] width 78 height 15
click at [965, 250] on input "87.99" at bounding box center [1008, 250] width 111 height 25
type input "67.99"
click at [131, 140] on p "pl_407493" at bounding box center [140, 141] width 54 height 15
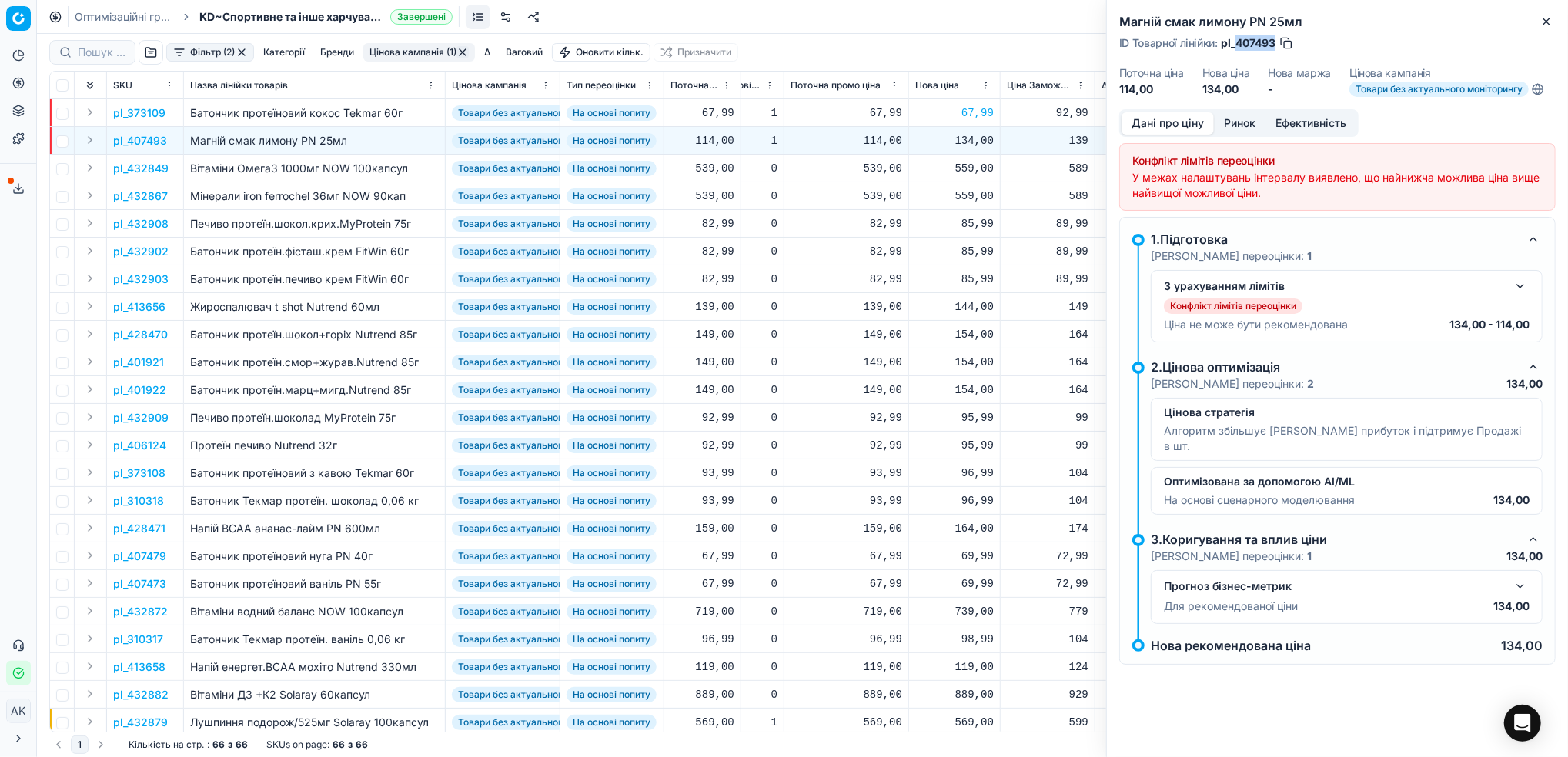
drag, startPoint x: 1276, startPoint y: 43, endPoint x: 1237, endPoint y: 45, distance: 39.1
click at [1237, 45] on span "pl_407493" at bounding box center [1248, 43] width 55 height 15
click at [1550, 15] on icon "button" at bounding box center [1546, 21] width 13 height 13
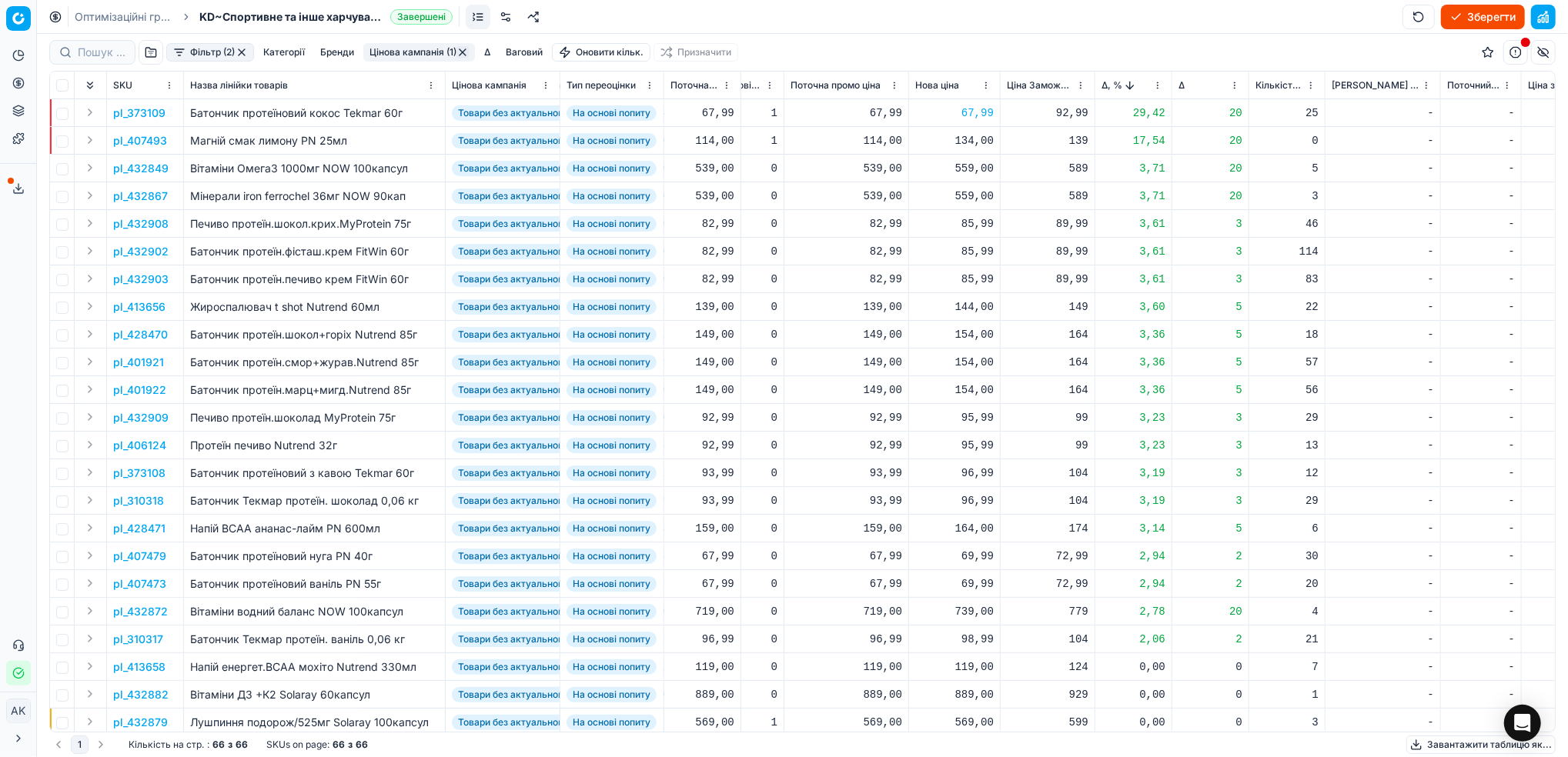
click at [977, 147] on div "134,00" at bounding box center [953, 141] width 78 height 15
click at [970, 279] on input "134.00" at bounding box center [1008, 277] width 111 height 25
type input "114.00"
click at [127, 165] on p "pl_432849" at bounding box center [140, 169] width 55 height 15
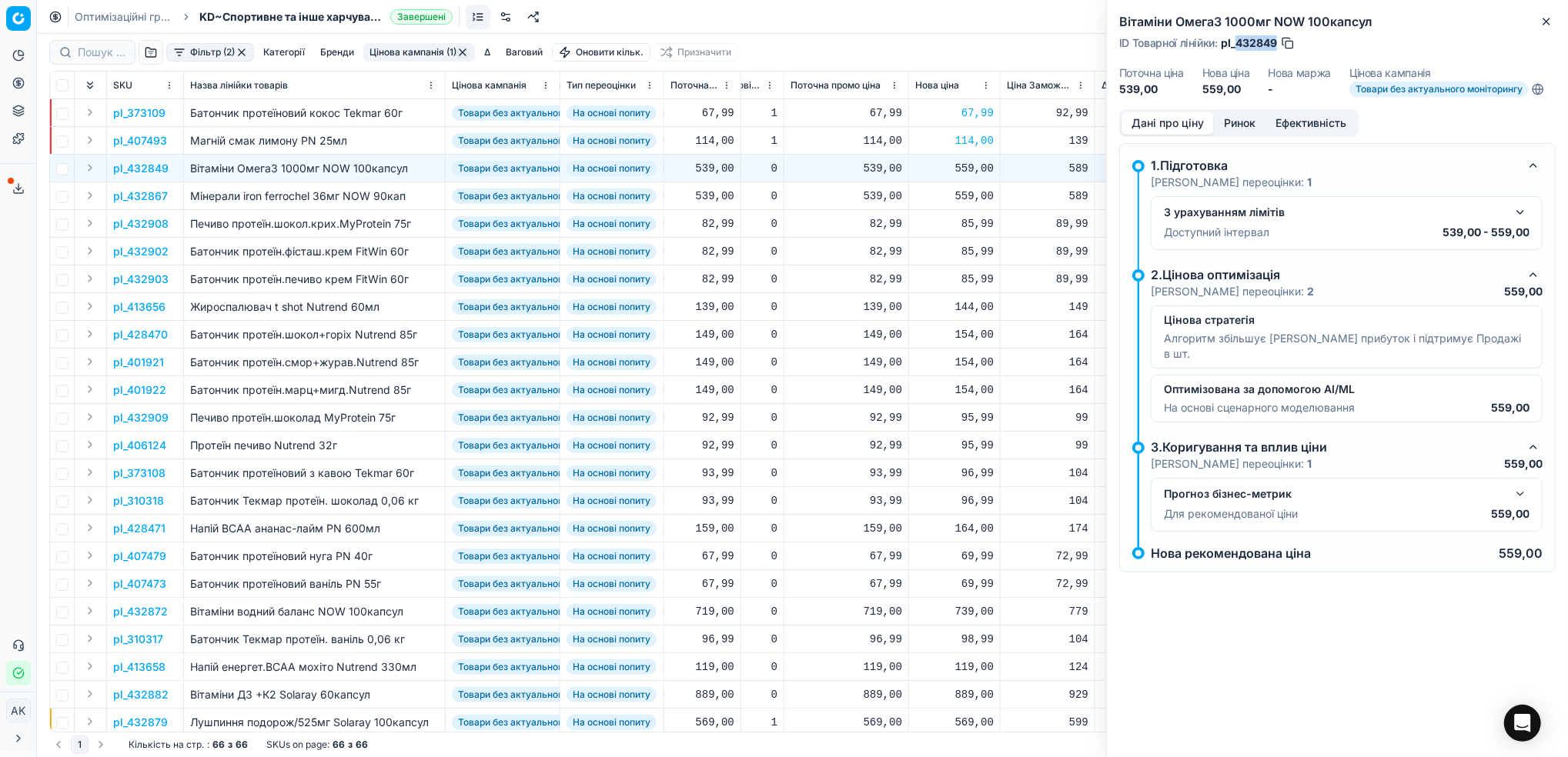
drag, startPoint x: 1275, startPoint y: 41, endPoint x: 1237, endPoint y: 41, distance: 38.0
click at [1237, 41] on span "pl_432849" at bounding box center [1249, 43] width 56 height 15
click at [1548, 20] on icon "button" at bounding box center [1546, 21] width 6 height 6
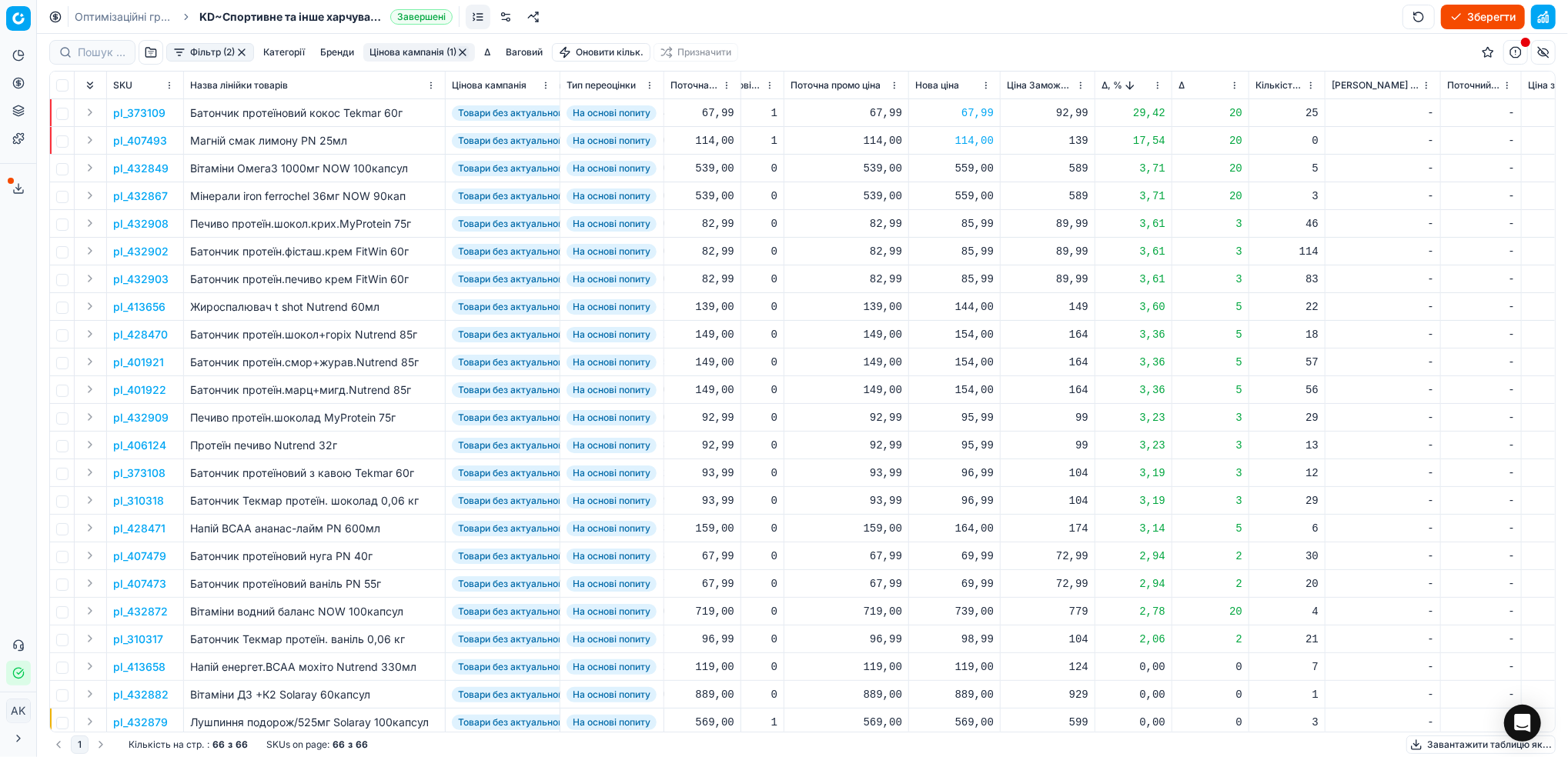
click at [153, 198] on p "pl_432867" at bounding box center [140, 196] width 55 height 15
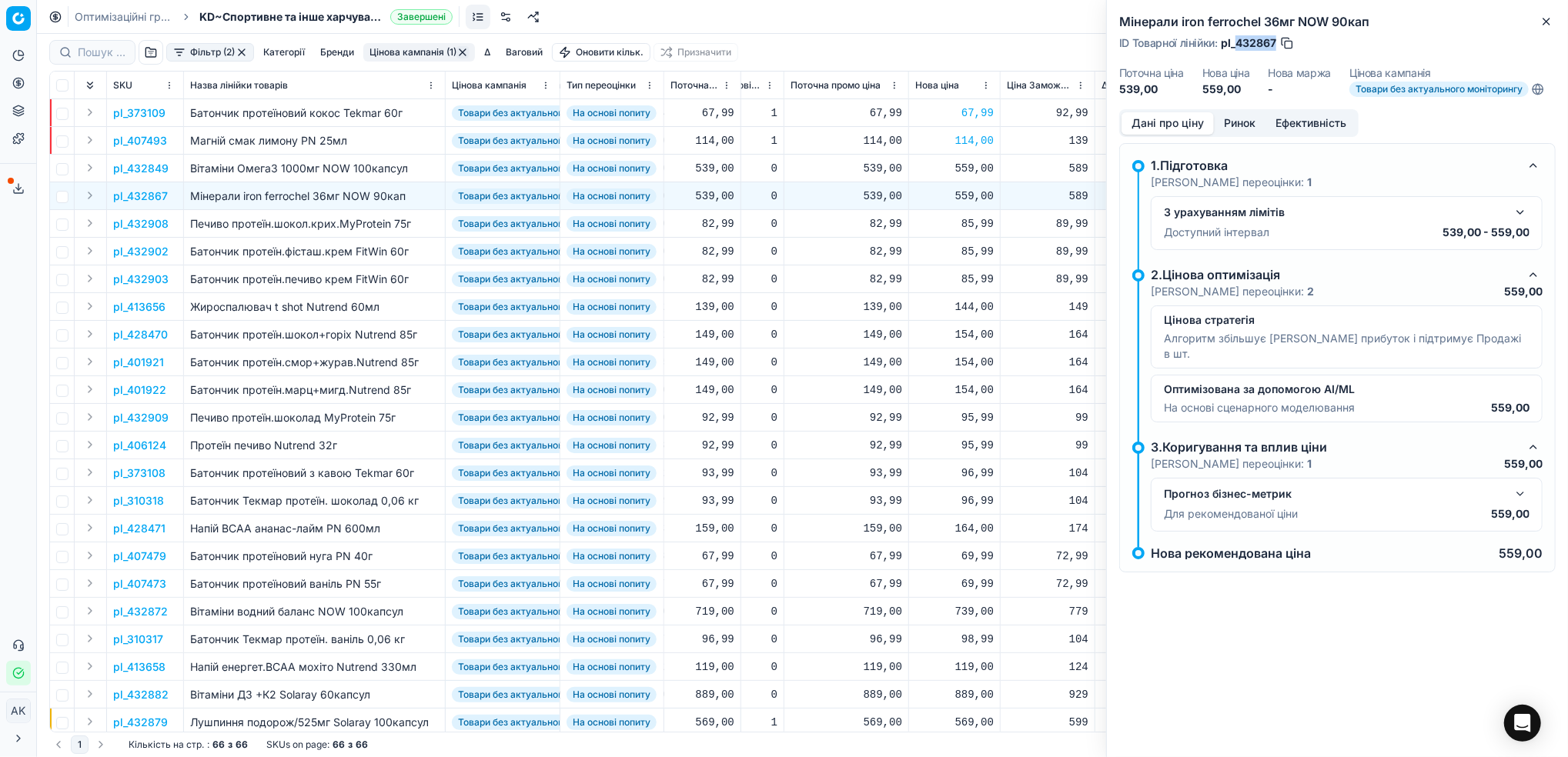
drag, startPoint x: 1276, startPoint y: 40, endPoint x: 1238, endPoint y: 43, distance: 38.1
click at [1238, 43] on span "pl_432867" at bounding box center [1248, 43] width 55 height 15
click at [1541, 28] on button "Close" at bounding box center [1546, 21] width 18 height 18
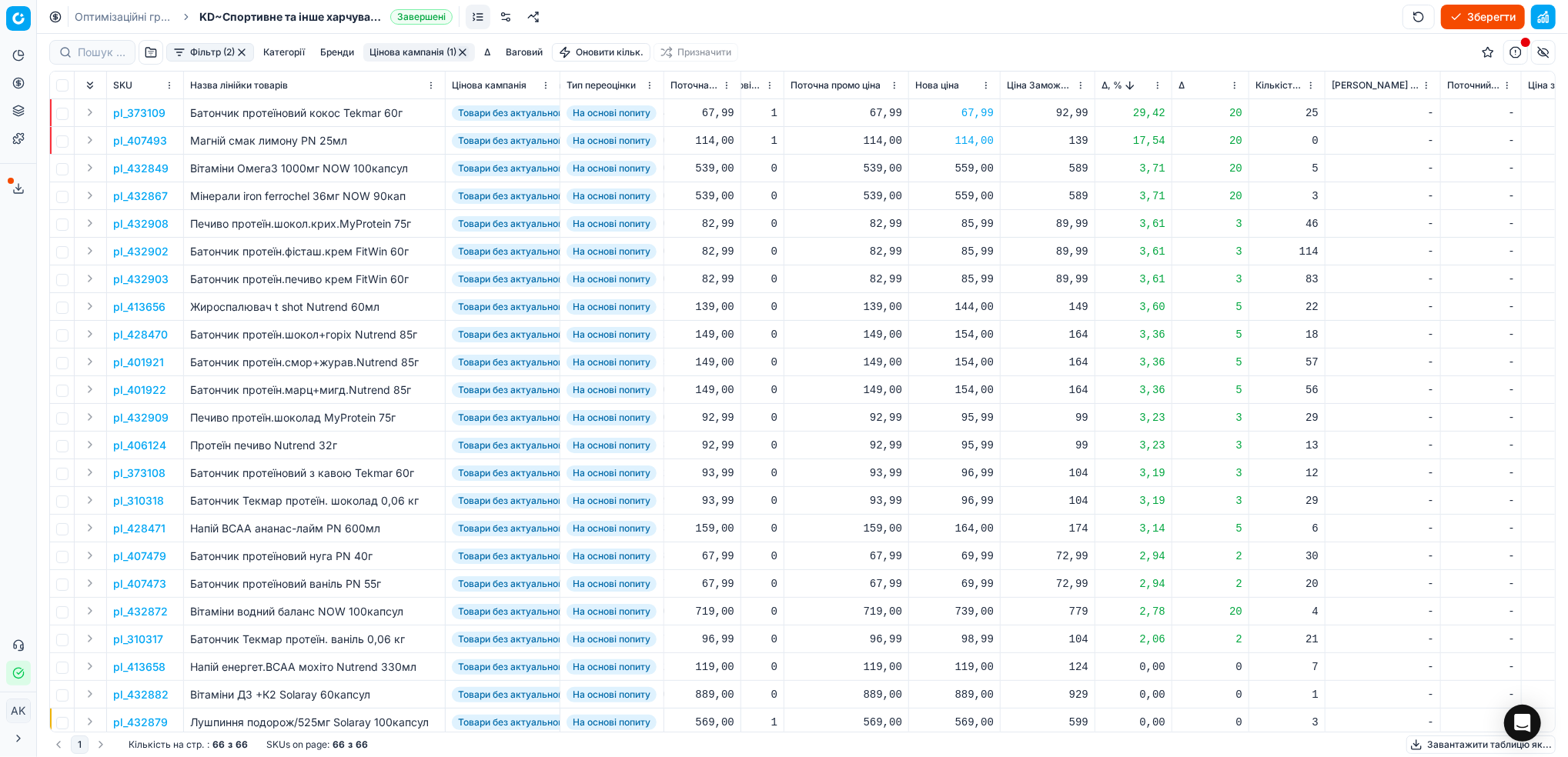
click at [148, 306] on p "pl_413656" at bounding box center [139, 307] width 52 height 15
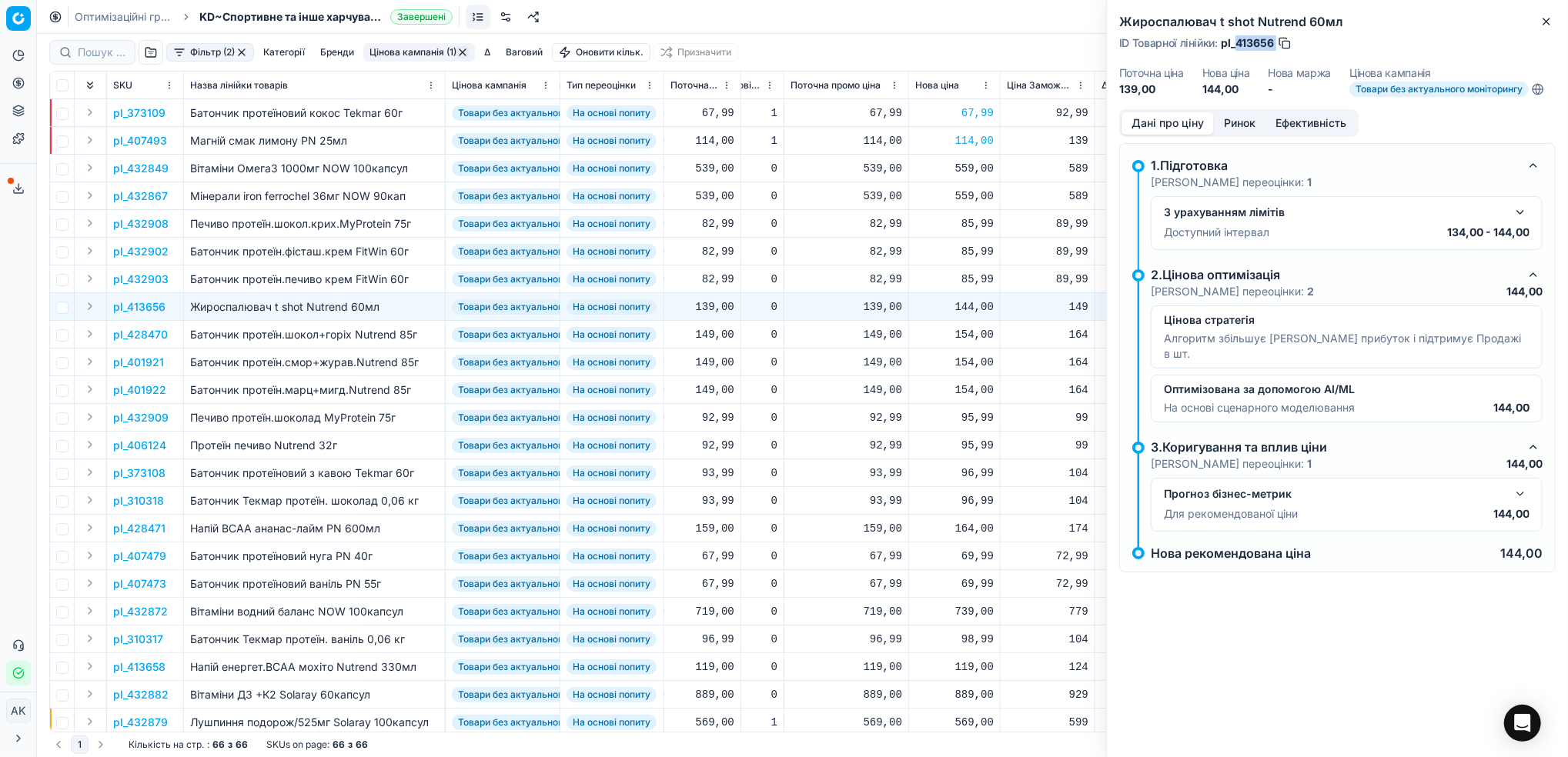
drag, startPoint x: 1276, startPoint y: 39, endPoint x: 1237, endPoint y: 44, distance: 39.3
click at [1237, 44] on div "ID Товарної лінійки : pl_413656" at bounding box center [1205, 43] width 173 height 15
click at [1543, 22] on icon "button" at bounding box center [1546, 21] width 13 height 13
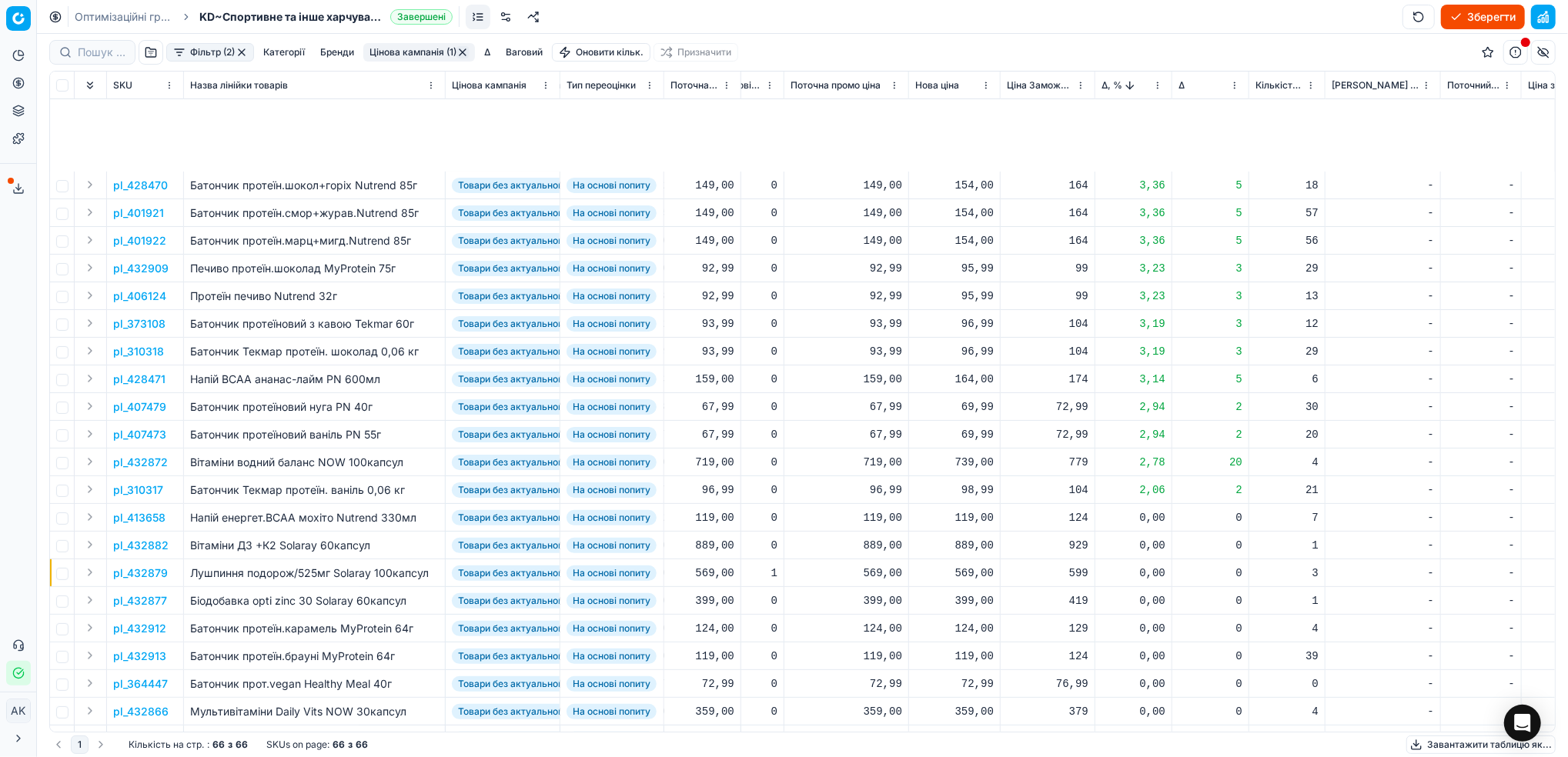
scroll to position [308, 382]
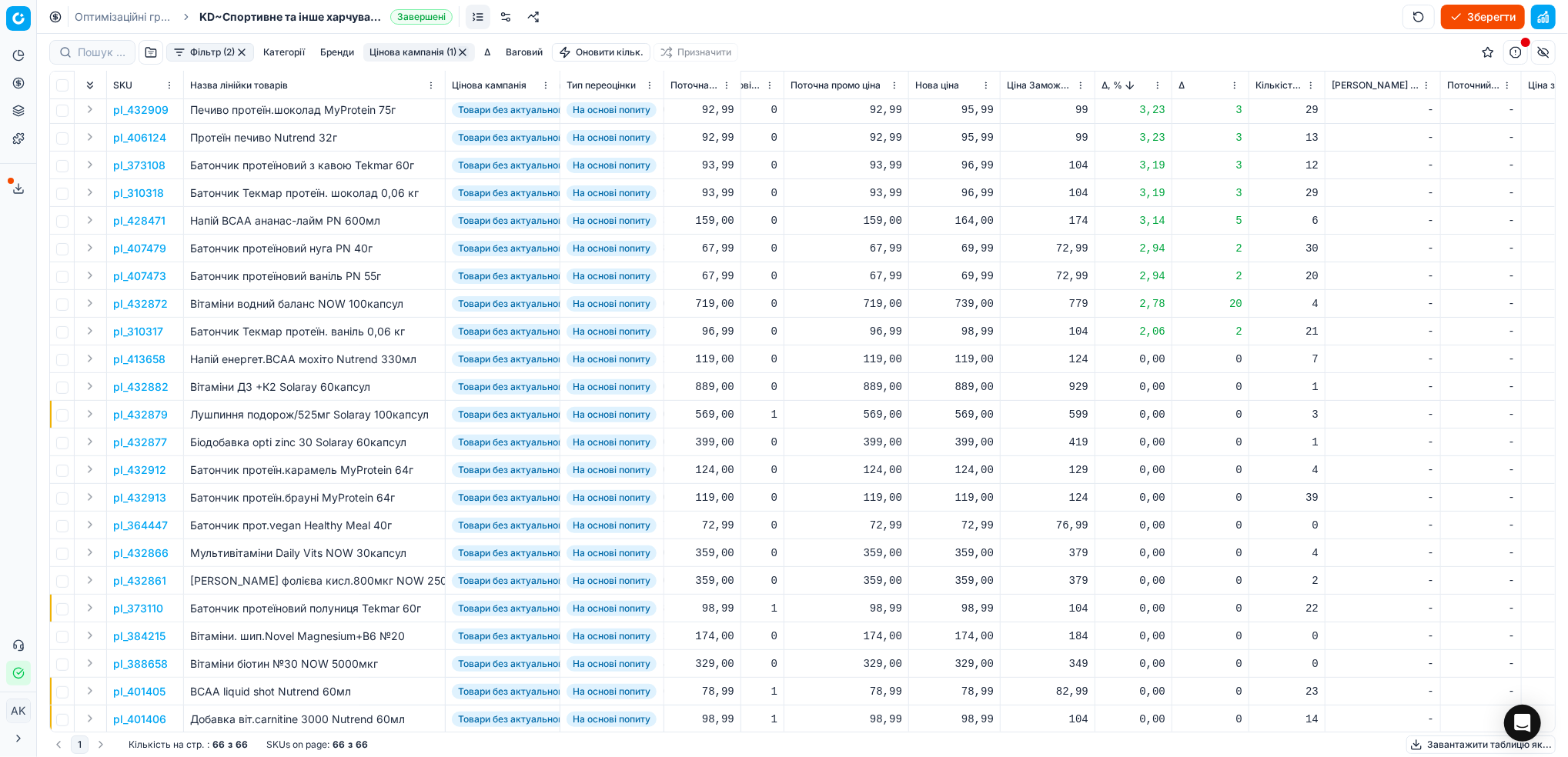
click at [152, 302] on p "pl_432872" at bounding box center [140, 304] width 55 height 15
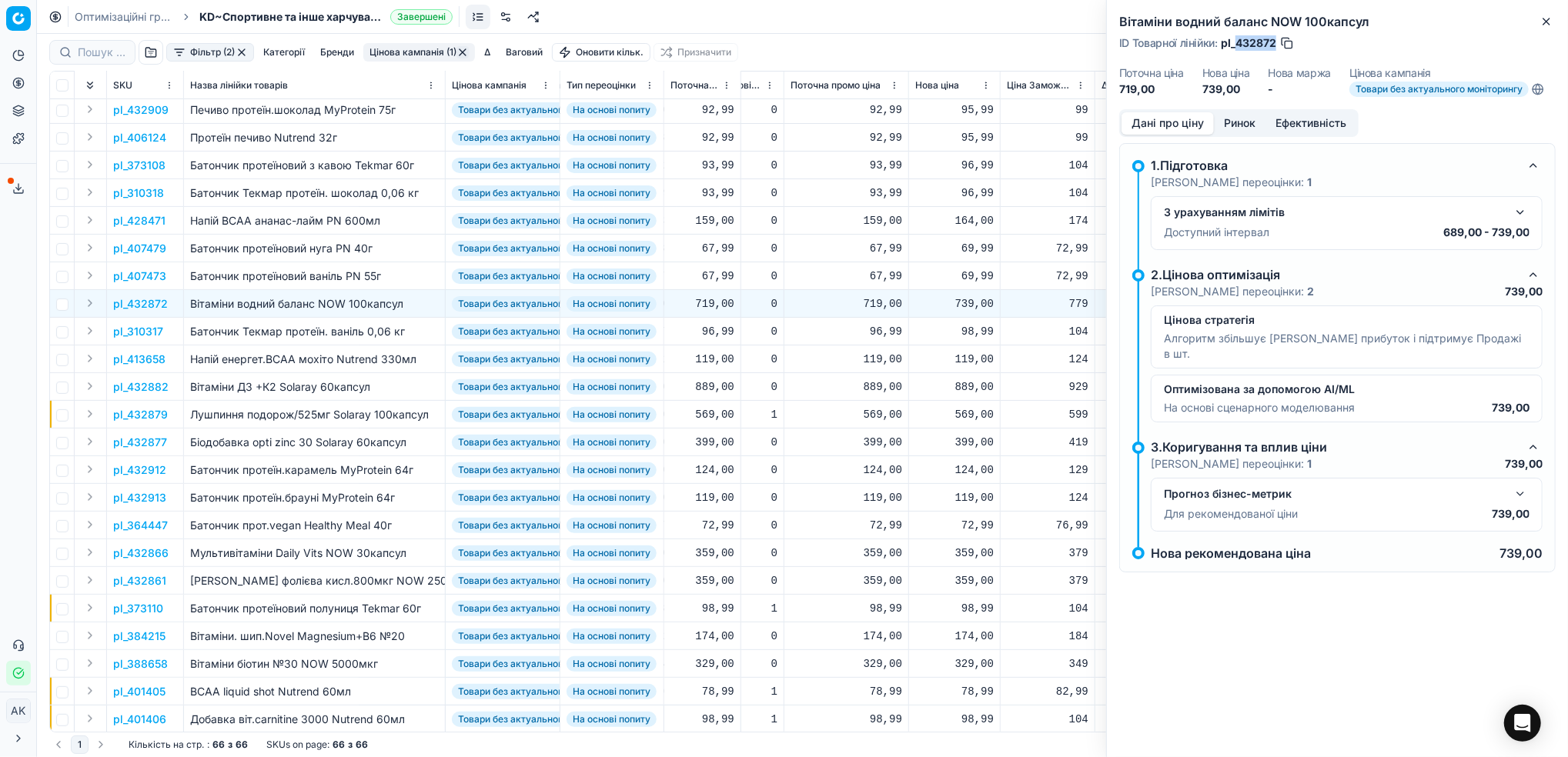
drag, startPoint x: 1275, startPoint y: 44, endPoint x: 1236, endPoint y: 44, distance: 39.0
click at [1236, 44] on span "pl_432872" at bounding box center [1248, 43] width 55 height 15
click at [1540, 22] on icon "button" at bounding box center [1546, 21] width 13 height 13
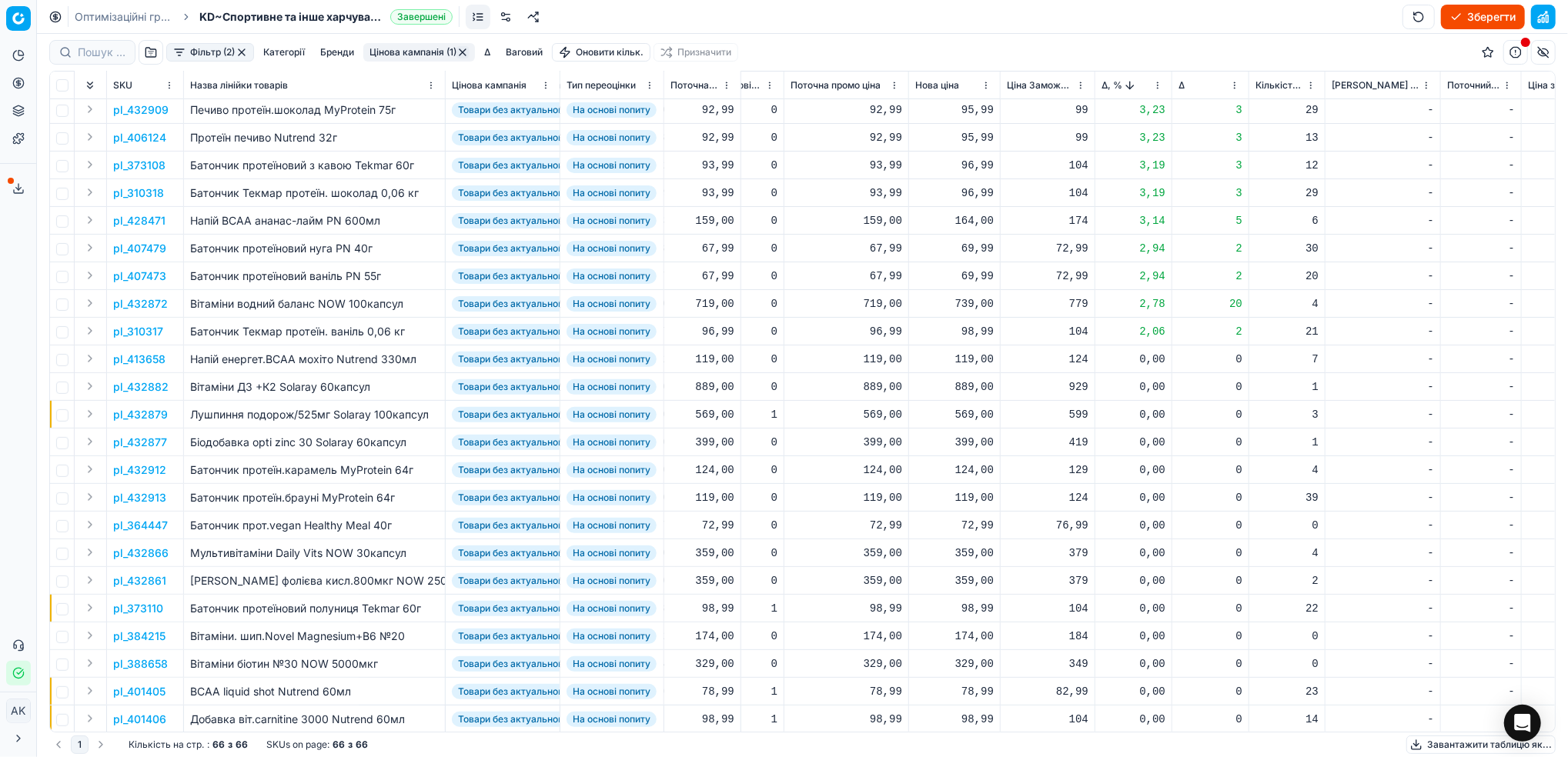
click at [975, 303] on div "739,00" at bounding box center [953, 304] width 78 height 15
click at [969, 440] on input "739.00" at bounding box center [1008, 440] width 111 height 25
type input "729.00"
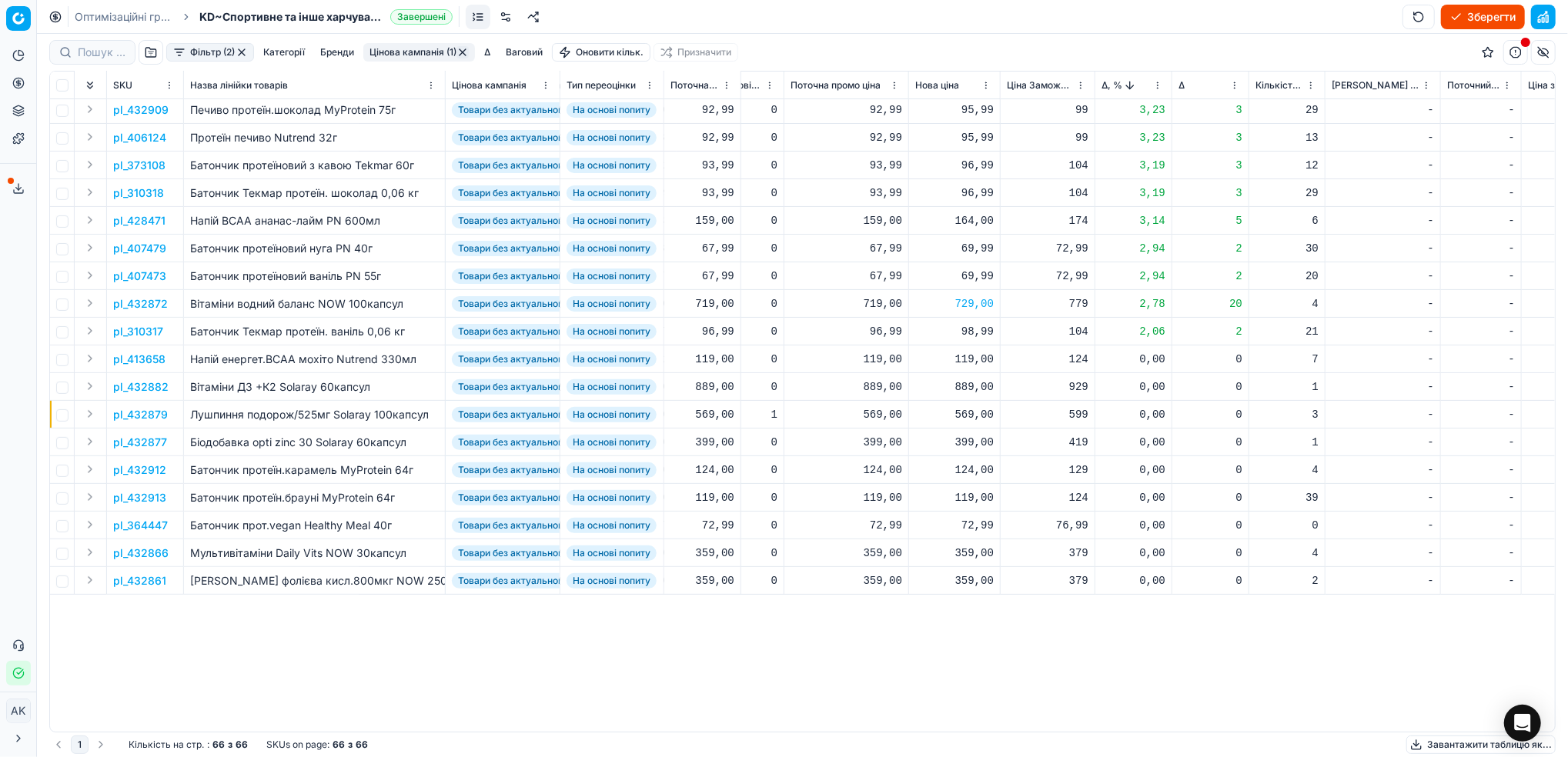
scroll to position [0, 382]
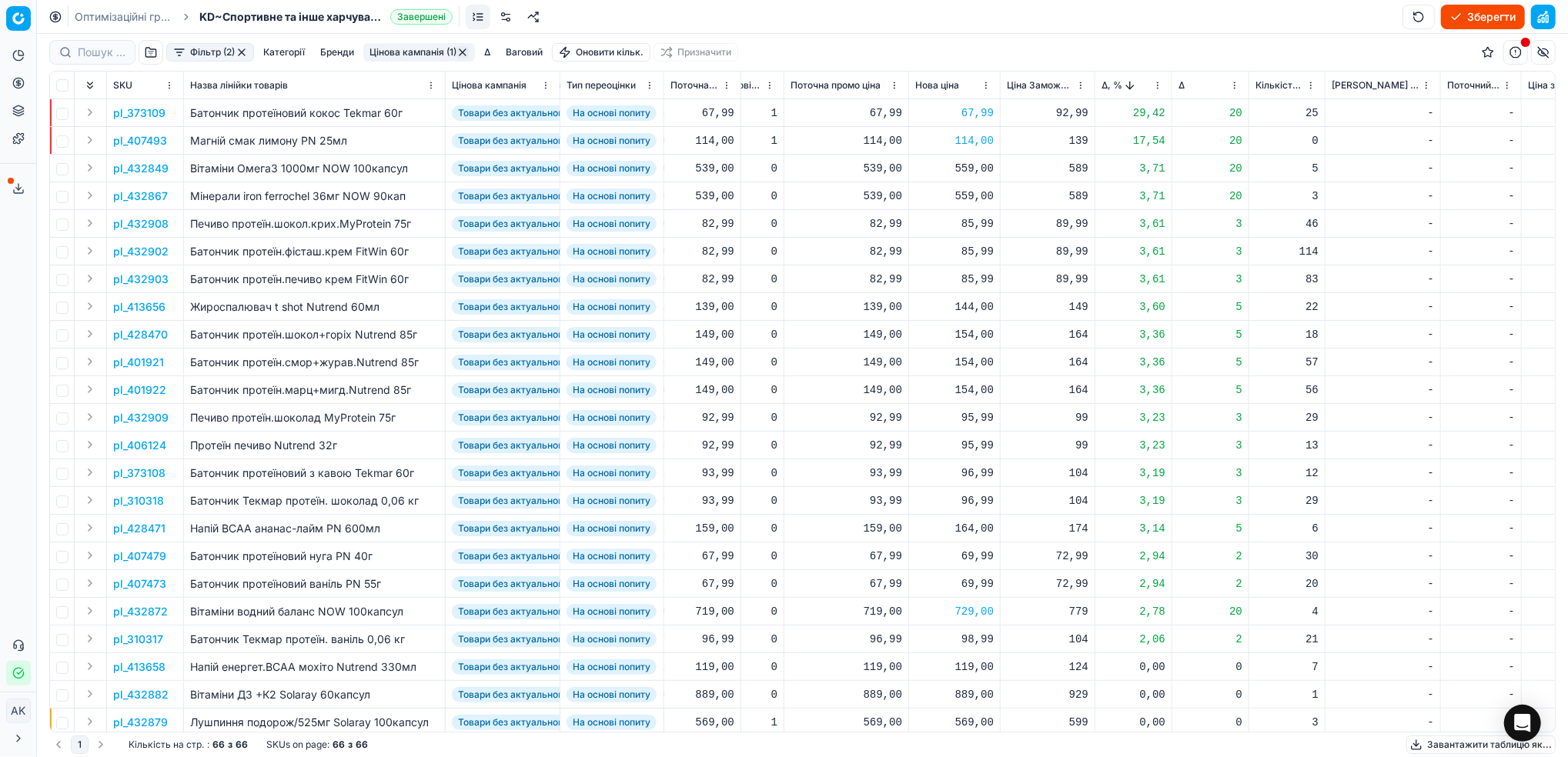
click at [967, 171] on div "559,00" at bounding box center [953, 169] width 78 height 15
click at [971, 308] on input "559.00" at bounding box center [1008, 304] width 111 height 25
type input "549.00"
click at [971, 195] on div "559,00" at bounding box center [953, 196] width 78 height 15
click at [973, 333] on input "559.00" at bounding box center [1008, 332] width 111 height 25
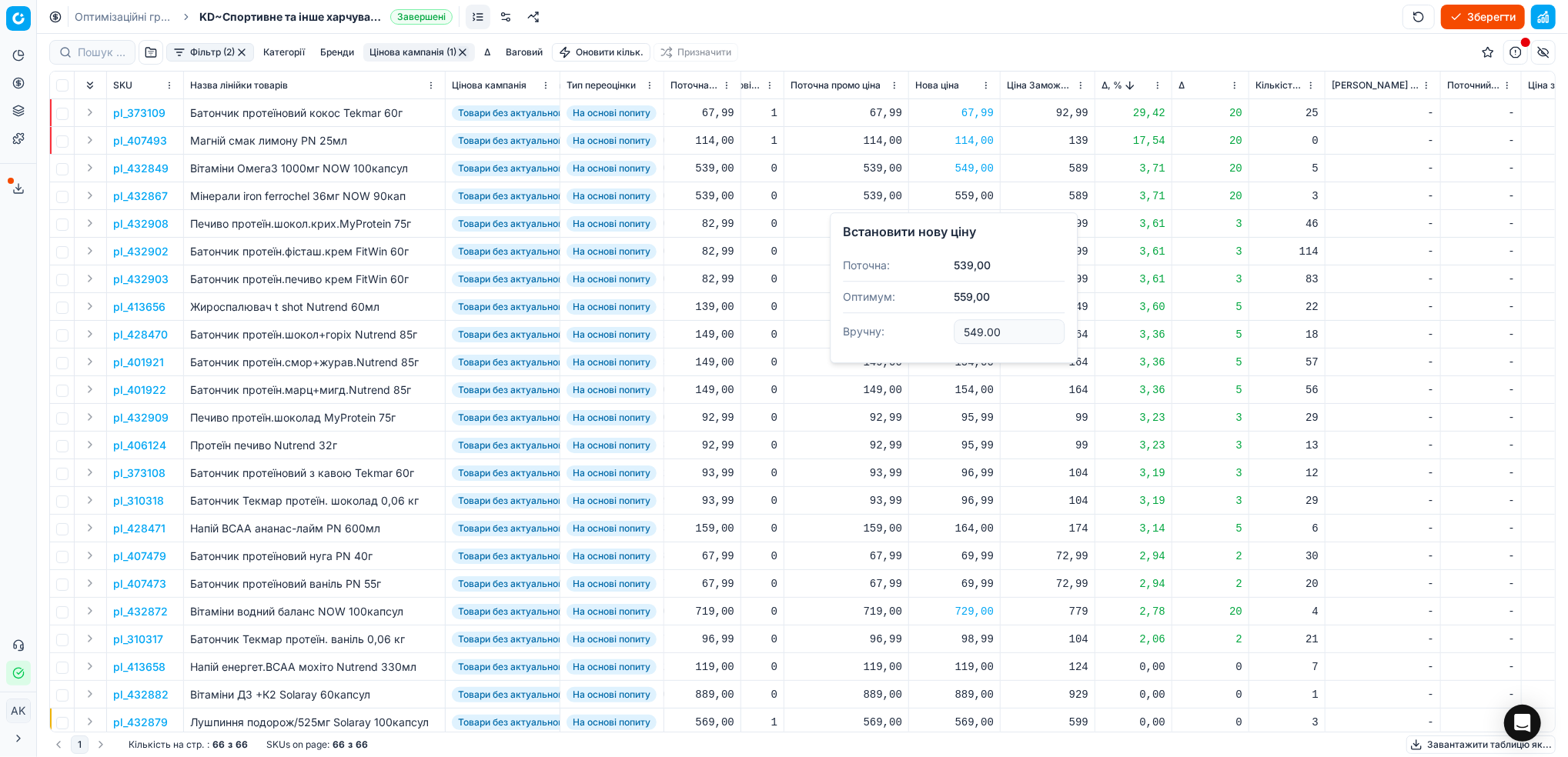
type input "549.00"
click at [1154, 89] on html "Pricing platform Аналітика Цінова оптимізація Асортимент продукції Шаблони Серв…" at bounding box center [784, 378] width 1568 height 757
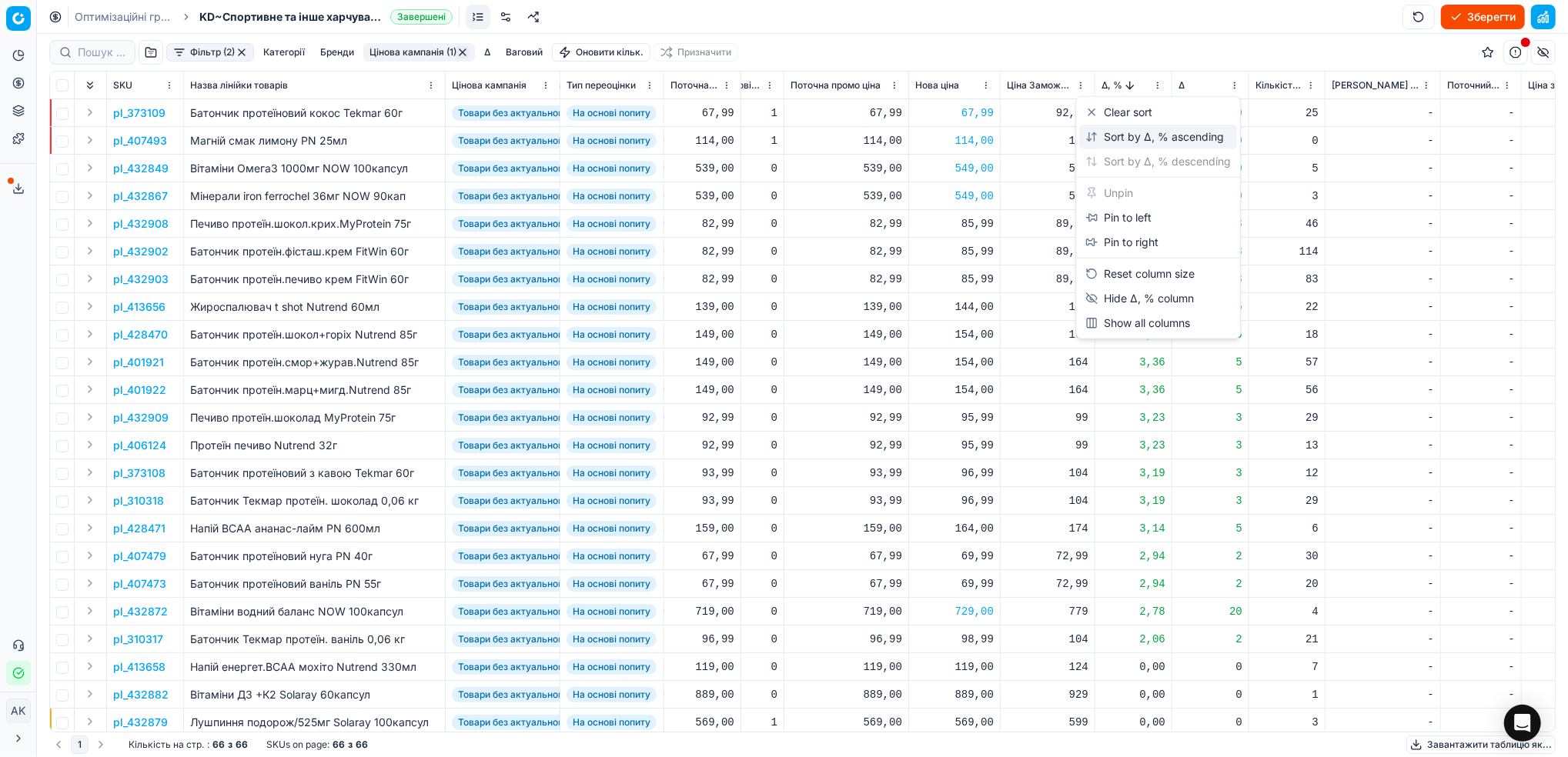
click at [1115, 135] on div "Sort by Δ, % ascending" at bounding box center [1154, 137] width 139 height 15
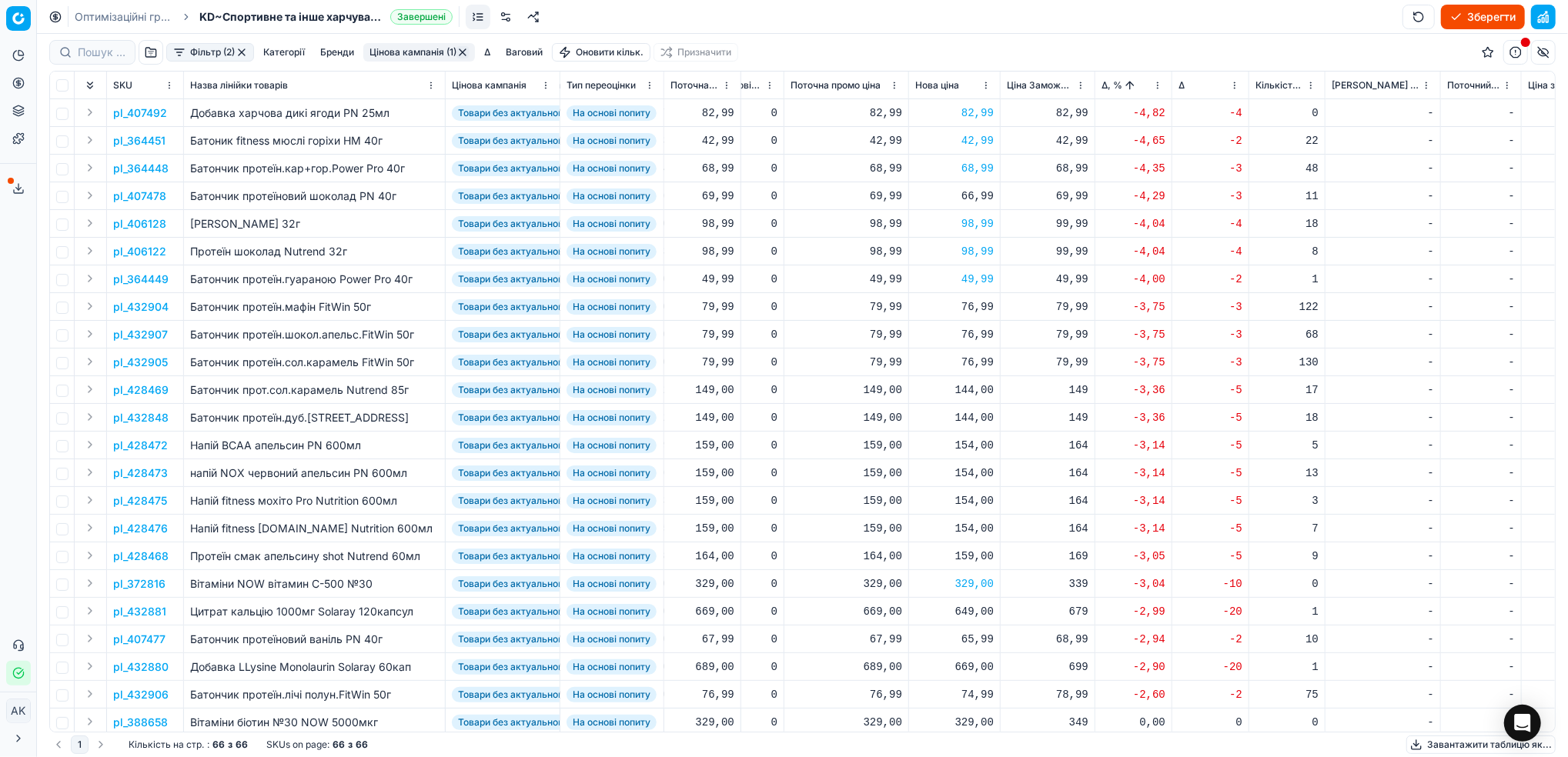
click at [417, 57] on button "Цінова кампанія (1)" at bounding box center [419, 52] width 112 height 18
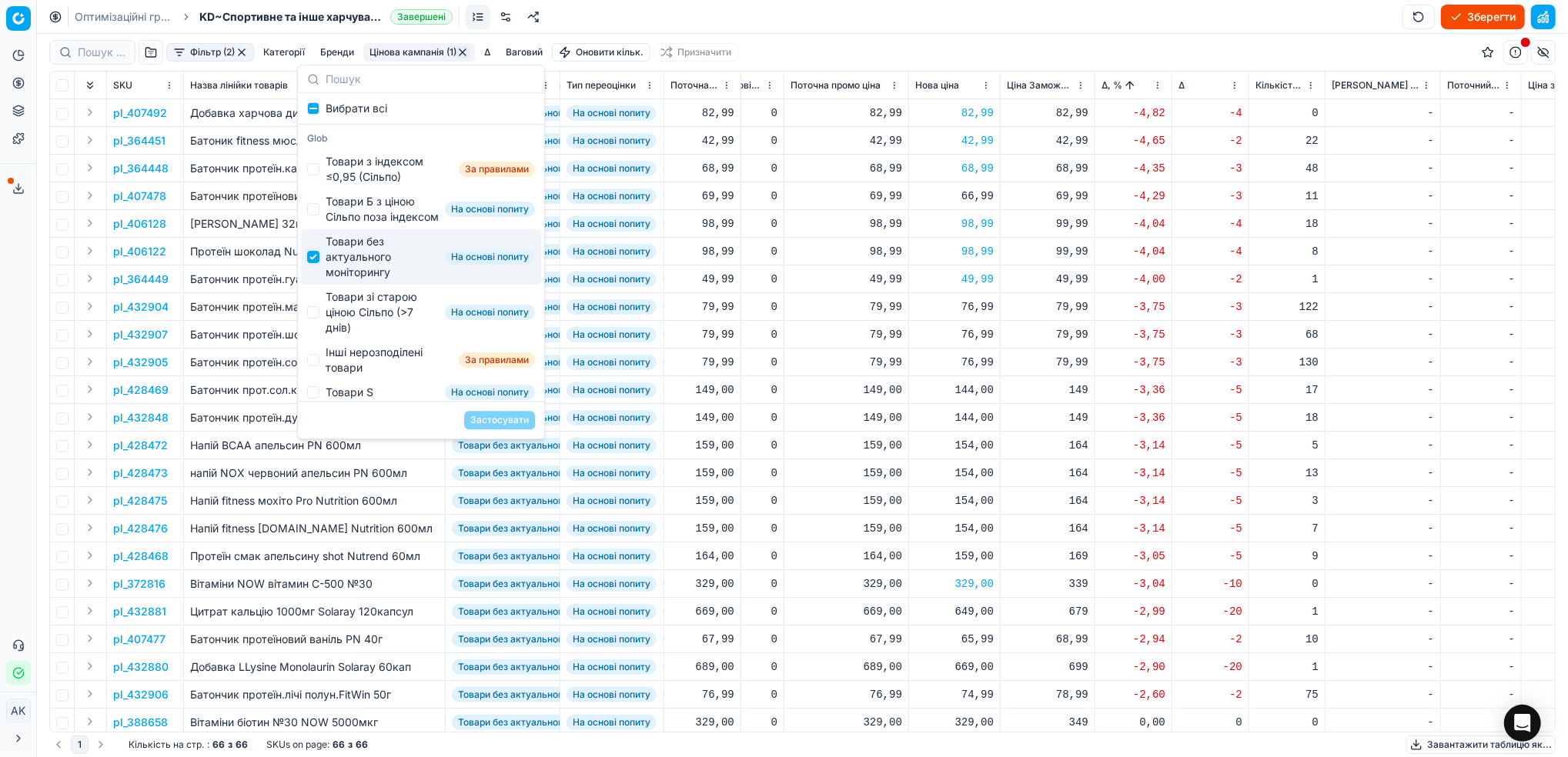
click at [317, 263] on input "Suggestions" at bounding box center [313, 257] width 13 height 13
checkbox input "false"
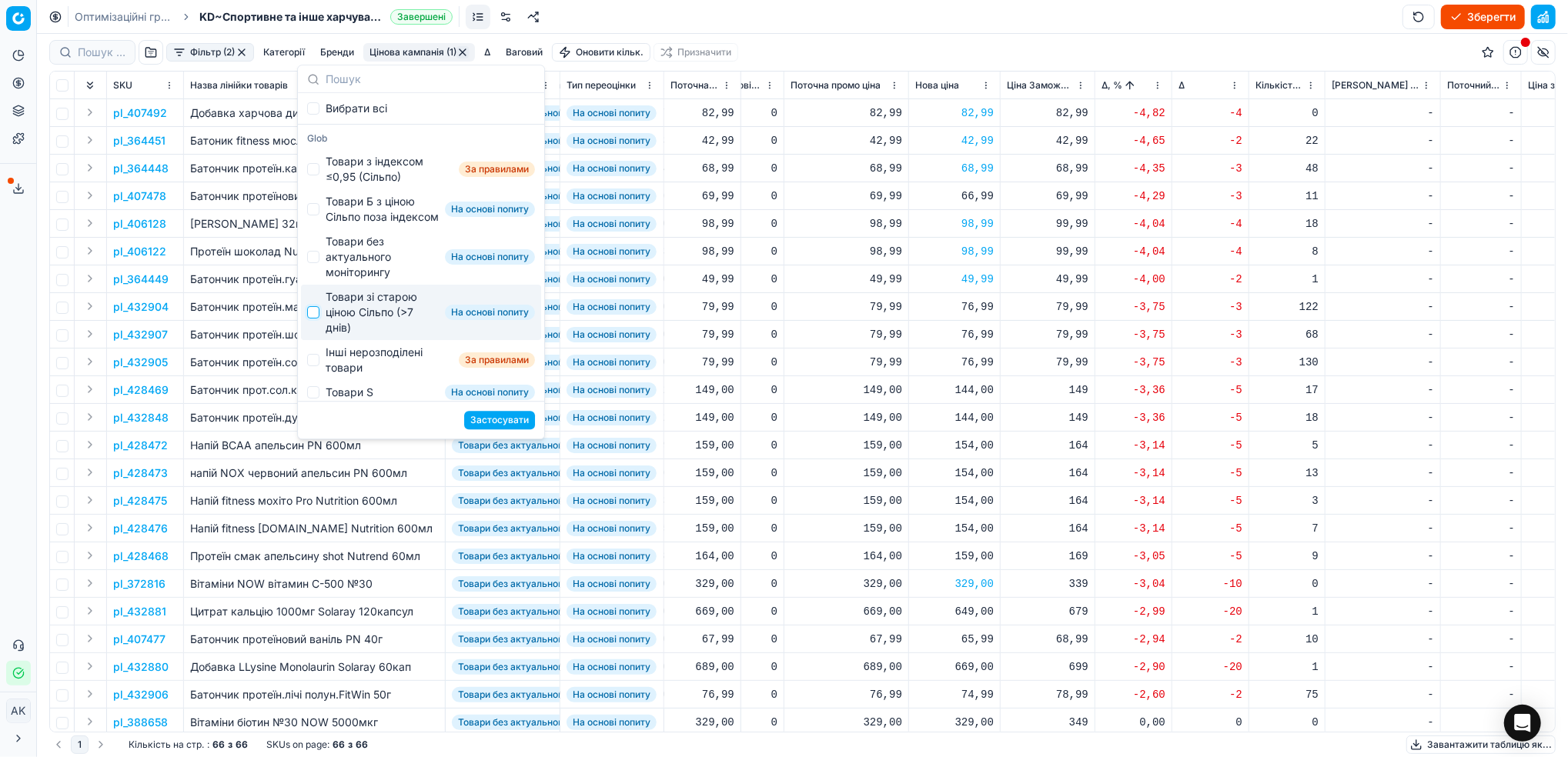
click at [313, 318] on input "Suggestions" at bounding box center [313, 311] width 13 height 13
checkbox input "true"
click at [496, 417] on button "Застосувати" at bounding box center [499, 419] width 70 height 18
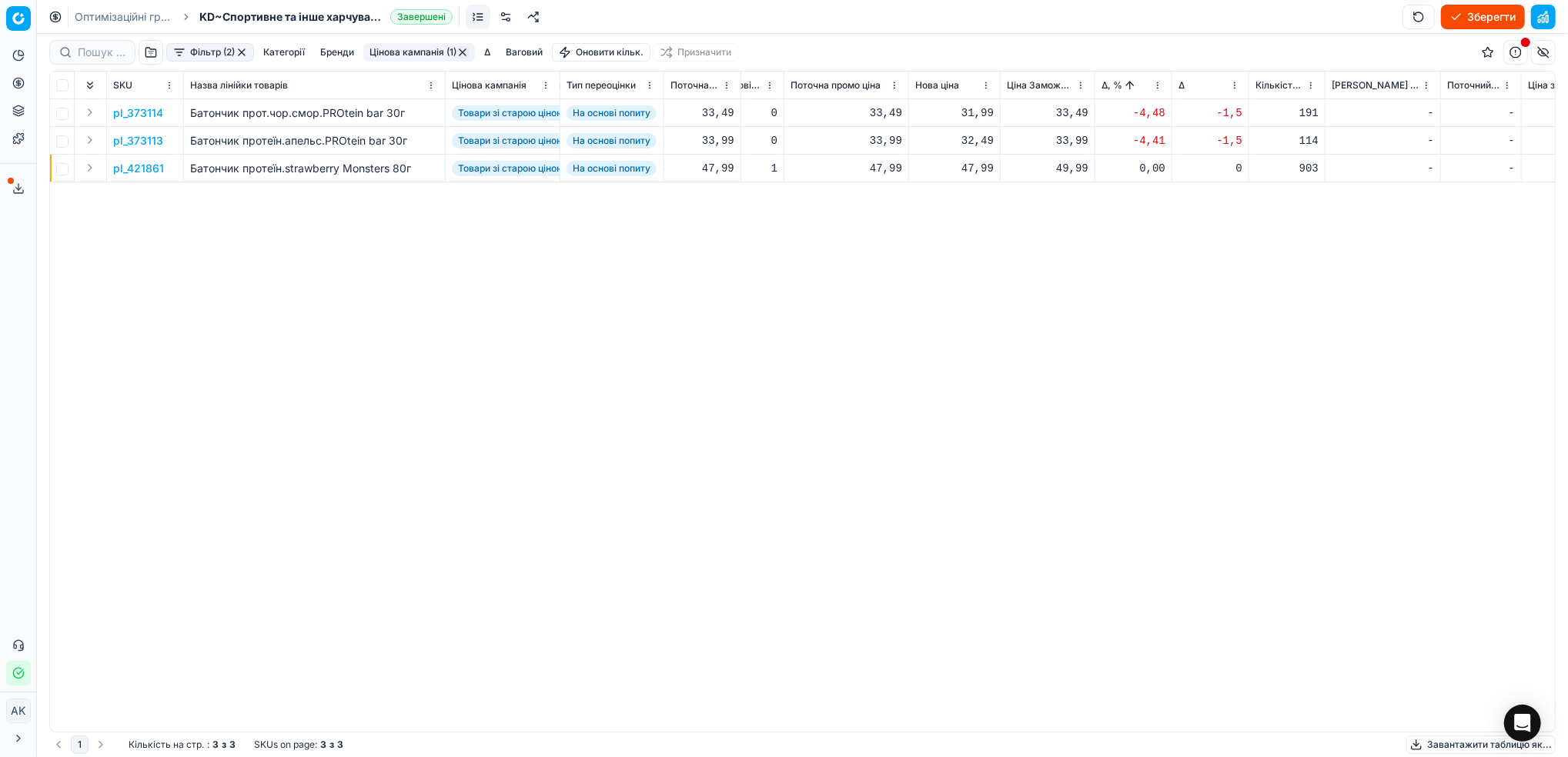
click at [133, 112] on p "pl_373114" at bounding box center [138, 113] width 50 height 15
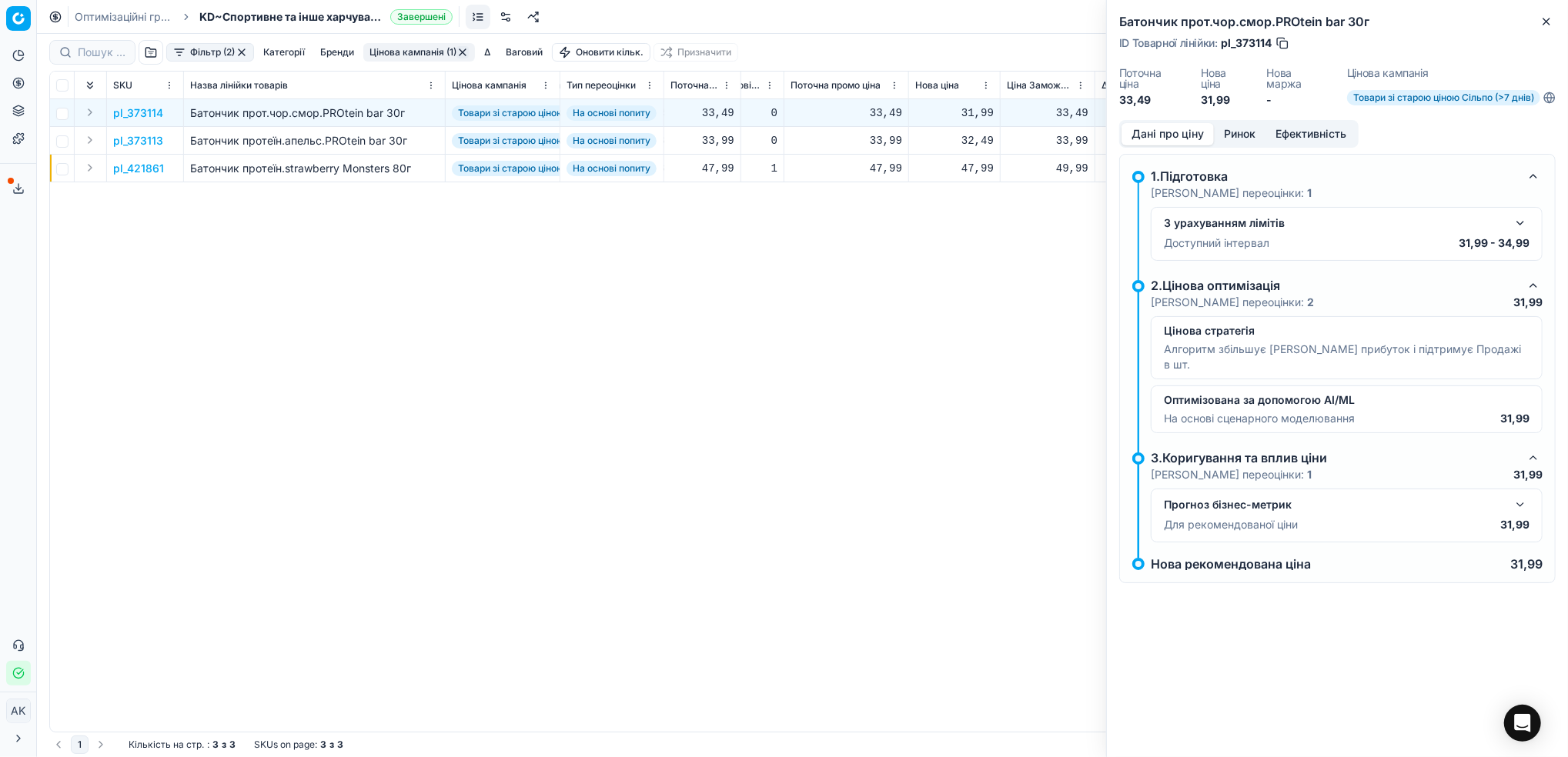
click at [1232, 134] on button "Ринок" at bounding box center [1239, 134] width 51 height 22
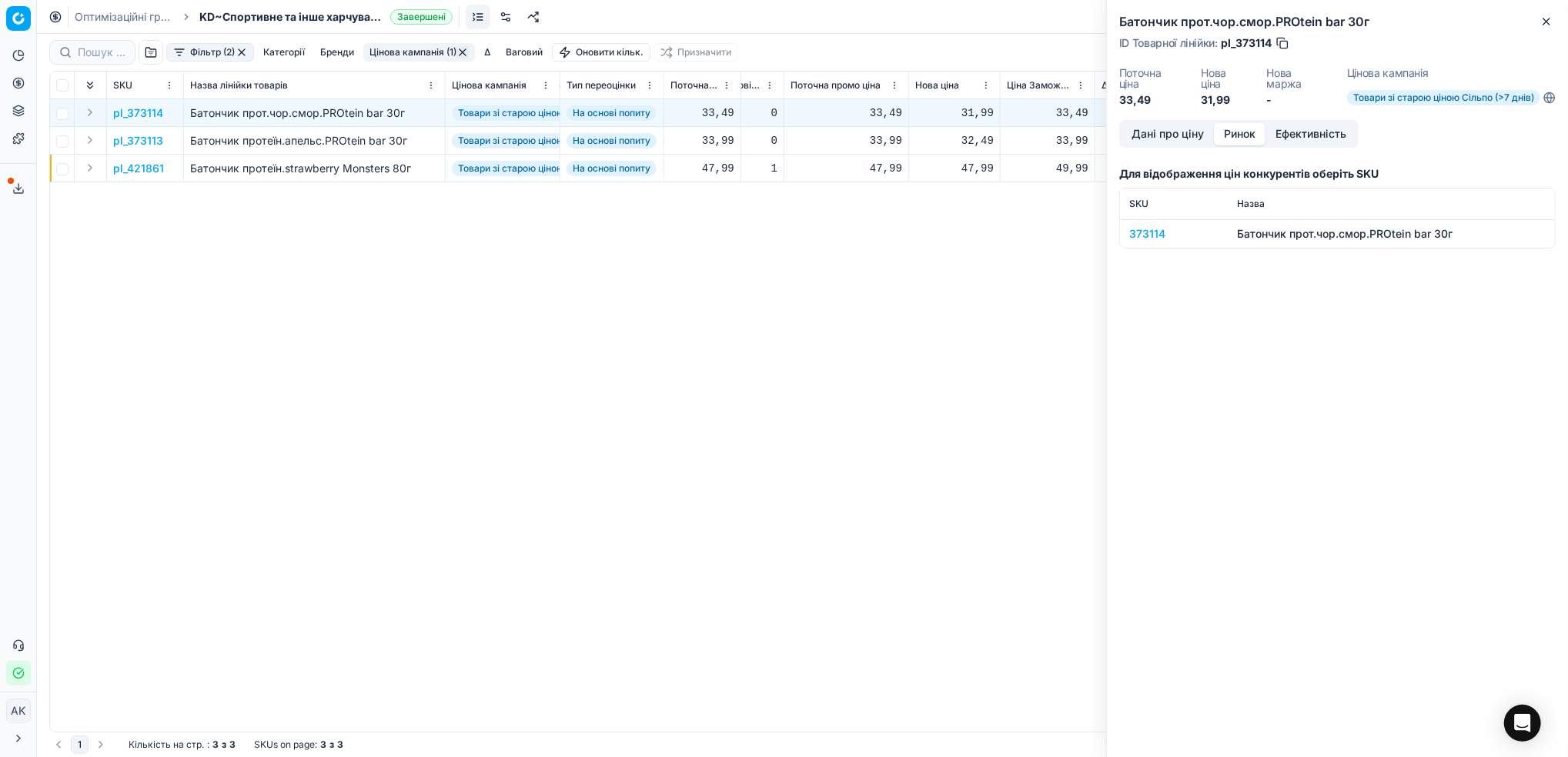
click at [1141, 232] on div "373114" at bounding box center [1173, 233] width 90 height 15
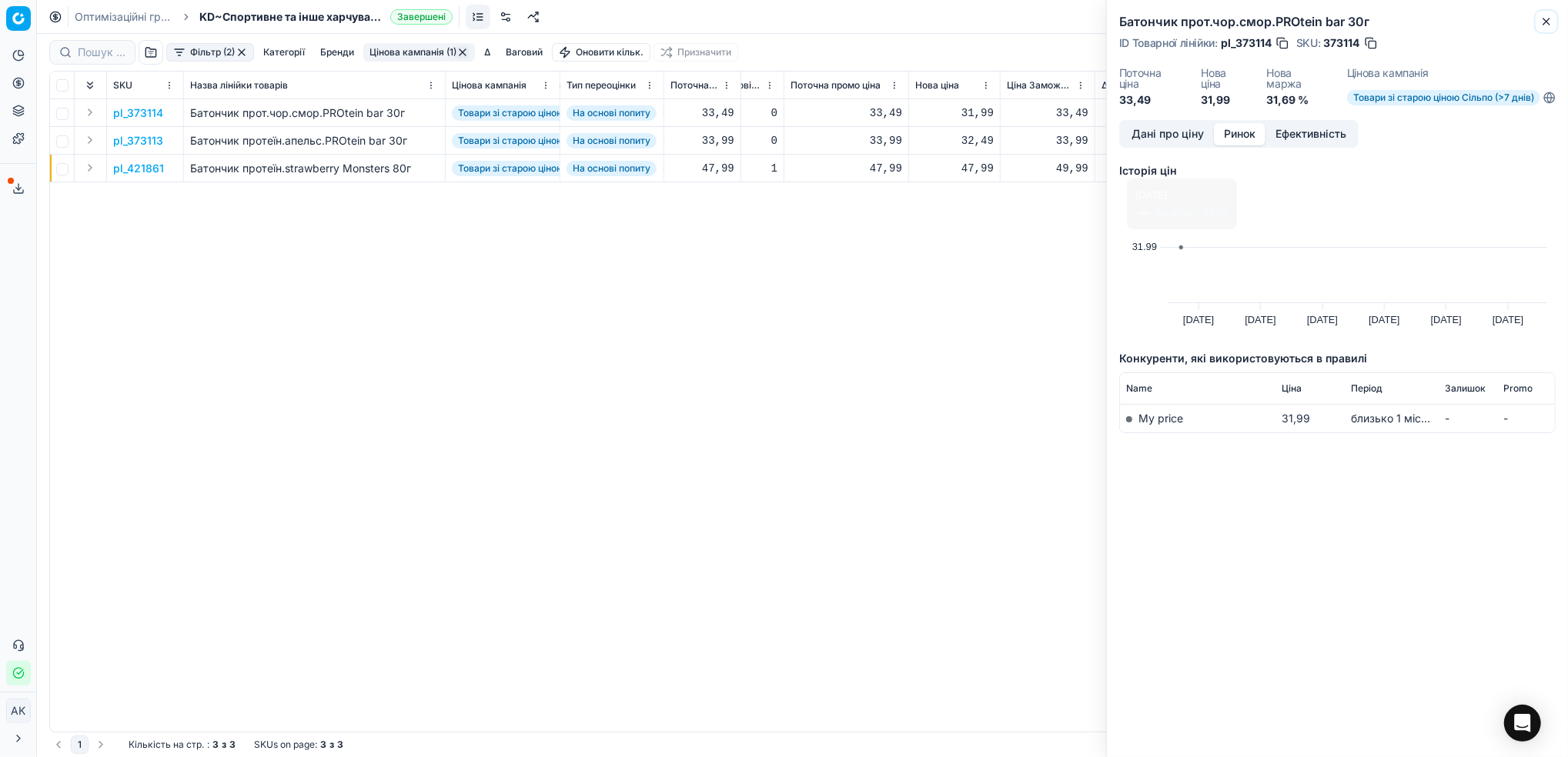
click at [1537, 29] on button "Close" at bounding box center [1546, 21] width 18 height 18
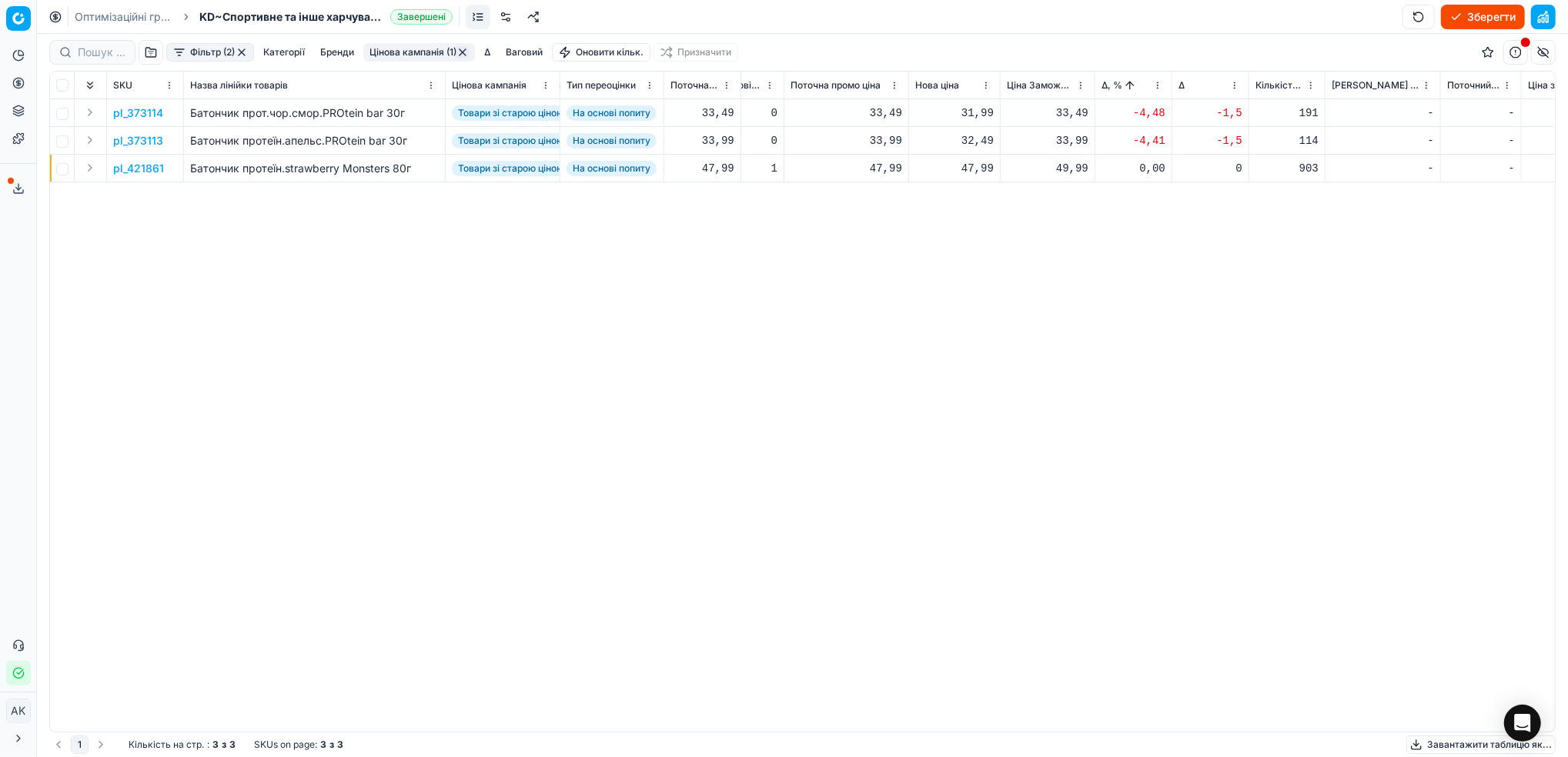
click at [128, 112] on p "pl_373114" at bounding box center [138, 113] width 50 height 15
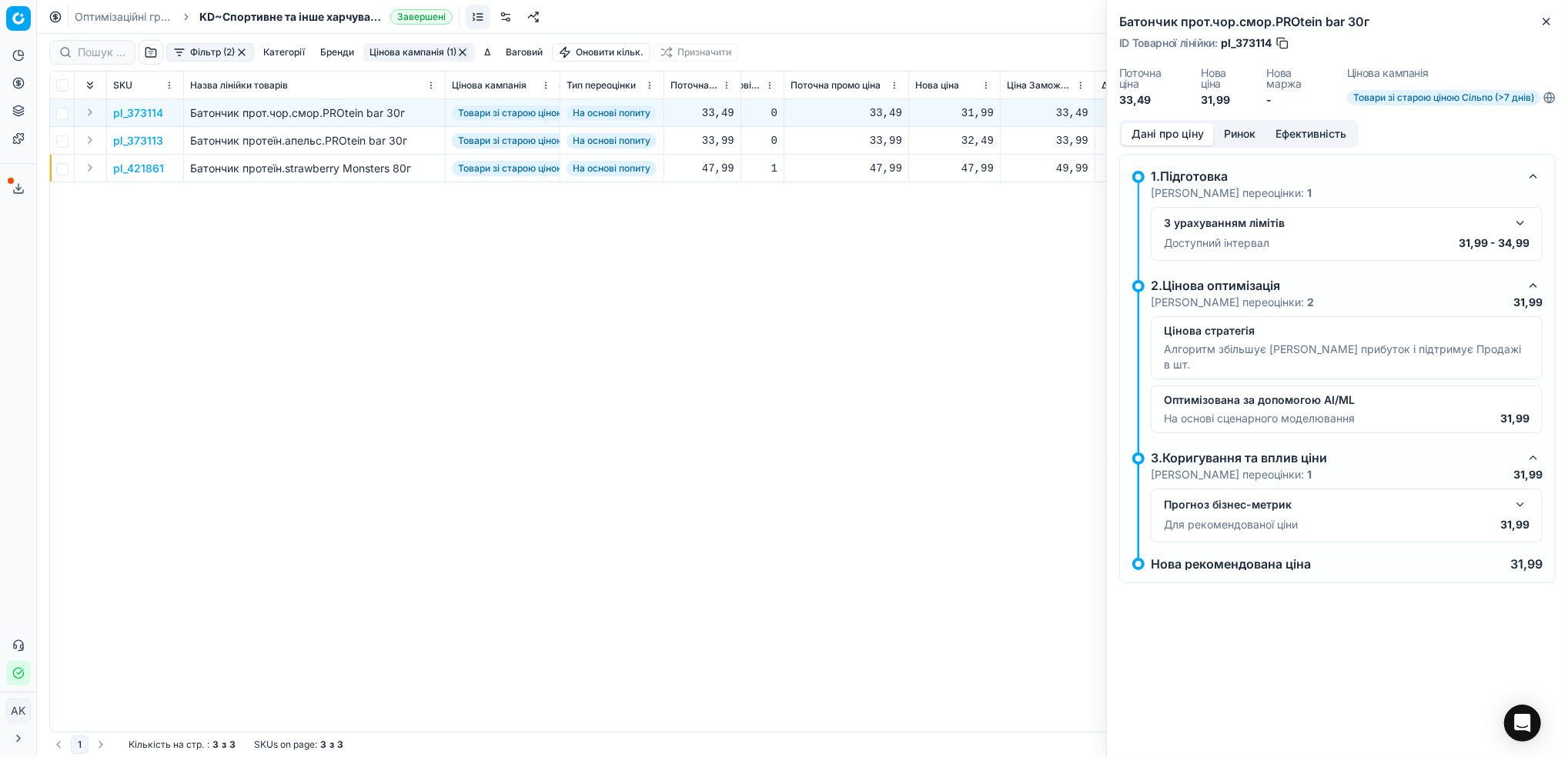
click at [1523, 228] on button "button" at bounding box center [1520, 223] width 18 height 18
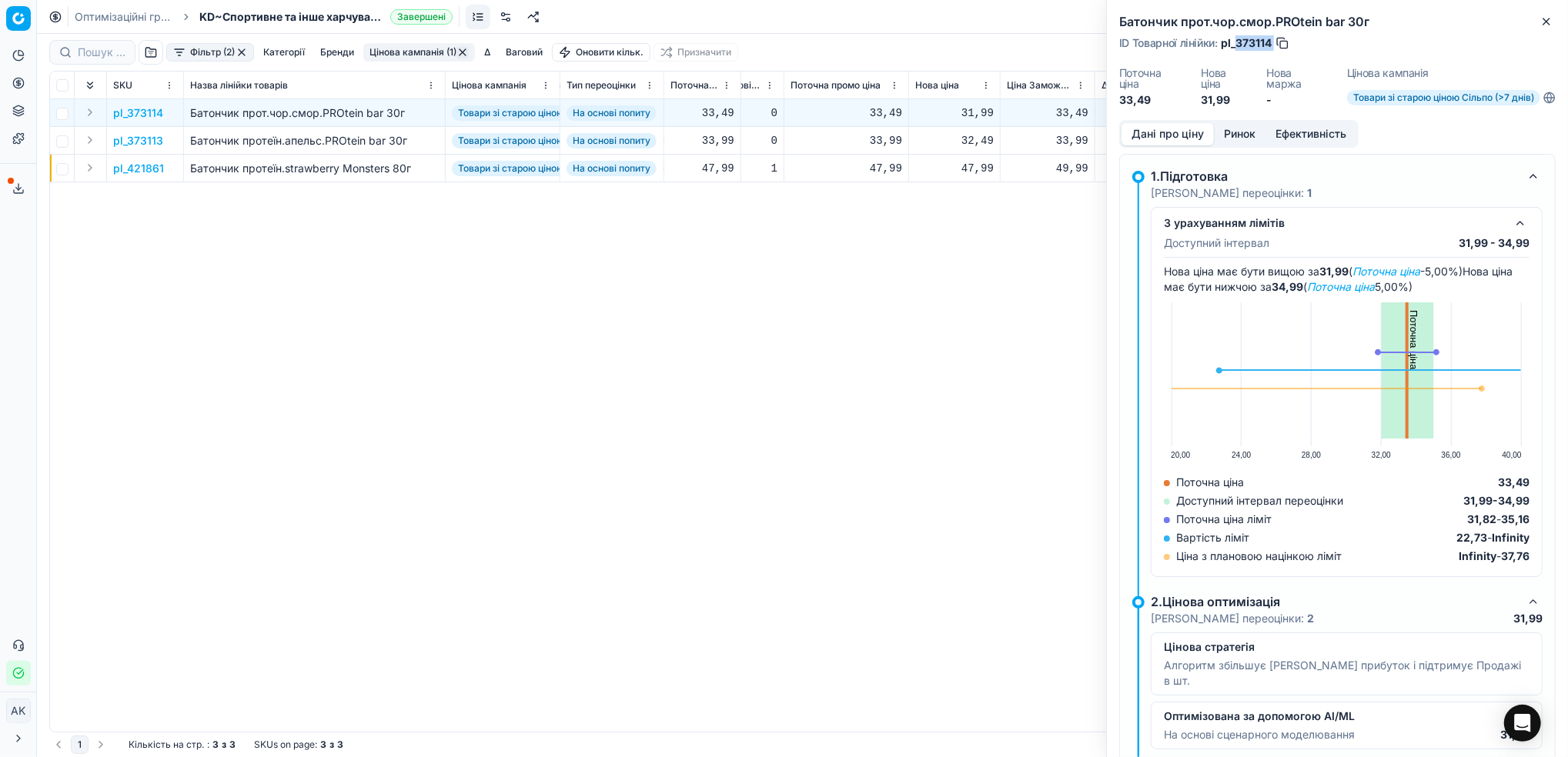
drag, startPoint x: 1274, startPoint y: 41, endPoint x: 1237, endPoint y: 41, distance: 37.0
click at [1237, 41] on div "ID Товарної лінійки : pl_373114" at bounding box center [1204, 43] width 171 height 15
click at [1544, 21] on icon "button" at bounding box center [1546, 21] width 13 height 13
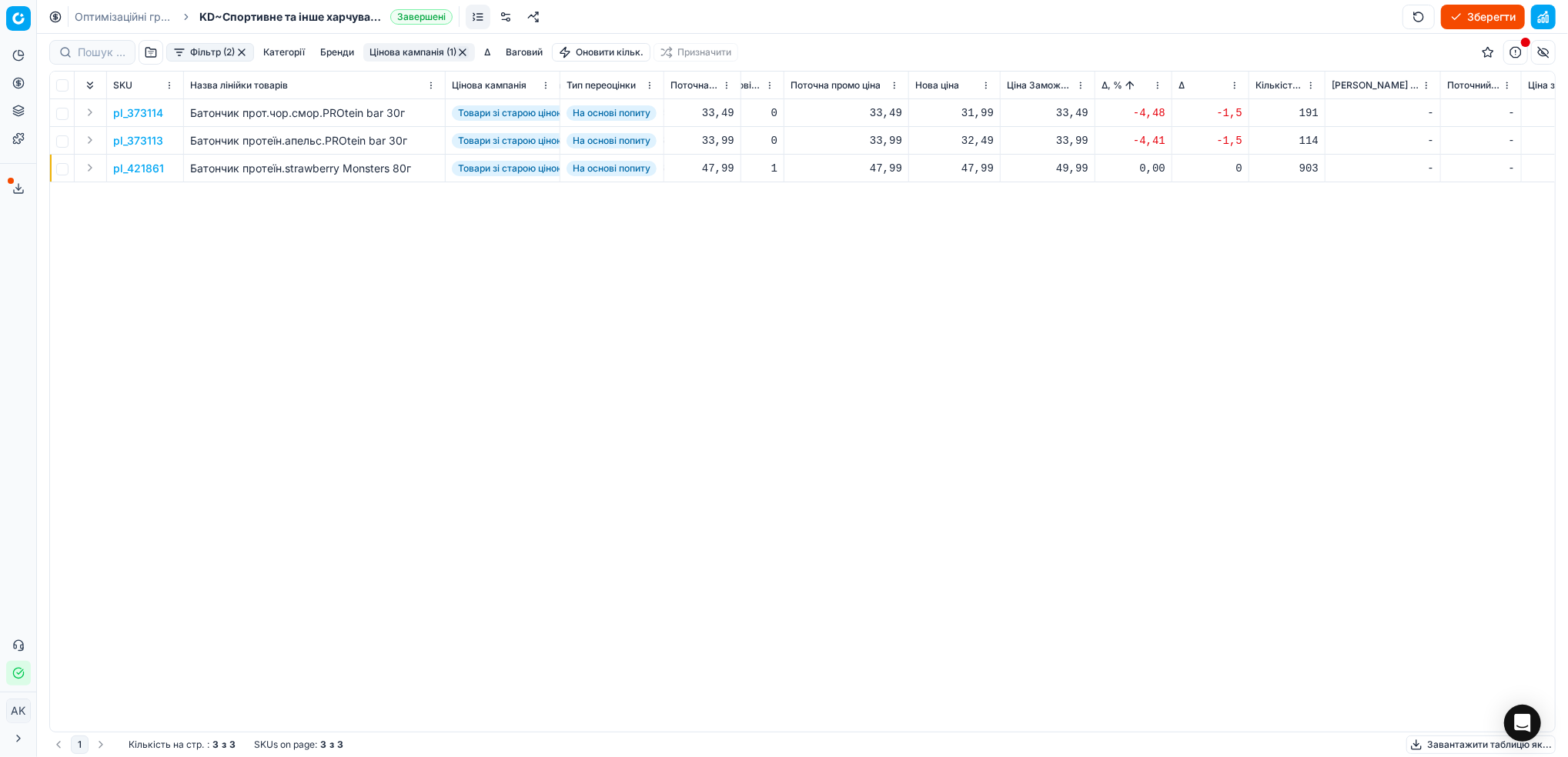
click at [143, 139] on p "pl_373113" at bounding box center [138, 141] width 50 height 15
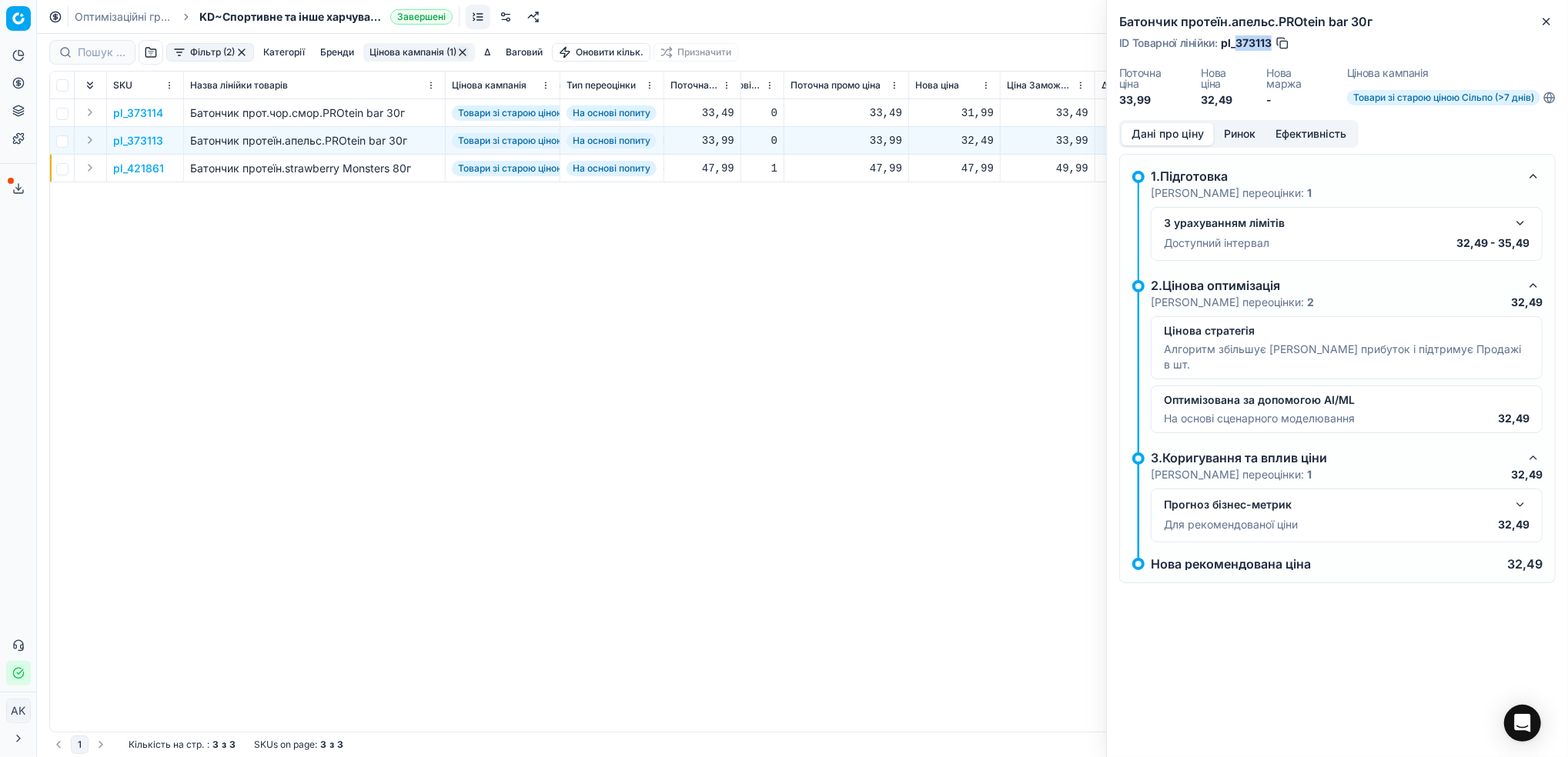
drag, startPoint x: 1270, startPoint y: 43, endPoint x: 1237, endPoint y: 45, distance: 33.1
click at [1237, 45] on span "pl_373113" at bounding box center [1246, 43] width 51 height 15
click at [1547, 23] on icon "button" at bounding box center [1546, 21] width 13 height 13
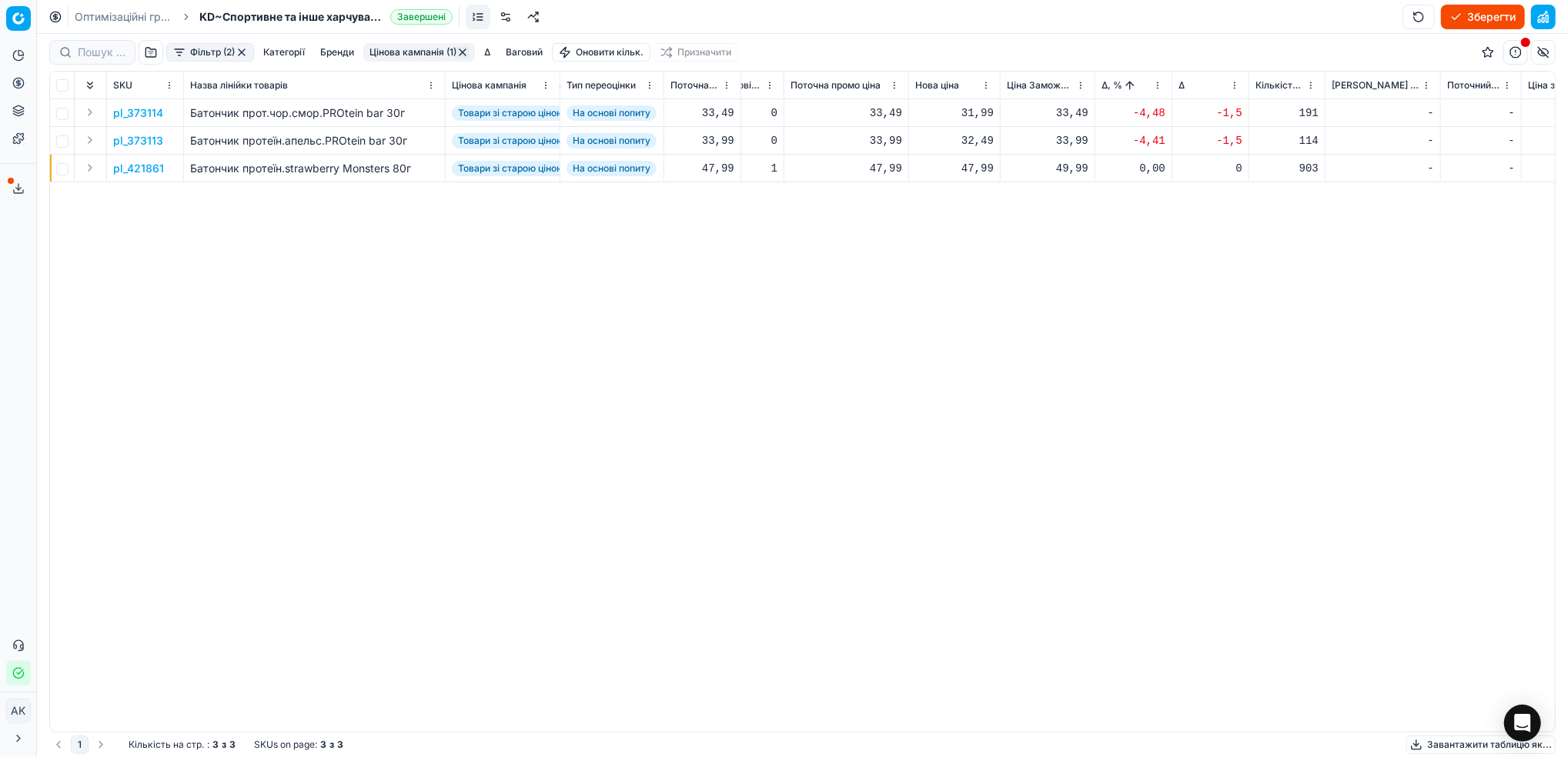
click at [433, 47] on button "Цінова кампанія (1)" at bounding box center [419, 52] width 112 height 18
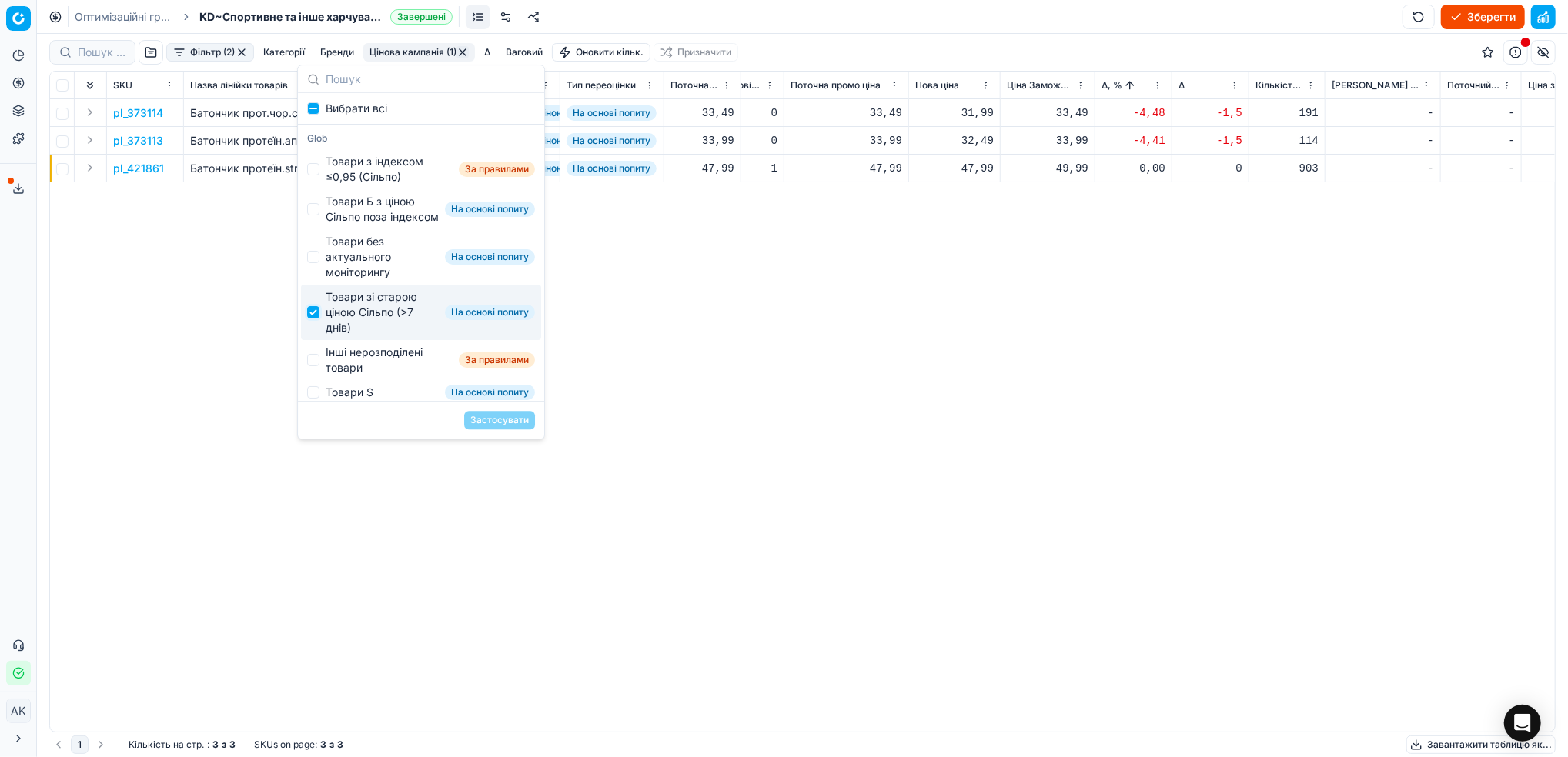
click at [318, 318] on input "Suggestions" at bounding box center [313, 311] width 13 height 13
checkbox input "false"
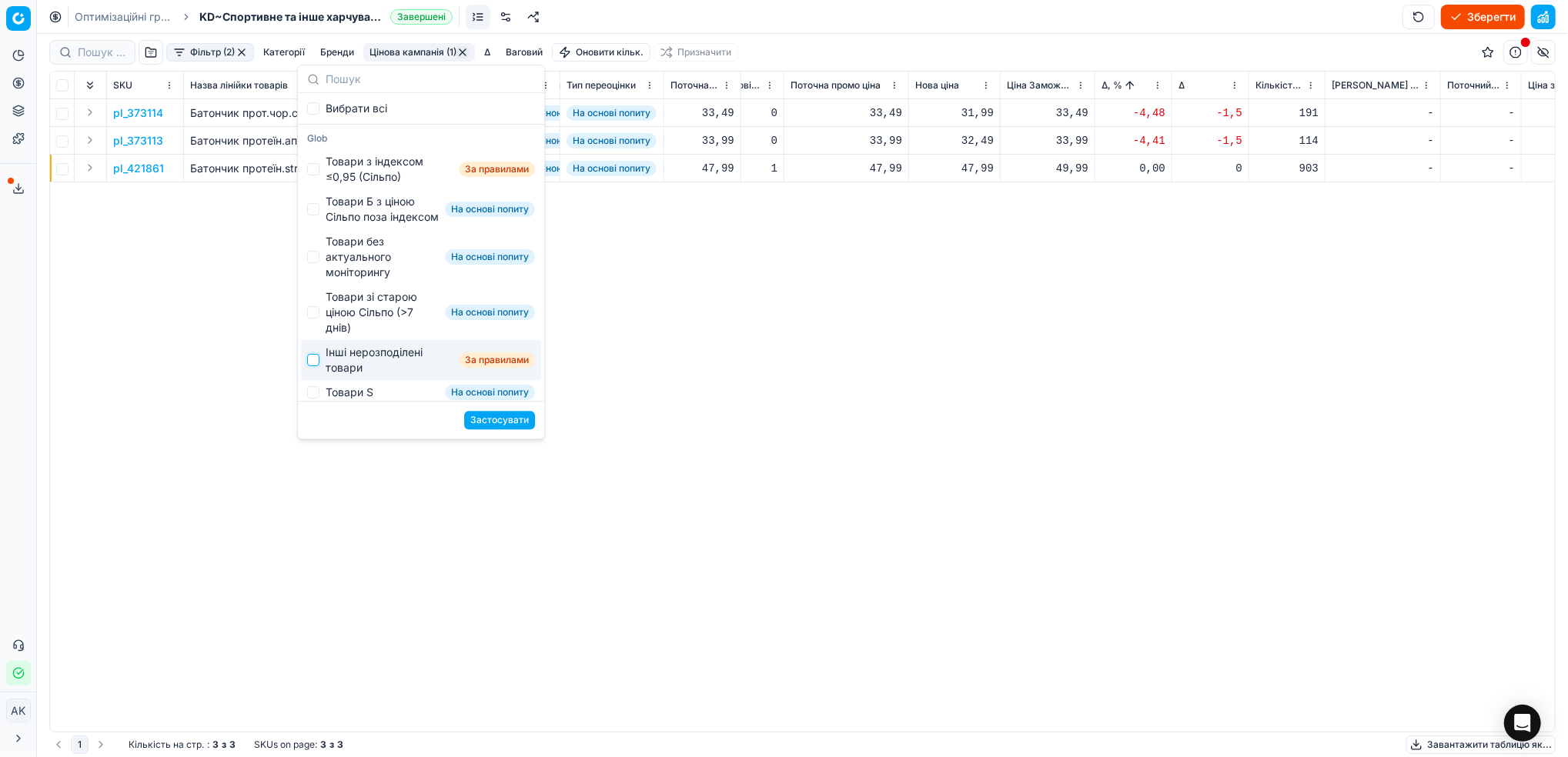
click at [309, 366] on input "Suggestions" at bounding box center [313, 360] width 13 height 13
checkbox input "true"
click at [497, 419] on button "Застосувати" at bounding box center [499, 419] width 70 height 18
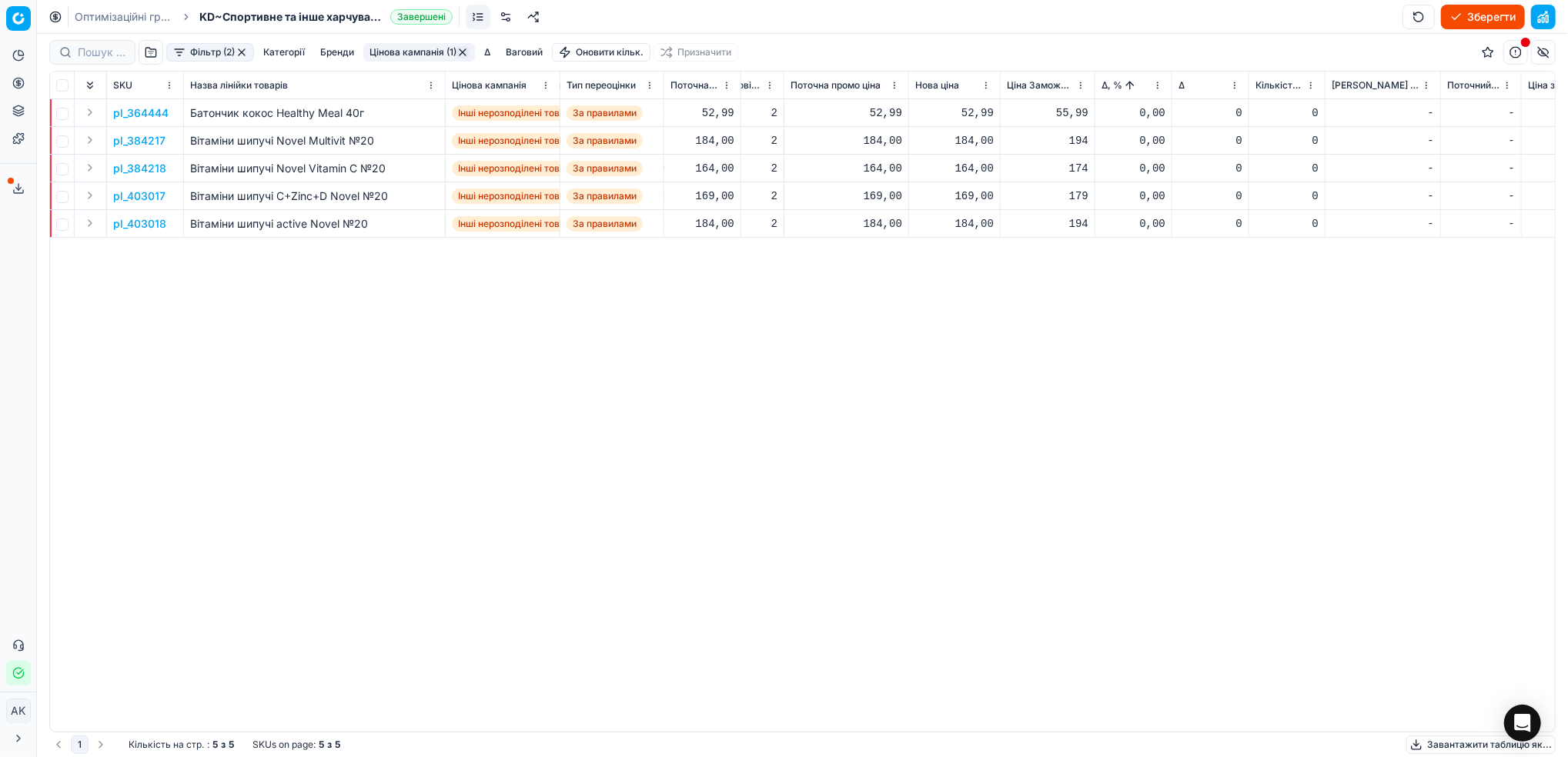
click at [468, 56] on button "button" at bounding box center [462, 52] width 13 height 13
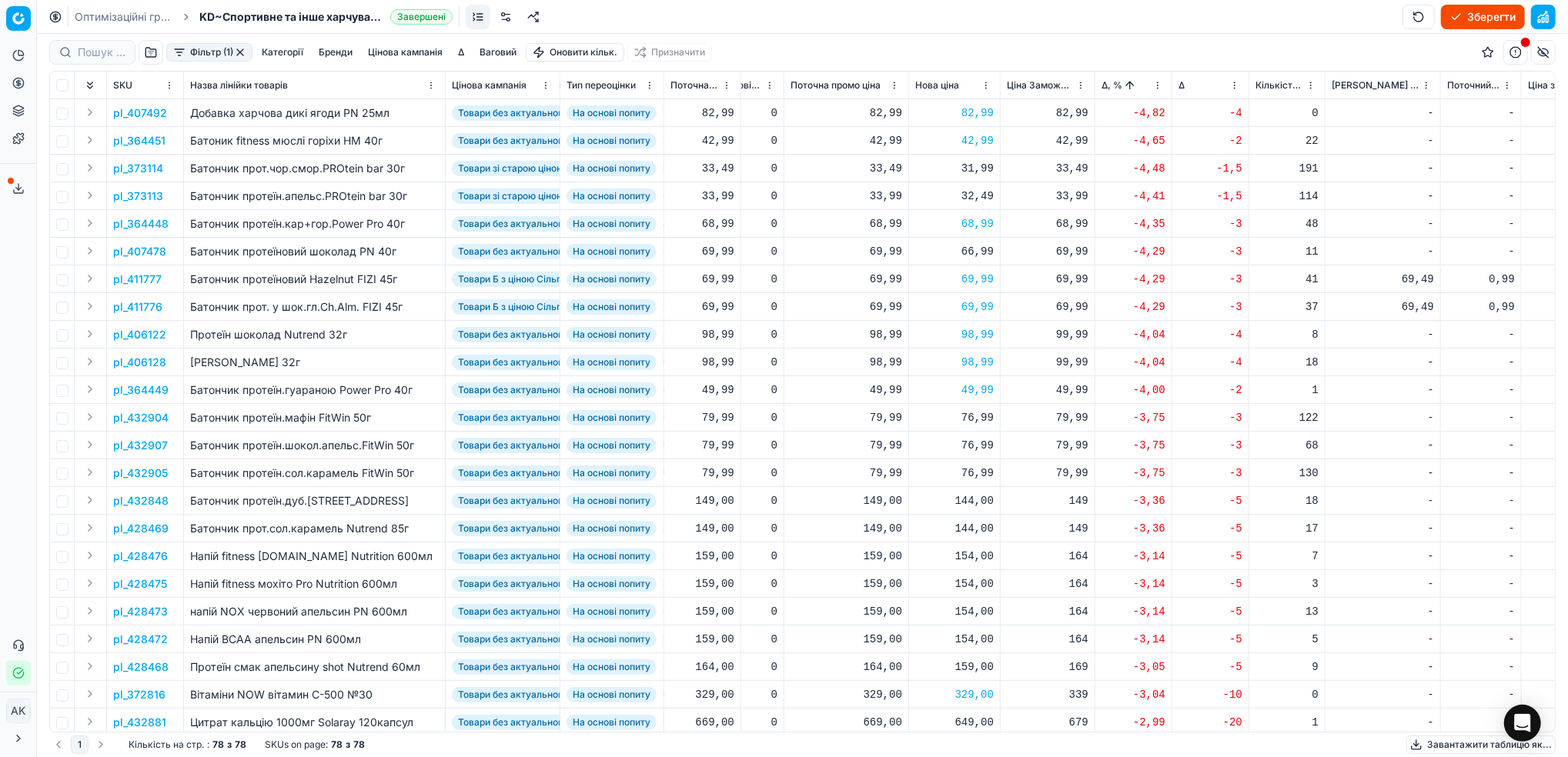
click at [1462, 14] on button "Зберегти" at bounding box center [1482, 17] width 84 height 25
drag, startPoint x: 121, startPoint y: 22, endPoint x: 547, endPoint y: 154, distance: 446.0
click at [121, 22] on link "Оптимізаційні групи" at bounding box center [124, 17] width 98 height 15
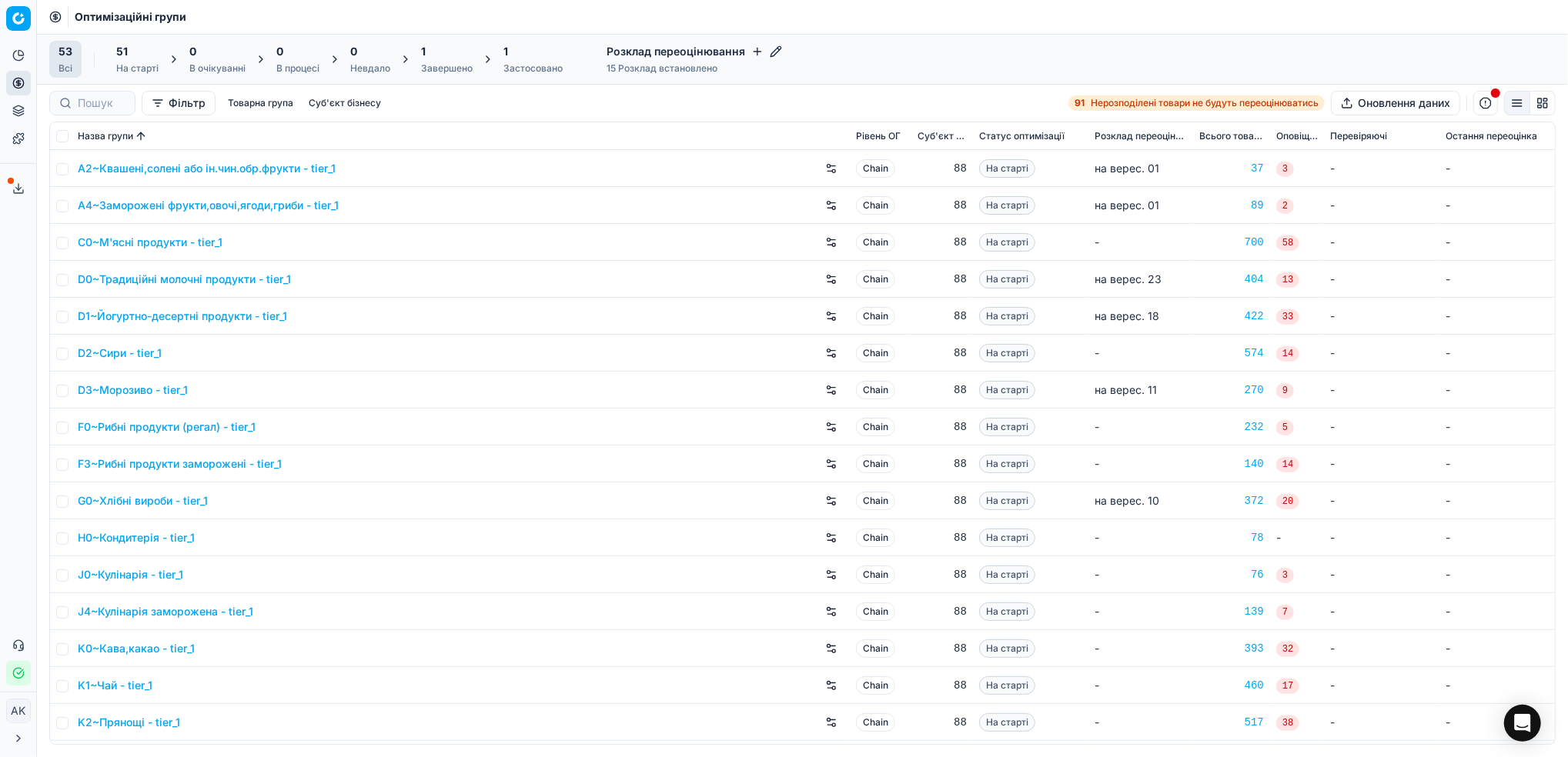
click at [429, 55] on div "1" at bounding box center [446, 51] width 51 height 15
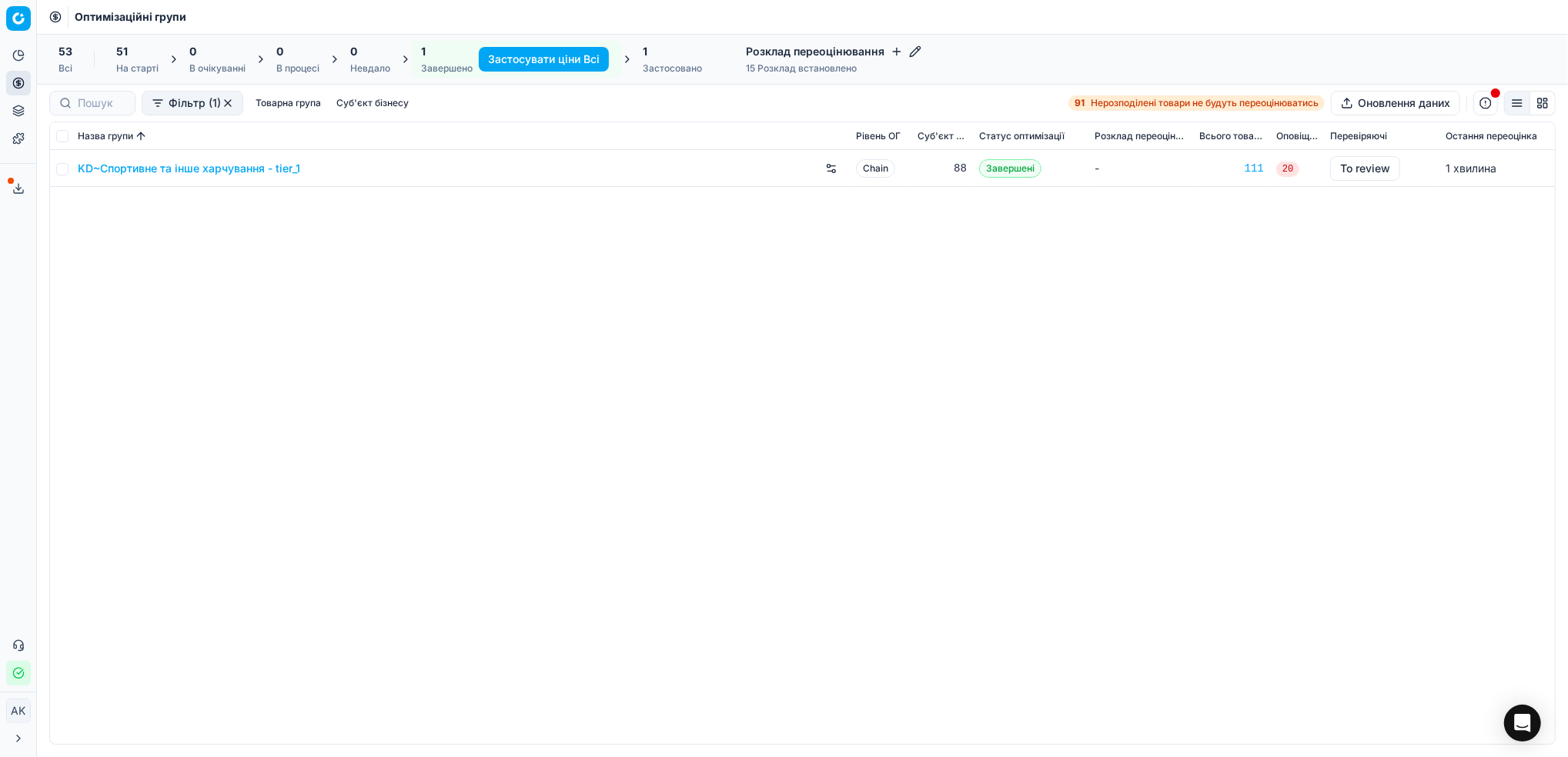
click at [152, 173] on link "KD~Спортивне та інше харчування - tier_1" at bounding box center [189, 169] width 222 height 15
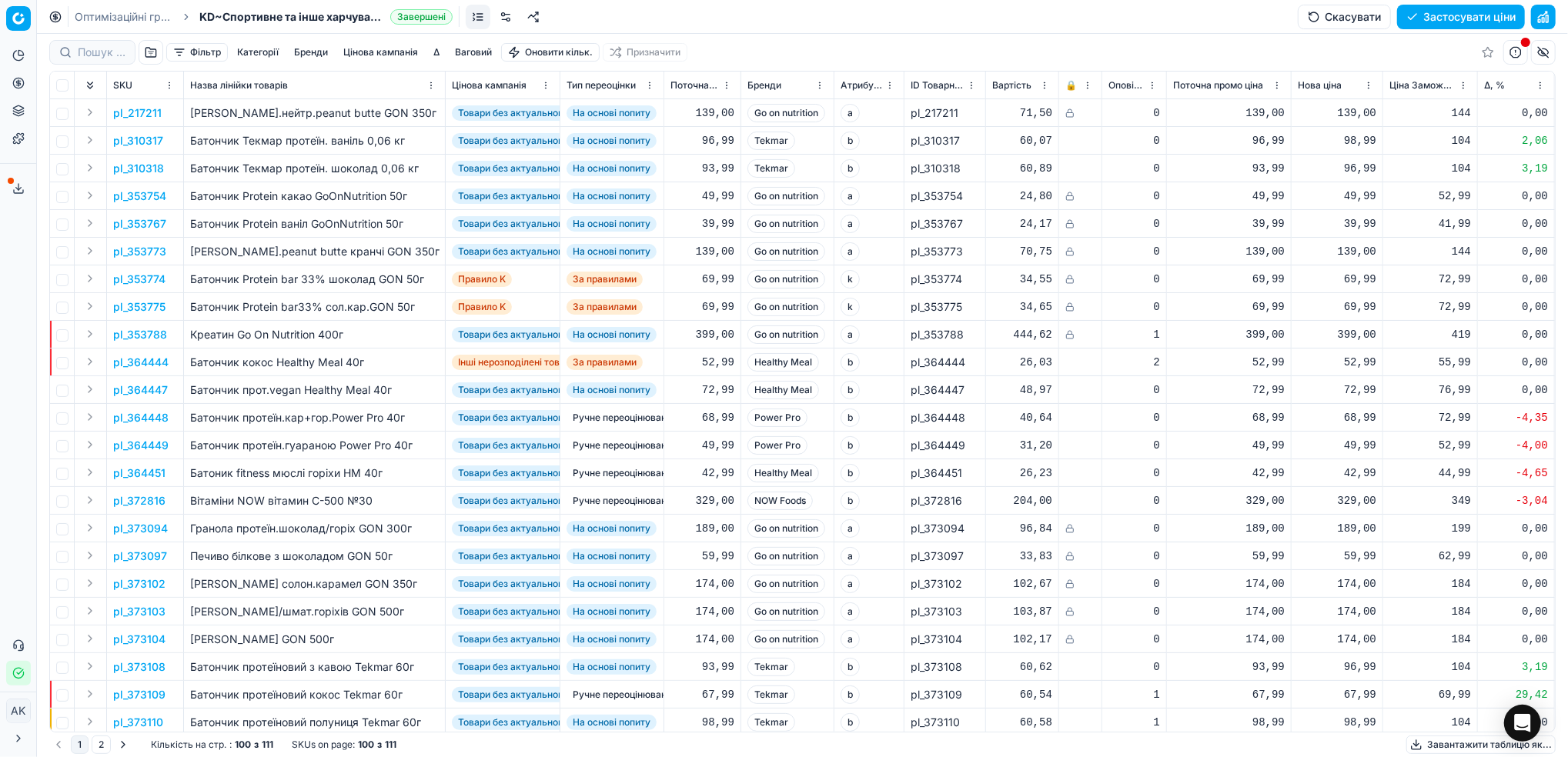
click at [1548, 14] on button "button" at bounding box center [1543, 17] width 25 height 25
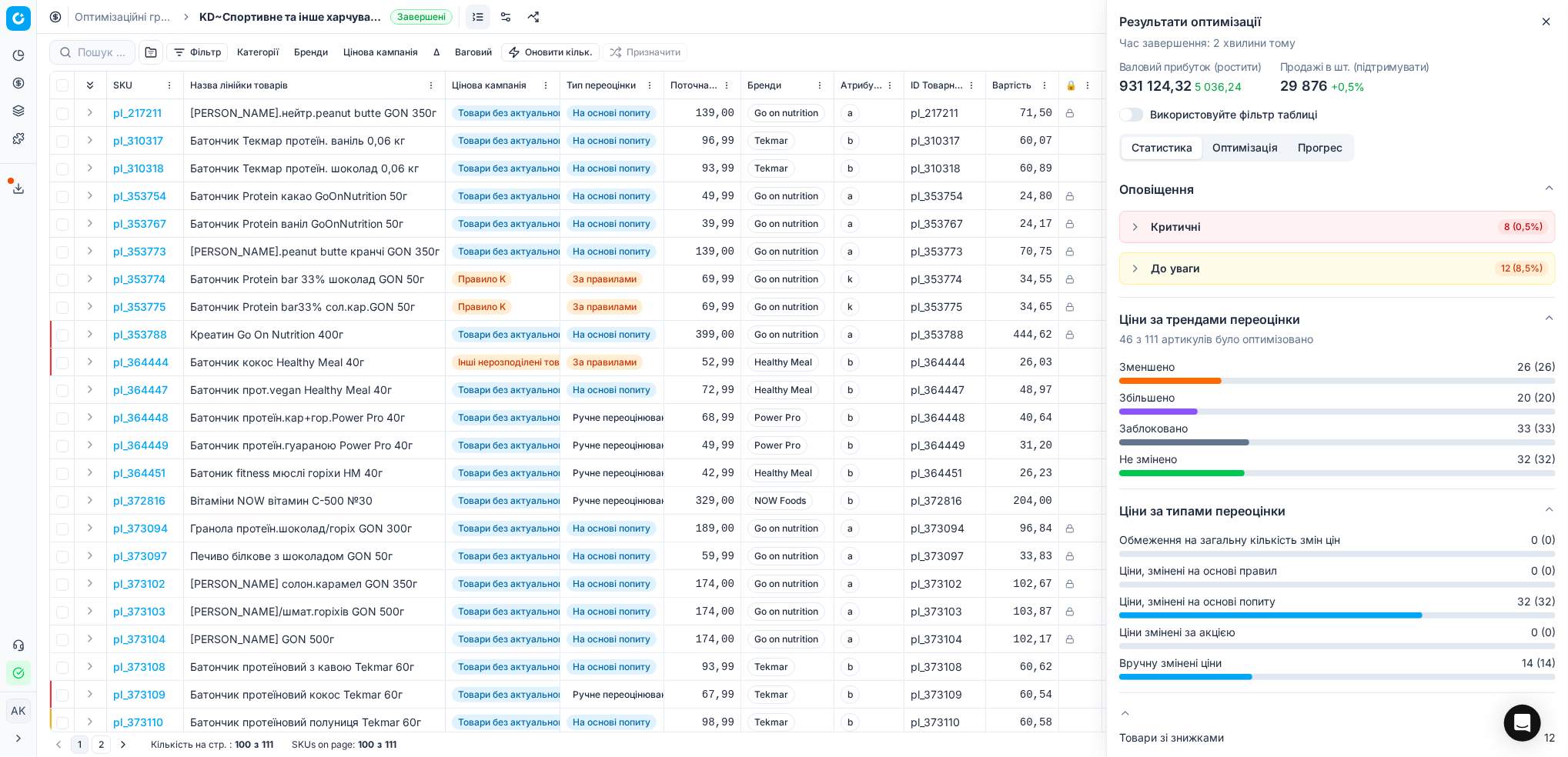
click at [1245, 149] on button "Оптимізація" at bounding box center [1245, 148] width 86 height 22
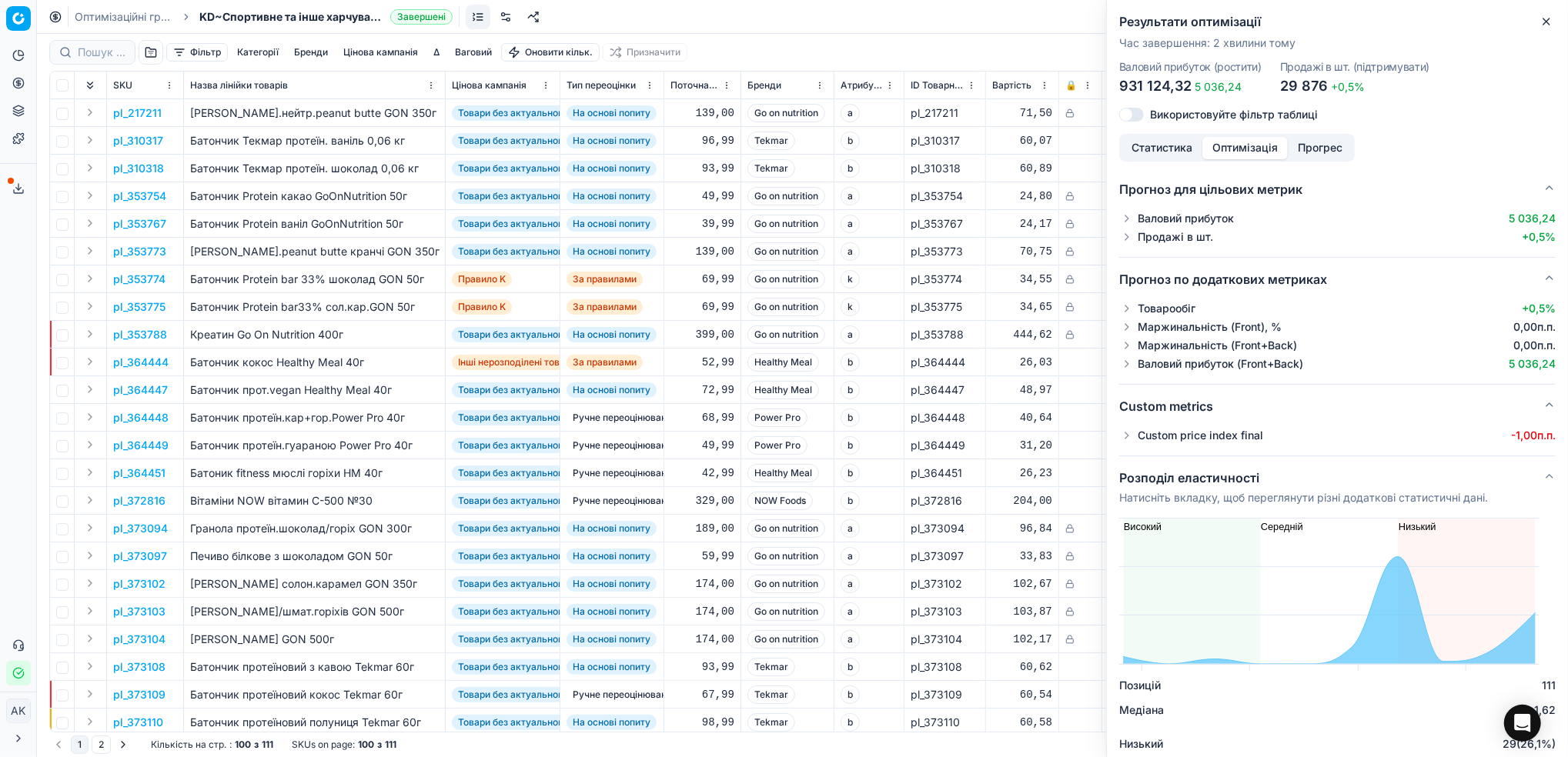
click at [1131, 442] on button "button" at bounding box center [1127, 435] width 15 height 15
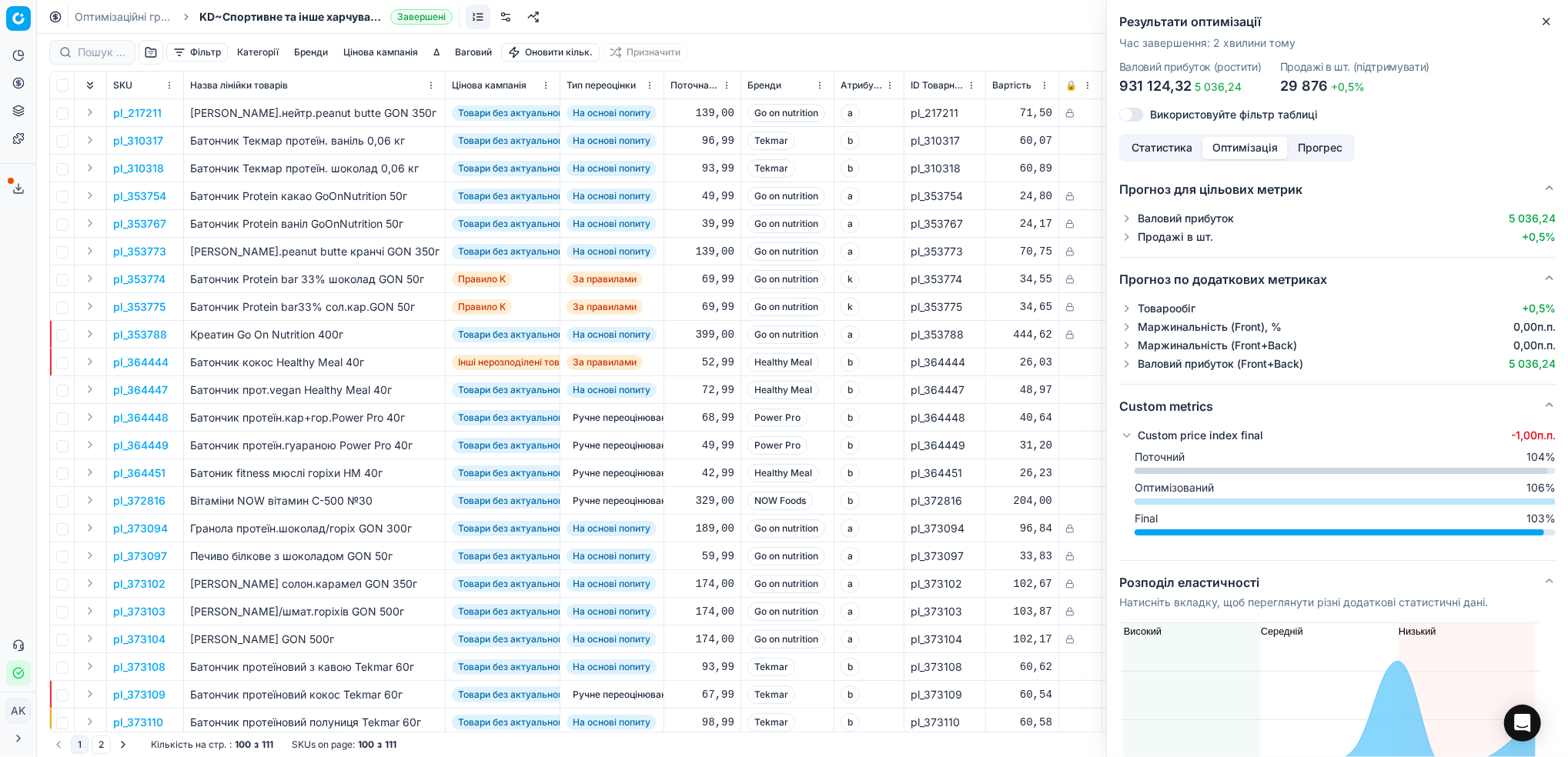
click at [1131, 442] on button "button" at bounding box center [1127, 435] width 15 height 15
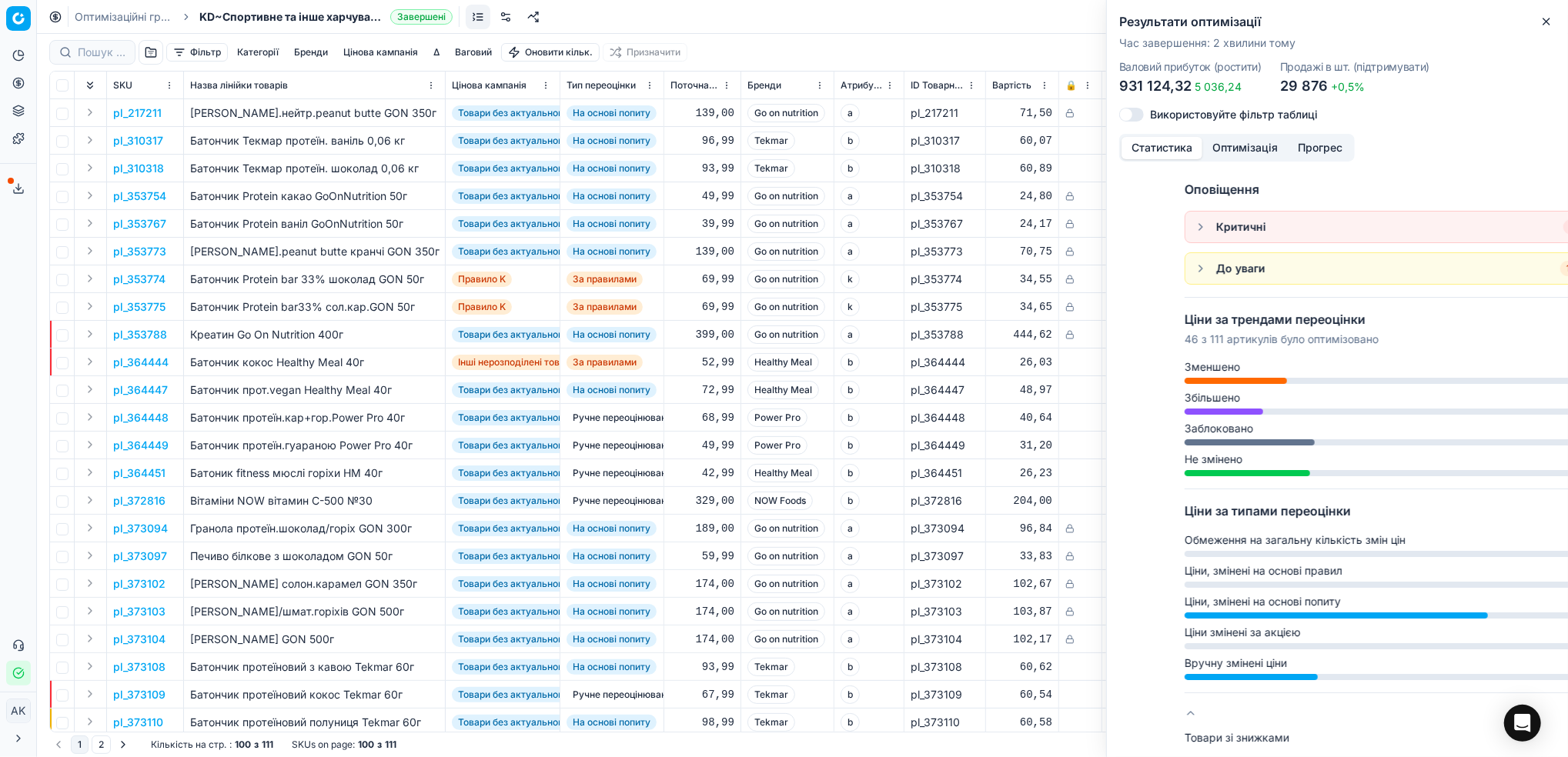
click at [1170, 142] on button "Статистика" at bounding box center [1162, 148] width 81 height 22
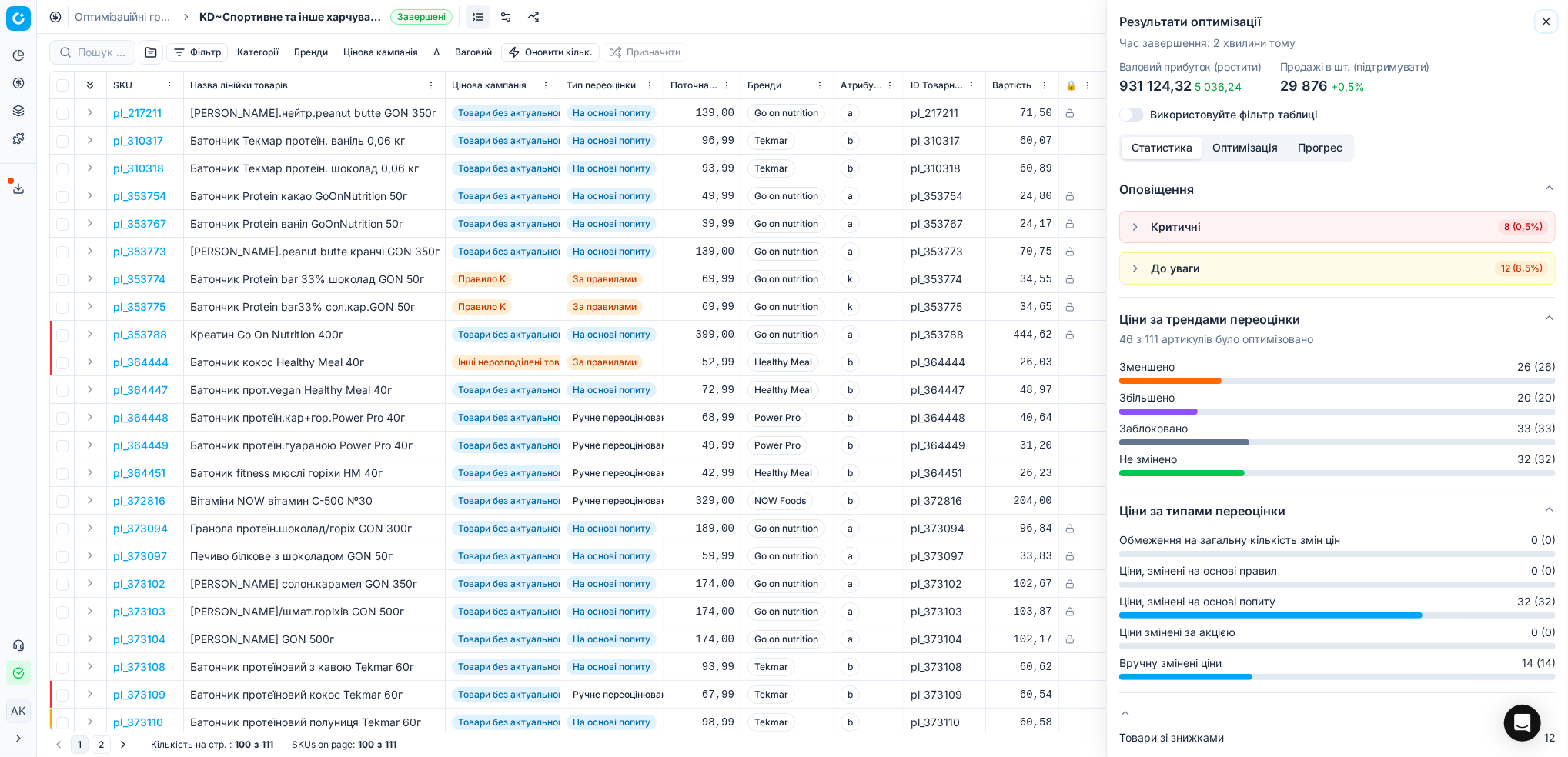
click at [1542, 24] on icon "button" at bounding box center [1546, 21] width 13 height 13
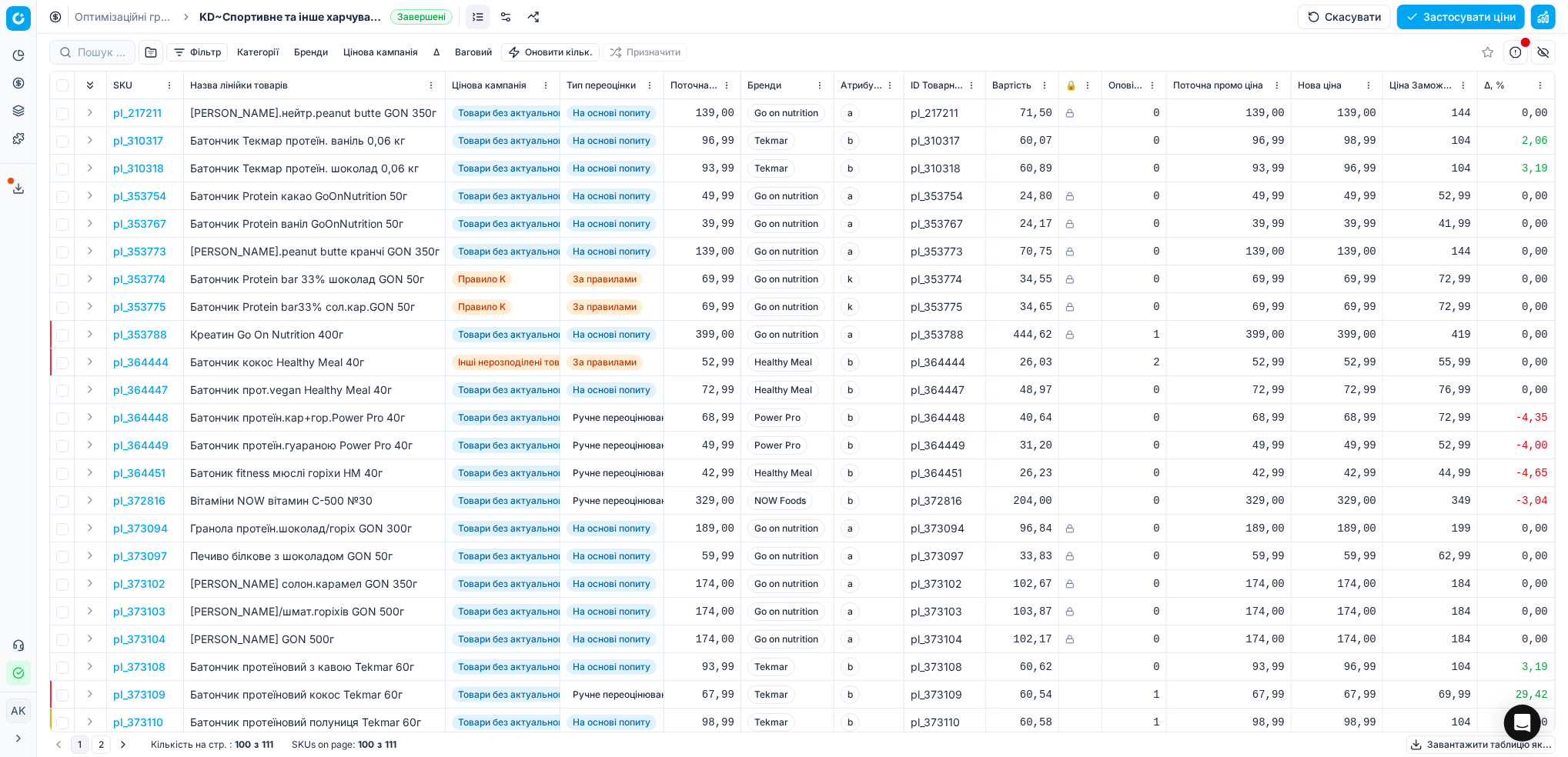
click at [1450, 14] on button "Застосувати ціни" at bounding box center [1460, 17] width 127 height 25
click at [1437, 16] on button "Завантажити звіт" at bounding box center [1459, 17] width 130 height 25
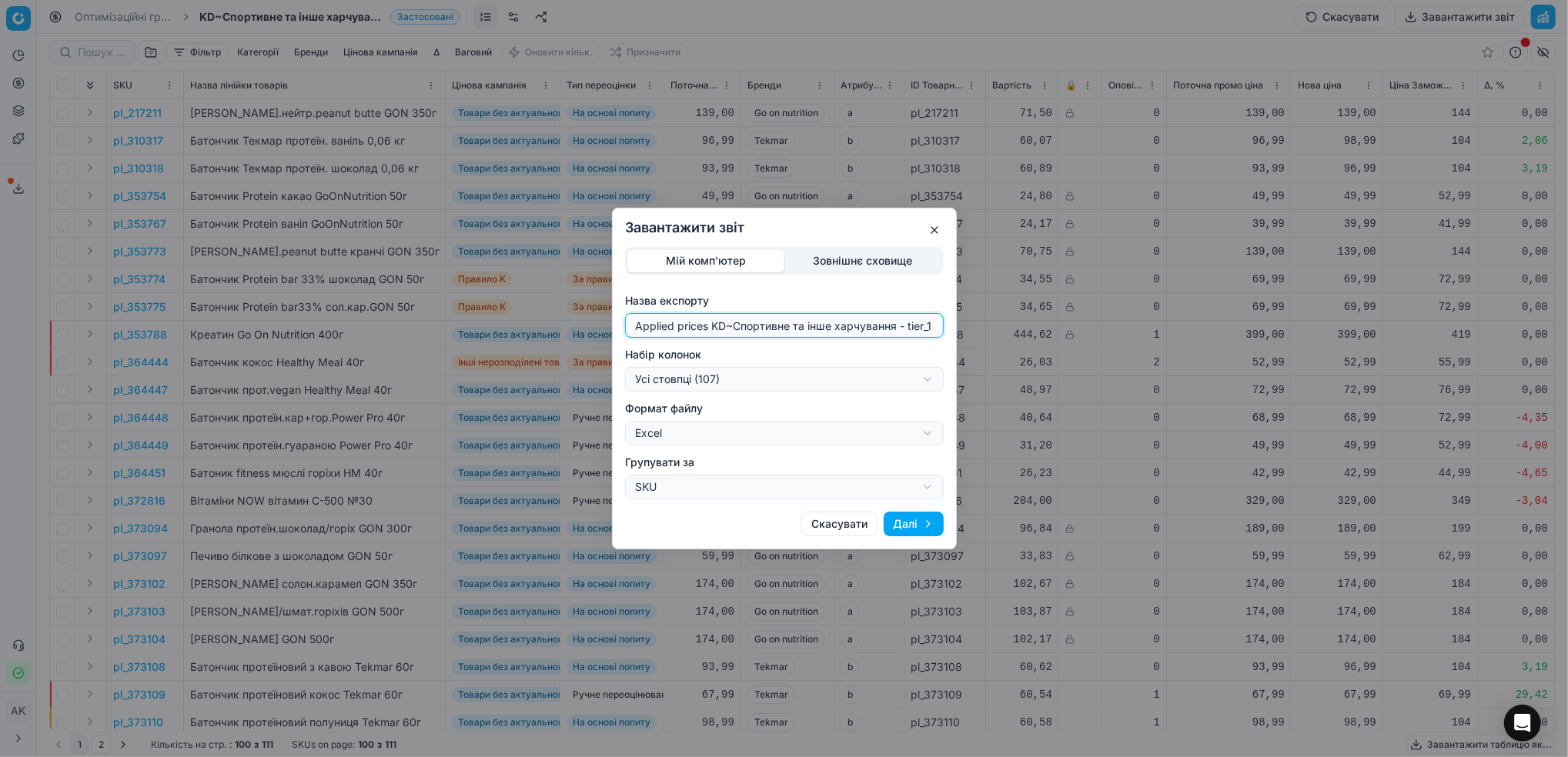
drag, startPoint x: 724, startPoint y: 330, endPoint x: 614, endPoint y: 347, distance: 111.3
click at [614, 347] on div "Мій комп'ютер Зовнішнє сховище Назва експорту Applied prices KD~Спортивне та ін…" at bounding box center [784, 373] width 344 height 253
type input "20250919~Спортивне та інше харчування - tier_1"
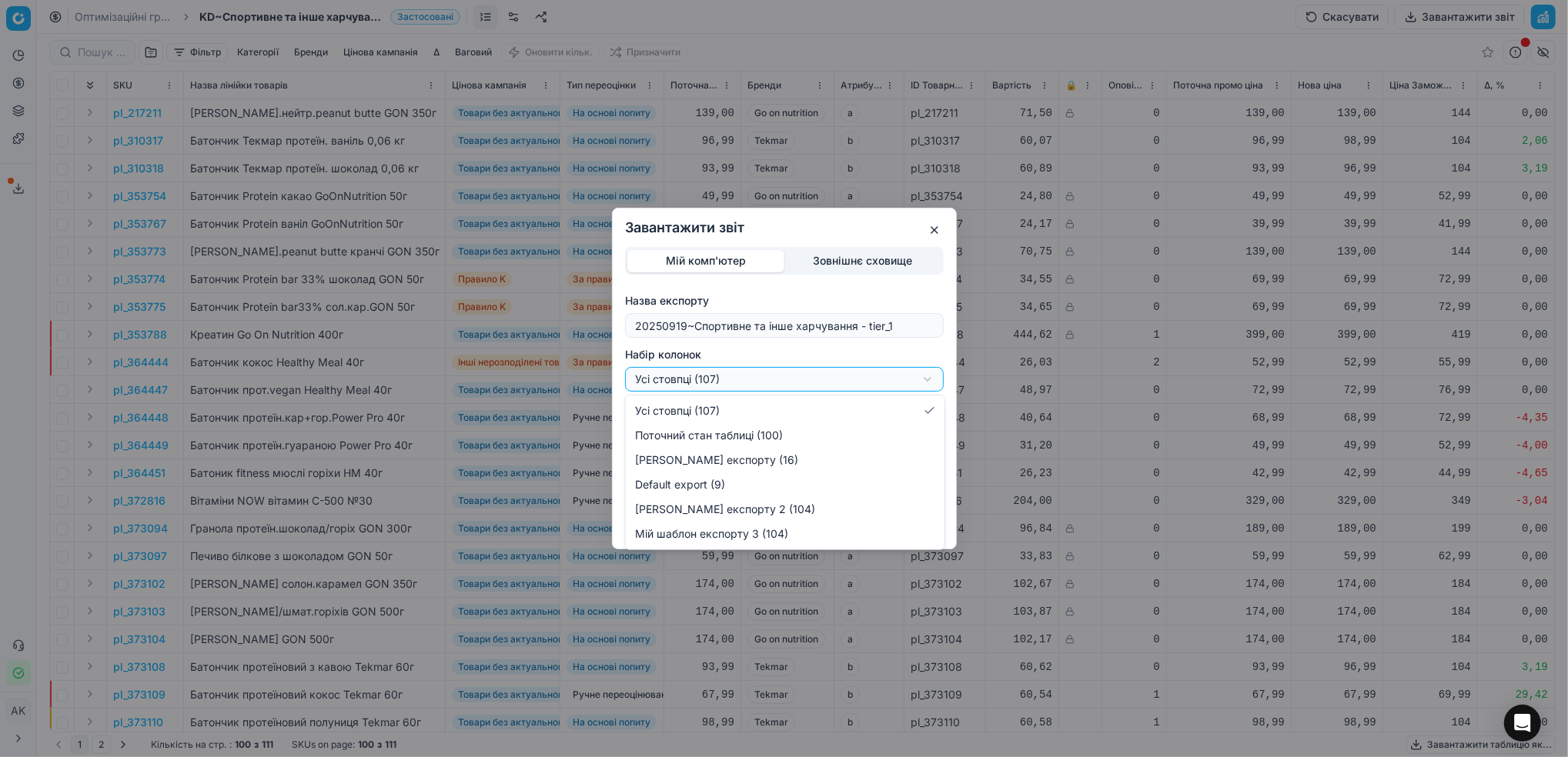
click at [933, 377] on div "Завантажити звіт Мій комп'ютер Зовнішнє сховище Назва експорту 20250919~Спортив…" at bounding box center [784, 378] width 1568 height 757
select select "custom"
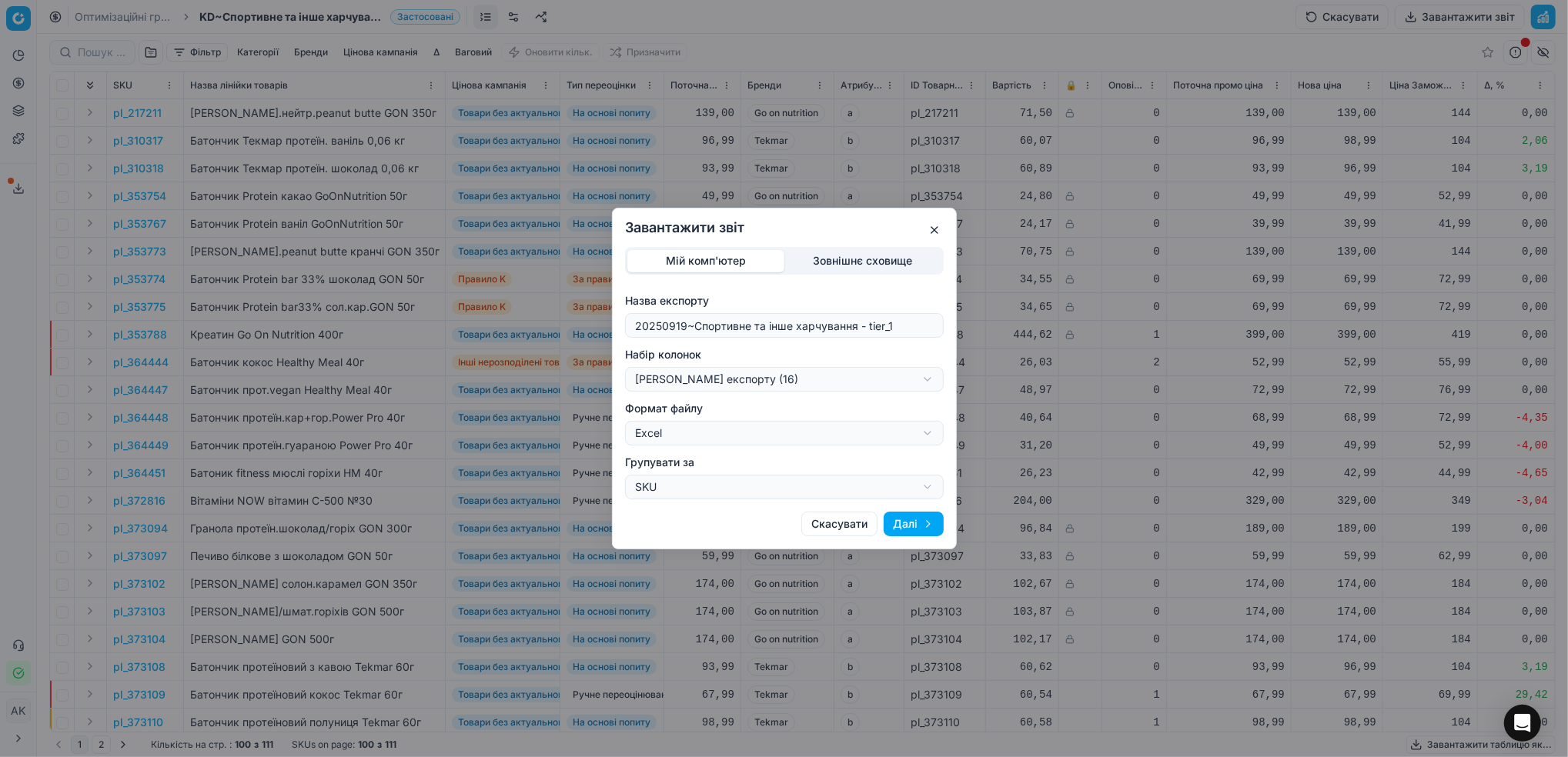
click at [919, 528] on button "Далі" at bounding box center [914, 524] width 60 height 25
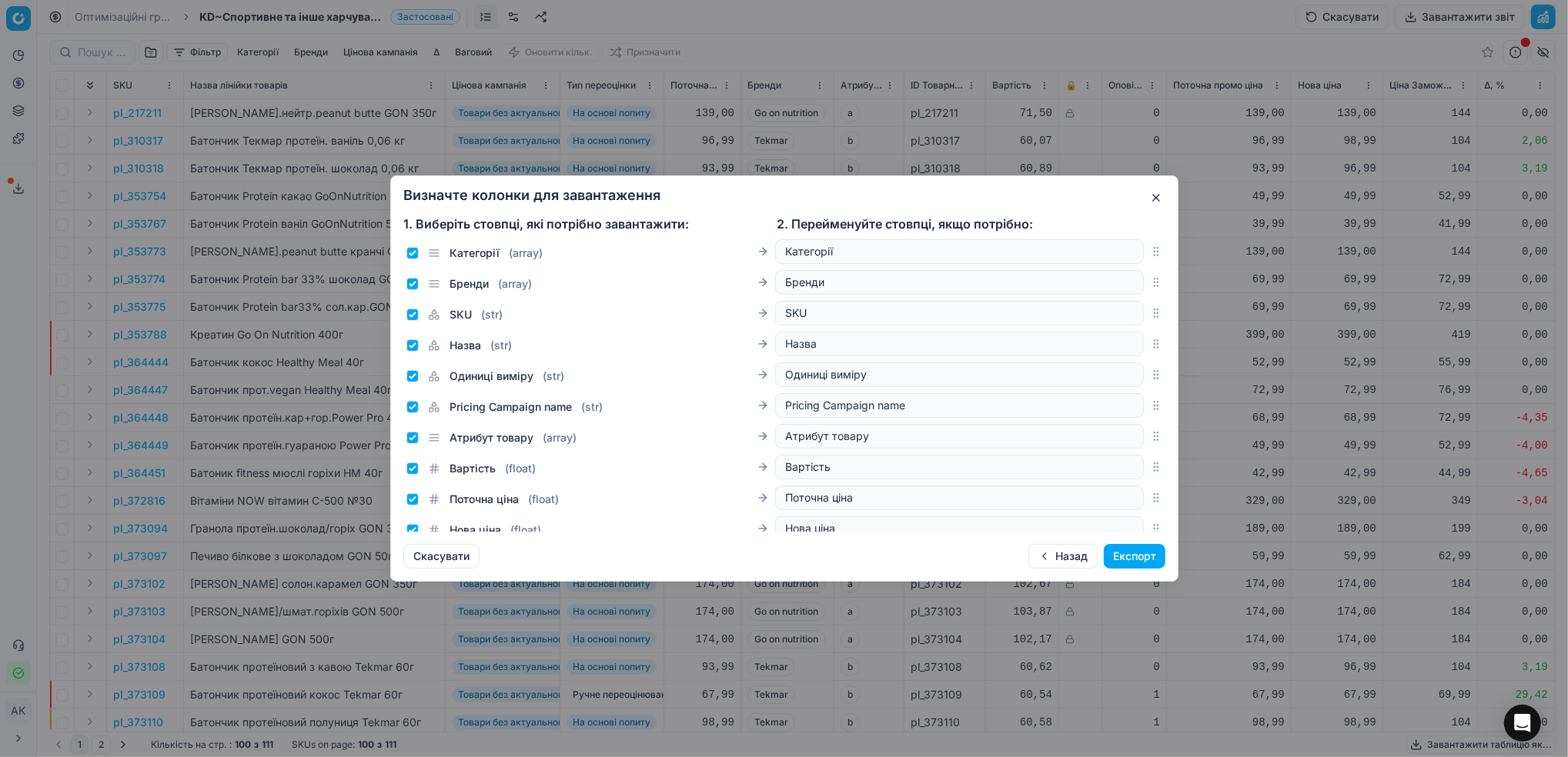
click at [1120, 554] on button "Експорт" at bounding box center [1135, 556] width 62 height 25
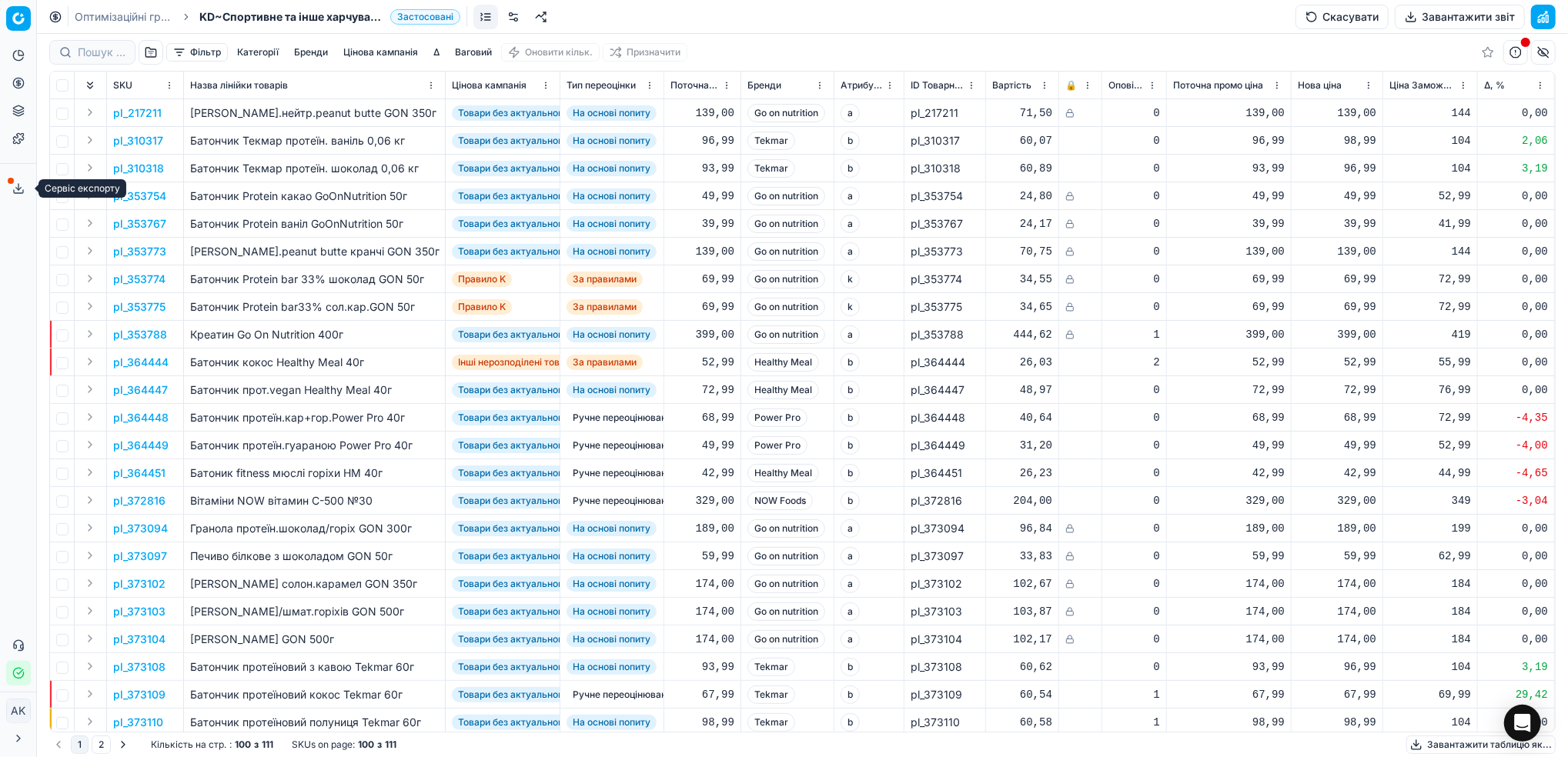
click at [22, 182] on icon at bounding box center [18, 188] width 13 height 13
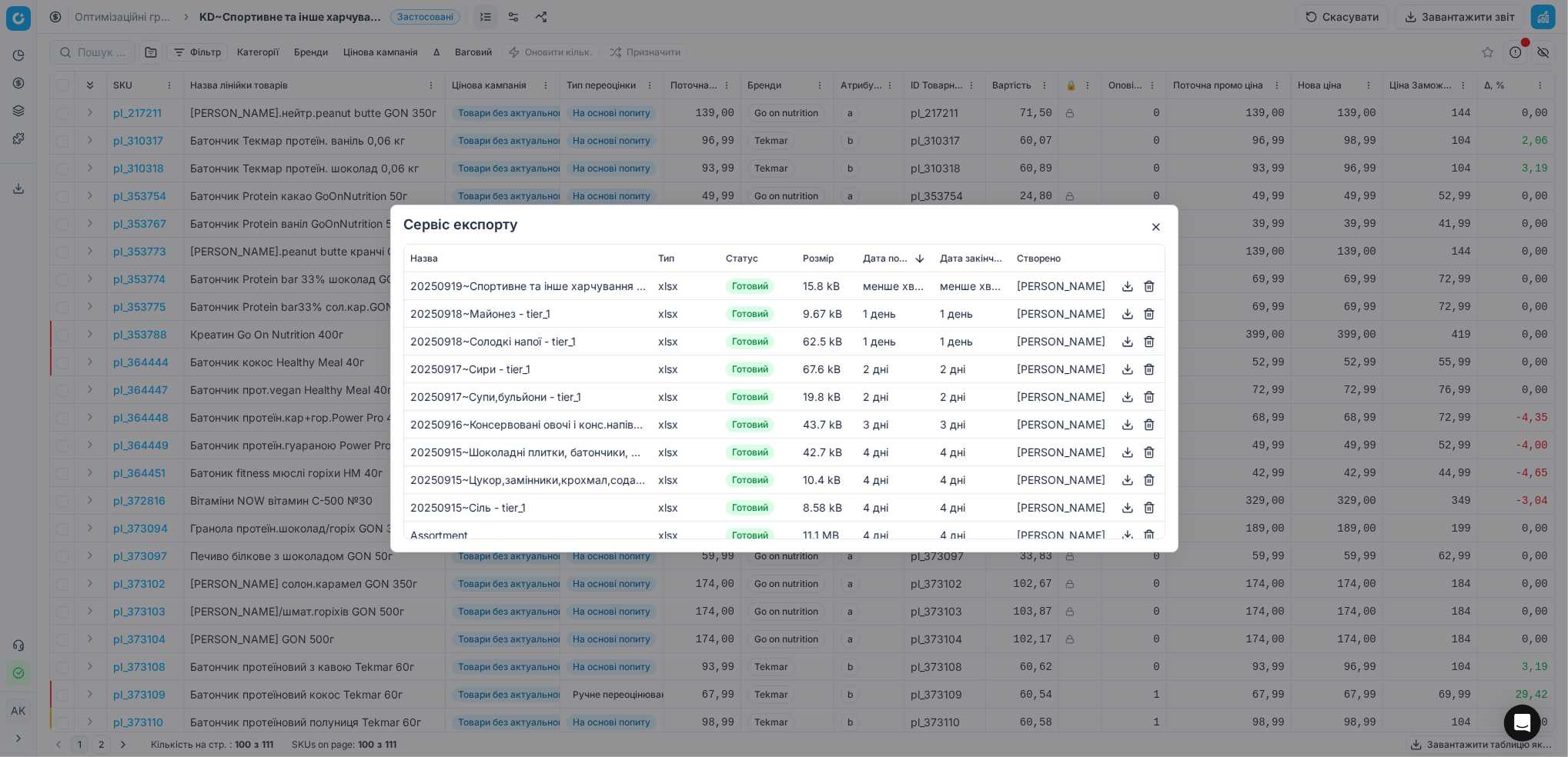
click at [1122, 289] on button "button" at bounding box center [1127, 285] width 18 height 18
